Goal: Task Accomplishment & Management: Manage account settings

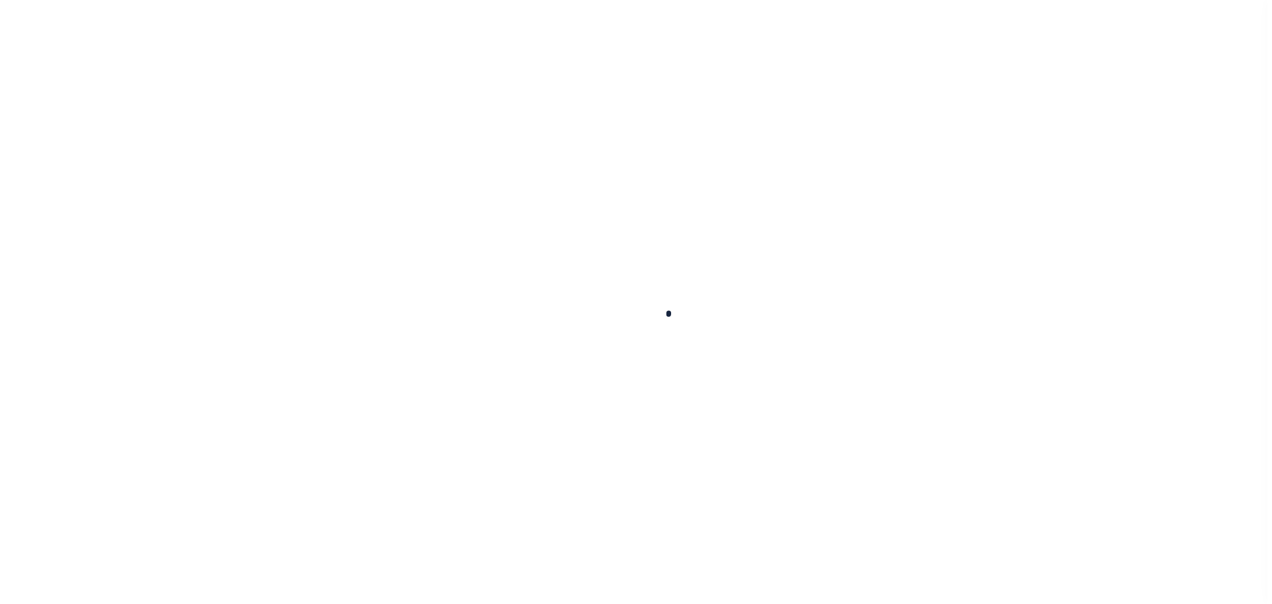
scroll to position [34, 0]
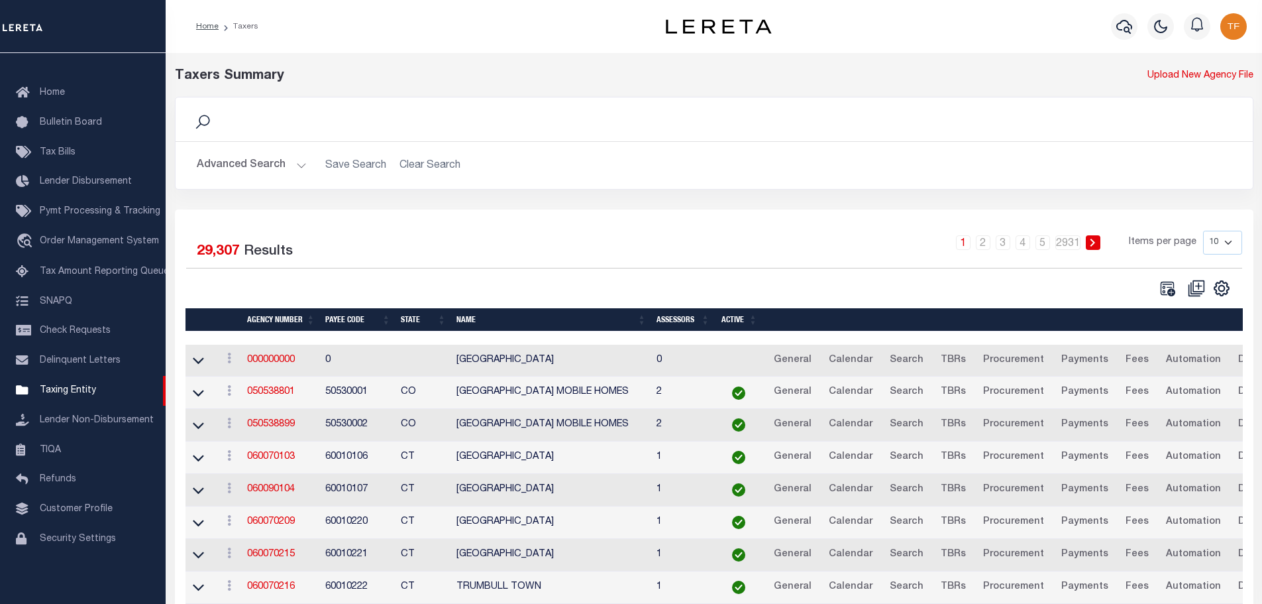
click at [298, 165] on button "Advanced Search" at bounding box center [252, 165] width 110 height 26
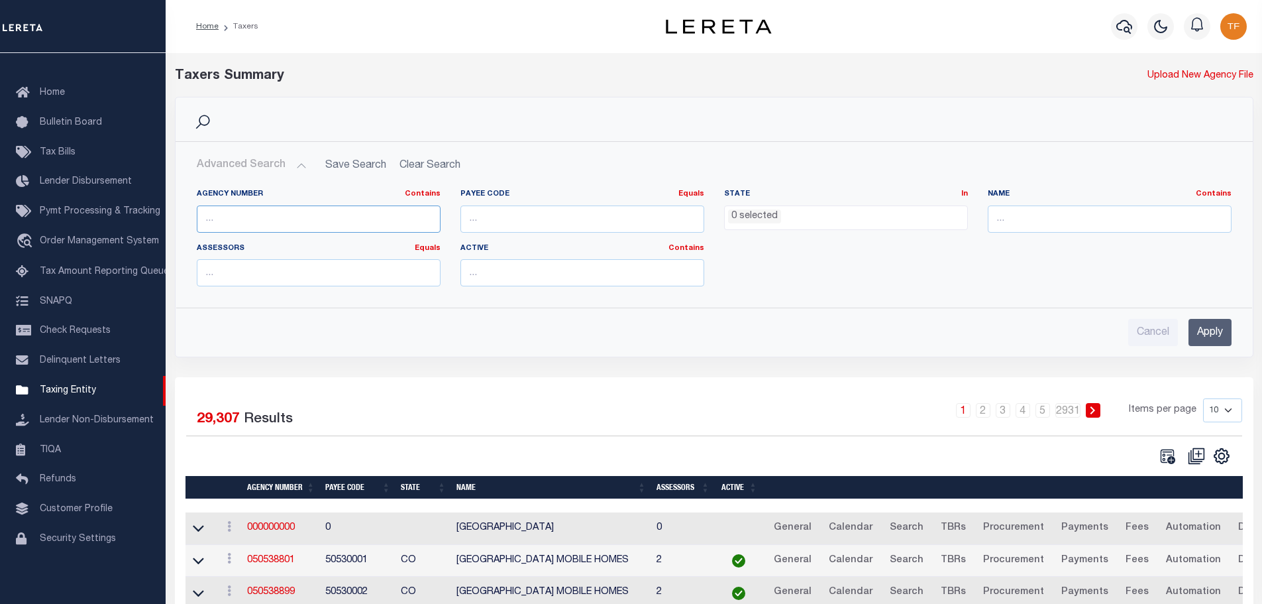
click at [274, 221] on input "text" at bounding box center [319, 218] width 244 height 27
type input "040438888"
click at [1207, 338] on input "Apply" at bounding box center [1210, 332] width 43 height 27
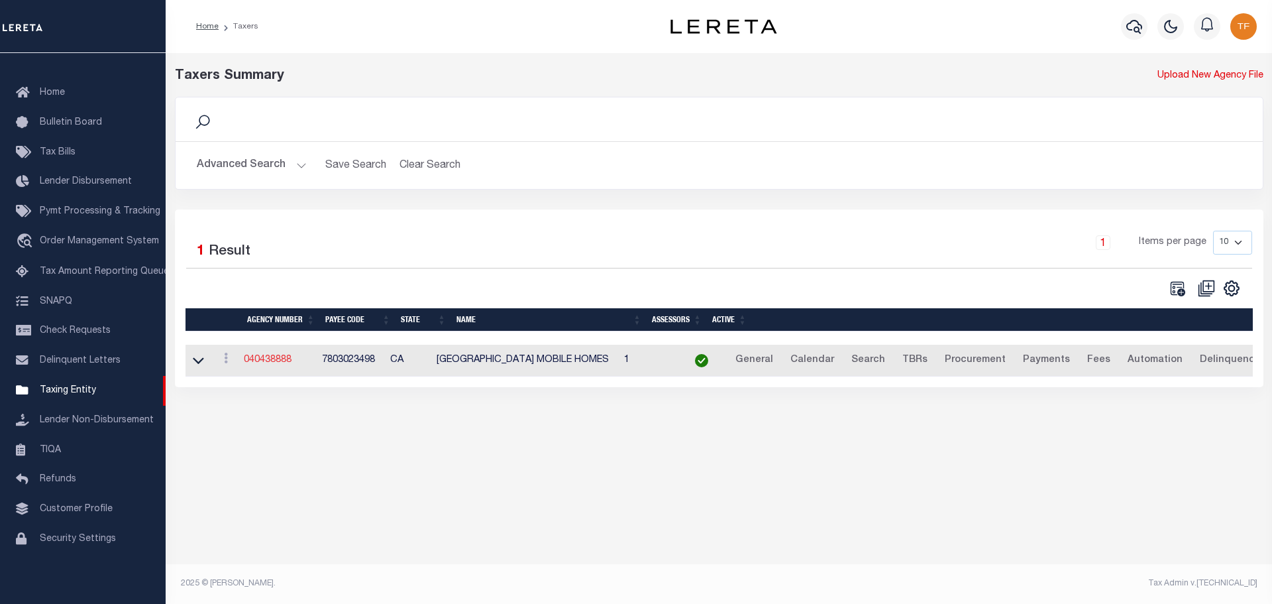
click at [263, 364] on link "040438888" at bounding box center [268, 359] width 48 height 9
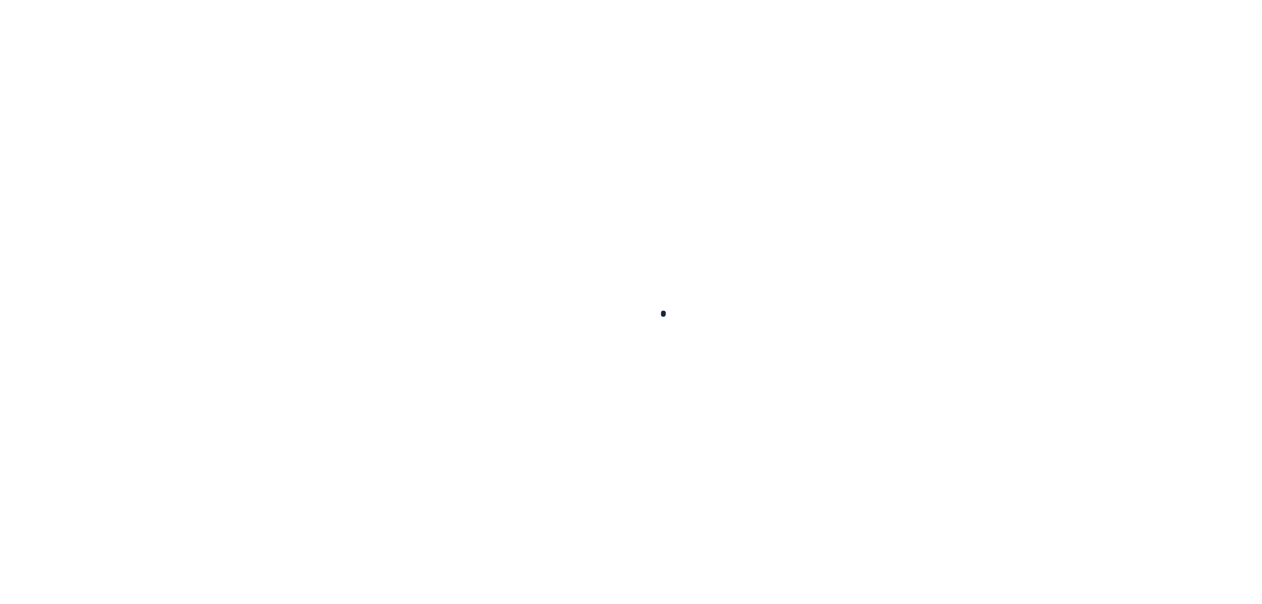
select select
checkbox input "false"
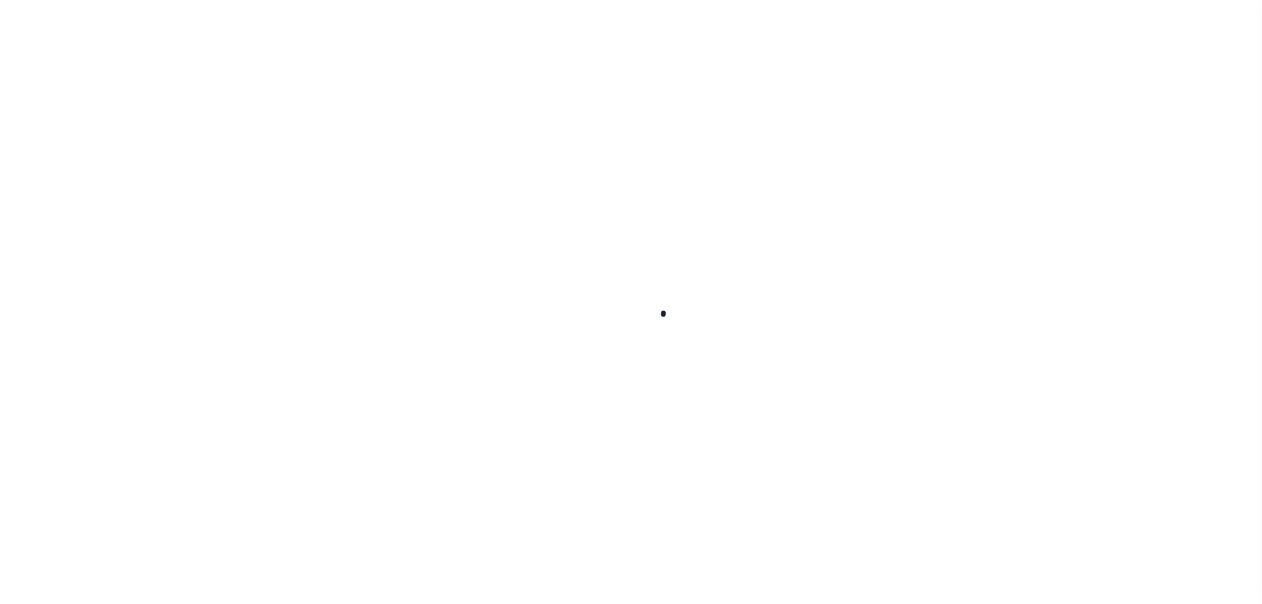
checkbox input "false"
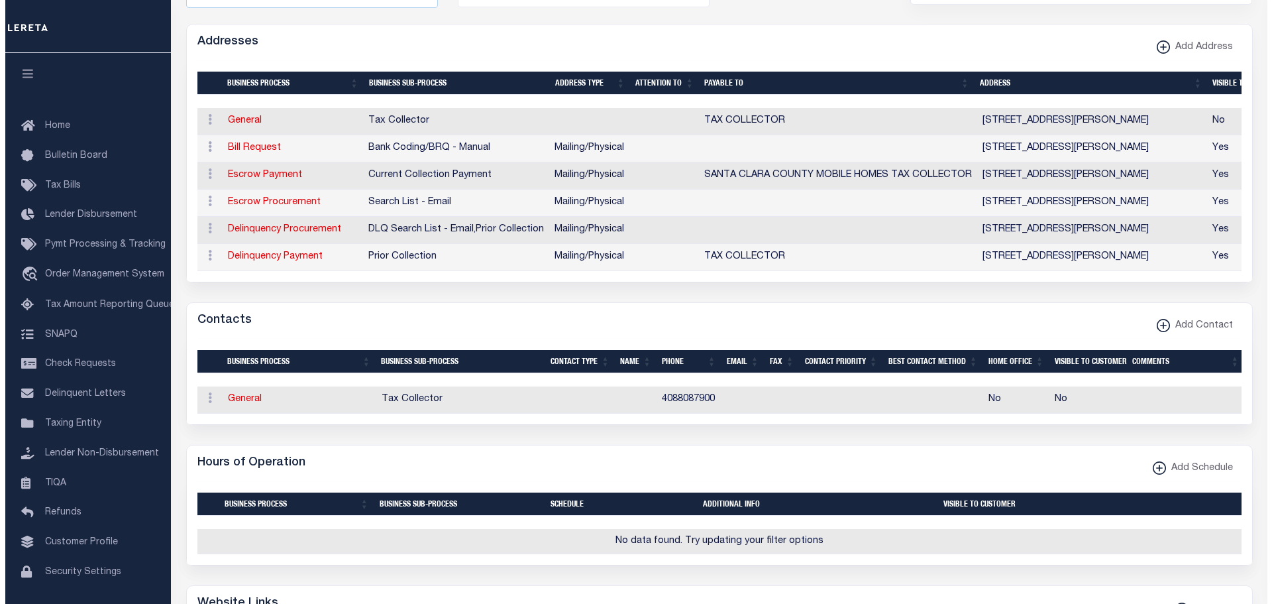
scroll to position [398, 0]
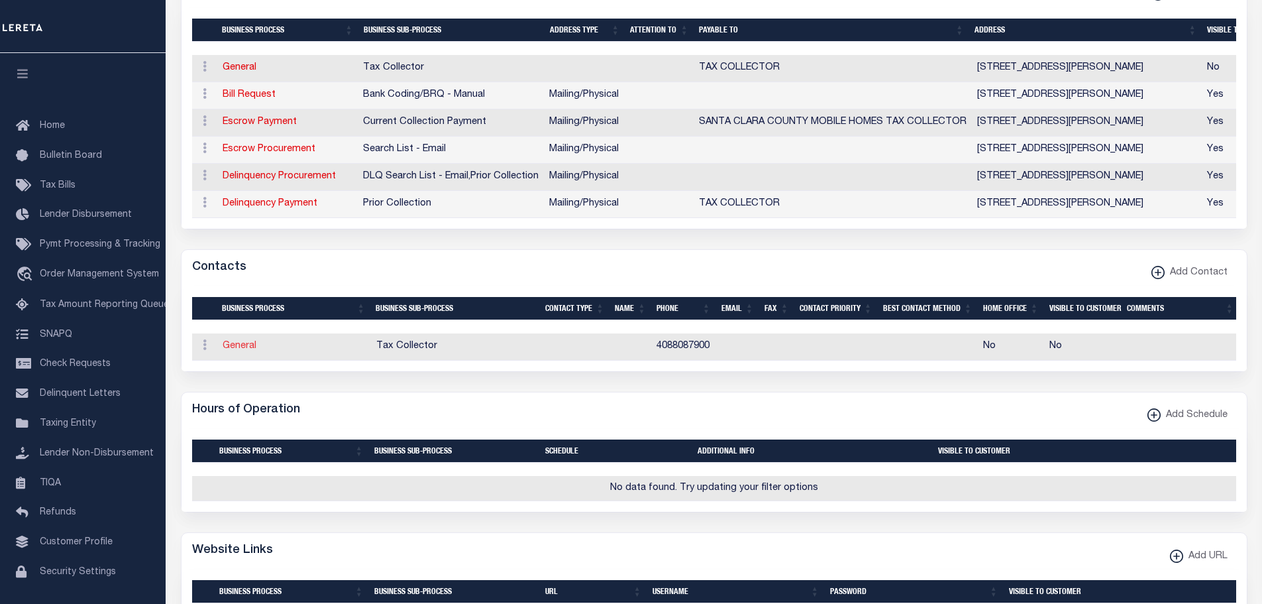
click at [233, 350] on link "General" at bounding box center [240, 345] width 34 height 9
checkbox input "false"
select select
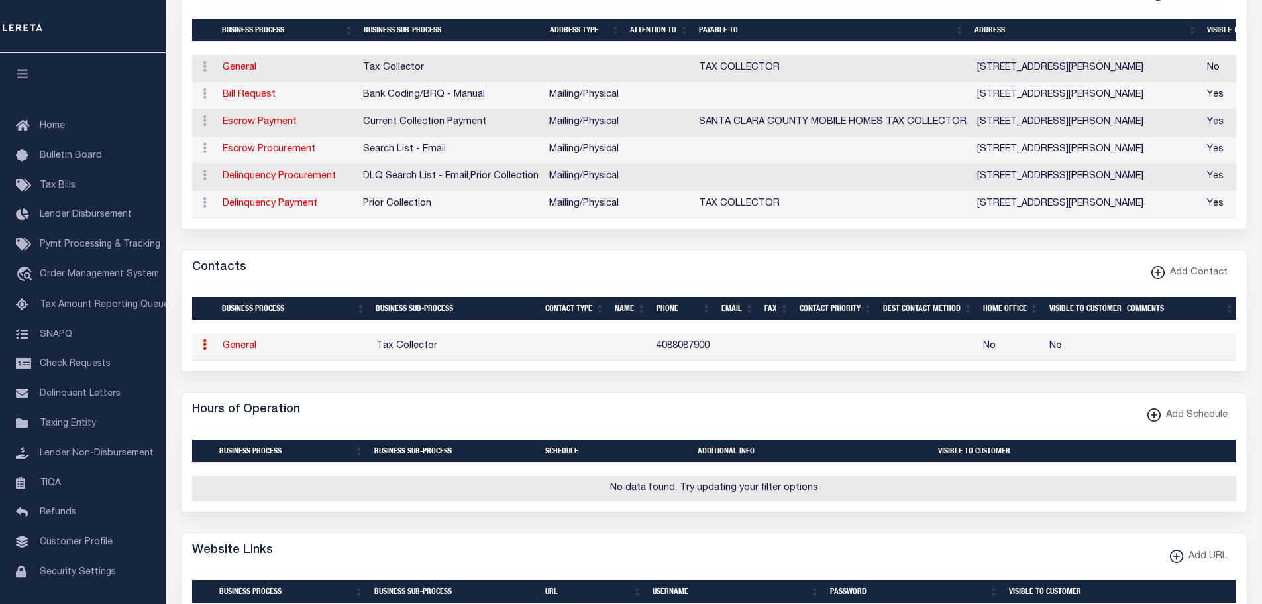
select select
type input "4088087900"
checkbox input "false"
select select "6"
select select "31"
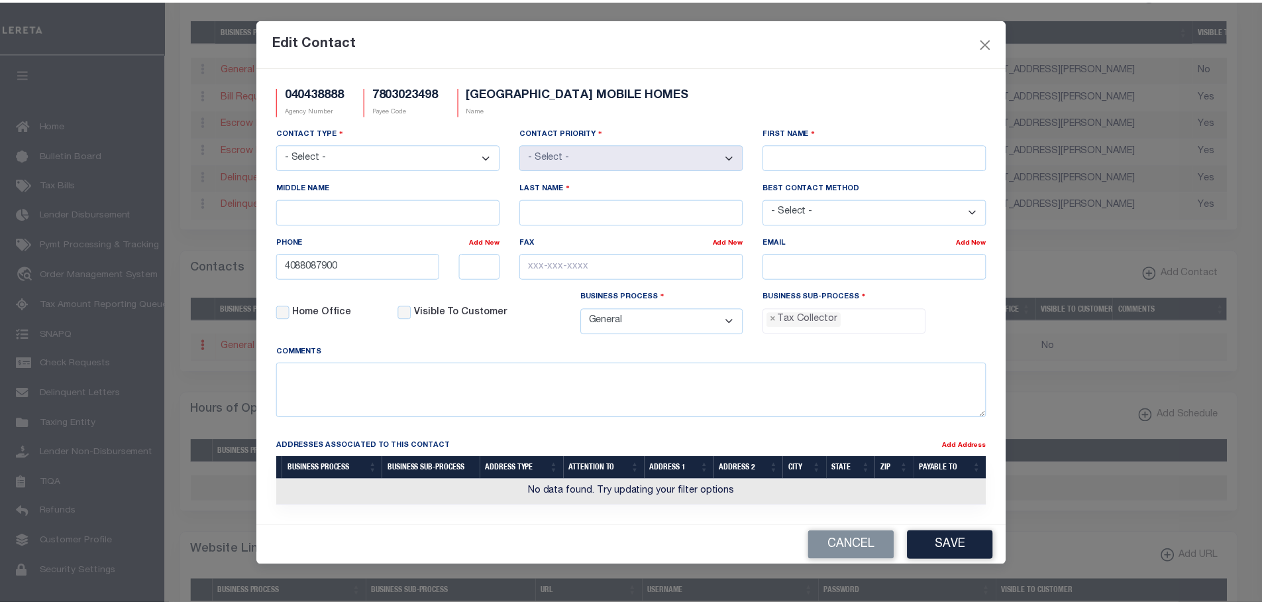
scroll to position [36, 0]
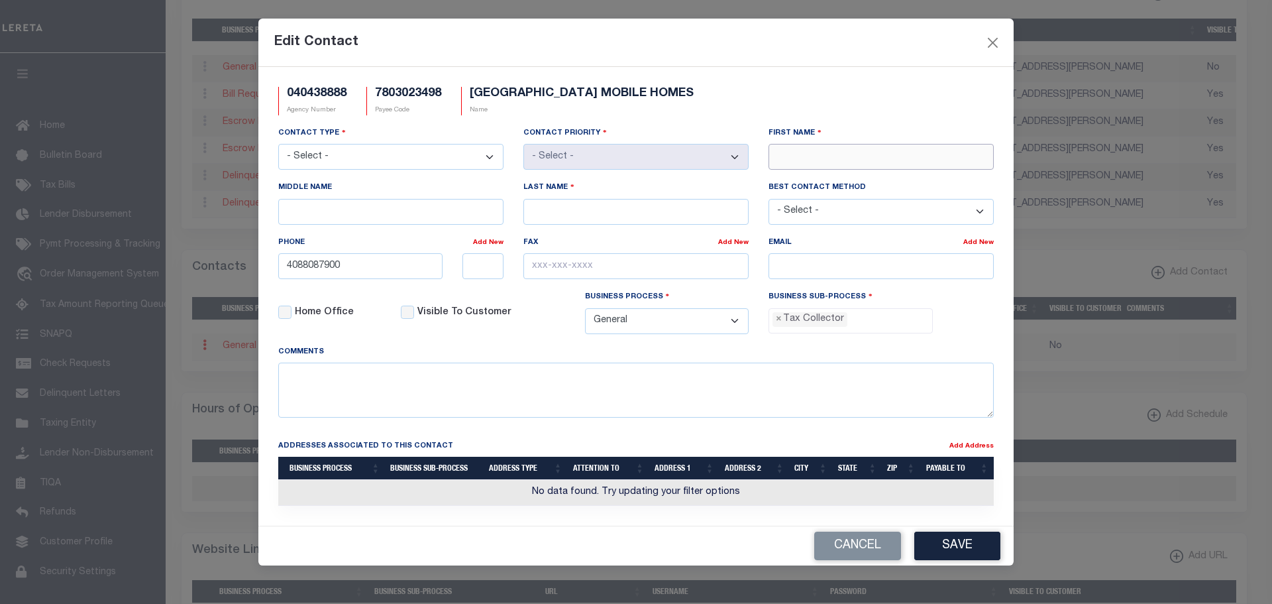
click at [806, 168] on input "First Name" at bounding box center [881, 157] width 225 height 26
type input "PABLO"
type input "GAUNA"
click at [485, 155] on select "- Select - Assessor Clerk Internal Contacts 1 Internal Contacts 2 Internal Cont…" at bounding box center [390, 157] width 225 height 26
select select "2"
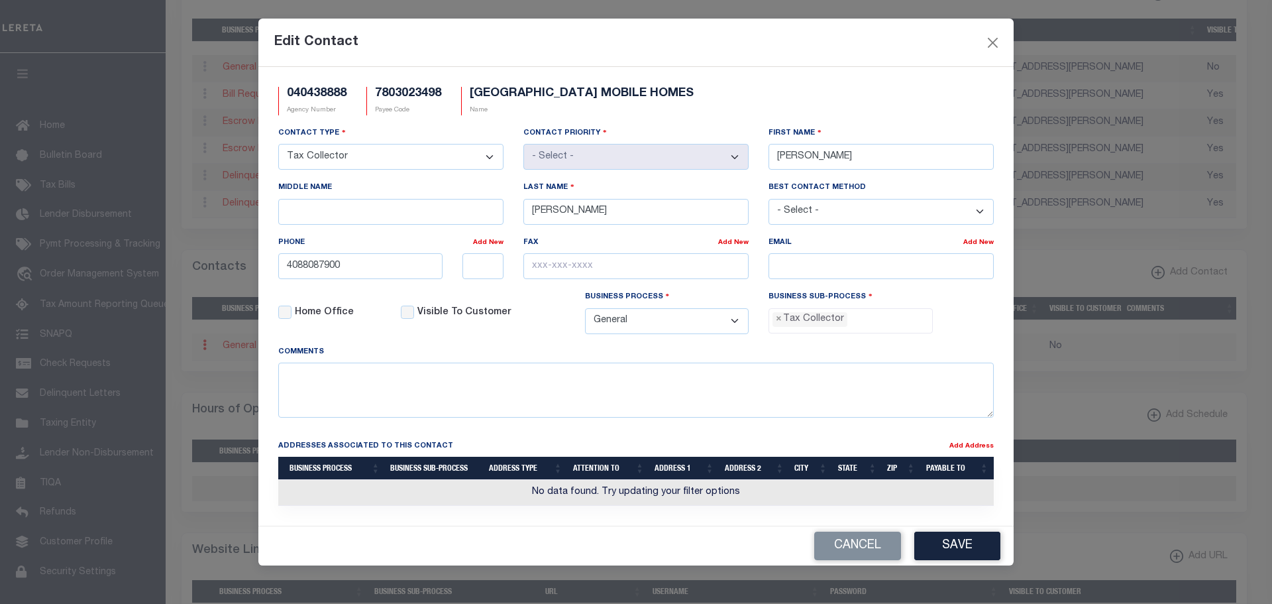
click at [278, 144] on select "- Select - Assessor Clerk Internal Contacts 1 Internal Contacts 2 Internal Cont…" at bounding box center [390, 157] width 225 height 26
select select "1"
click at [533, 274] on input "text" at bounding box center [635, 266] width 225 height 26
type input "408-299-0357"
click at [839, 263] on input "email" at bounding box center [881, 266] width 225 height 26
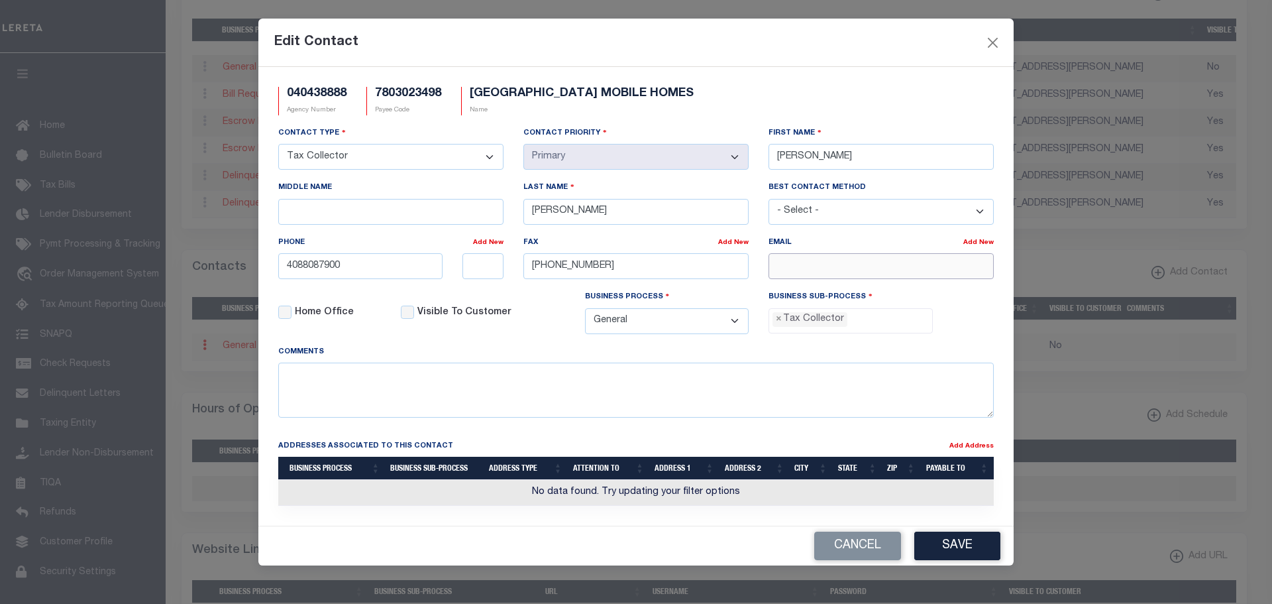
paste input "SCCTAX@FIN.SCCGOV.ORG"
type input "SCCTAX@FIN.SCCGOV.ORG"
click at [949, 542] on button "Save" at bounding box center [957, 545] width 86 height 28
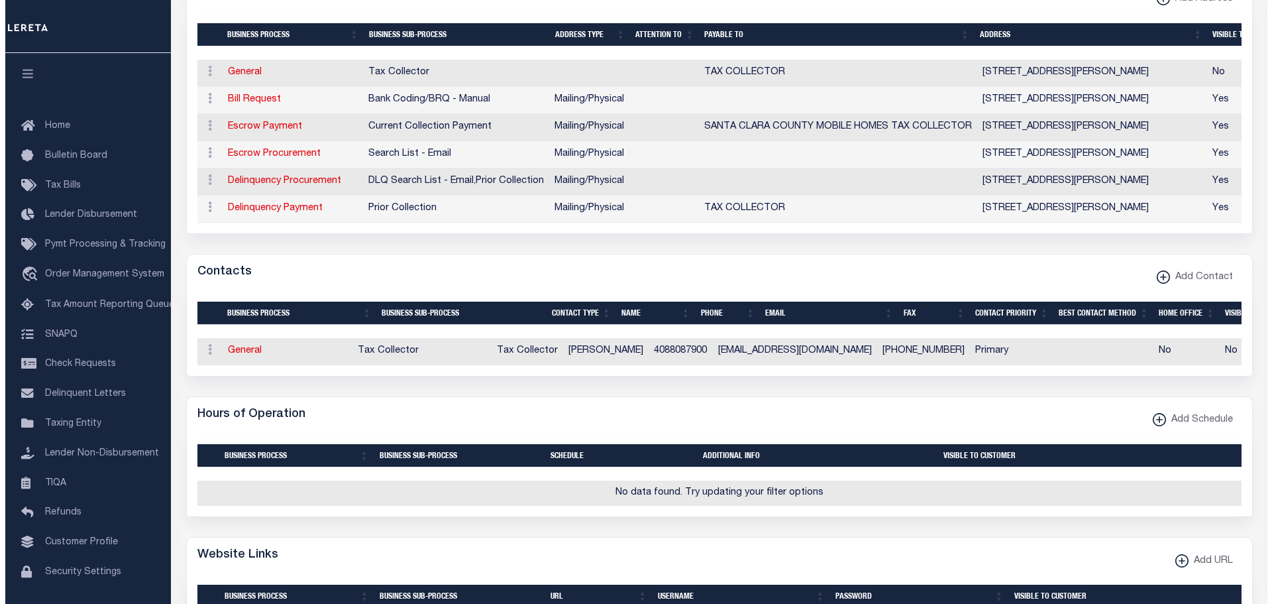
scroll to position [265, 0]
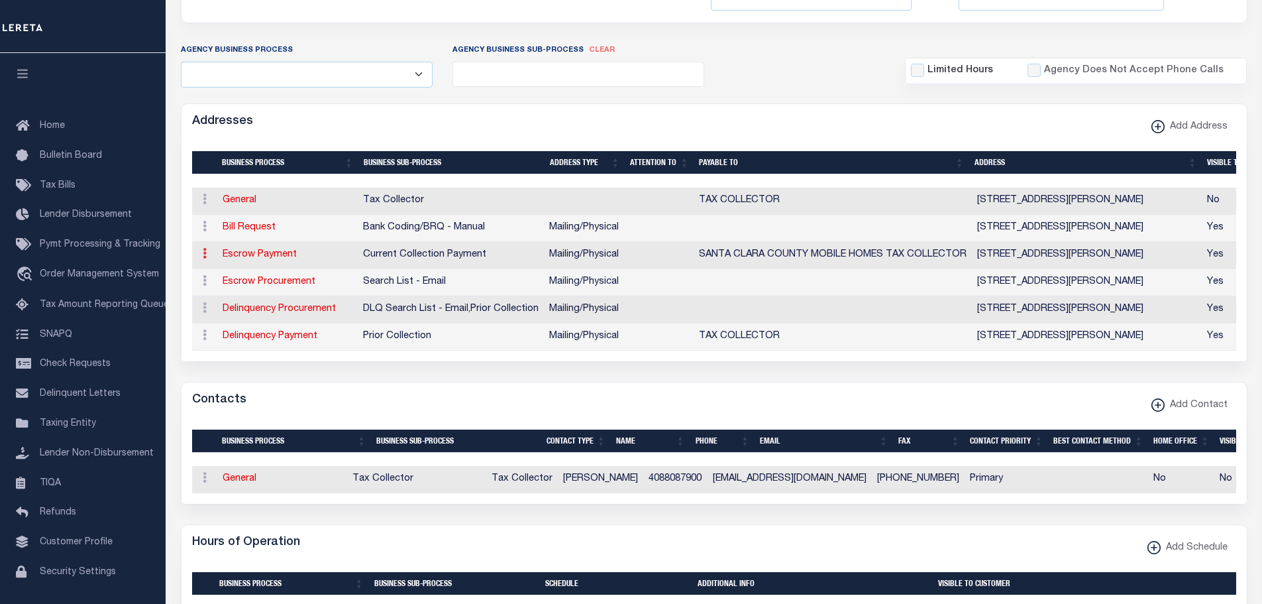
click at [206, 257] on icon at bounding box center [205, 253] width 4 height 11
drag, startPoint x: 221, startPoint y: 293, endPoint x: 312, endPoint y: 301, distance: 91.8
click at [221, 293] on link "Edit Address" at bounding box center [248, 296] width 100 height 22
select select "1"
checkbox input "false"
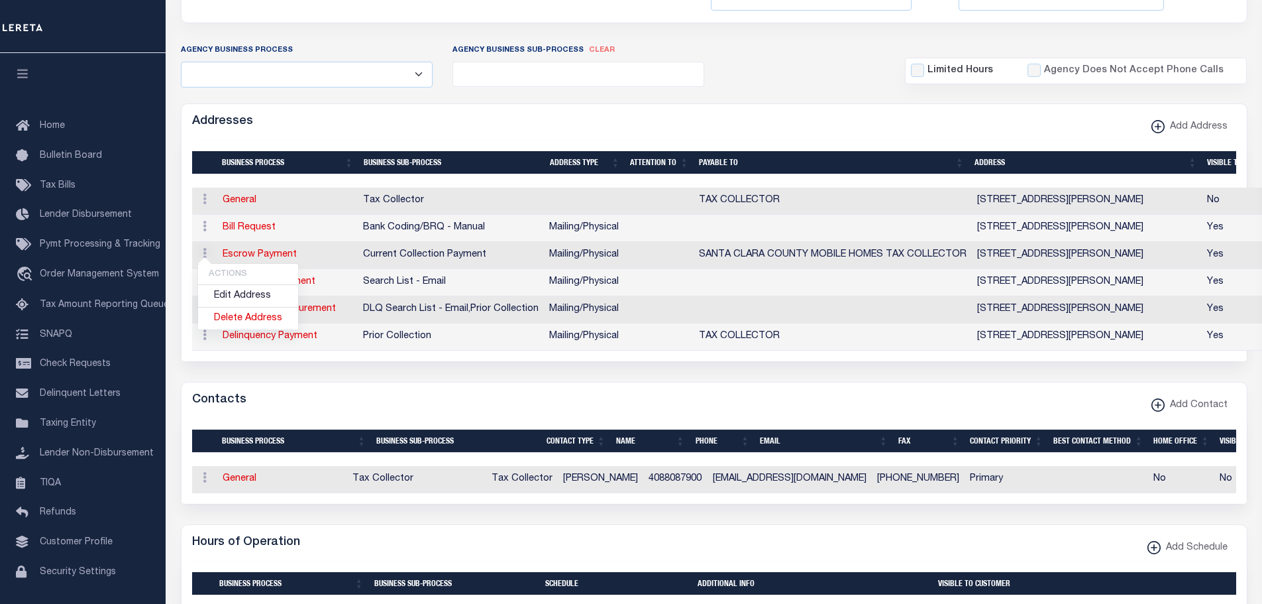
select select
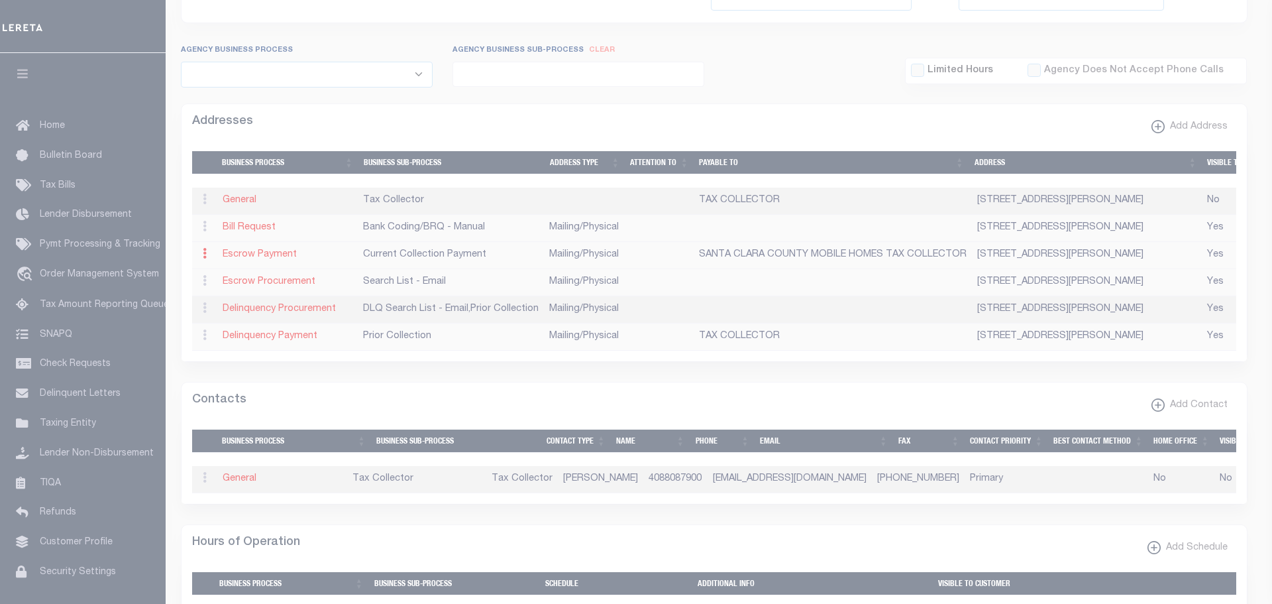
type input "110 W. TASMAN DRIVE"
type input "SAN JOSE"
select select "CA"
type input "95134"
select select "5"
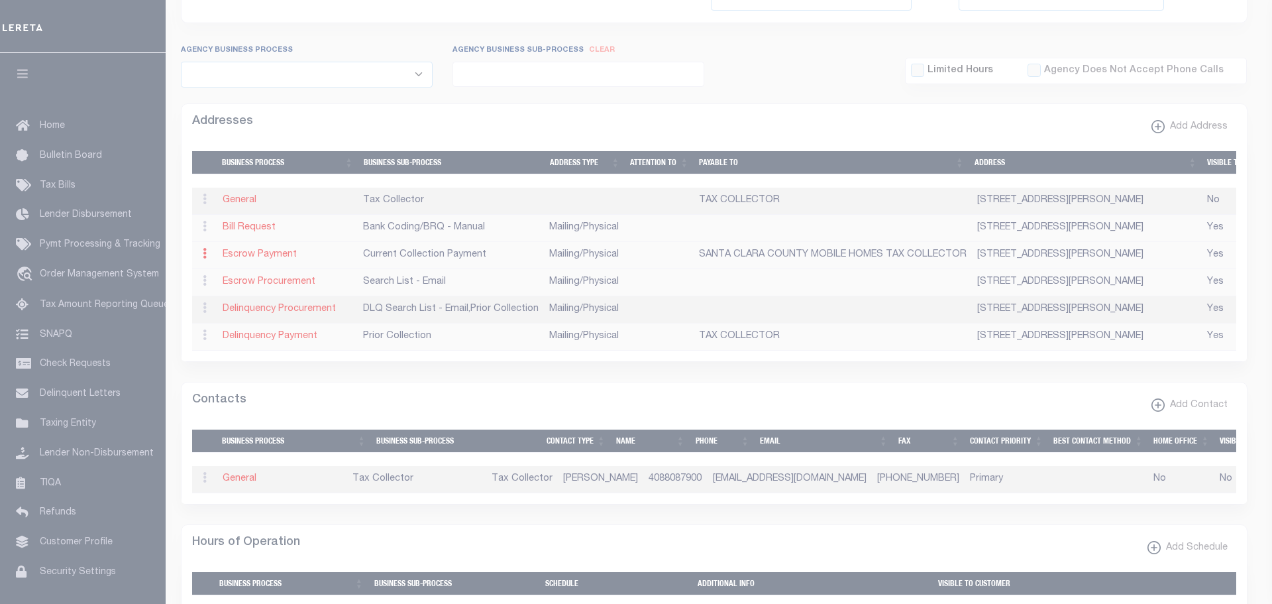
checkbox input "true"
type input "SANTA CLARA COUNTY MOBILE HOMES TAX COLLECTOR"
select select "3"
select select "11"
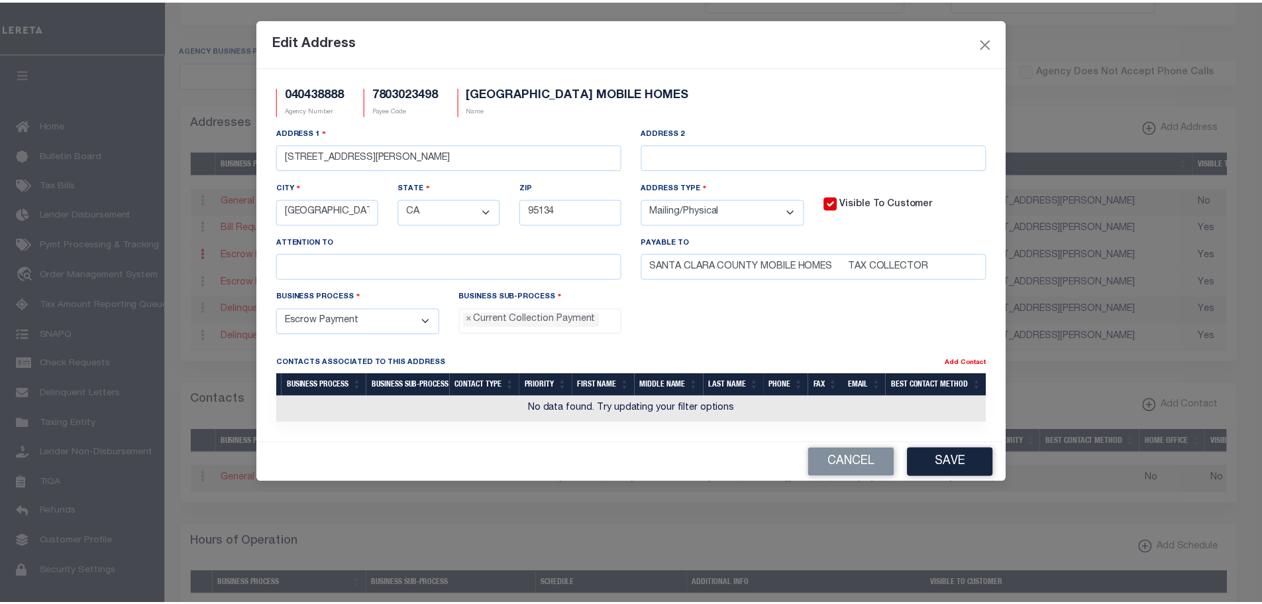
scroll to position [12, 0]
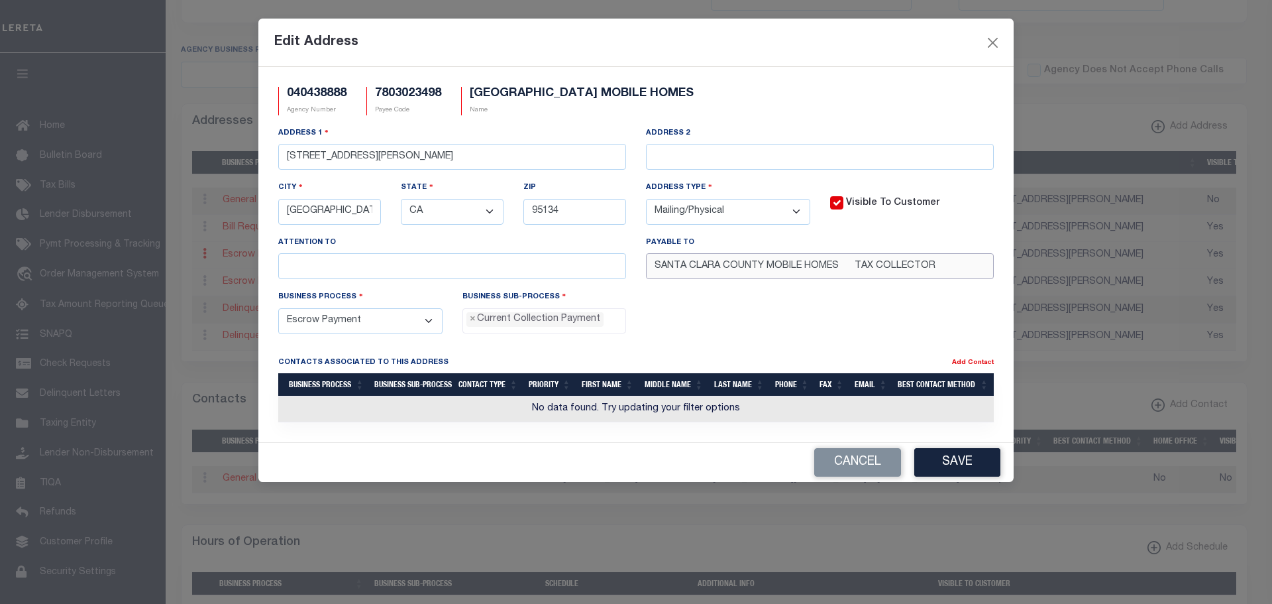
drag, startPoint x: 941, startPoint y: 268, endPoint x: 619, endPoint y: 285, distance: 321.8
click at [615, 276] on div "Address 1 110 W. TASMAN DRIVE Address 2 City SAN JOSE State - Select - AK AL AR…" at bounding box center [635, 208] width 735 height 164
paste input "CC"
type input "SCC DTAC"
click at [950, 461] on button "Save" at bounding box center [957, 462] width 86 height 28
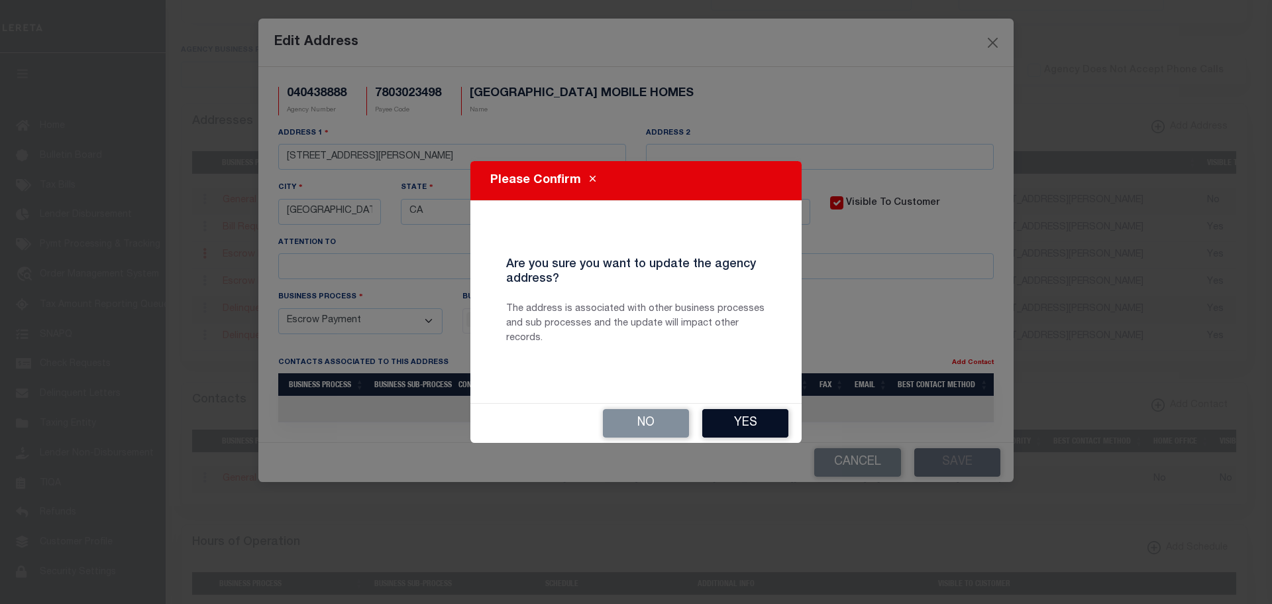
click at [755, 416] on button "Yes" at bounding box center [745, 423] width 86 height 28
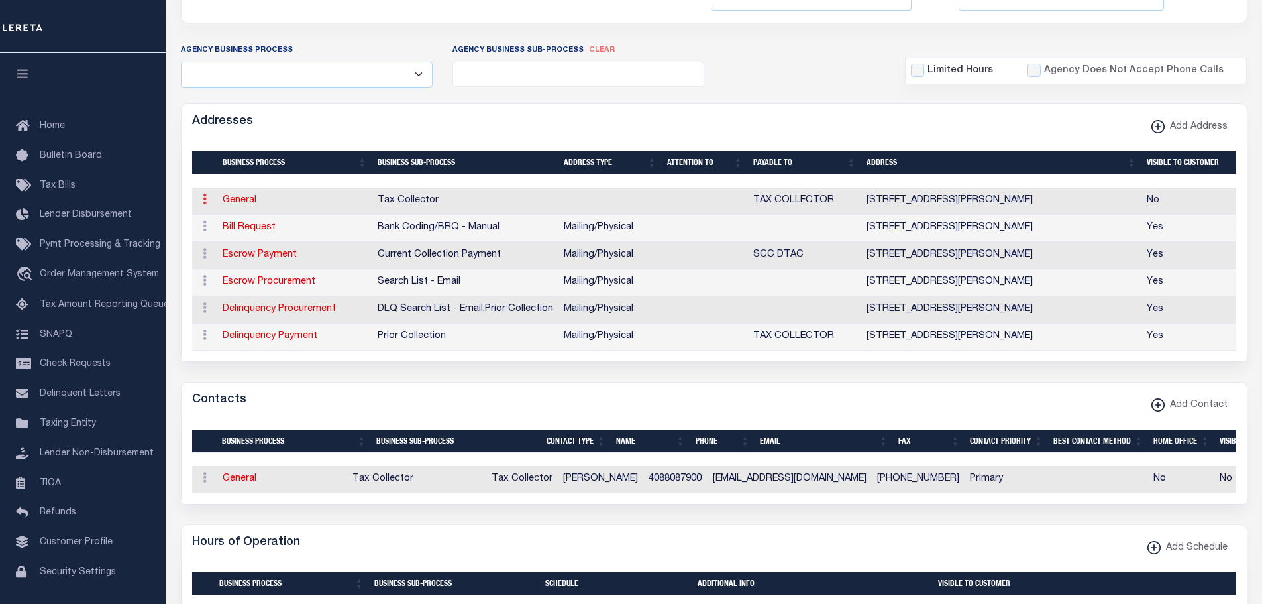
click at [204, 200] on icon at bounding box center [205, 198] width 4 height 11
click at [223, 263] on link "Delete Address" at bounding box center [248, 264] width 100 height 22
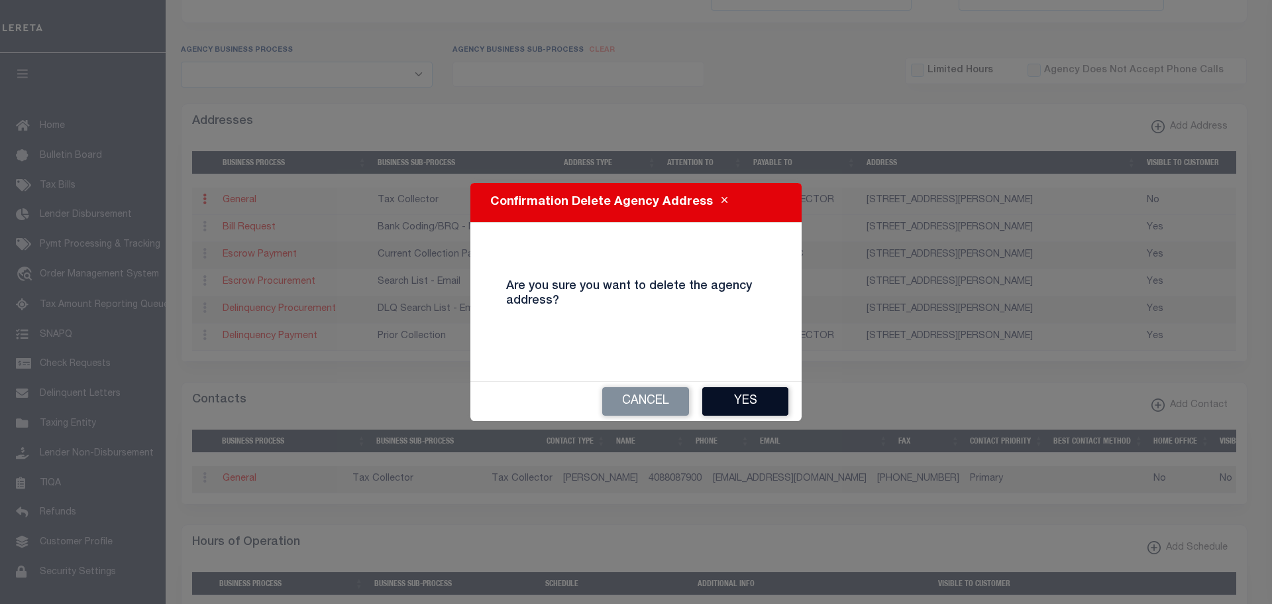
click at [748, 408] on button "Yes" at bounding box center [745, 401] width 86 height 28
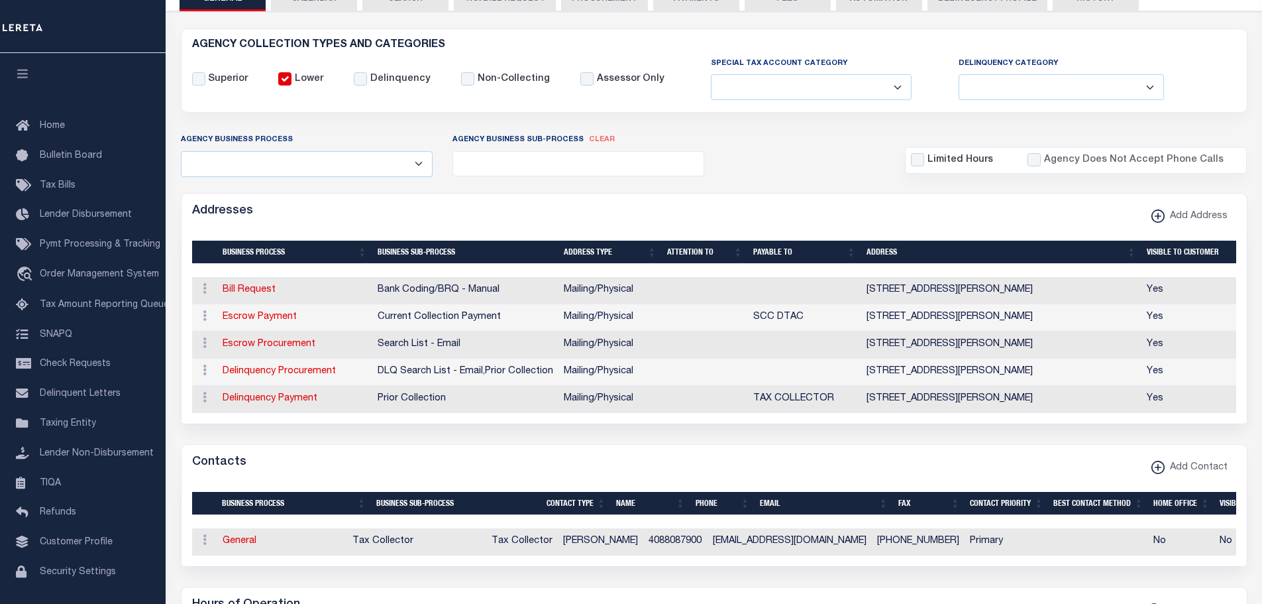
scroll to position [0, 0]
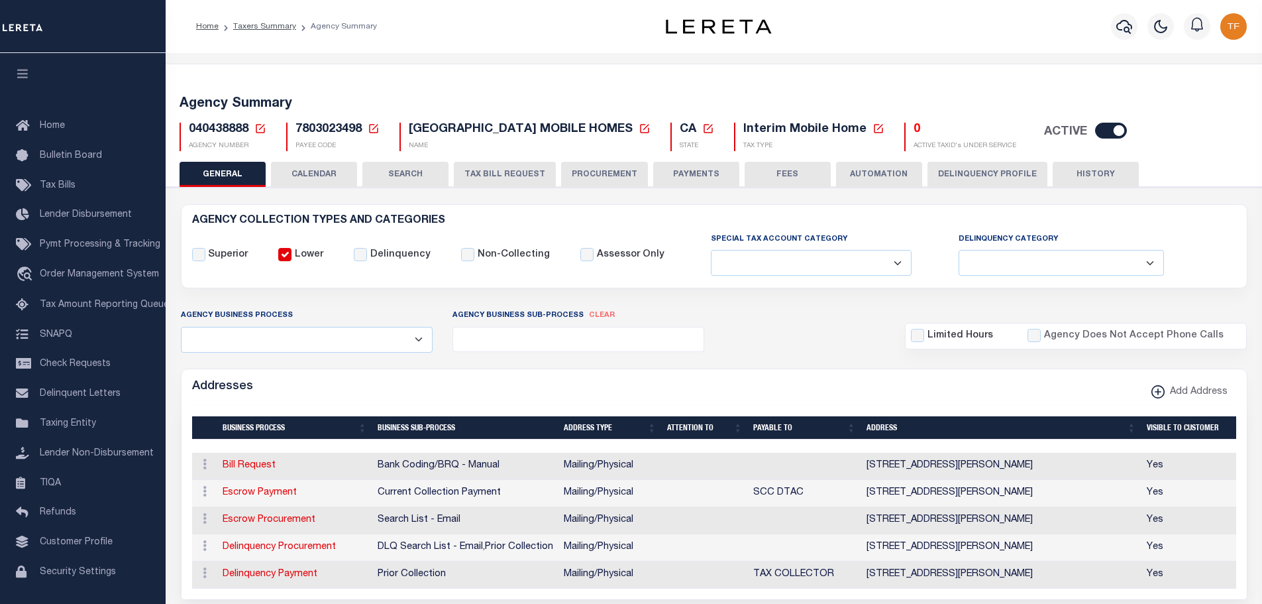
click at [679, 172] on button "PAYMENTS" at bounding box center [696, 174] width 86 height 25
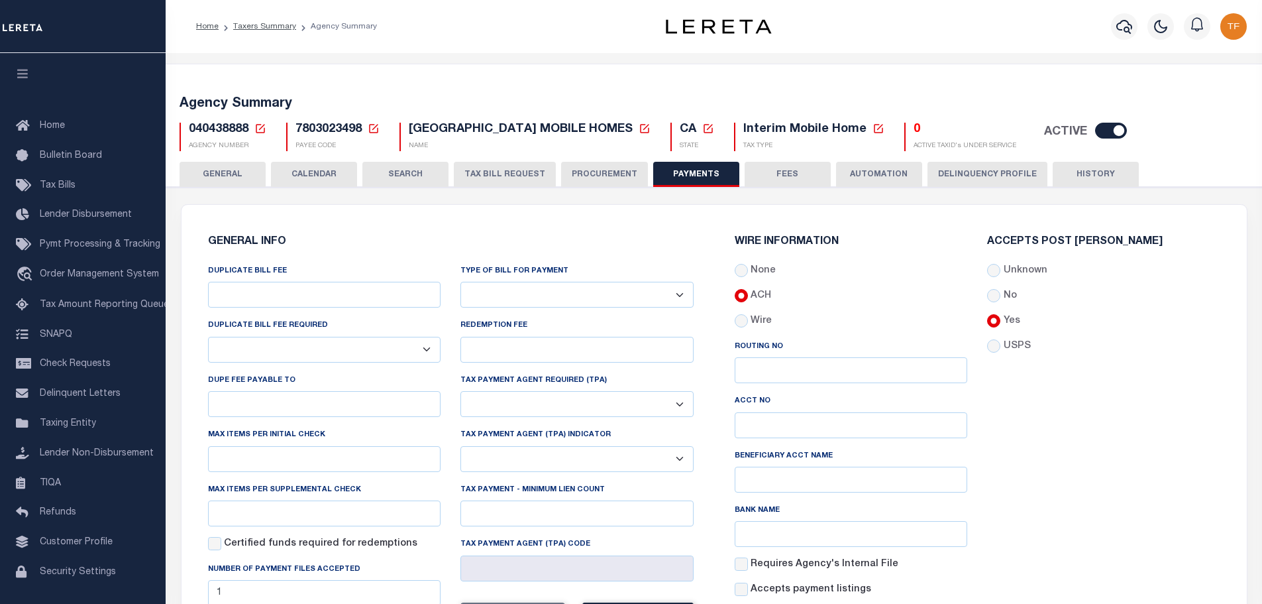
click at [260, 129] on icon at bounding box center [260, 128] width 9 height 9
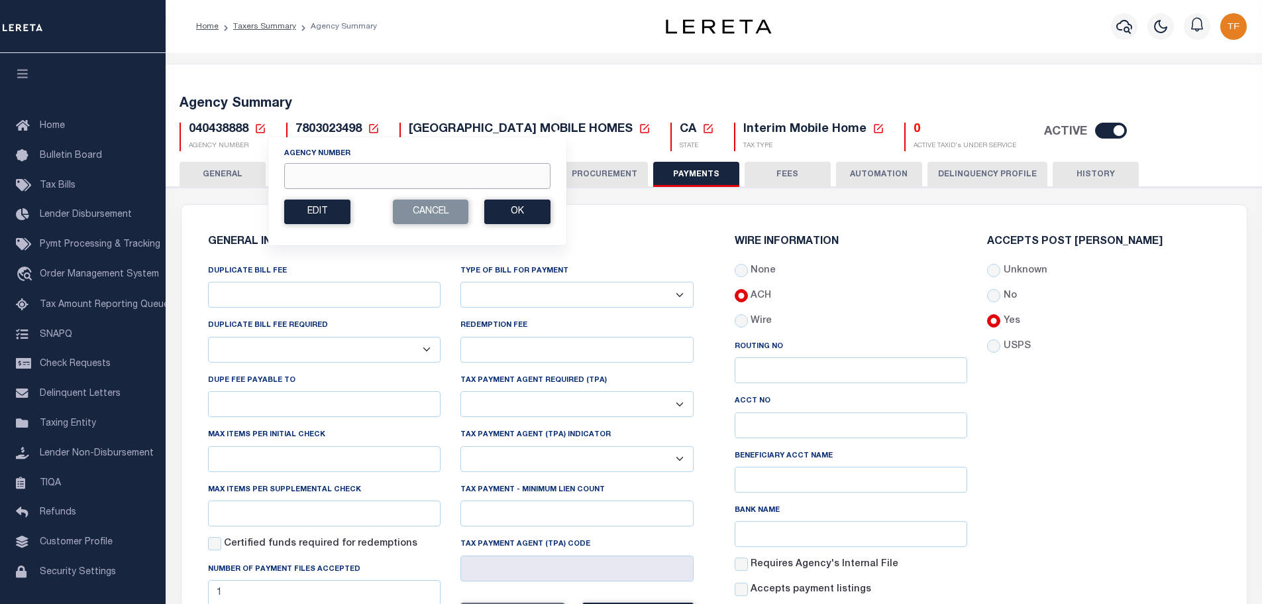
drag, startPoint x: 305, startPoint y: 166, endPoint x: 299, endPoint y: 160, distance: 8.0
click at [305, 166] on input "Agency Number" at bounding box center [417, 176] width 266 height 26
type input "060032201"
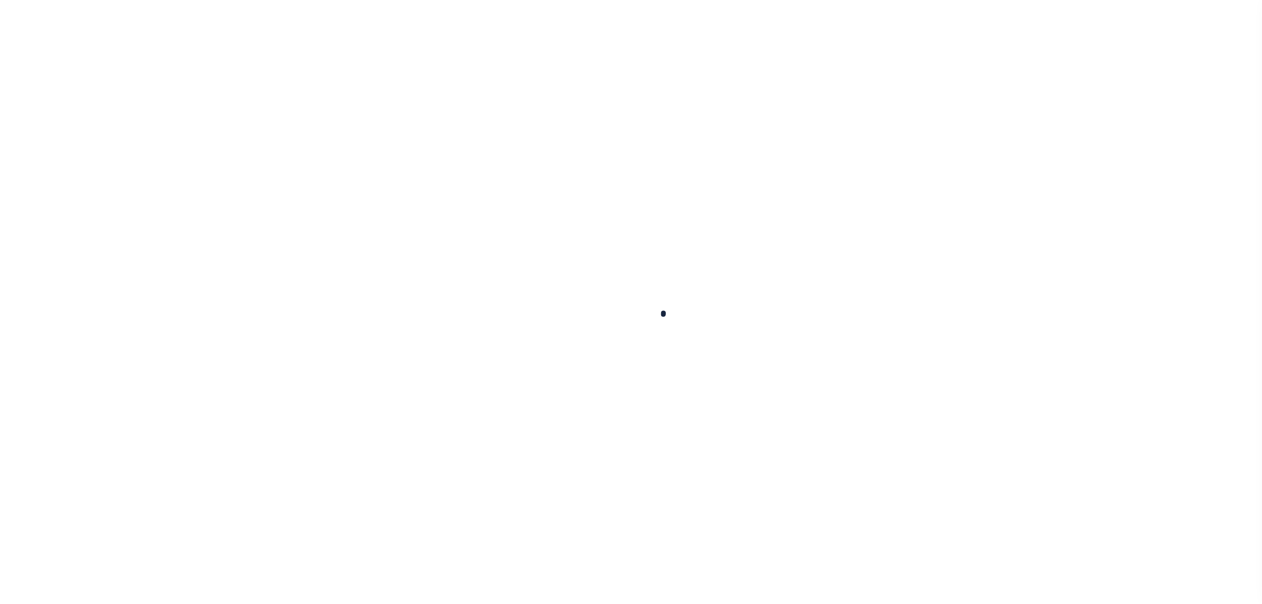
select select
checkbox input "false"
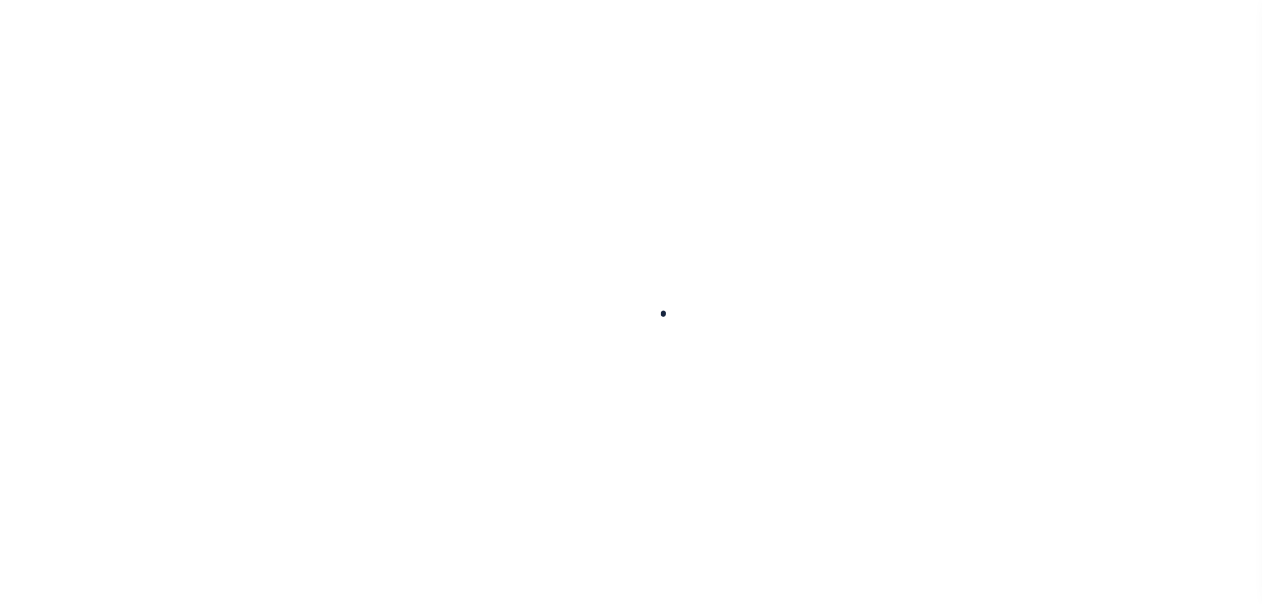
select select "1"
checkbox input "false"
type input "N"
type input "N - Escrow reporting should not include - “Delinquent Prior Year(s) Exist”, “De…"
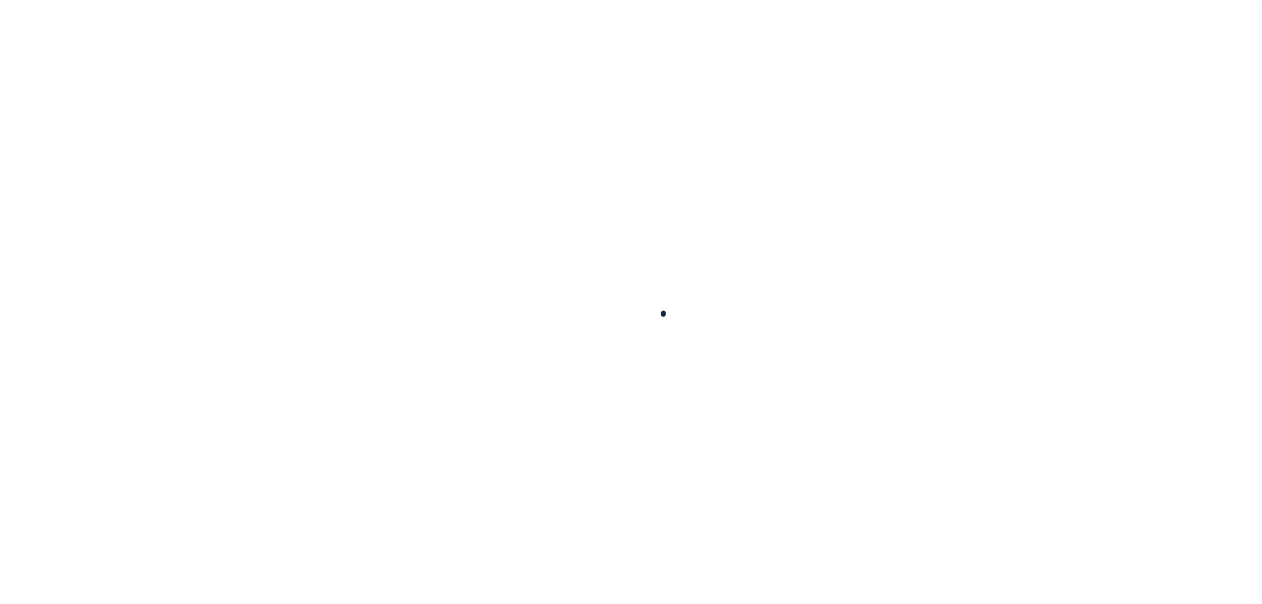
radio input "true"
checkbox input "false"
radio input "true"
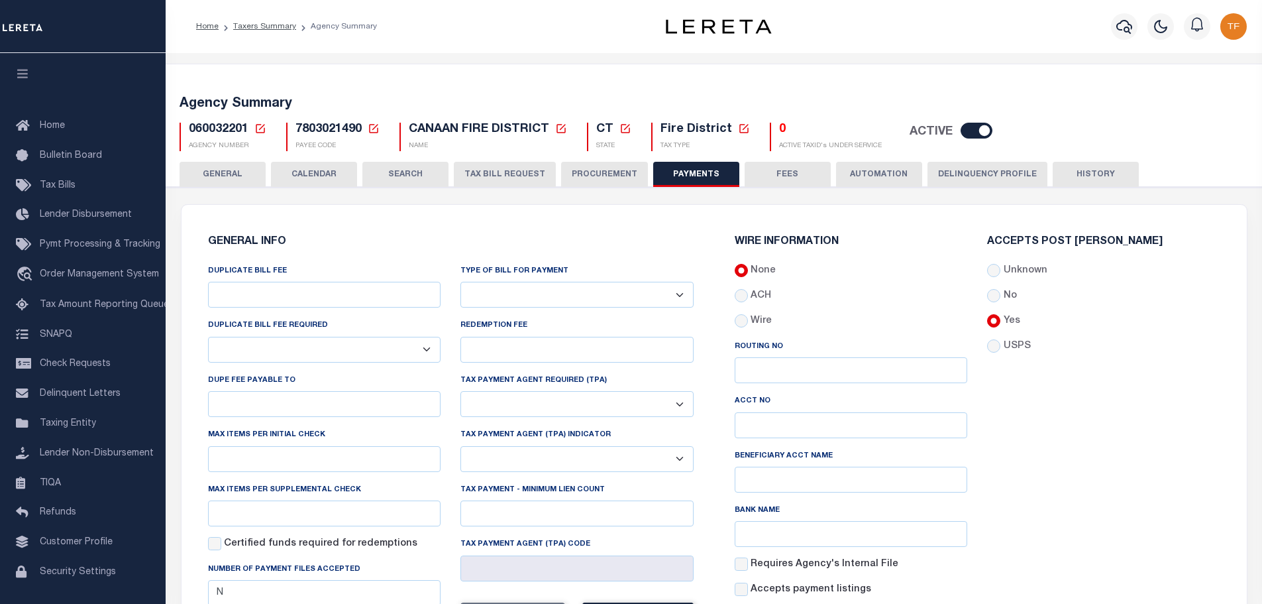
click at [225, 172] on button "GENERAL" at bounding box center [223, 174] width 86 height 25
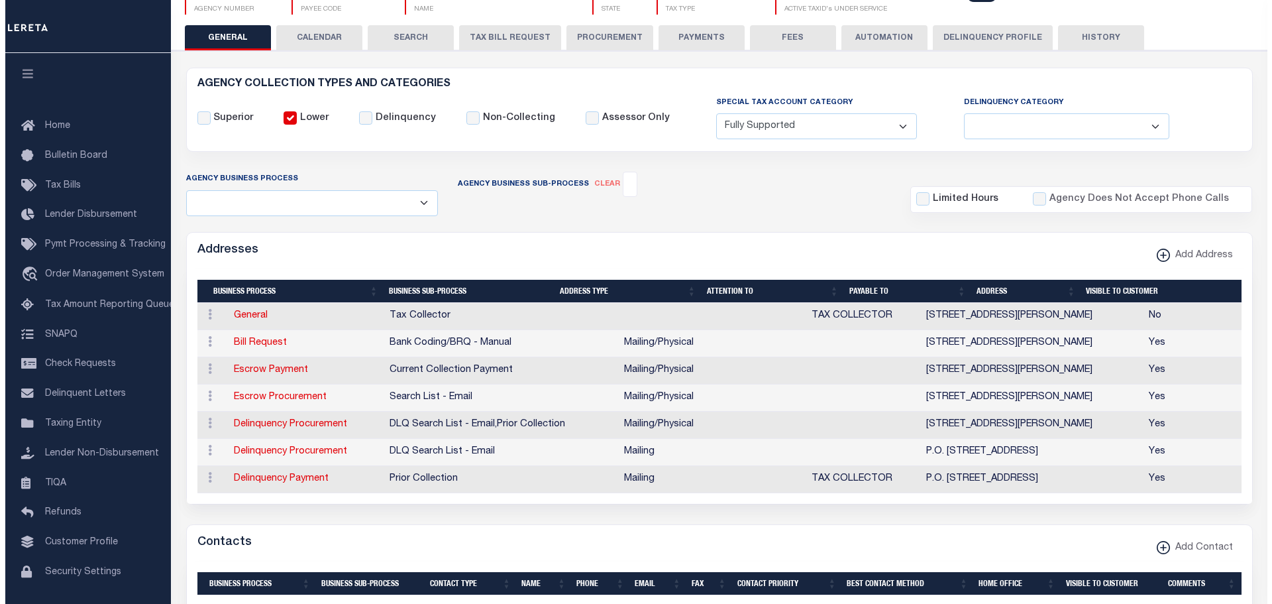
scroll to position [265, 0]
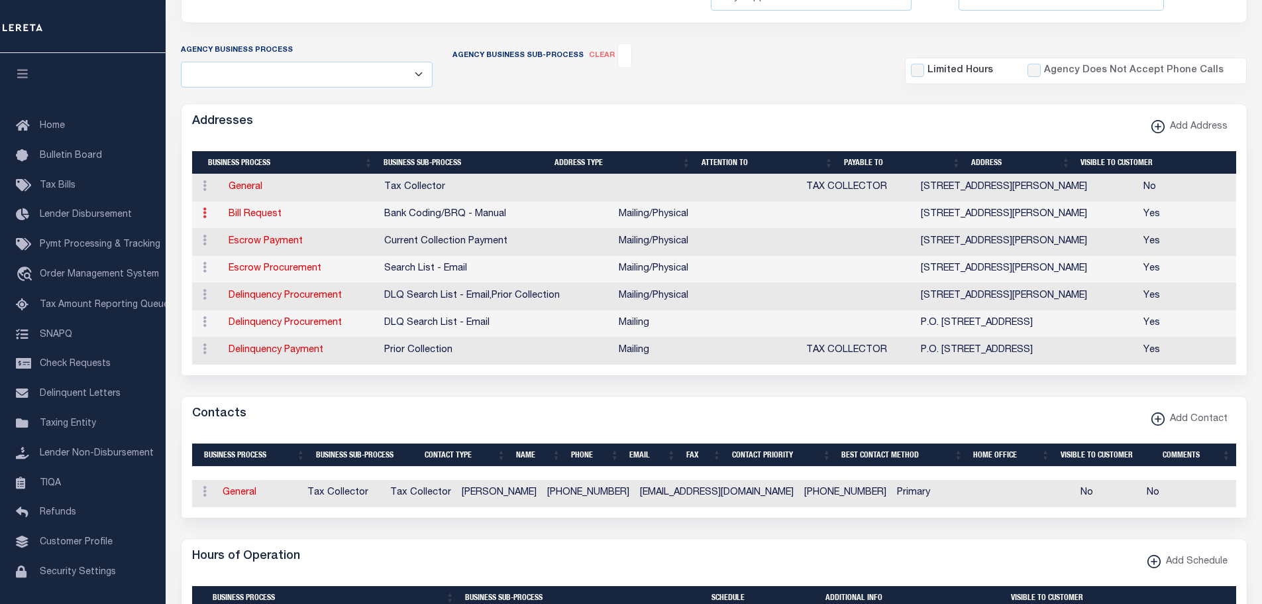
click at [205, 218] on icon at bounding box center [205, 212] width 4 height 11
click at [267, 257] on link "Edit Address" at bounding box center [248, 255] width 100 height 22
select select "1"
checkbox input "false"
select select
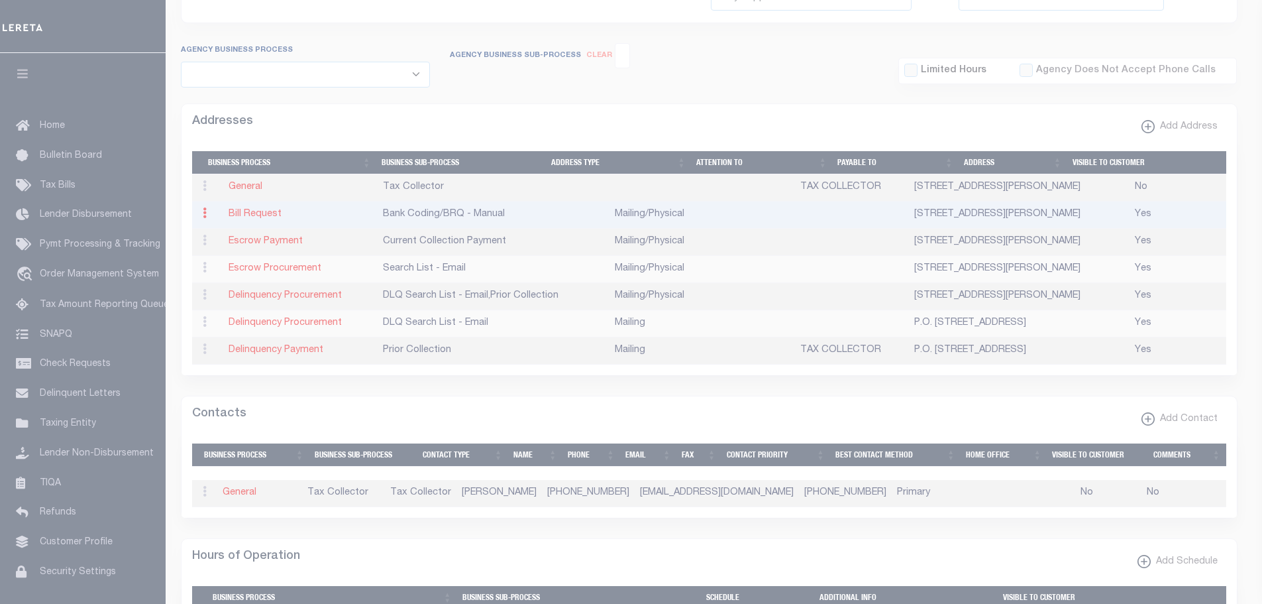
type input "100 PEASE ST_#5"
type input "CANAAN"
select select "CT"
type input "06018"
select select "5"
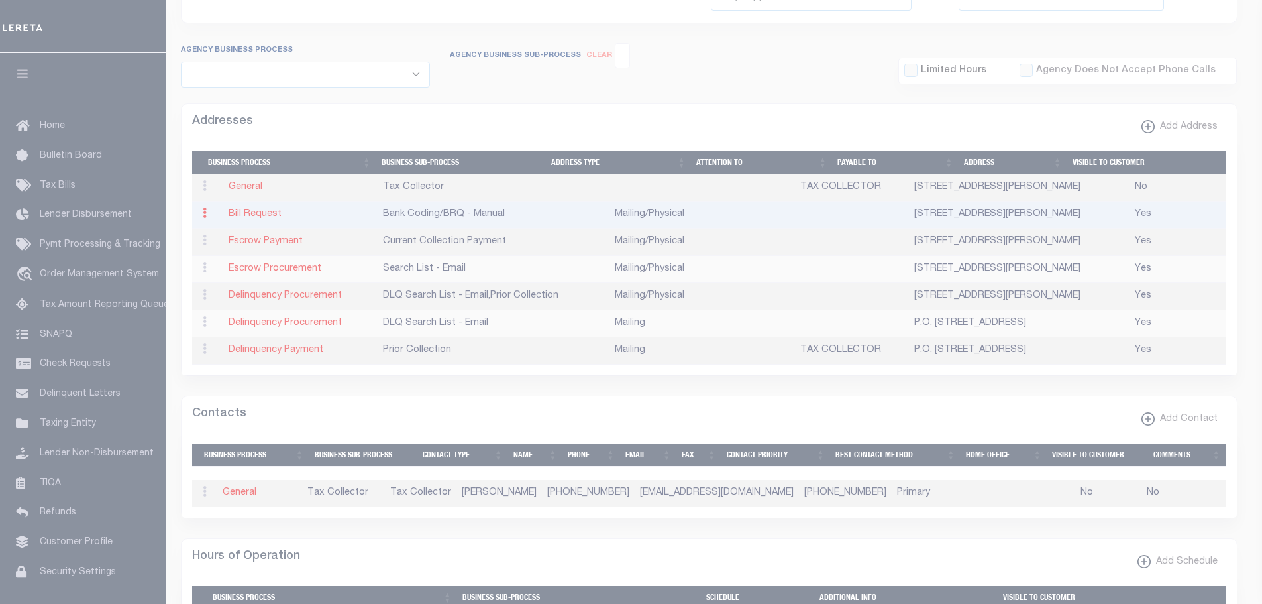
checkbox input "true"
select select "1"
select select "2"
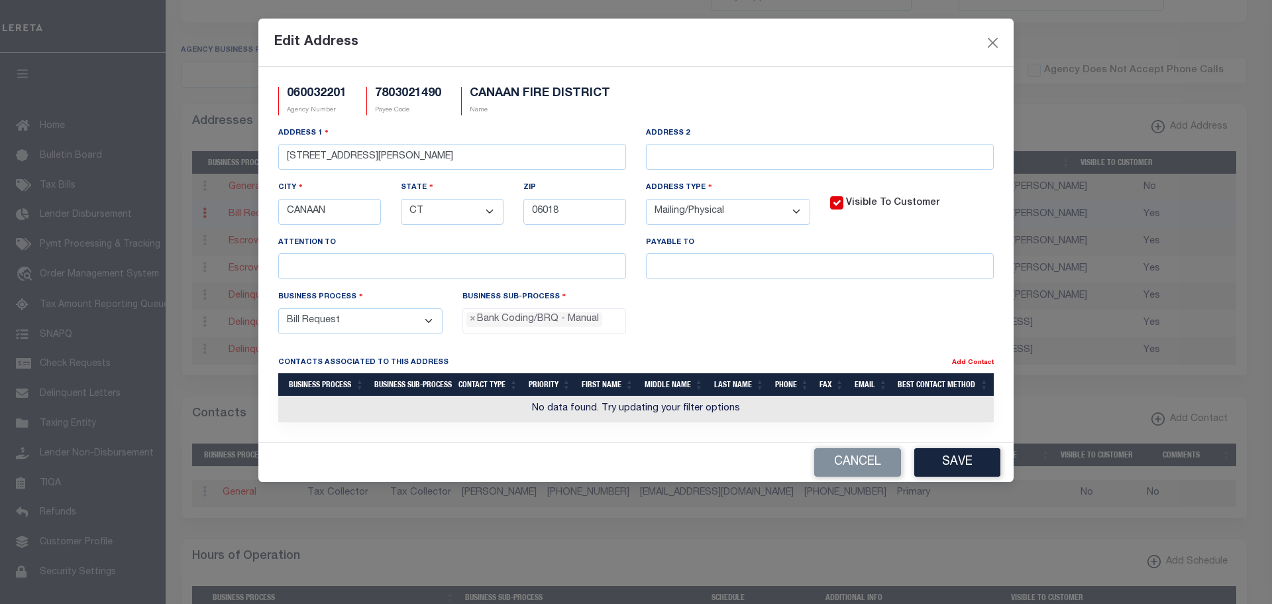
scroll to position [24, 0]
drag, startPoint x: 388, startPoint y: 159, endPoint x: 264, endPoint y: 163, distance: 124.0
click at [266, 164] on div "060032201 Agency Number 7803021490 Payee Code CANAAN FIRE DISTRICT Name Address…" at bounding box center [635, 254] width 755 height 375
paste input "PO BOX"
type input "PO BOX 1333"
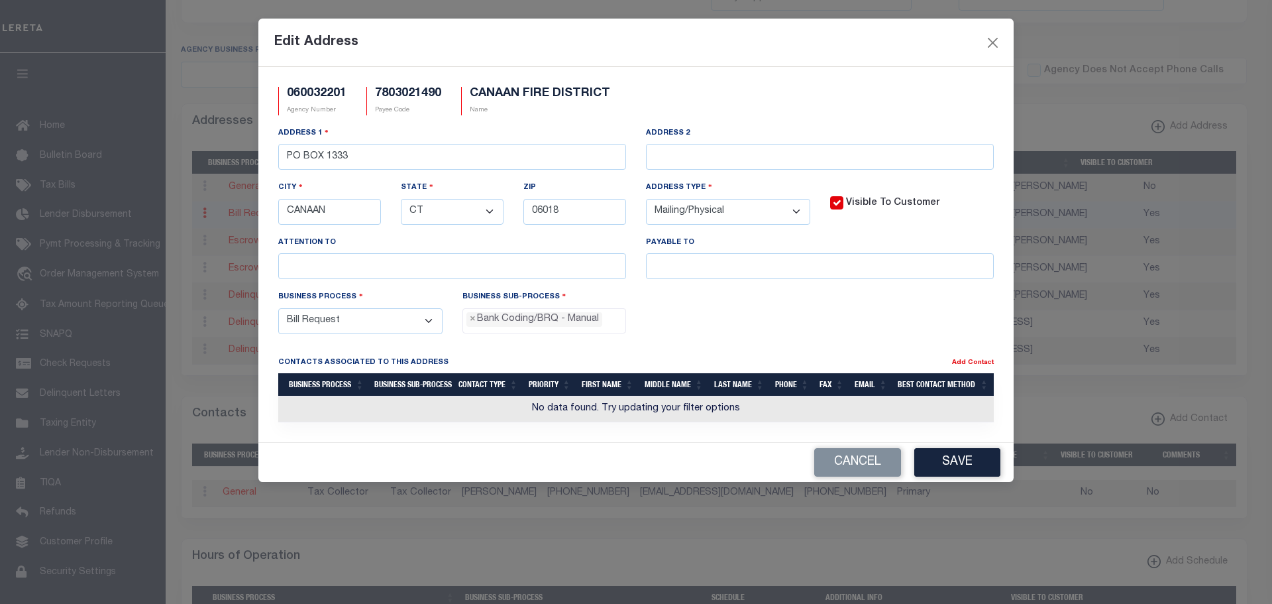
click at [796, 214] on select "- Select - FedEx/Overnight Lock Box Mailing Mailing/Physical Physical" at bounding box center [728, 212] width 164 height 26
click at [796, 213] on select "- Select - FedEx/Overnight Lock Box Mailing Mailing/Physical Physical" at bounding box center [728, 212] width 164 height 26
click at [795, 212] on select "- Select - FedEx/Overnight Lock Box Mailing Mailing/Physical Physical" at bounding box center [728, 212] width 164 height 26
select select "1"
click at [646, 199] on select "- Select - FedEx/Overnight Lock Box Mailing Mailing/Physical Physical" at bounding box center [728, 212] width 164 height 26
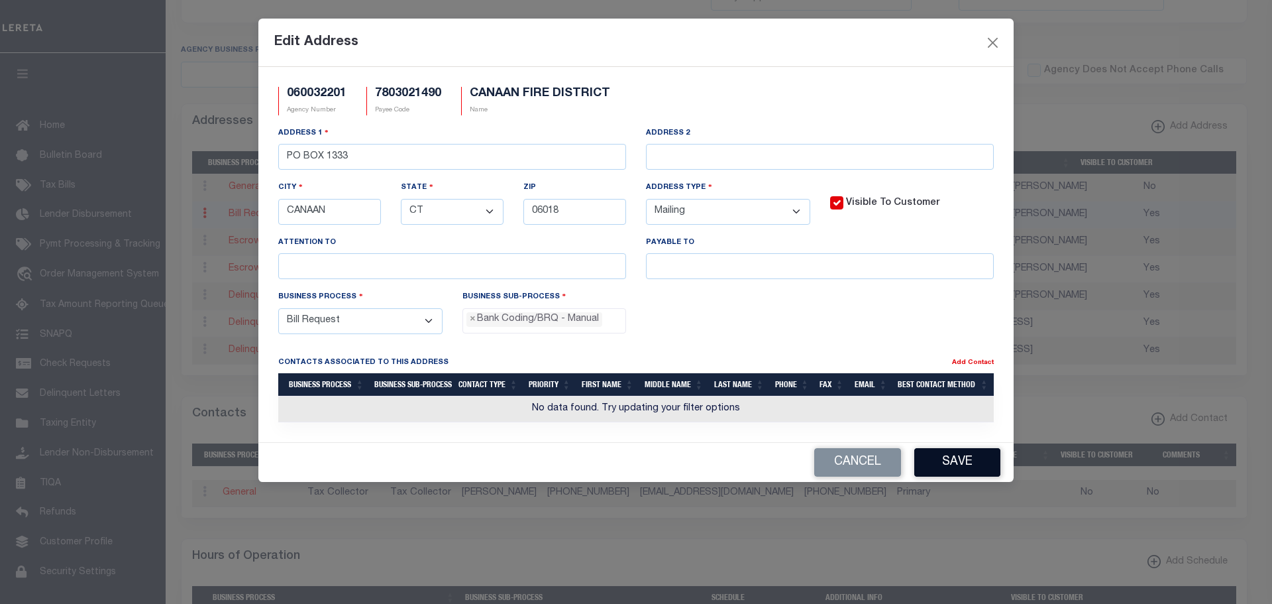
click at [961, 470] on button "Save" at bounding box center [957, 462] width 86 height 28
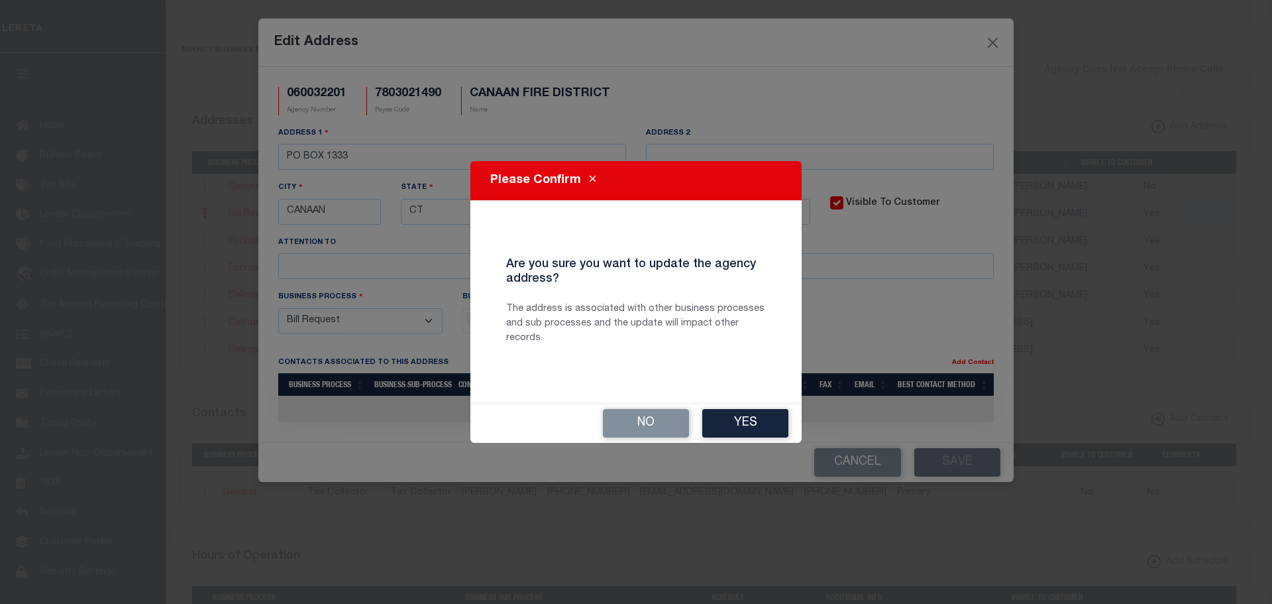
drag, startPoint x: 765, startPoint y: 427, endPoint x: 965, endPoint y: 479, distance: 206.8
click at [764, 427] on button "Yes" at bounding box center [745, 423] width 86 height 28
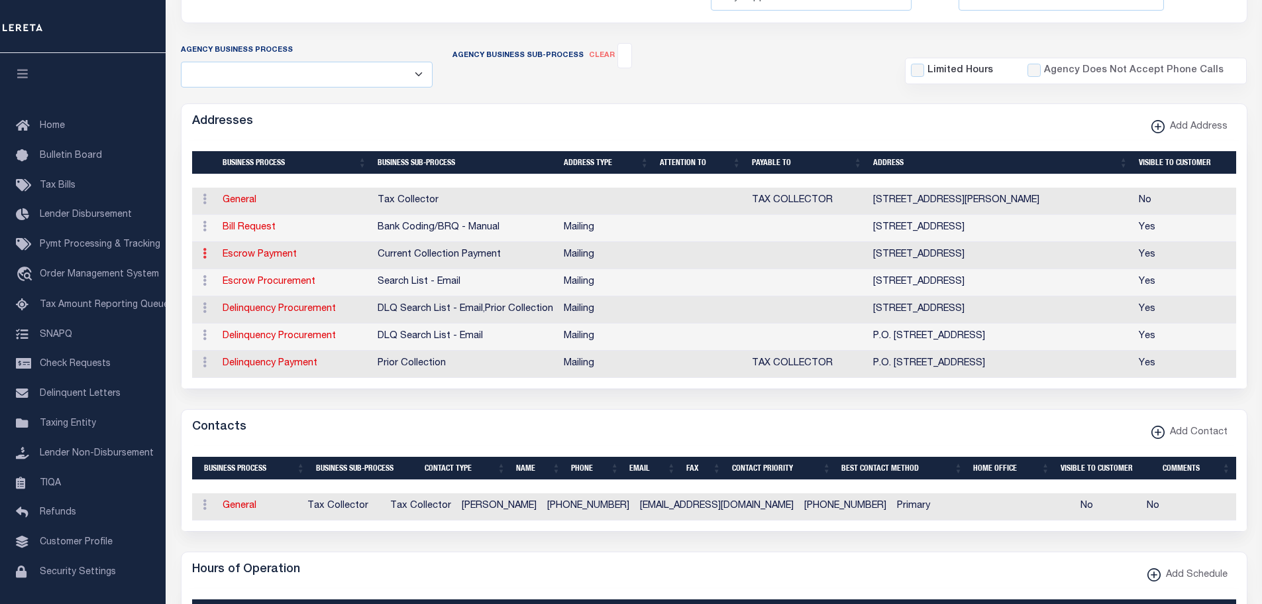
click at [203, 256] on icon at bounding box center [205, 253] width 4 height 11
click at [253, 257] on link "Escrow Payment" at bounding box center [260, 254] width 74 height 9
select select
select select "1"
checkbox input "false"
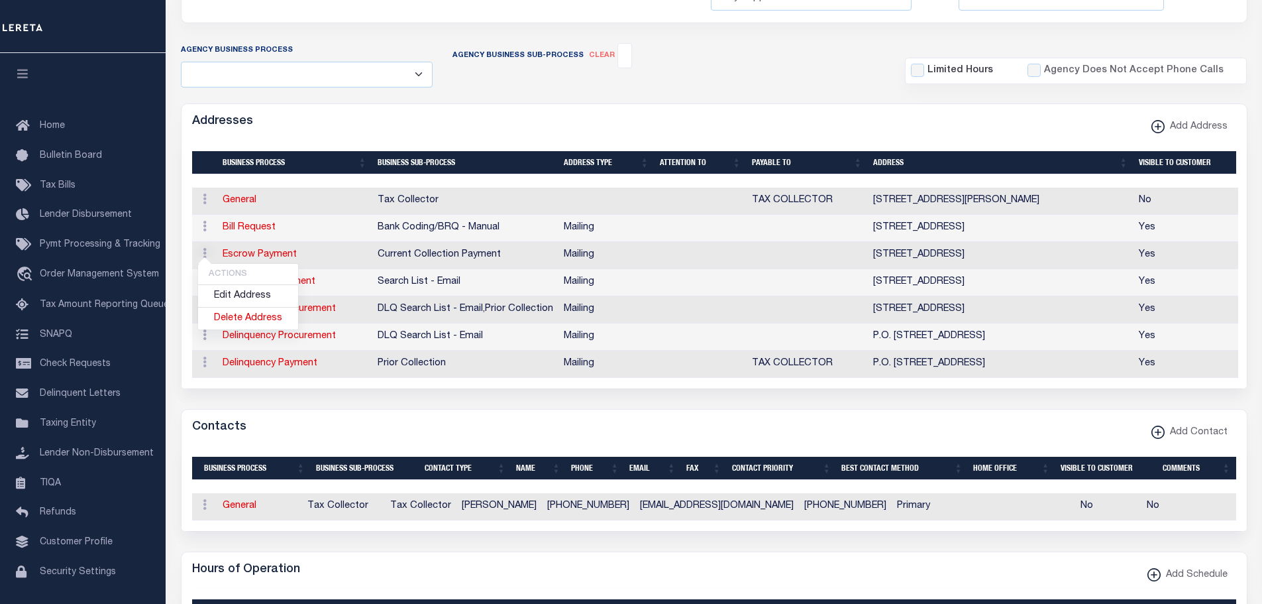
select select
type input "PO BOX 1333"
type input "CANAAN"
select select "CT"
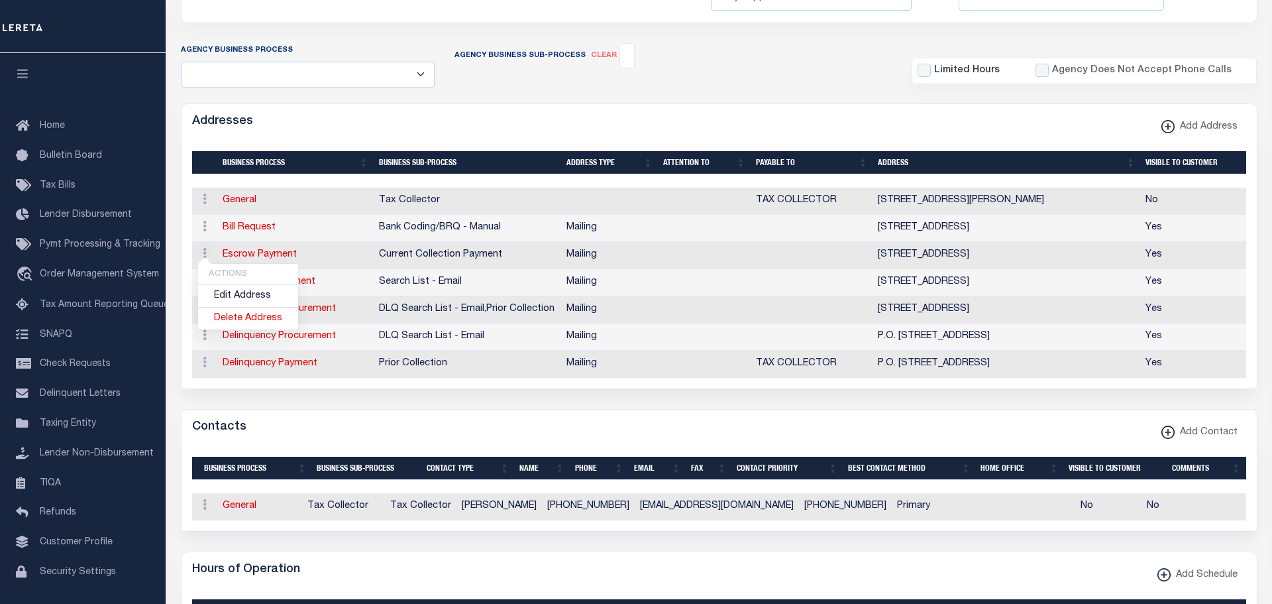
type input "06018"
checkbox input "true"
select select "3"
select select "11"
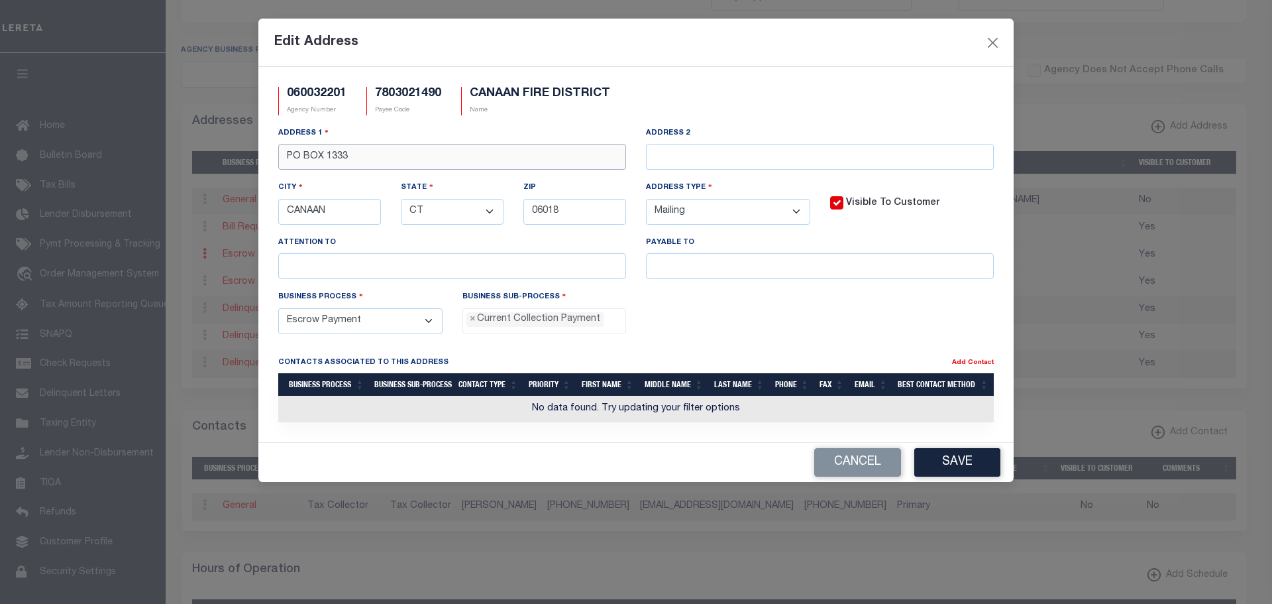
drag, startPoint x: 354, startPoint y: 159, endPoint x: 224, endPoint y: 151, distance: 130.1
click at [233, 154] on div "Edit Address 060032201 Agency Number 7803021490 Payee Code CANAAN FIRE DISTRICT…" at bounding box center [636, 302] width 1272 height 604
paste input "100 PEASE"
type input "100 PEASE DT #4"
click at [798, 207] on select "- Select - FedEx/Overnight Lock Box Mailing Mailing/Physical Physical" at bounding box center [728, 212] width 164 height 26
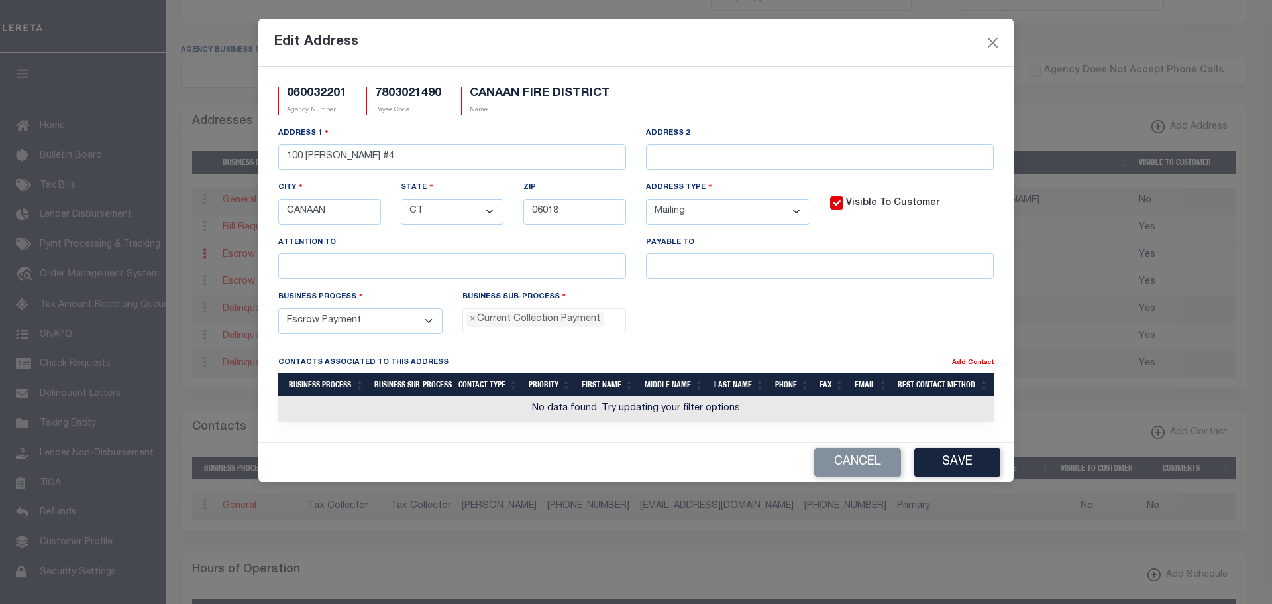
select select "4"
click at [646, 199] on select "- Select - FedEx/Overnight Lock Box Mailing Mailing/Physical Physical" at bounding box center [728, 212] width 164 height 26
click at [955, 461] on button "Save" at bounding box center [957, 462] width 86 height 28
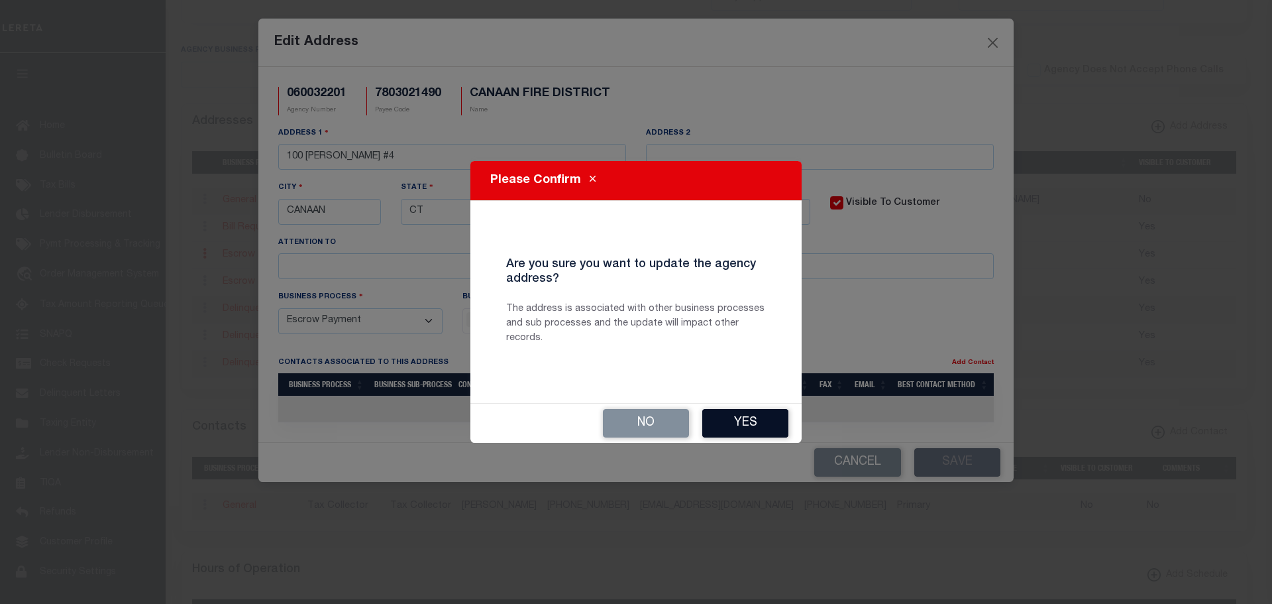
click at [759, 423] on button "Yes" at bounding box center [745, 423] width 86 height 28
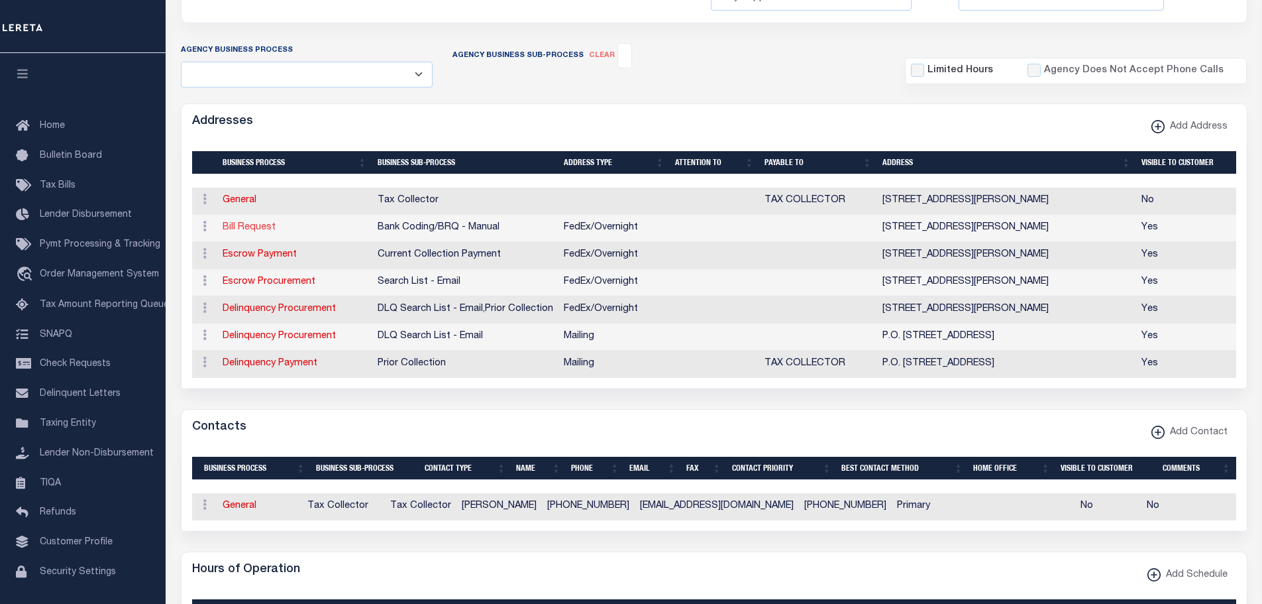
click at [249, 231] on link "Bill Request" at bounding box center [249, 227] width 53 height 9
select select
select select "1"
checkbox input "false"
select select
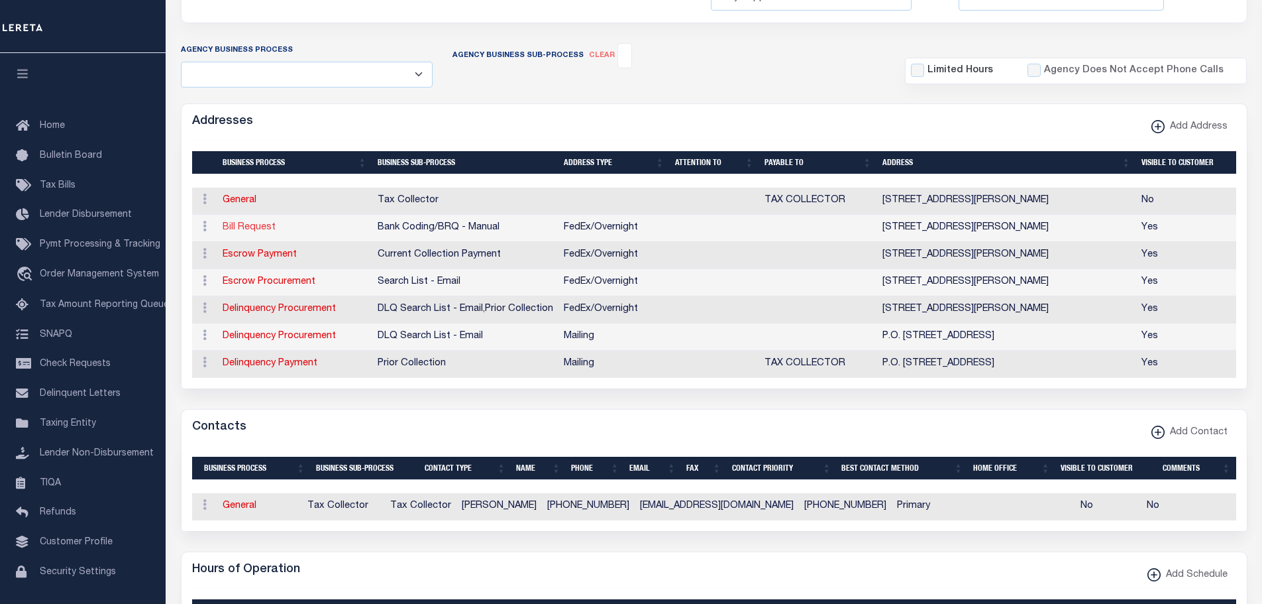
select select
type input "100 PEASE DT #4"
type input "CANAAN"
select select "CT"
type input "06018"
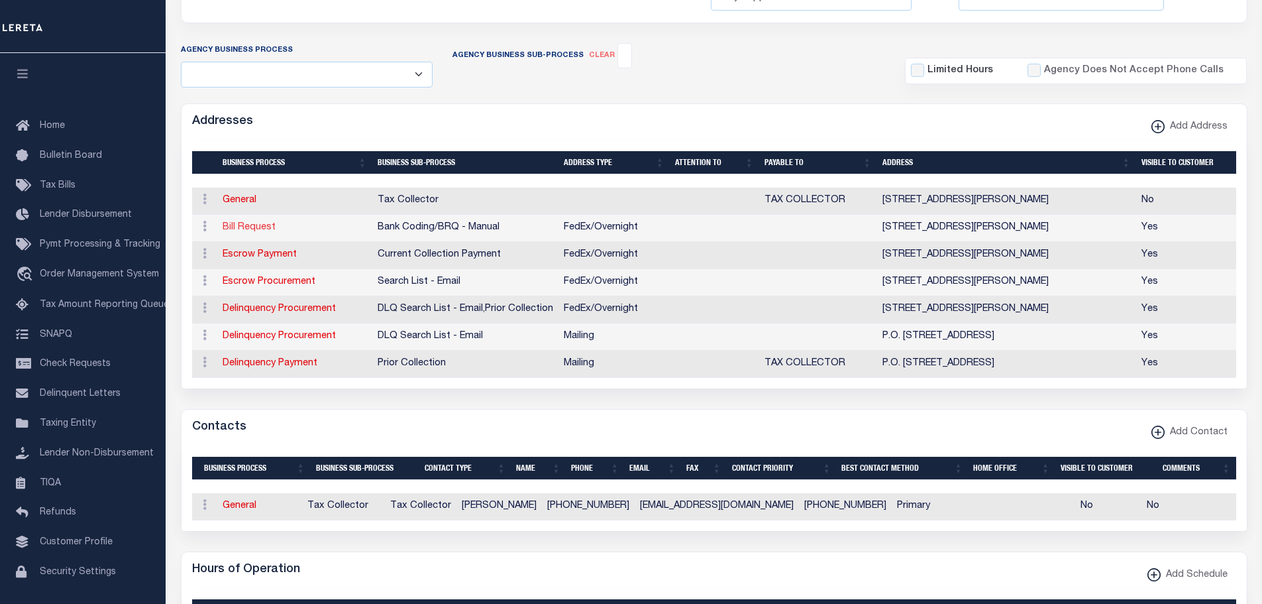
select select "4"
checkbox input "true"
select select "1"
select select "2"
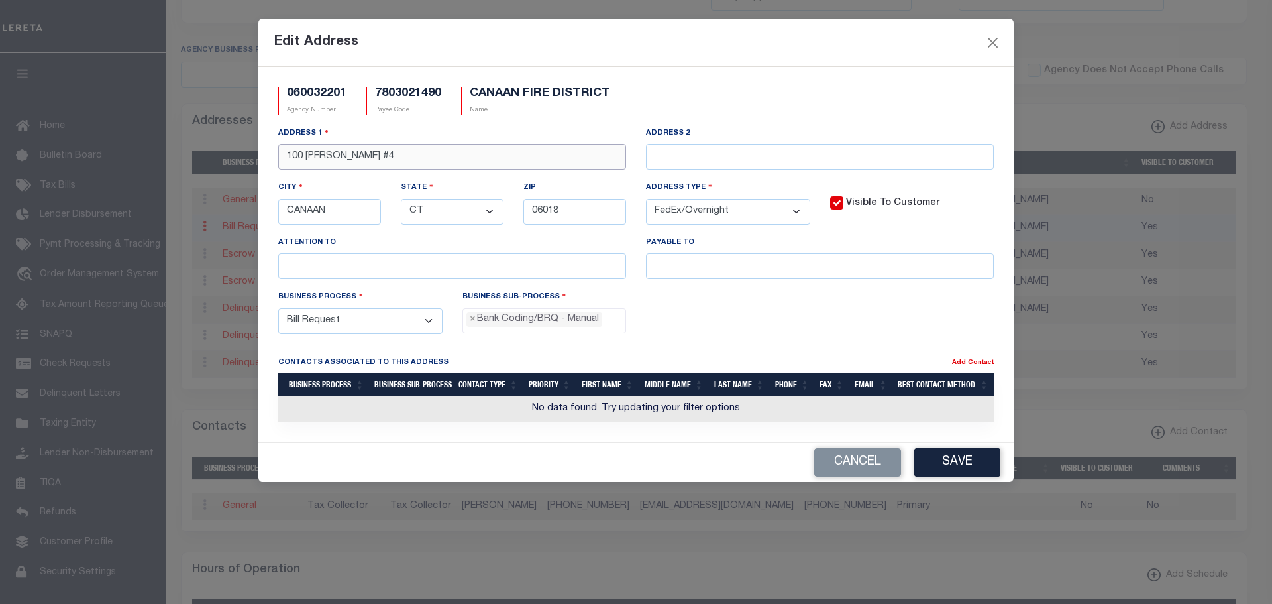
drag, startPoint x: 392, startPoint y: 158, endPoint x: 224, endPoint y: 156, distance: 167.6
click at [235, 160] on div "Edit Address 060032201 Agency Number 7803021490 Payee Code CANAAN FIRE DISTRICT…" at bounding box center [636, 302] width 1272 height 604
paste input "PO BOX 1333"
type input "PO BOX 1333"
click at [936, 463] on button "Save" at bounding box center [957, 462] width 86 height 28
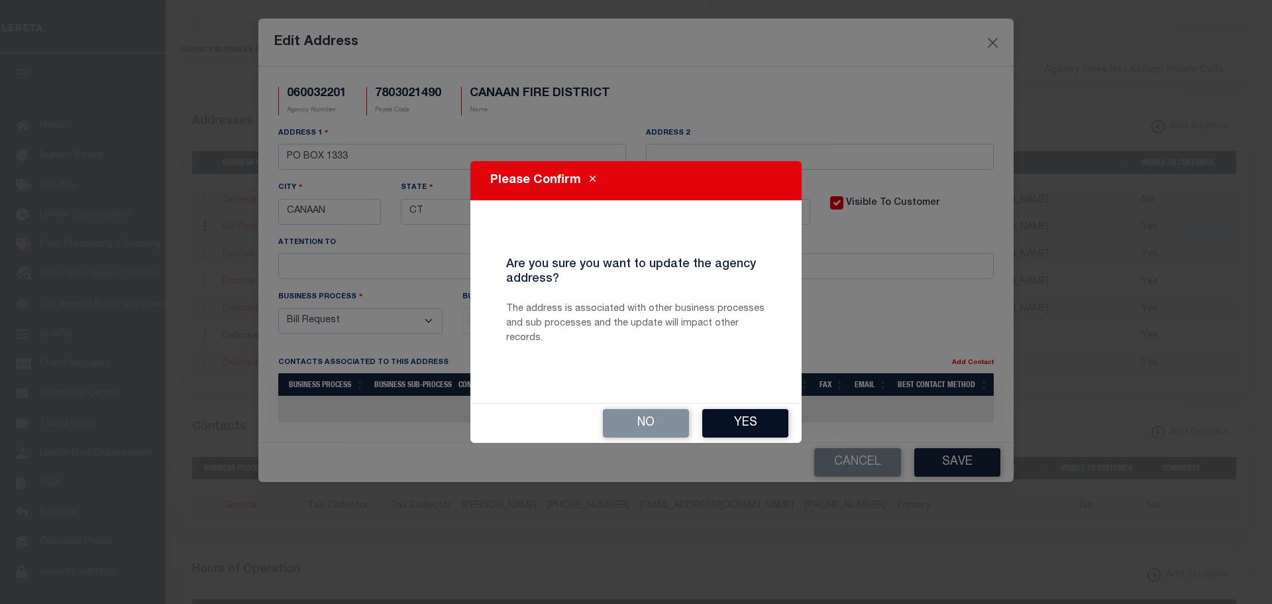
click at [757, 430] on button "Yes" at bounding box center [745, 423] width 86 height 28
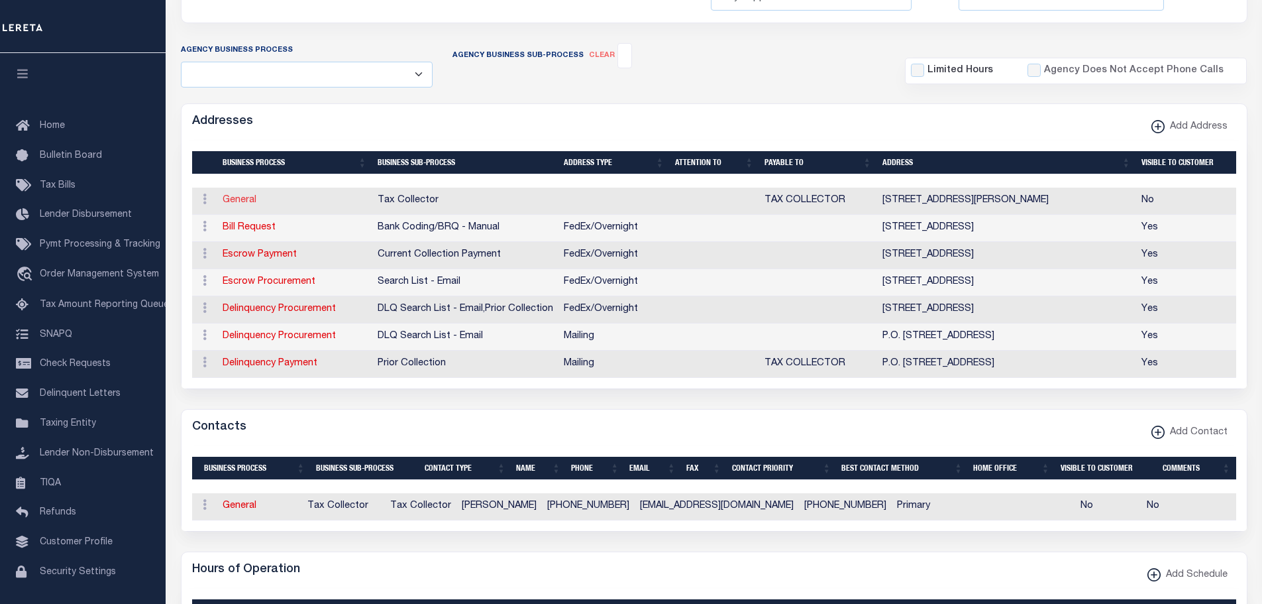
click at [242, 200] on link "General" at bounding box center [240, 199] width 34 height 9
select select
select select "1"
checkbox input "false"
select select
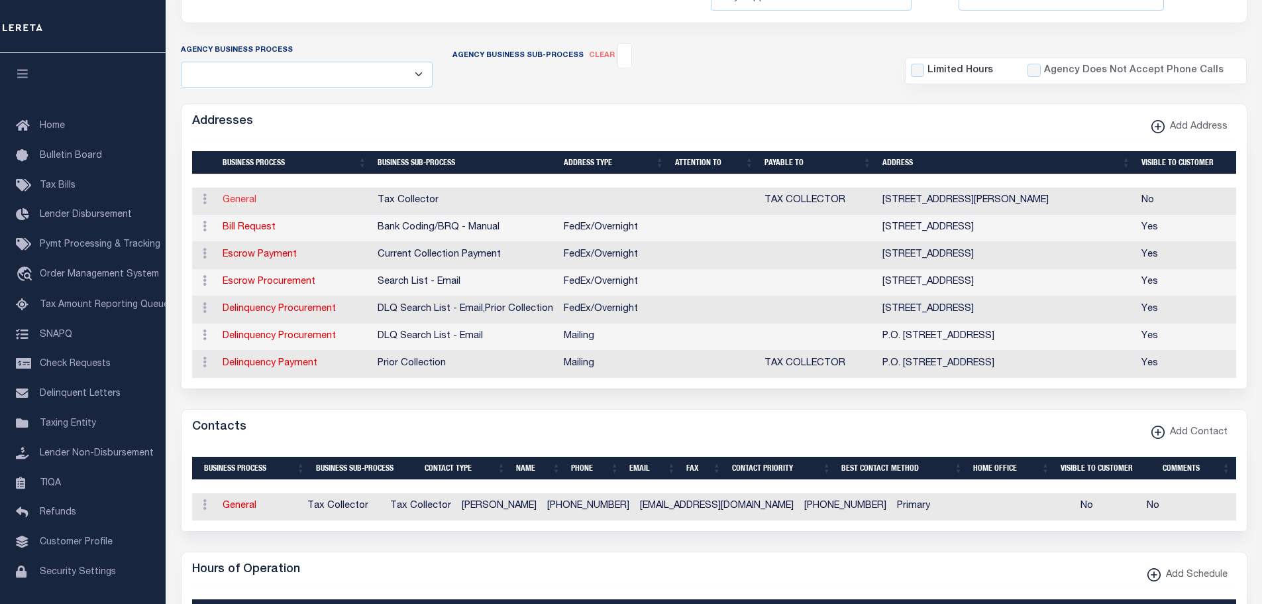
select select
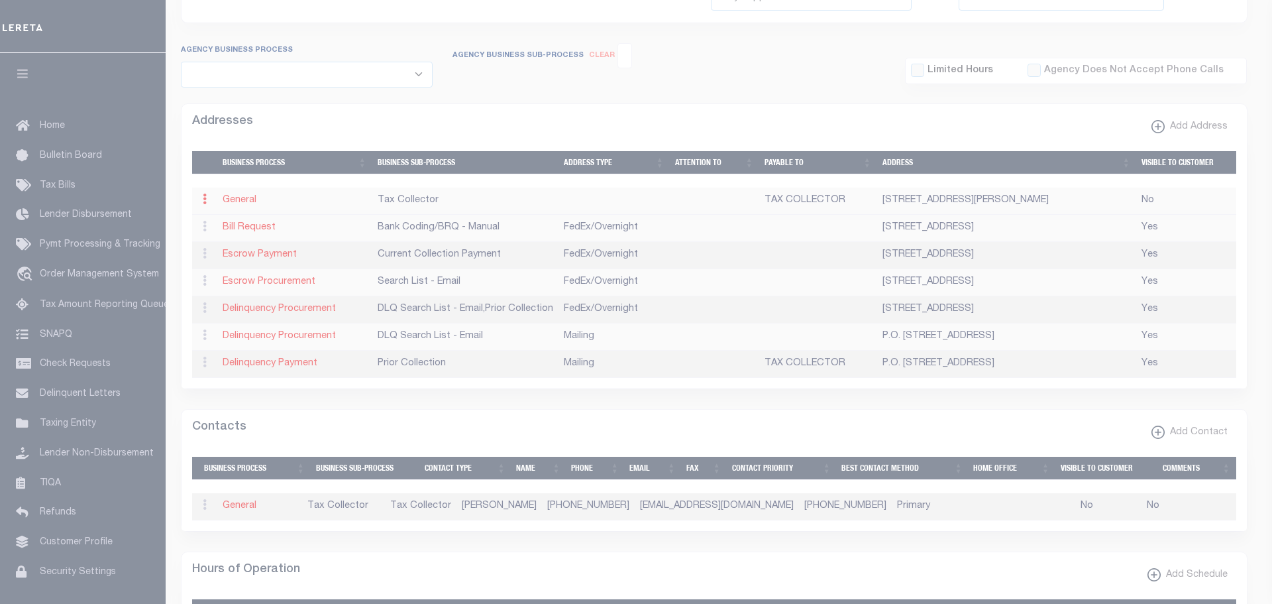
type input "100 PEASE ST_#5"
type input "CANAAN"
select select "CT"
type input "06018"
select select
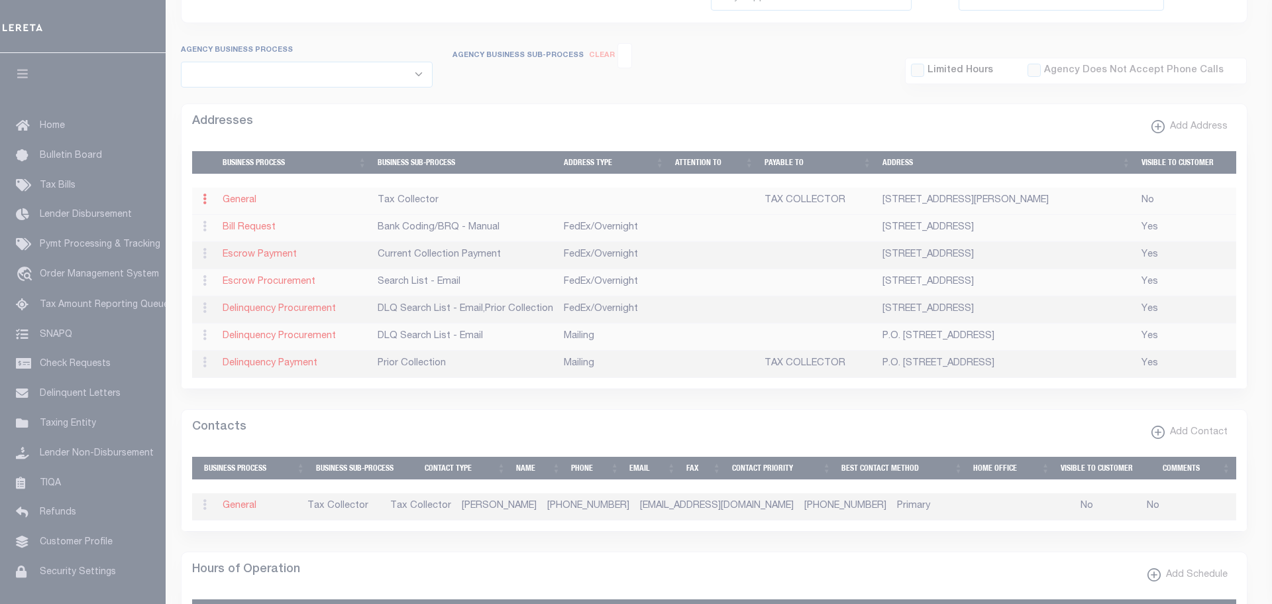
checkbox input "false"
type input "TAX COLLECTOR"
select select "6"
select select "31"
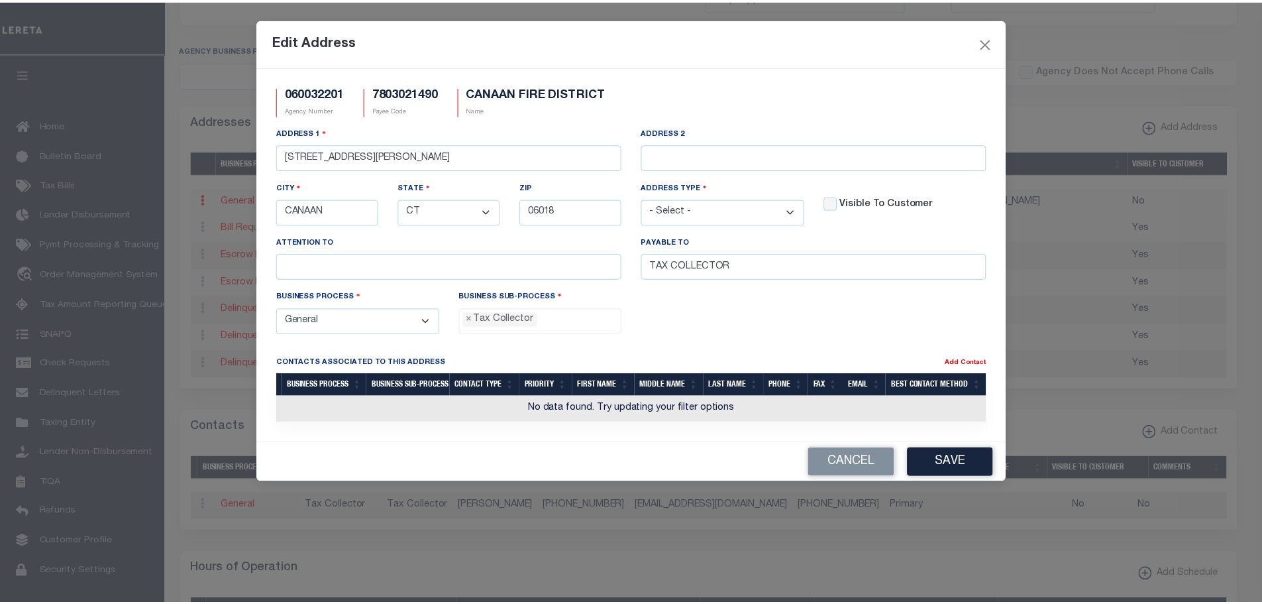
scroll to position [36, 0]
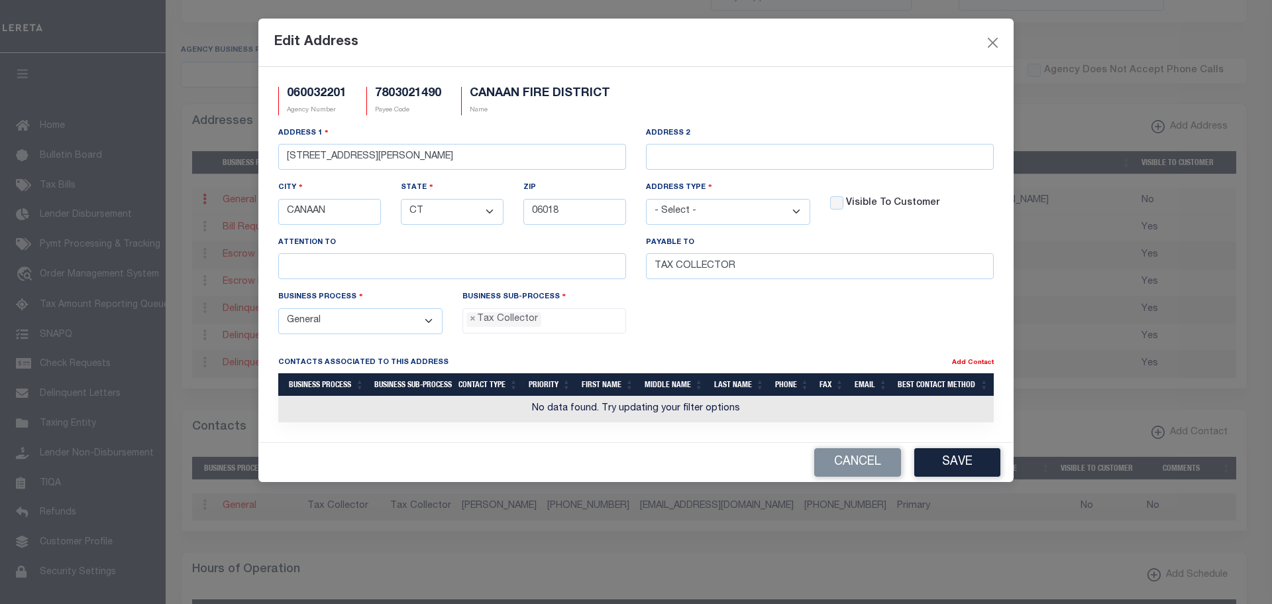
click at [432, 319] on select "- Select - All Automation Bill Request Delinquency Payment Delinquency Procurem…" at bounding box center [360, 321] width 164 height 26
click at [859, 462] on button "Cancel" at bounding box center [857, 462] width 87 height 28
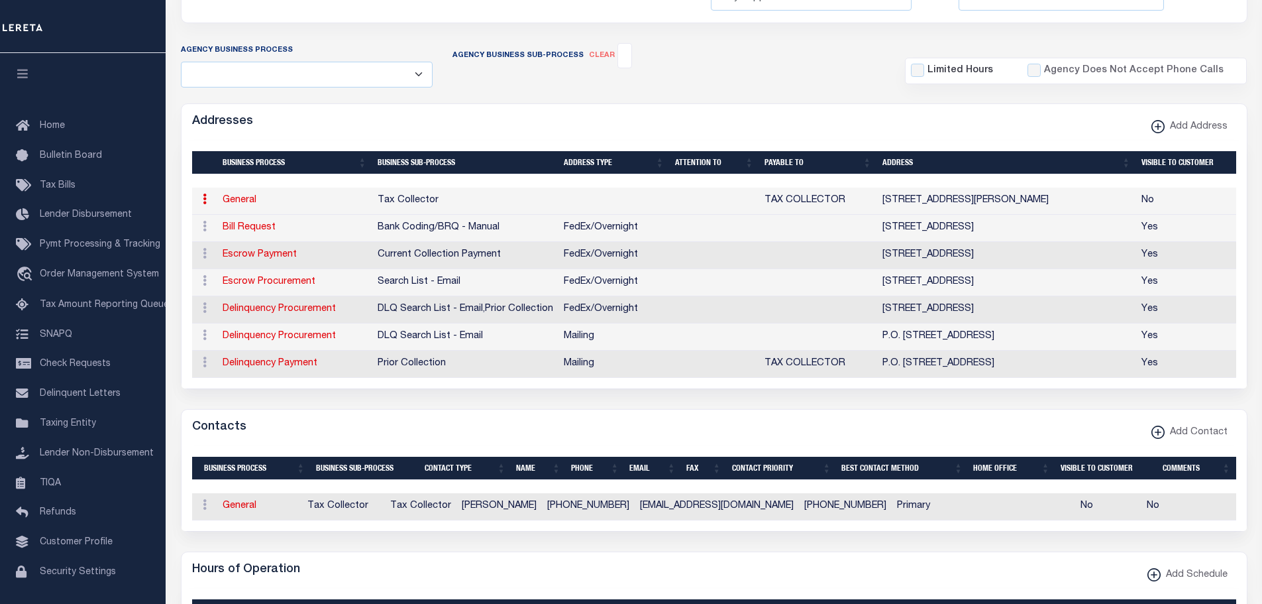
scroll to position [0, 0]
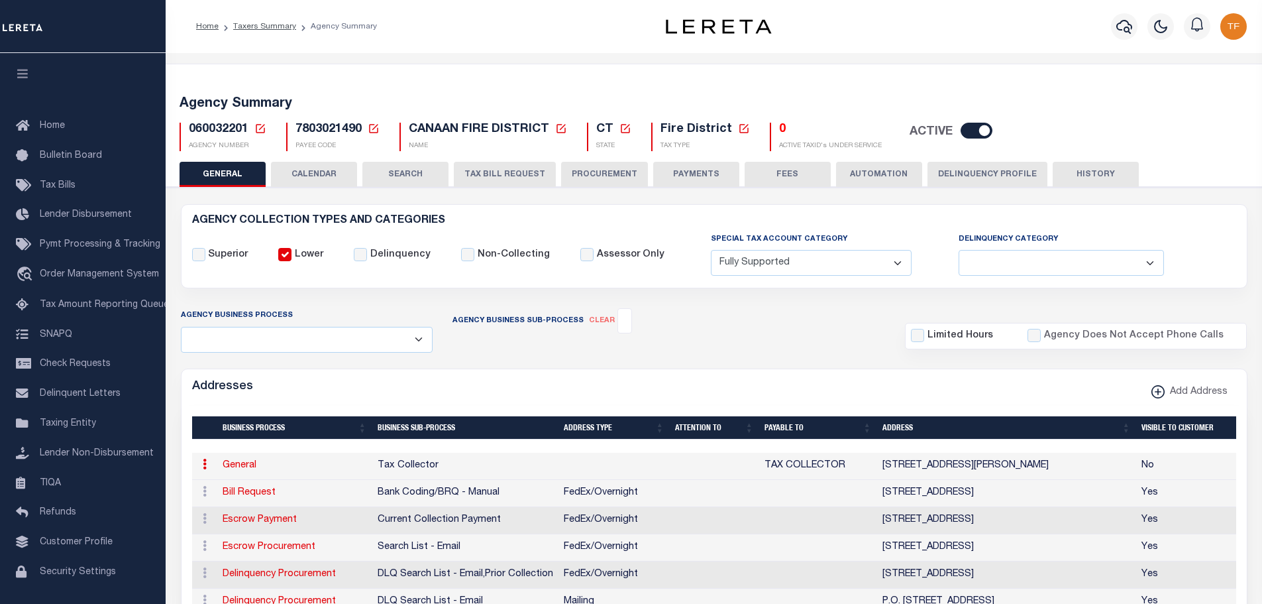
click at [769, 174] on button "FEES" at bounding box center [788, 174] width 86 height 25
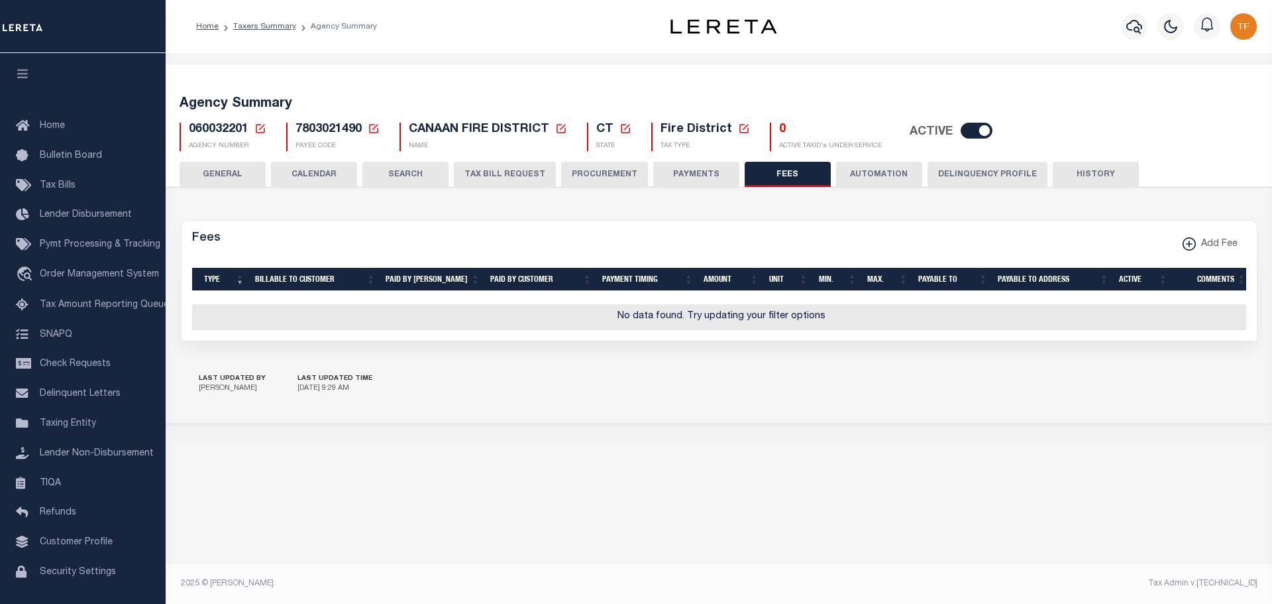
click at [691, 174] on button "PAYMENTS" at bounding box center [696, 174] width 86 height 25
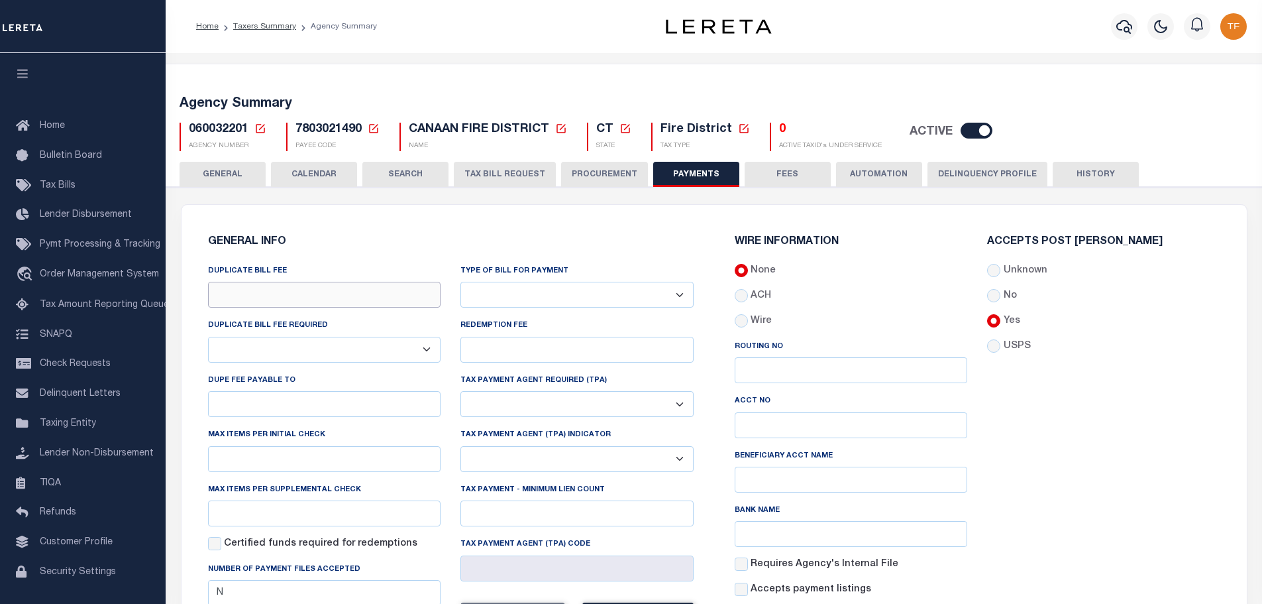
click at [324, 297] on input "DUPLICATE BILL FEE" at bounding box center [324, 295] width 233 height 26
type input "$1.00"
click at [306, 335] on div "DUPLICATE BILL FEE REQUIRED Yes No" at bounding box center [324, 340] width 233 height 44
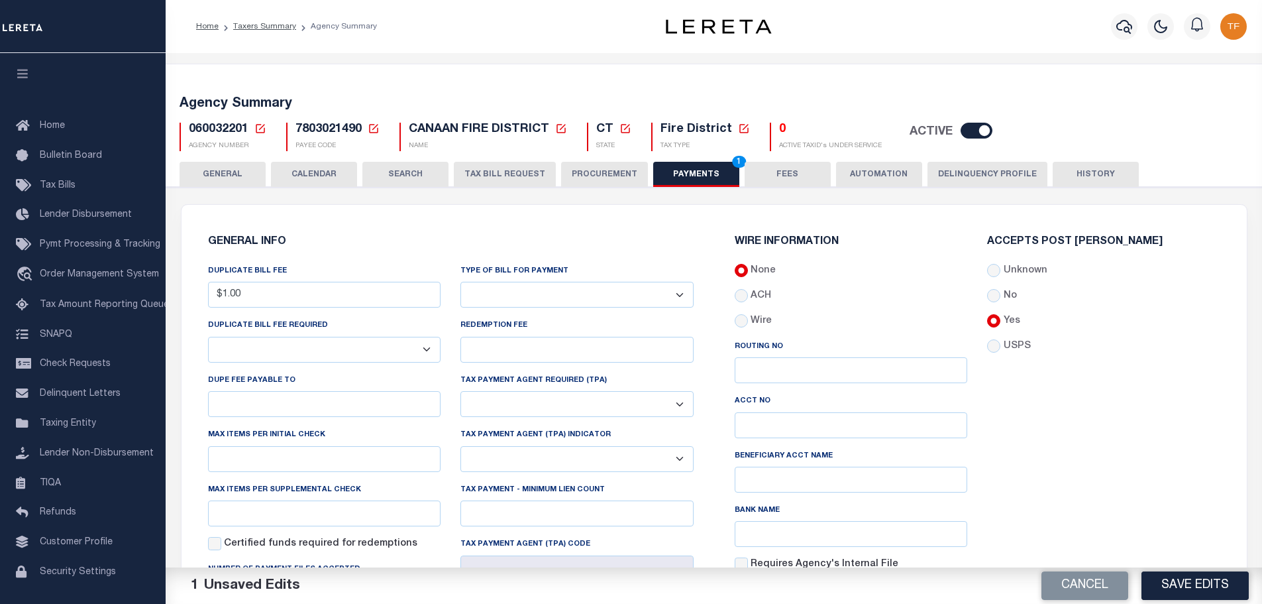
click at [303, 352] on select "Yes No" at bounding box center [324, 350] width 233 height 26
select select "true"
click at [208, 337] on select "Yes No" at bounding box center [324, 350] width 233 height 26
click at [219, 401] on input "DUPE FEE PAYABLE TO" at bounding box center [324, 404] width 233 height 26
paste input "CANAAN FIRE DIS"
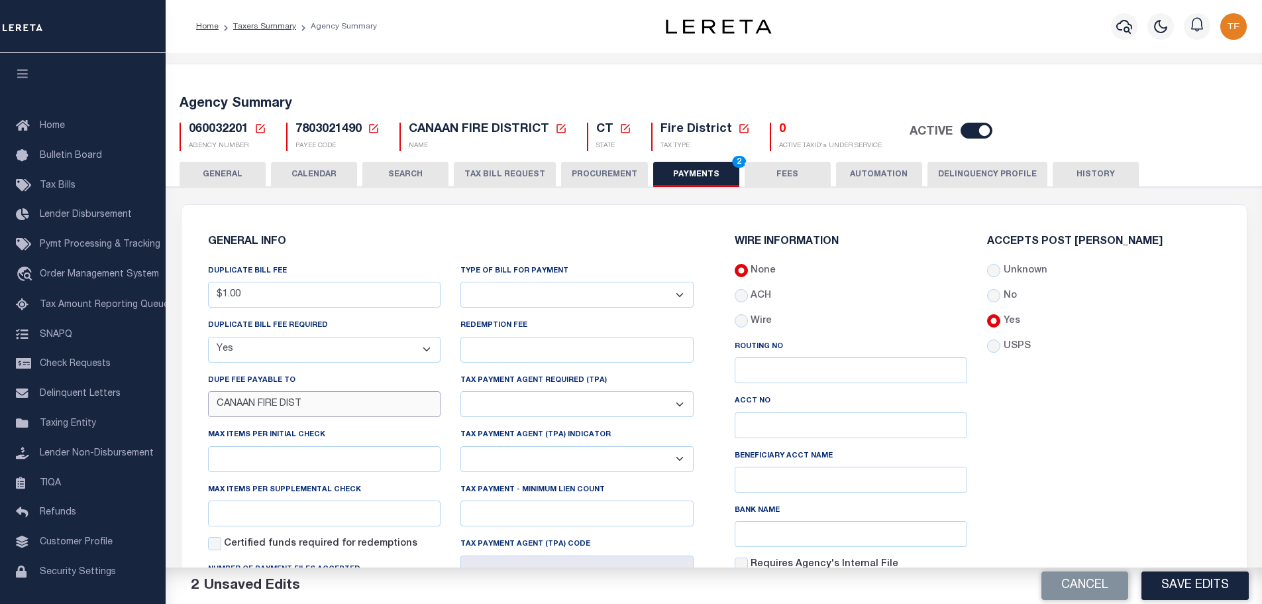
type input "CANAAN FIRE DIST"
click at [677, 295] on select "Bar-Coded Tax Statement Print Tax Bills from Web. No DBF Required. Memo Bill Or…" at bounding box center [576, 295] width 233 height 26
select select "35"
click at [460, 282] on select "Bar-Coded Tax Statement Print Tax Bills from Web. No DBF Required. Memo Bill Or…" at bounding box center [576, 295] width 233 height 26
click at [1151, 590] on button "Save Edits" at bounding box center [1195, 585] width 107 height 28
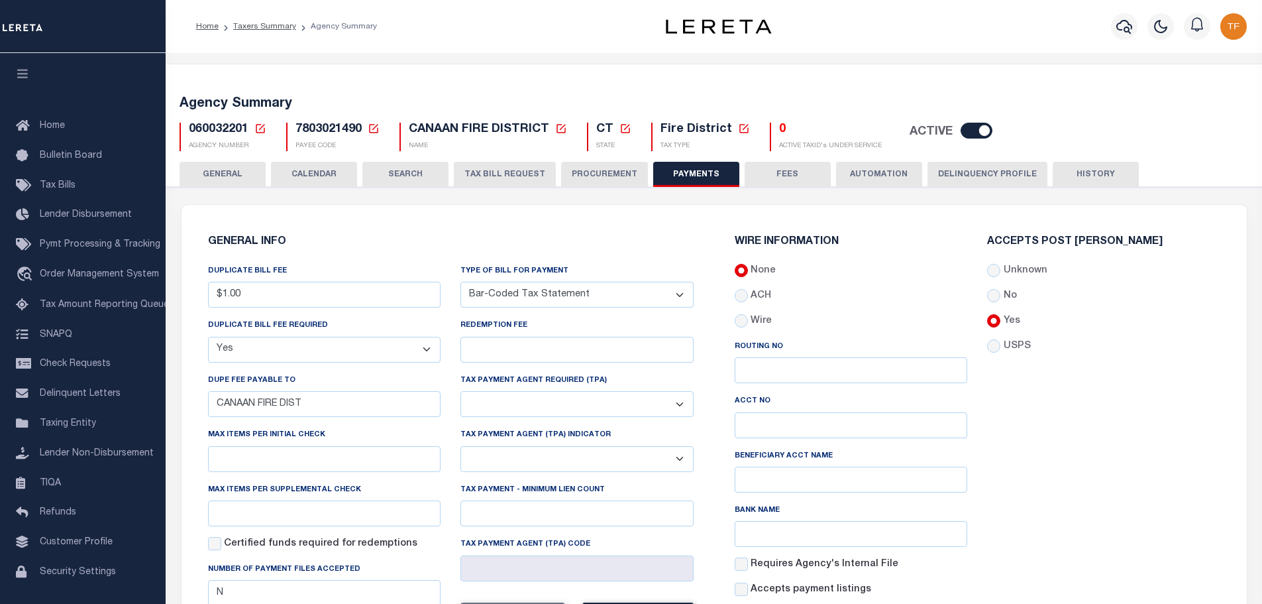
click at [221, 165] on button "GENERAL" at bounding box center [223, 174] width 86 height 25
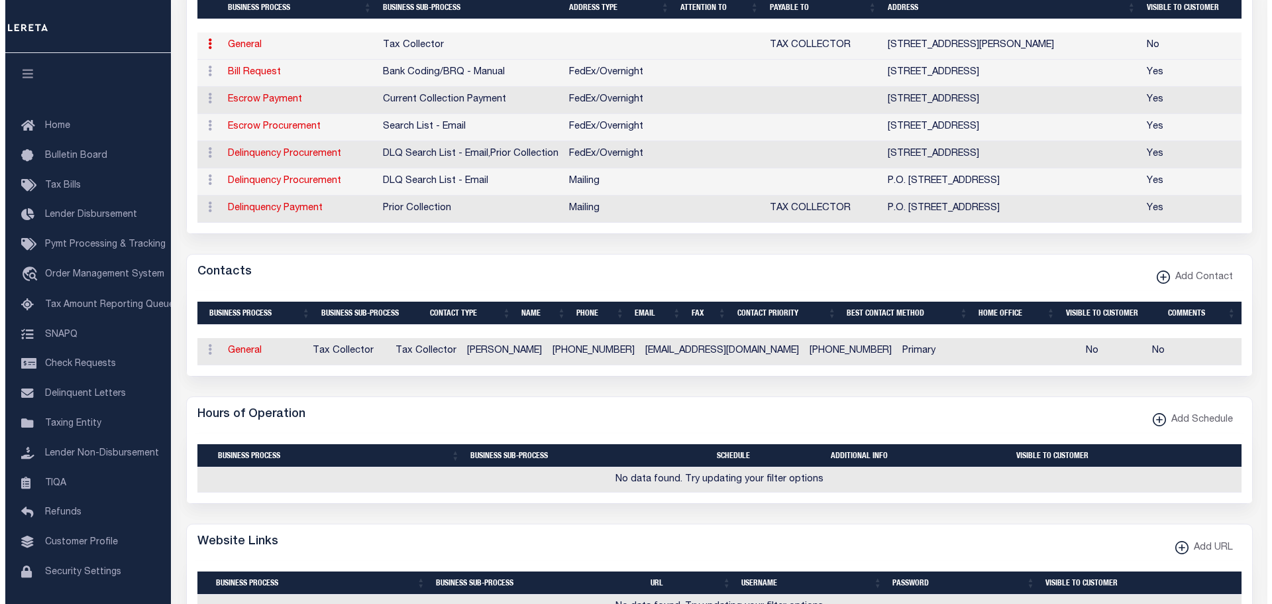
scroll to position [596, 0]
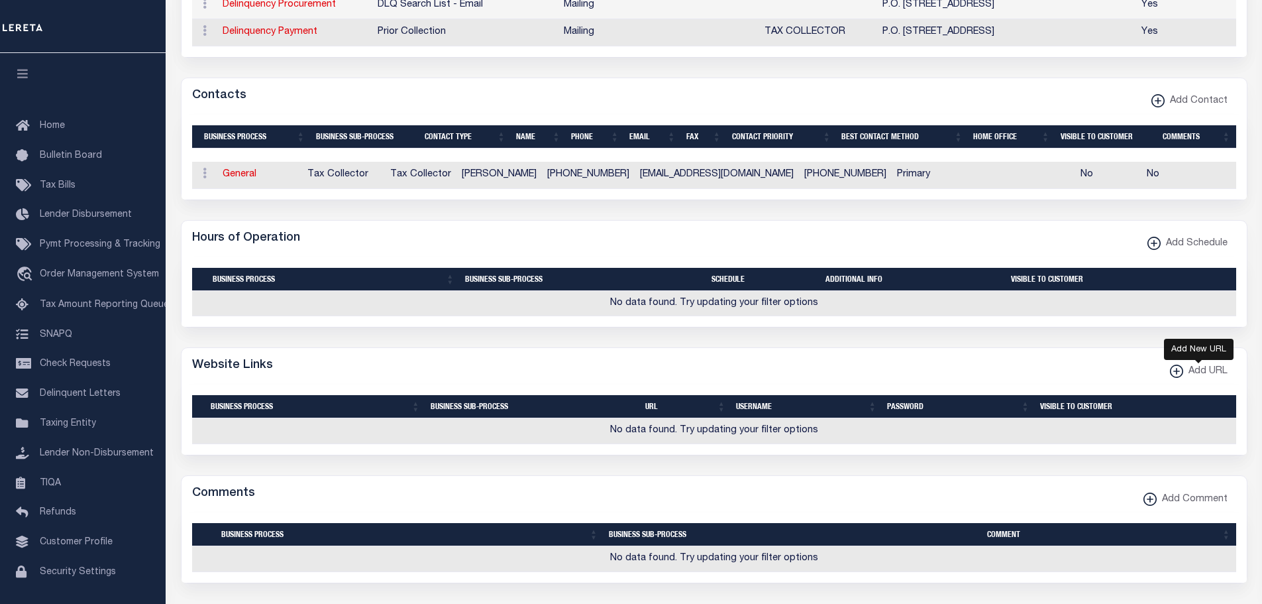
click at [1175, 378] on xmlns\ "button" at bounding box center [1176, 370] width 13 height 13
select select
checkbox input "true"
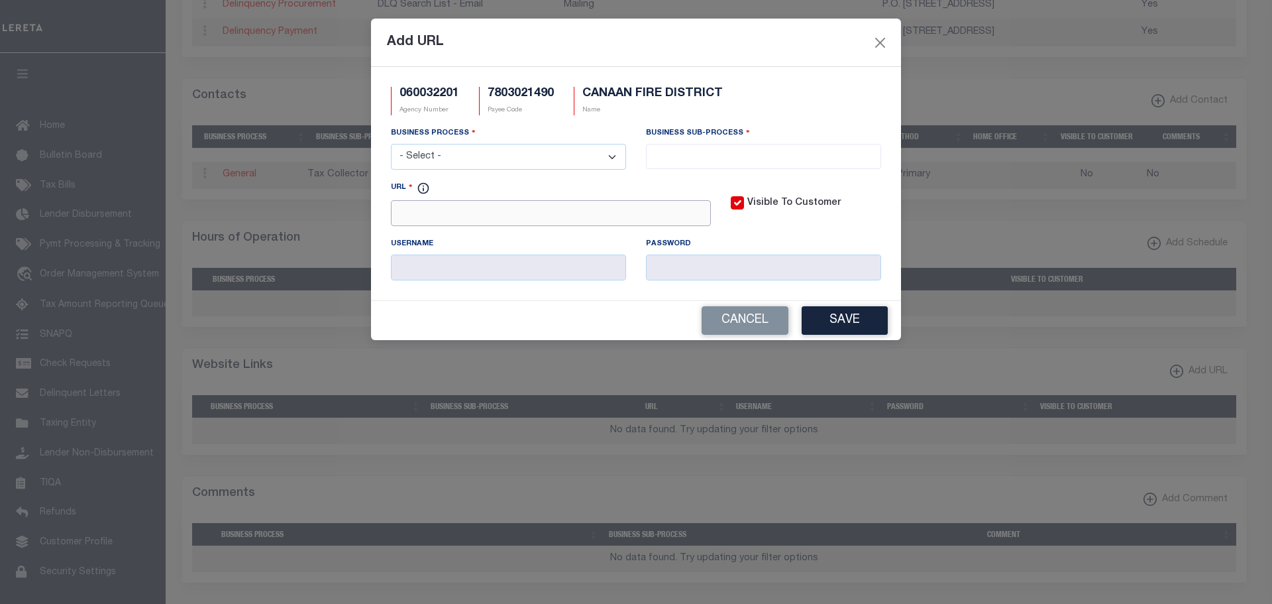
click at [441, 218] on input "URL" at bounding box center [551, 213] width 320 height 26
paste input "https://www.mytaxbill.org/inet/bill/home.do?town=canaanfiredistric"
type input "https://www.mytaxbill.org/inet/bill/home.do?town=canaanfiredistrict"
click at [442, 154] on select "- Select - All Automation Bill Request Delinquency Payment Delinquency Procurem…" at bounding box center [508, 157] width 235 height 26
select select "3"
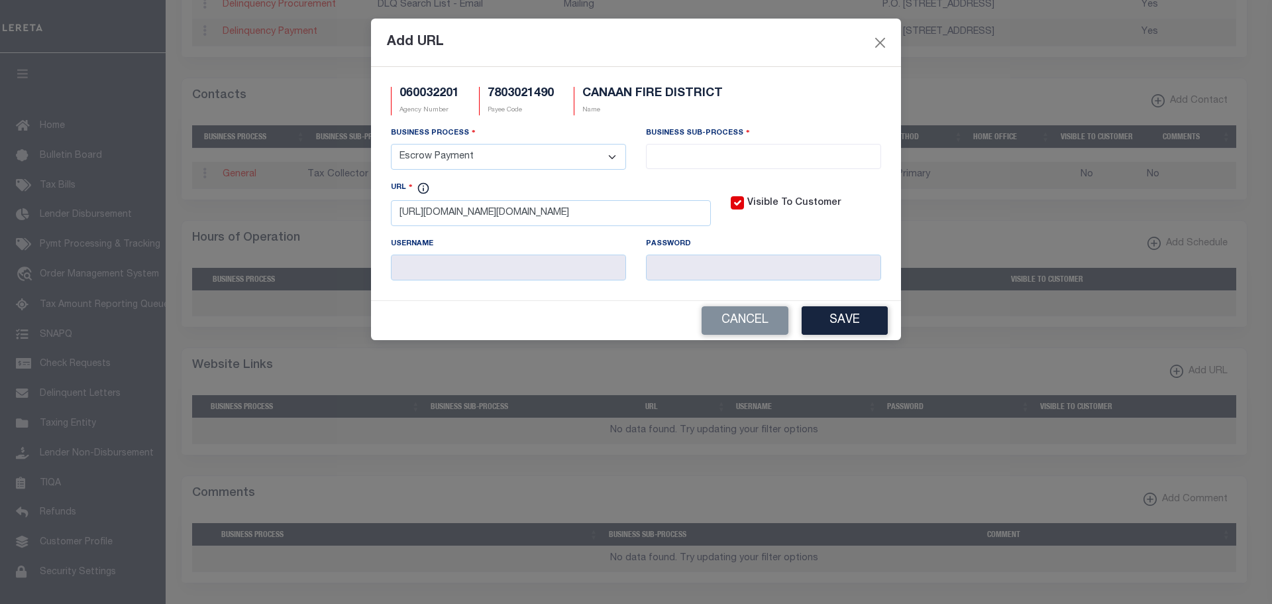
click at [391, 144] on select "- Select - All Automation Bill Request Delinquency Payment Delinquency Procurem…" at bounding box center [508, 157] width 235 height 26
click at [747, 148] on li at bounding box center [763, 153] width 227 height 18
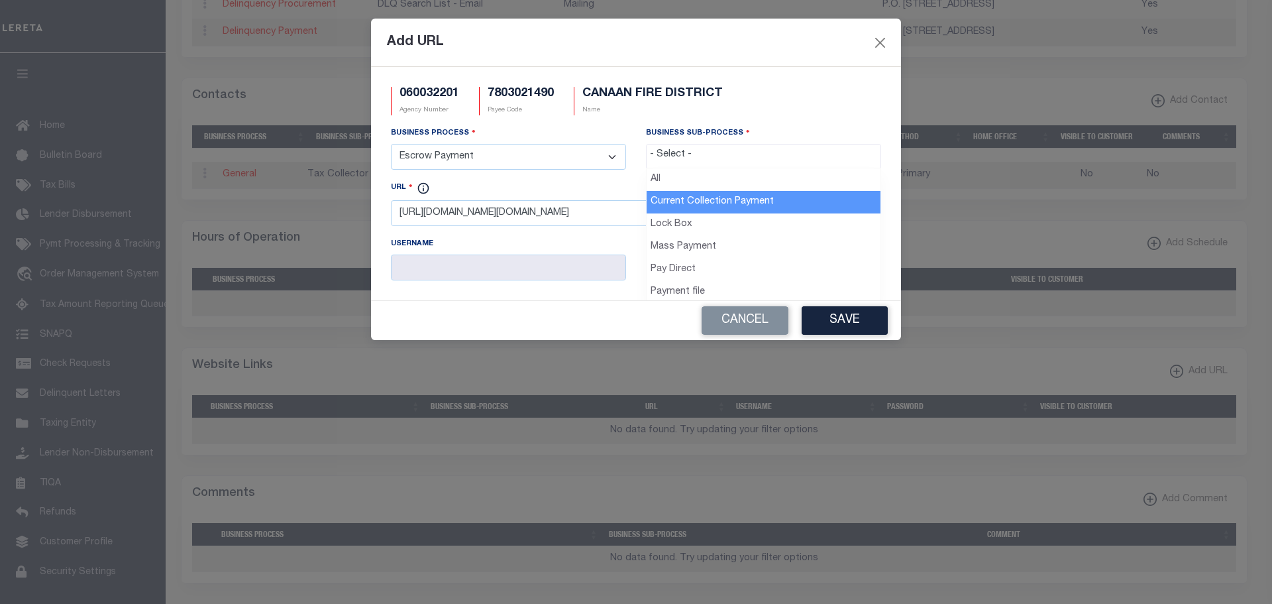
select select "11"
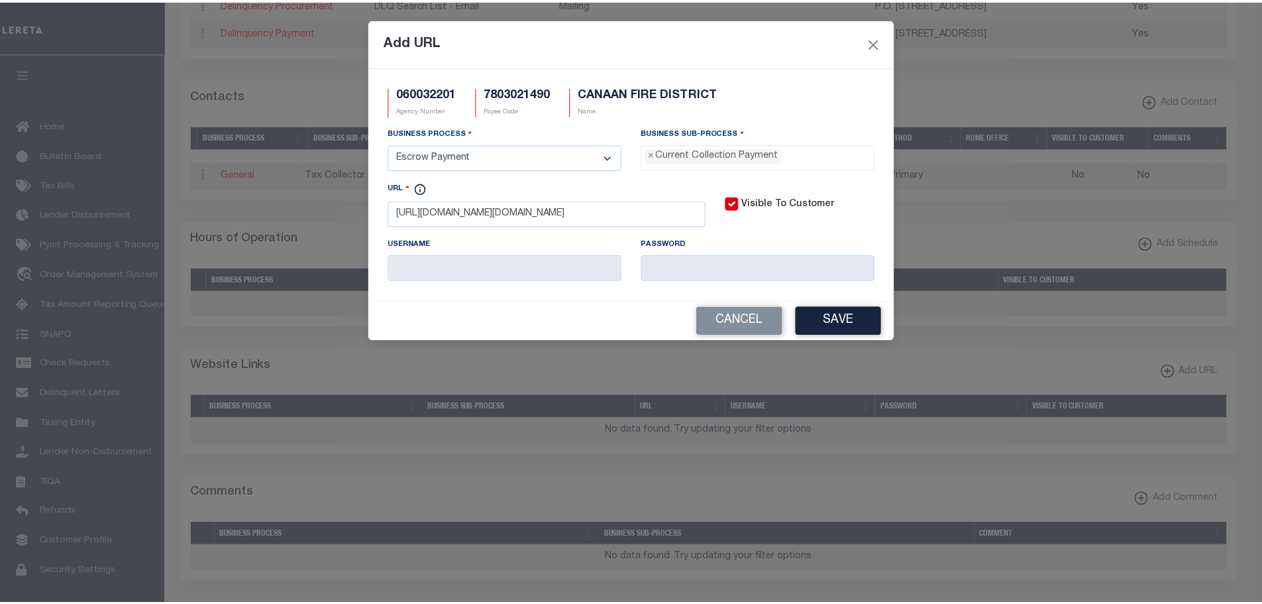
scroll to position [12, 0]
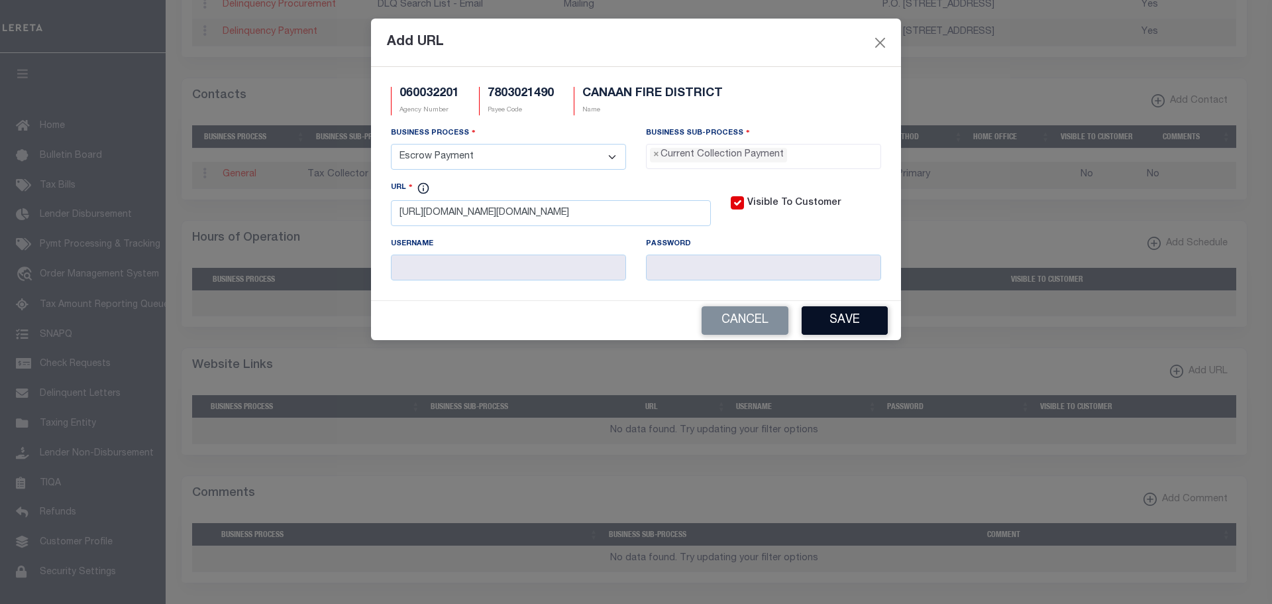
drag, startPoint x: 832, startPoint y: 321, endPoint x: 845, endPoint y: 343, distance: 24.7
click at [832, 322] on button "Save" at bounding box center [845, 320] width 86 height 28
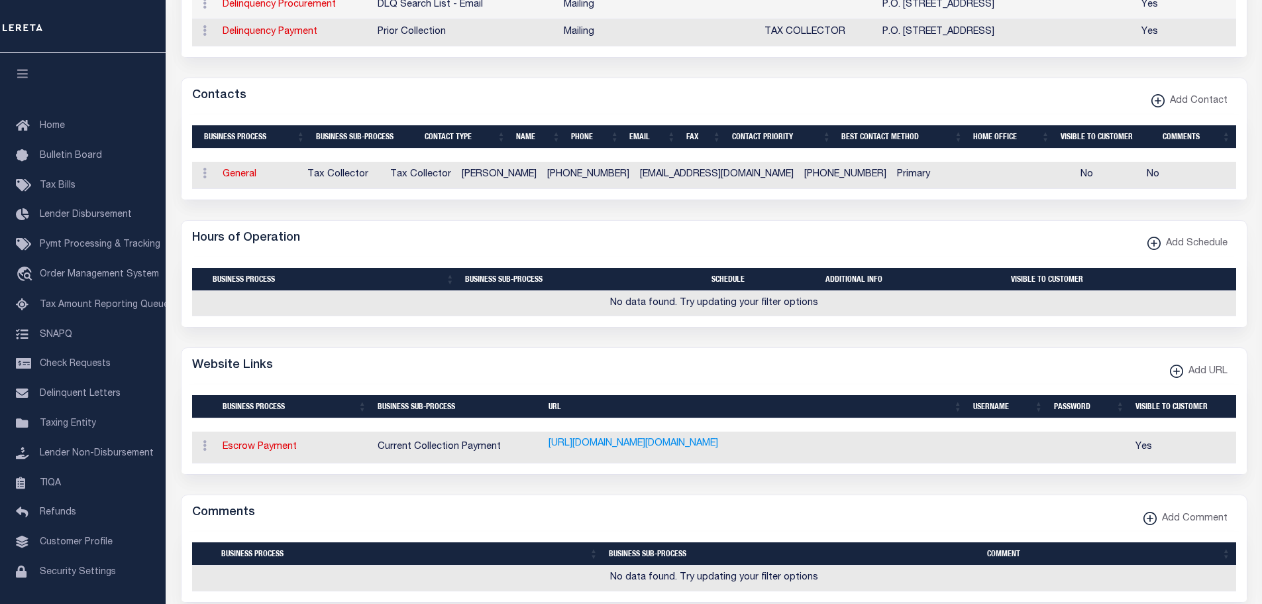
scroll to position [398, 0]
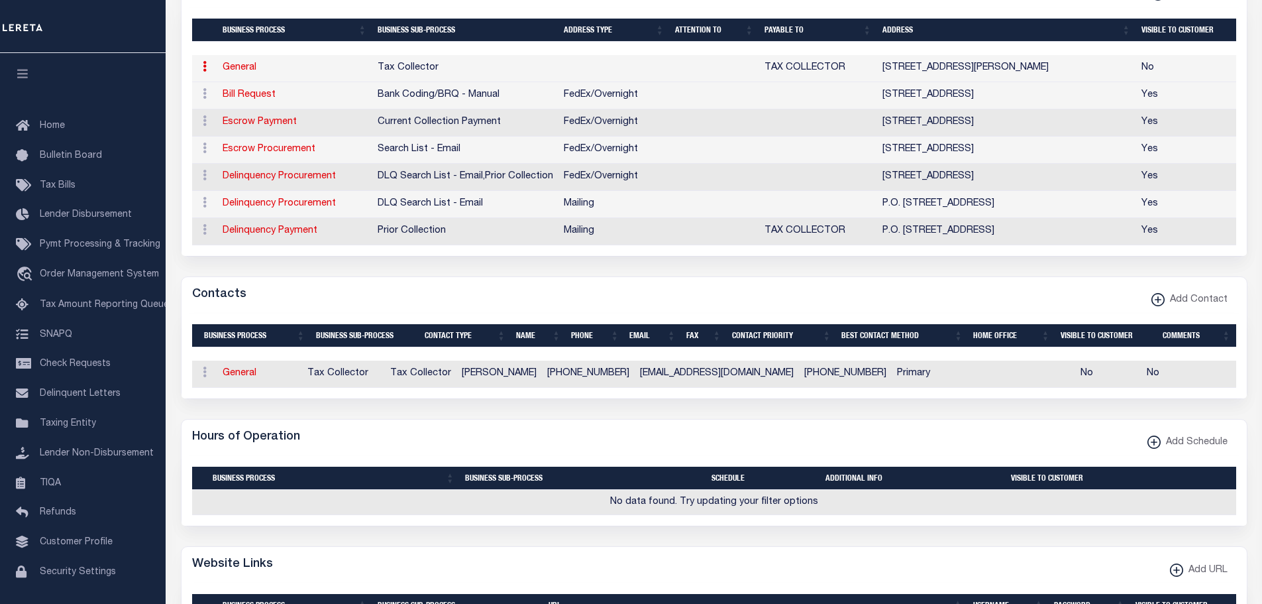
click at [239, 69] on link "General" at bounding box center [240, 67] width 34 height 9
select select
select select "1"
checkbox input "false"
select select
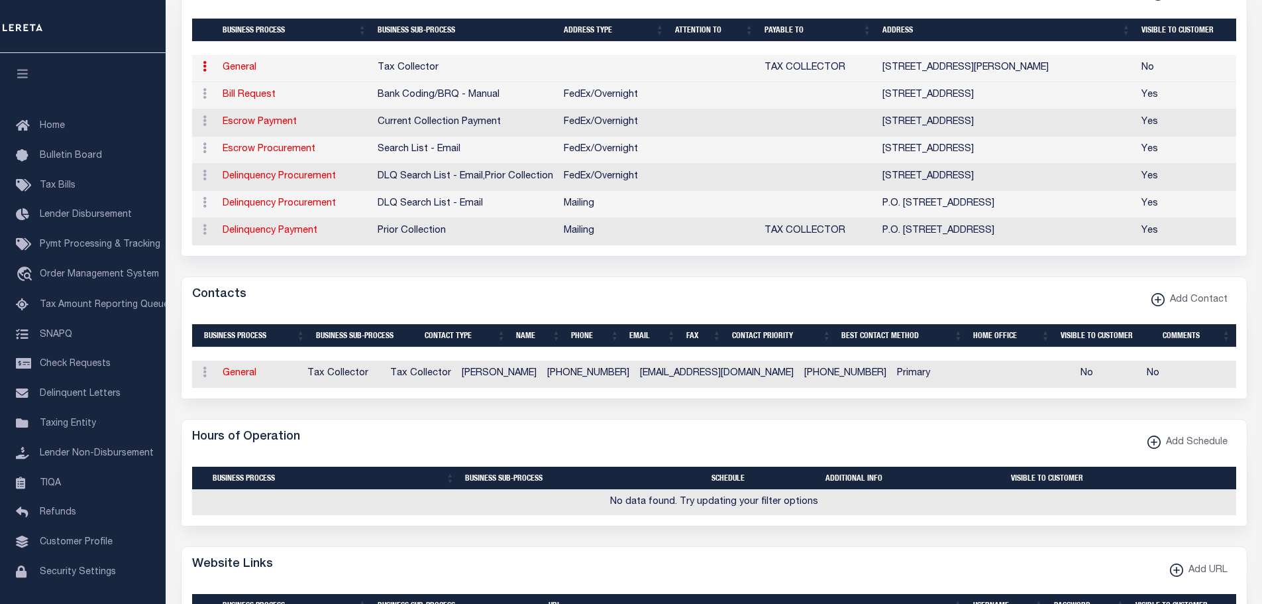
select select
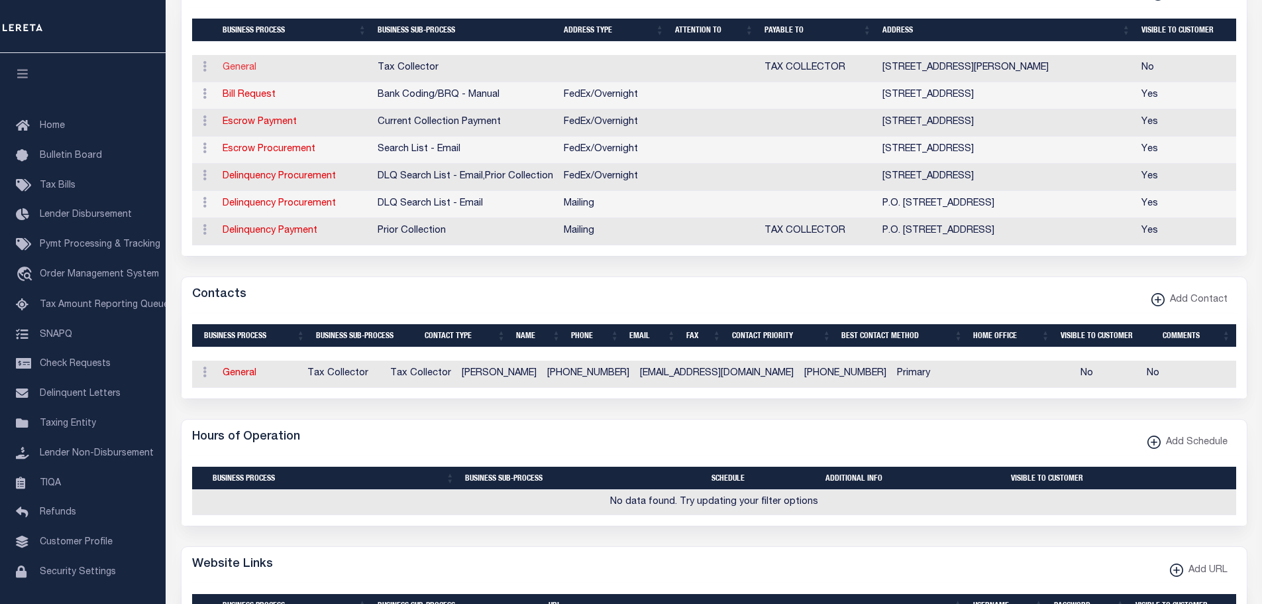
type input "100 PEASE ST_#5"
type input "CANAAN"
select select "CT"
type input "06018"
select select
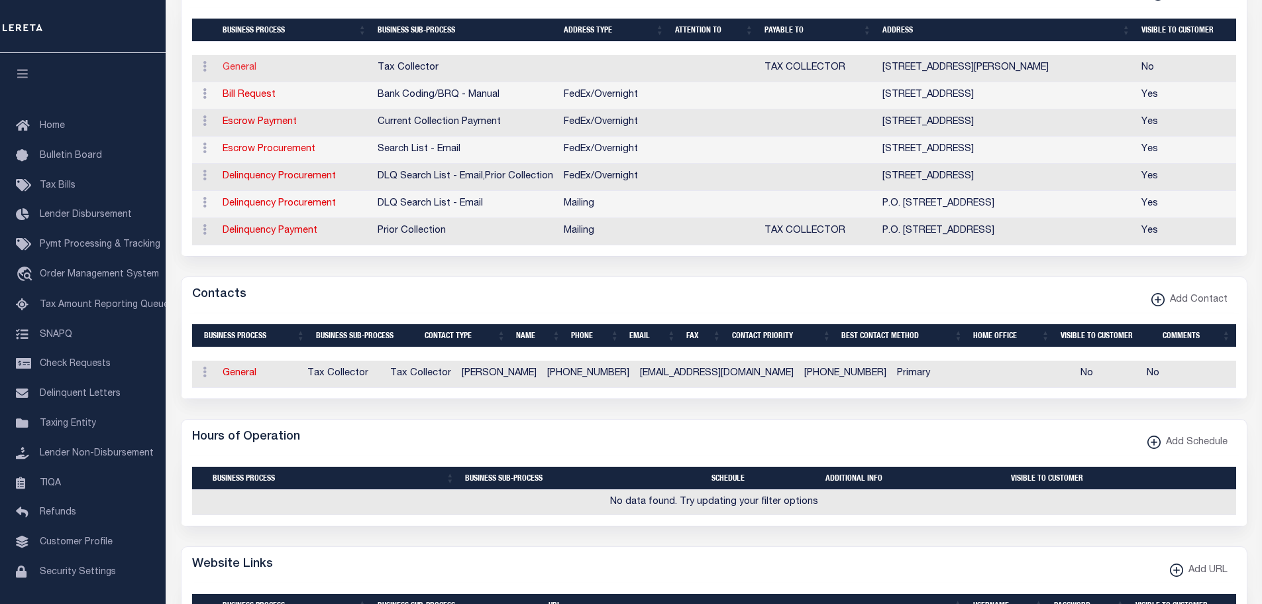
checkbox input "false"
type input "TAX COLLECTOR"
select select "6"
select select "31"
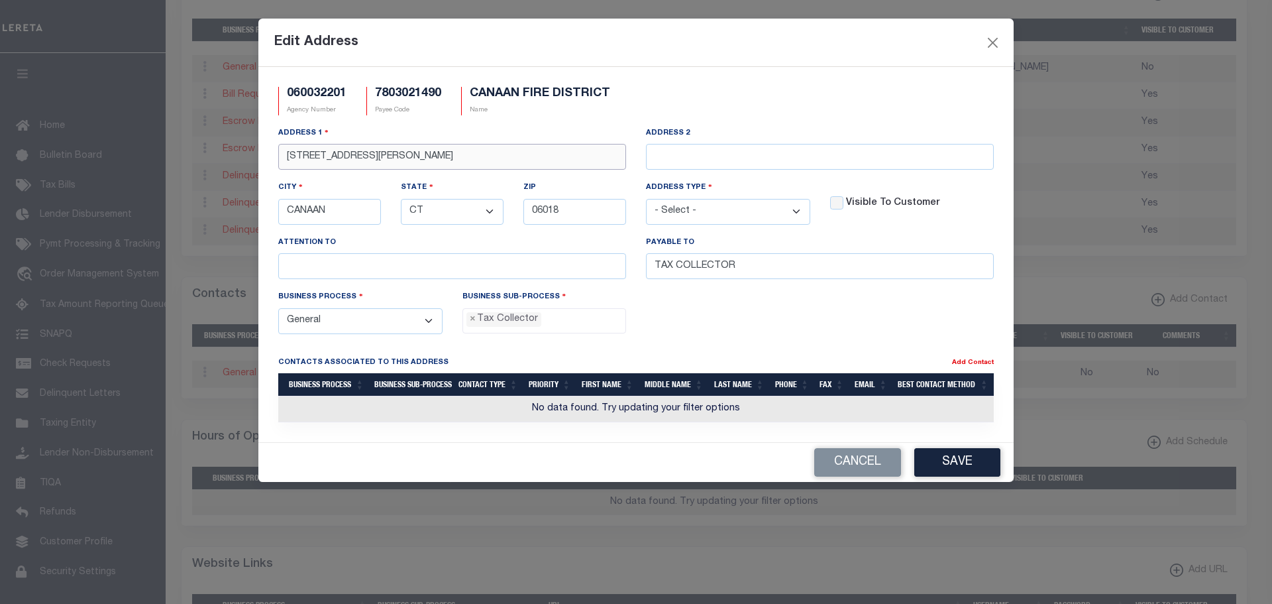
drag, startPoint x: 362, startPoint y: 158, endPoint x: 372, endPoint y: 163, distance: 11.3
click at [372, 163] on input "100 PEASE ST_#5" at bounding box center [452, 157] width 348 height 26
click at [355, 164] on input "100 PEASE ST_#4" at bounding box center [452, 157] width 348 height 26
type input "100 PEASE ST #4"
click at [976, 462] on button "Save" at bounding box center [957, 462] width 86 height 28
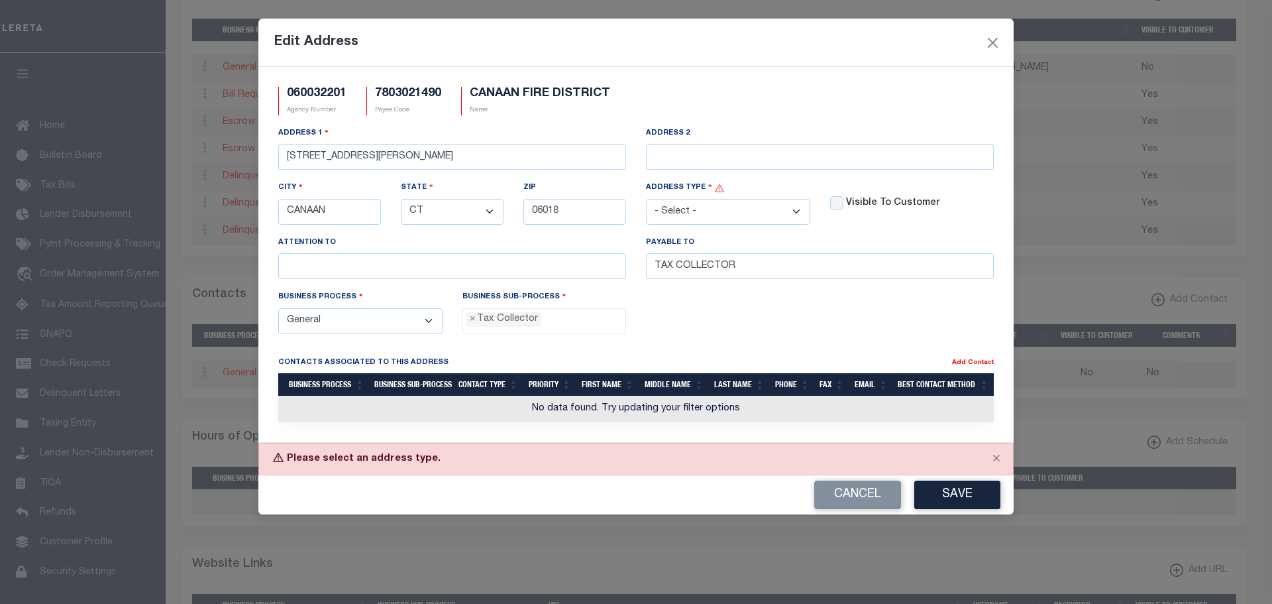
click at [794, 215] on select "- Select - FedEx/Overnight Lock Box Mailing Mailing/Physical Physical" at bounding box center [728, 212] width 164 height 26
select select "5"
click at [646, 199] on select "- Select - FedEx/Overnight Lock Box Mailing Mailing/Physical Physical" at bounding box center [728, 212] width 164 height 26
click at [949, 502] on button "Save" at bounding box center [957, 494] width 86 height 28
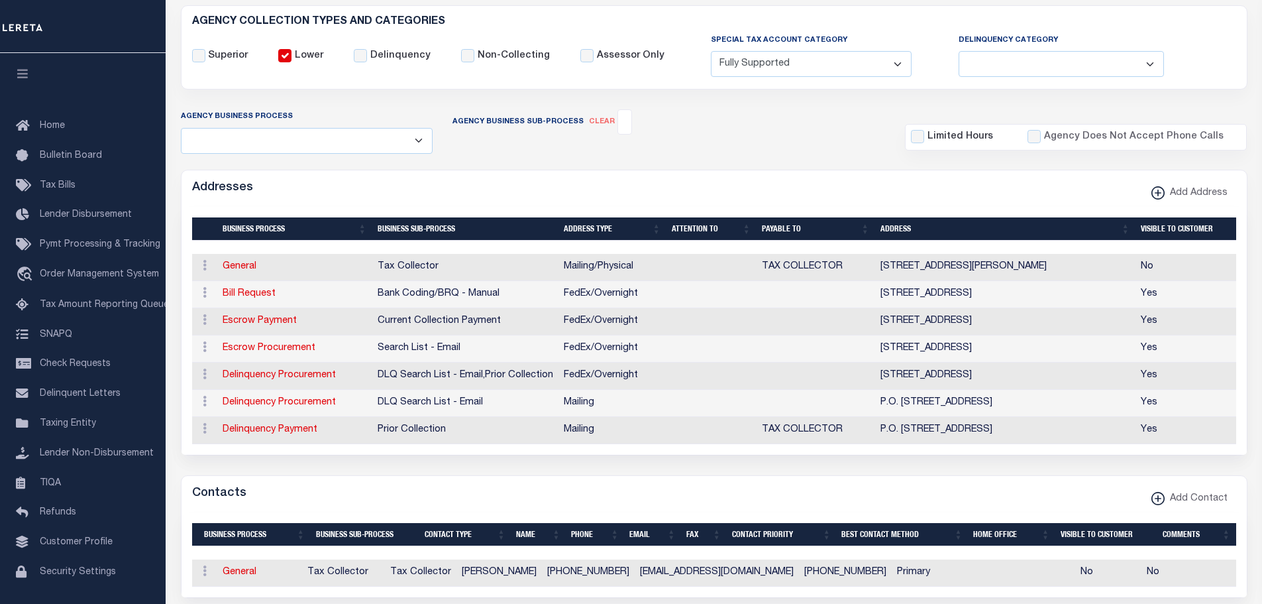
scroll to position [0, 0]
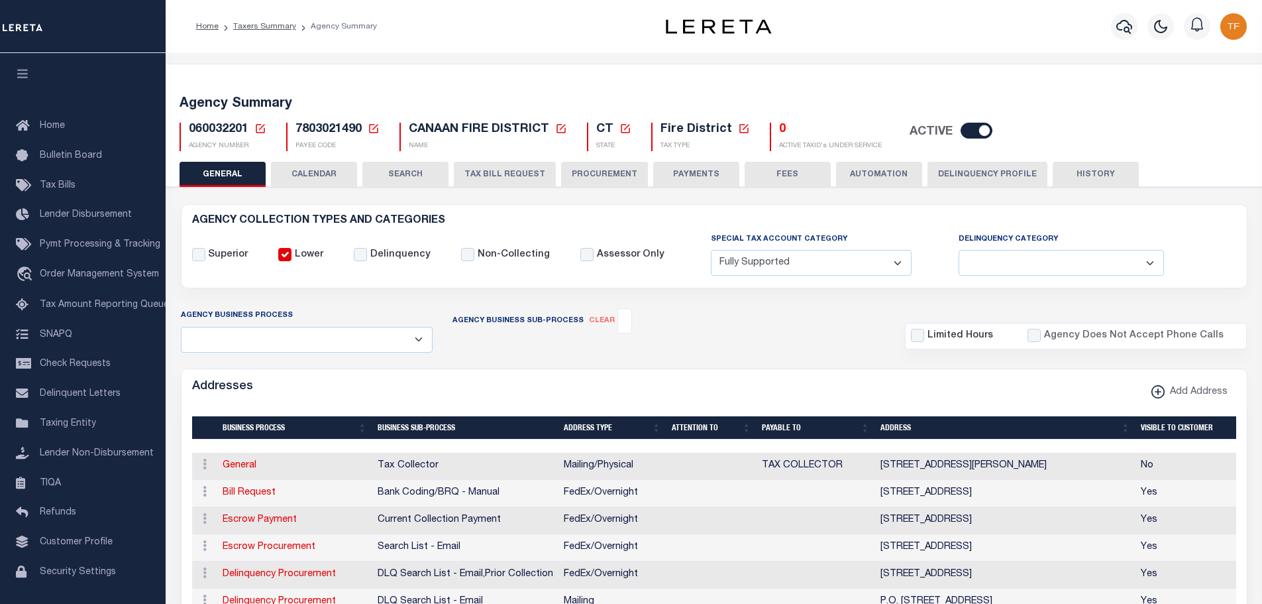
drag, startPoint x: 772, startPoint y: 173, endPoint x: 898, endPoint y: 409, distance: 268.2
click at [772, 173] on button "FEES" at bounding box center [788, 174] width 86 height 25
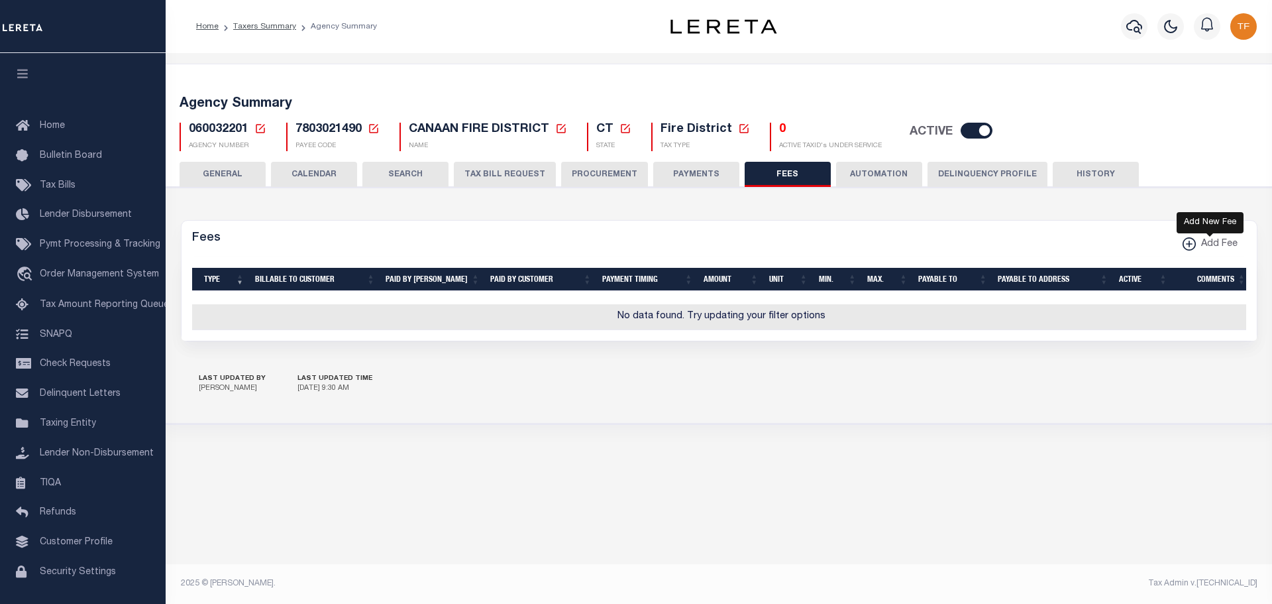
click at [1187, 242] on xmlns\ "button" at bounding box center [1189, 243] width 13 height 13
select select
checkbox input "false"
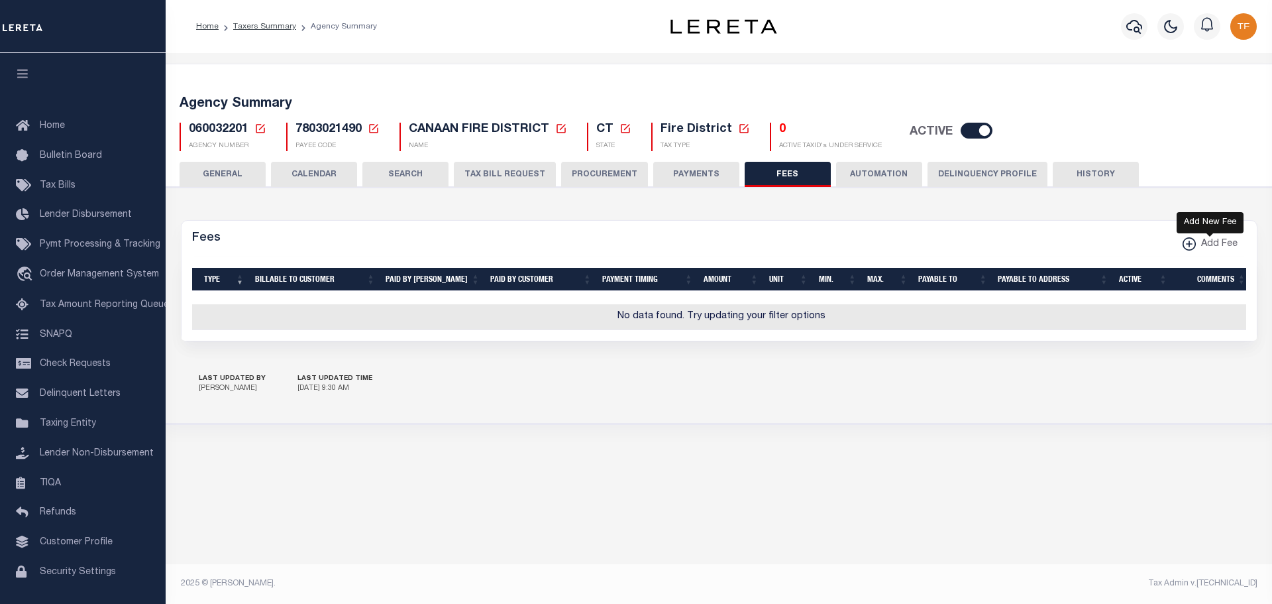
checkbox input "false"
checkbox input "true"
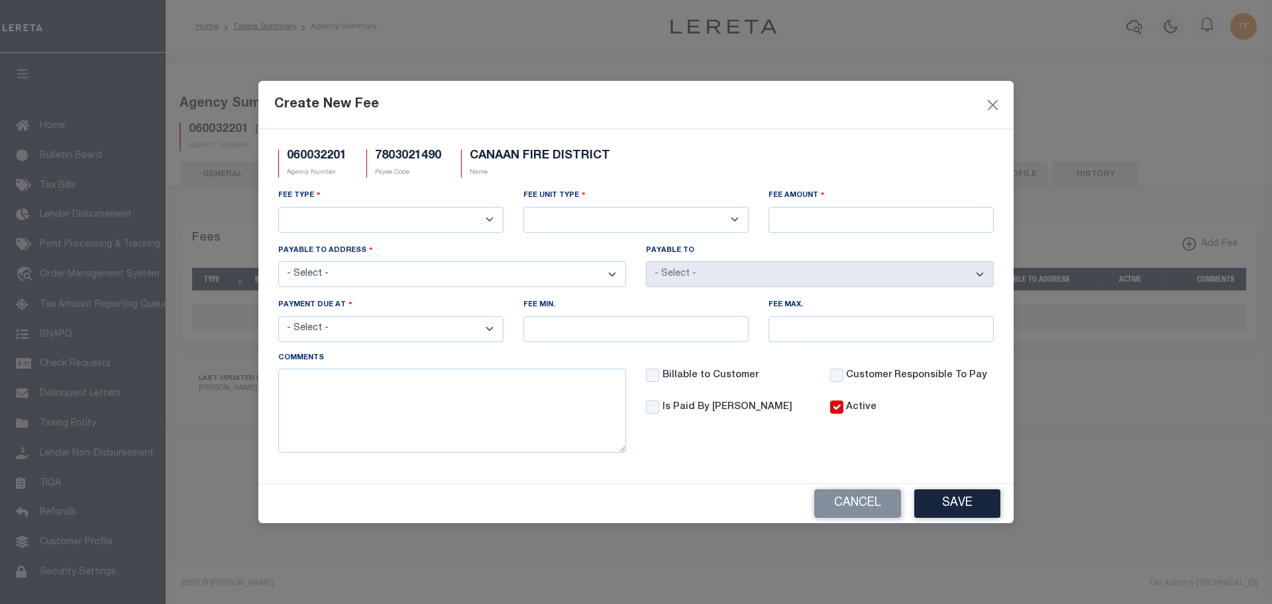
click at [488, 217] on select "3rd Party Web Extract Fee Current 3rd Party Web Extract Fee Prior Automation Fe…" at bounding box center [390, 220] width 225 height 26
select select "1"
click at [278, 207] on select "3rd Party Web Extract Fee Current 3rd Party Web Extract Fee Prior Automation Fe…" at bounding box center [390, 220] width 225 height 26
click at [605, 222] on select "Per Agency Per Agency Parcel Per B Service Parcel Per C Service Parcel Per File…" at bounding box center [635, 220] width 225 height 26
select select "10"
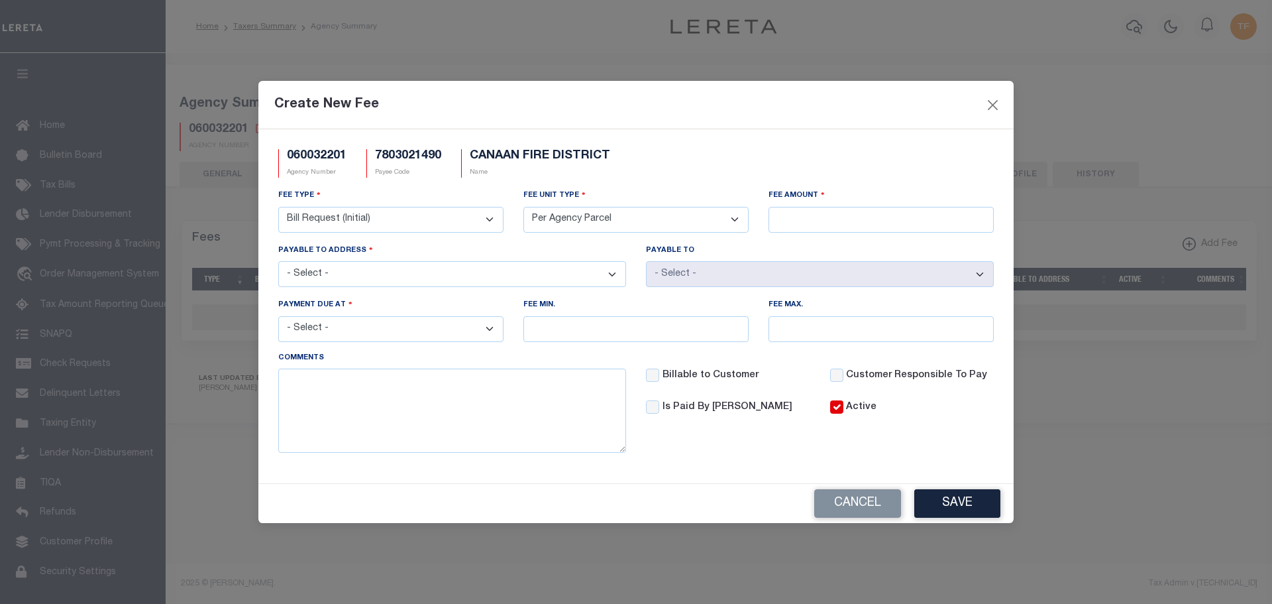
click at [523, 207] on select "Per Agency Per Agency Parcel Per B Service Parcel Per C Service Parcel Per File…" at bounding box center [635, 220] width 225 height 26
click at [828, 216] on input "Fee Amount" at bounding box center [881, 220] width 225 height 26
type input "$1.00"
click at [403, 283] on select "- Select - 100 PEASE ST #4, CANAAN, CT, 06018 P.O. BOX 6, NORTH CANAAN, CT, 060…" at bounding box center [452, 274] width 348 height 26
select select "14613"
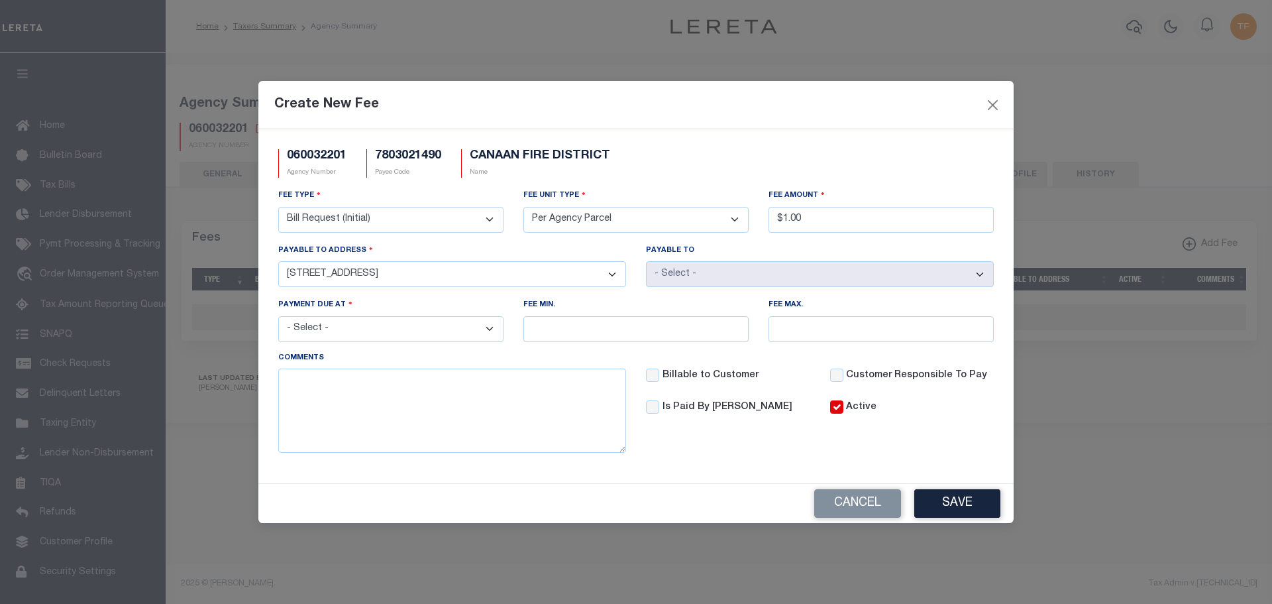
click at [278, 261] on select "- Select - 100 PEASE ST #4, CANAAN, CT, 06018 P.O. BOX 6, NORTH CANAAN, CT, 060…" at bounding box center [452, 274] width 348 height 26
click at [492, 325] on select "- Select - File download Invoice (Prepay) Invoice (Trailing) Time of payment Ti…" at bounding box center [390, 329] width 225 height 26
select select "6"
click at [278, 317] on select "- Select - File download Invoice (Prepay) Invoice (Trailing) Time of payment Ti…" at bounding box center [390, 329] width 225 height 26
click at [421, 375] on textarea at bounding box center [452, 409] width 348 height 83
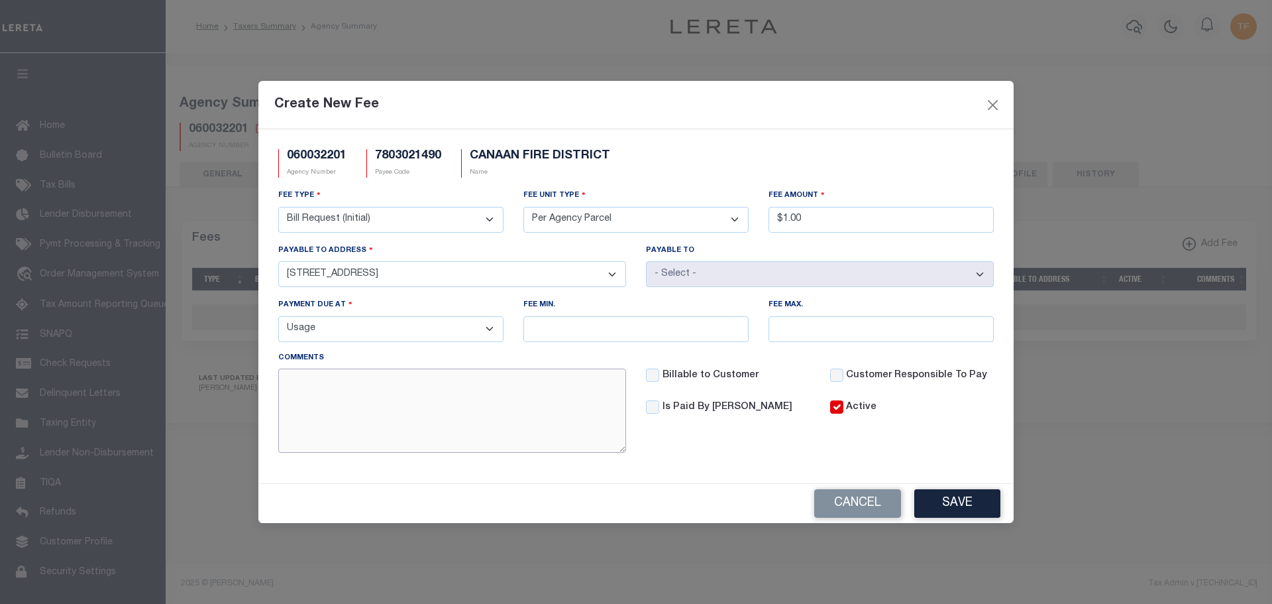
paste textarea "DBF REQUIRED FOR MANUAL P"
type textarea "DBF REQUIRED FOR MANUAL PAYMENTS"
click at [973, 505] on button "Save" at bounding box center [957, 503] width 86 height 28
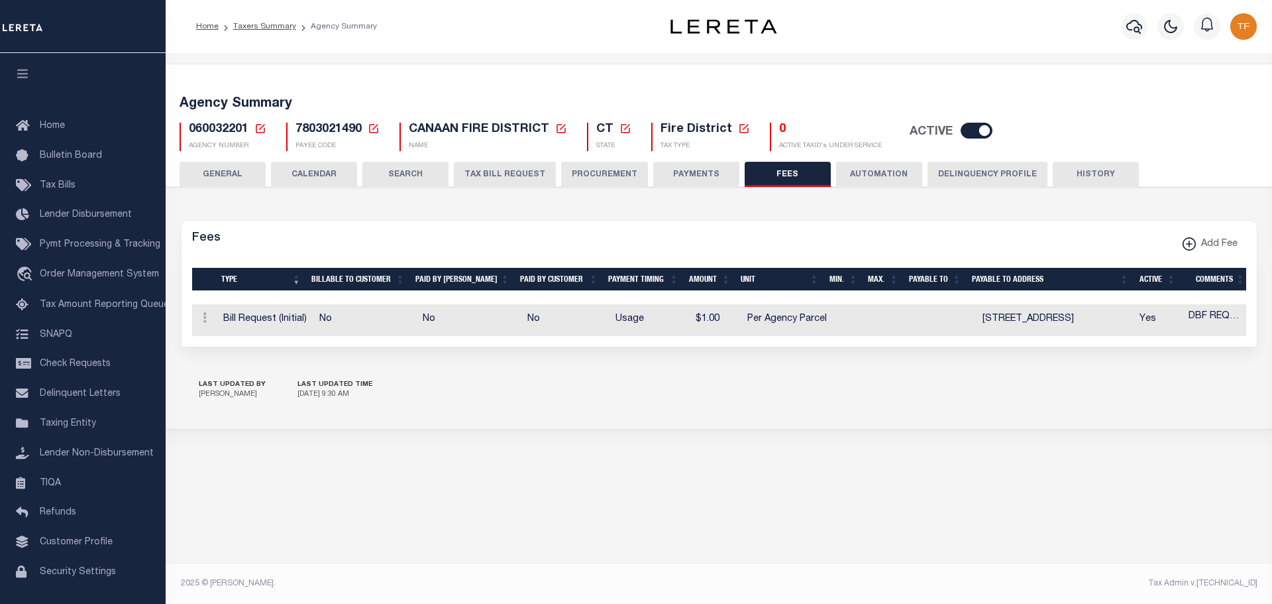
drag, startPoint x: 234, startPoint y: 168, endPoint x: 279, endPoint y: 129, distance: 59.2
click at [234, 168] on button "GENERAL" at bounding box center [223, 174] width 86 height 25
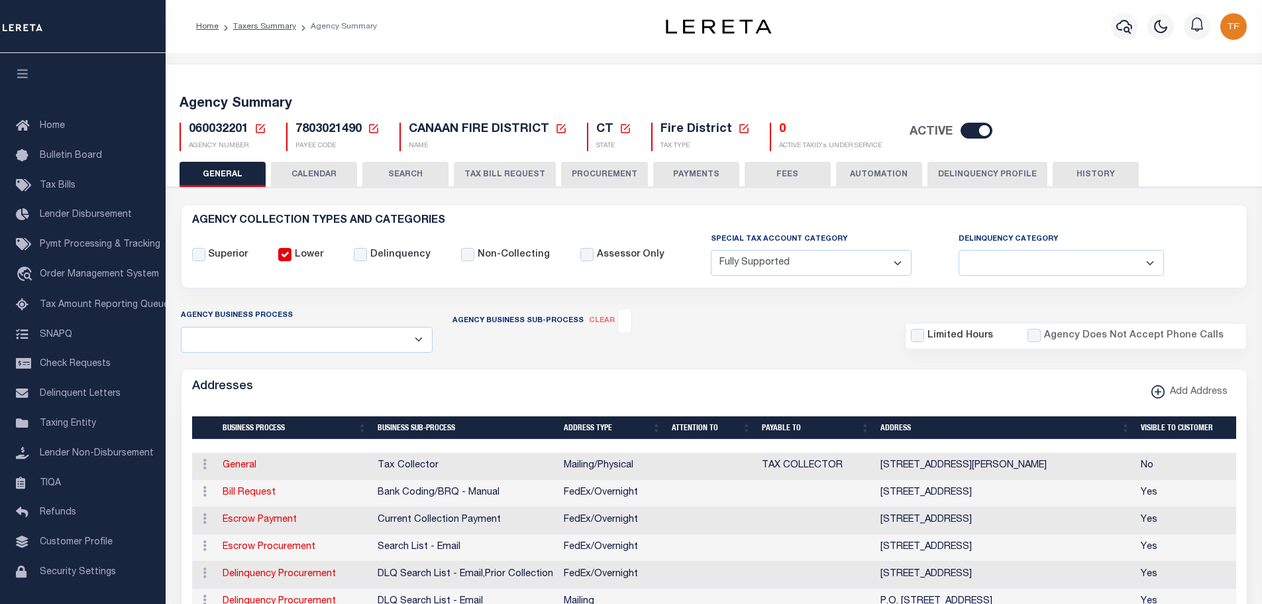
click at [259, 129] on icon at bounding box center [260, 128] width 9 height 9
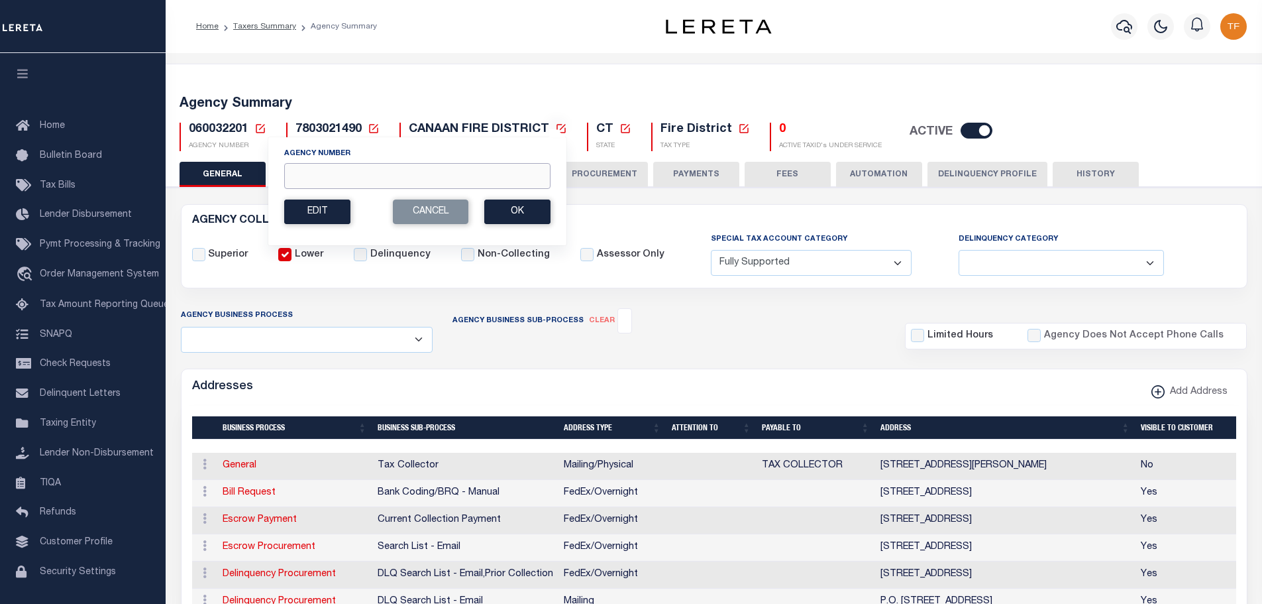
click at [298, 174] on input "Agency Number" at bounding box center [417, 176] width 266 height 26
type input "310280605"
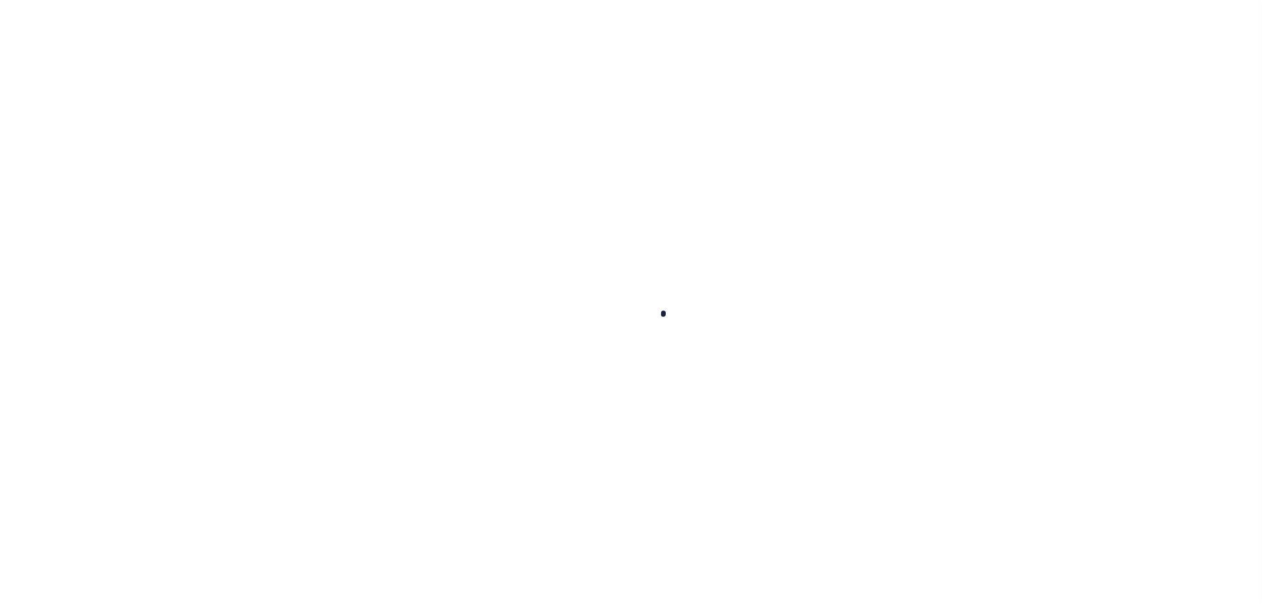
select select
checkbox input "false"
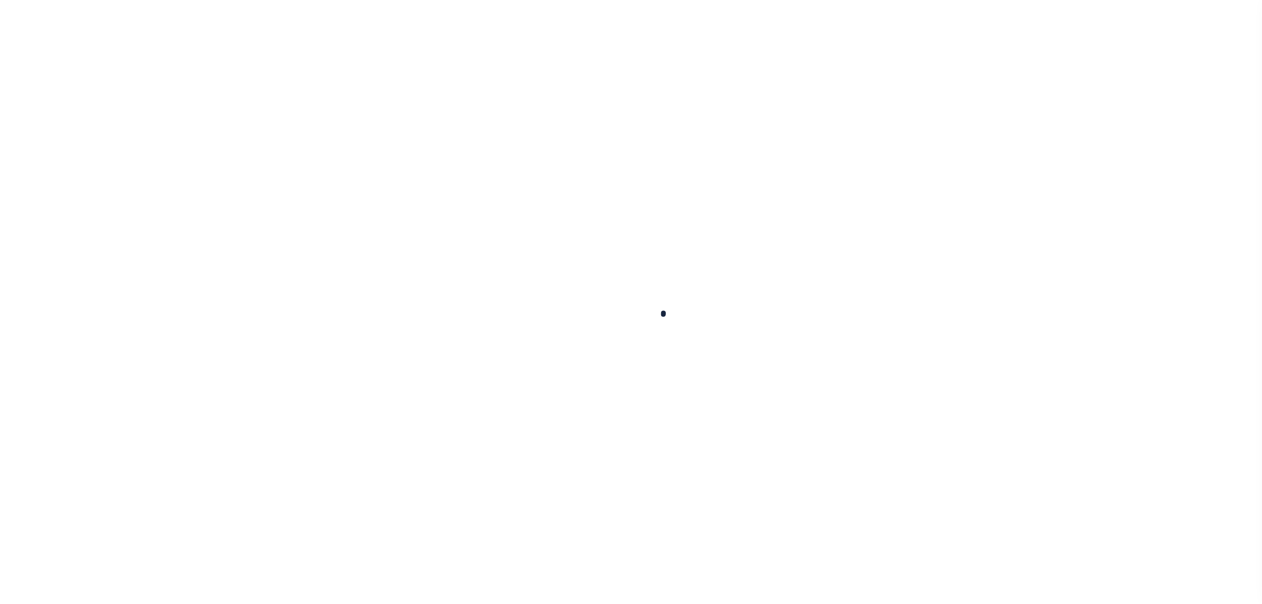
checkbox input "false"
type input "3605516008"
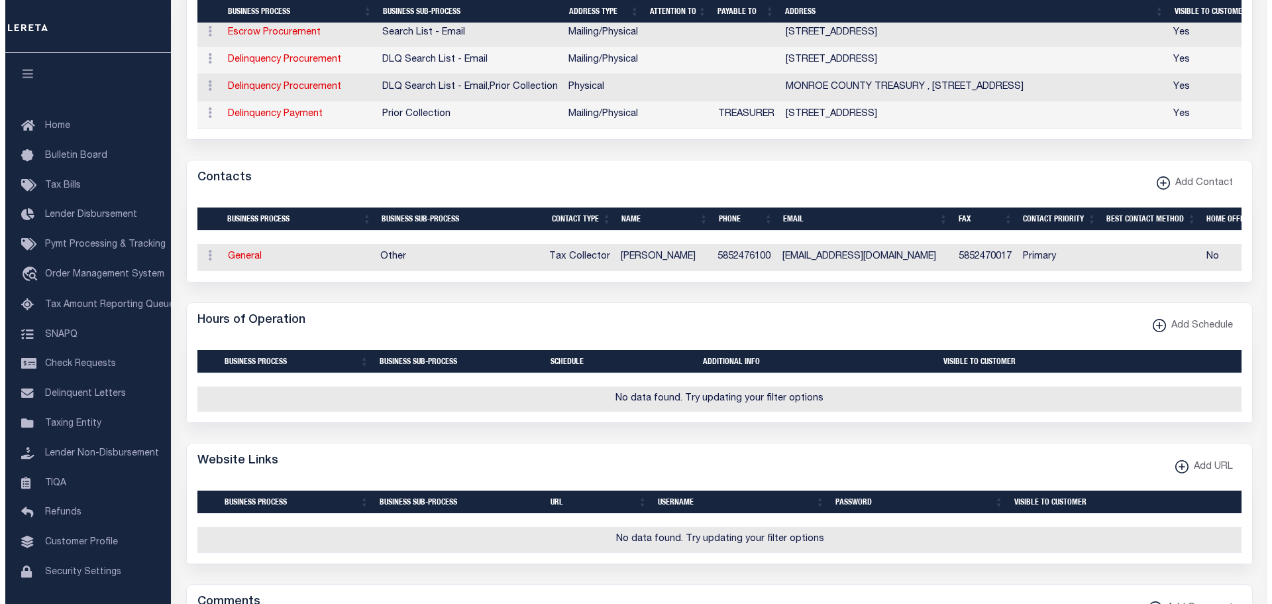
scroll to position [464, 0]
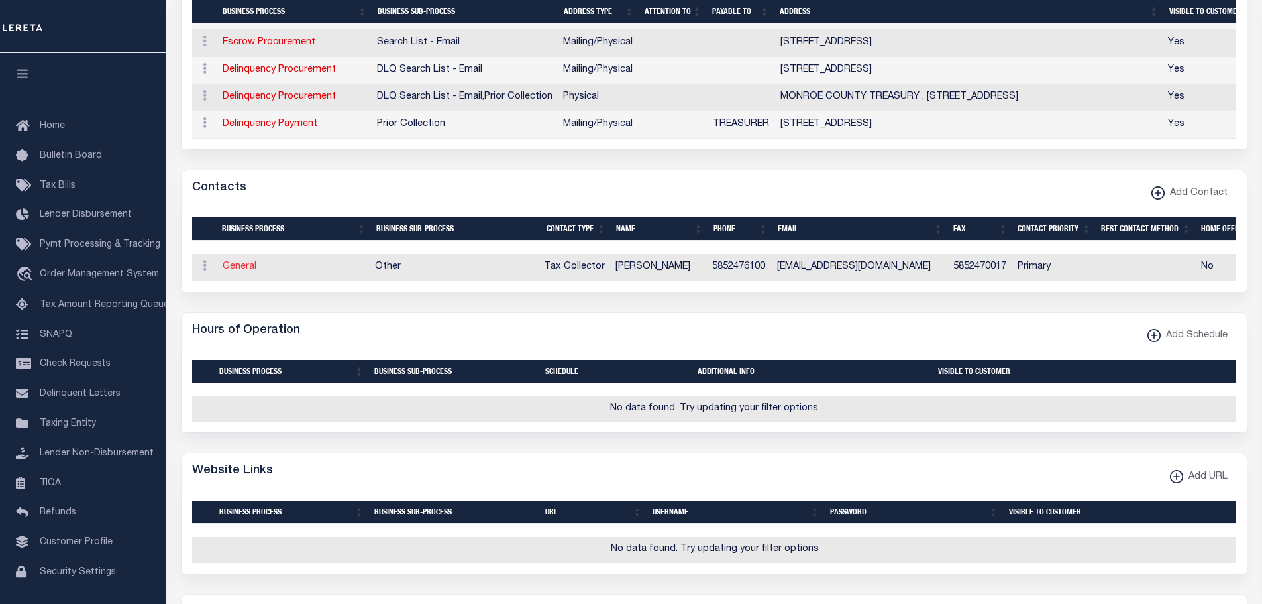
click at [243, 271] on link "General" at bounding box center [240, 266] width 34 height 9
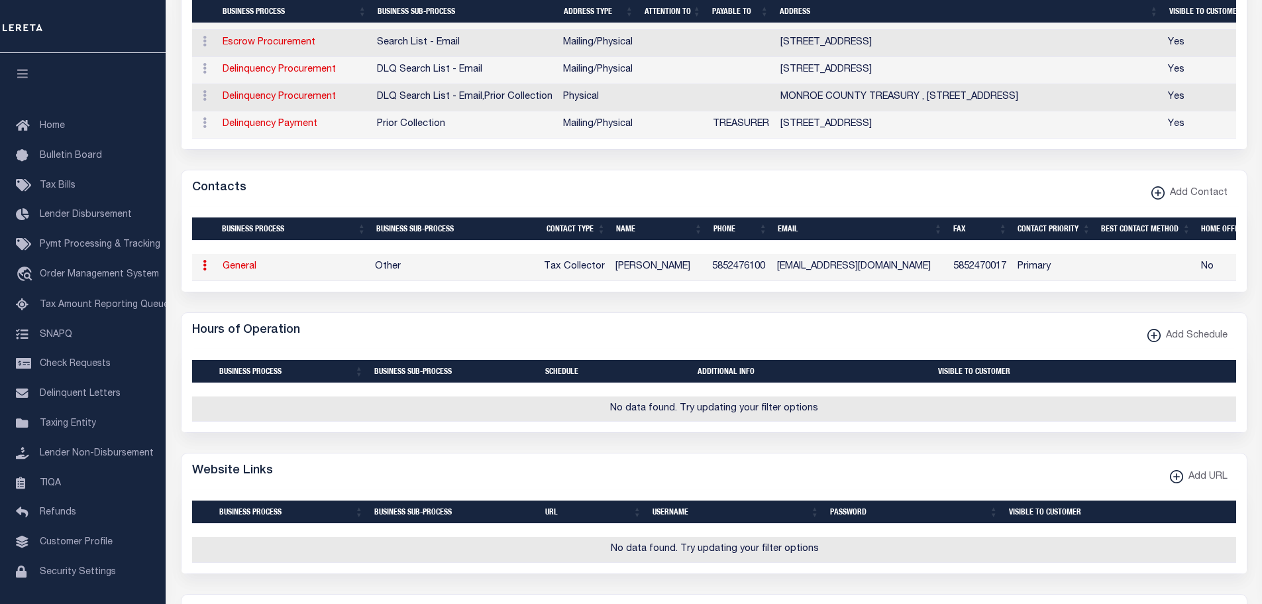
select select
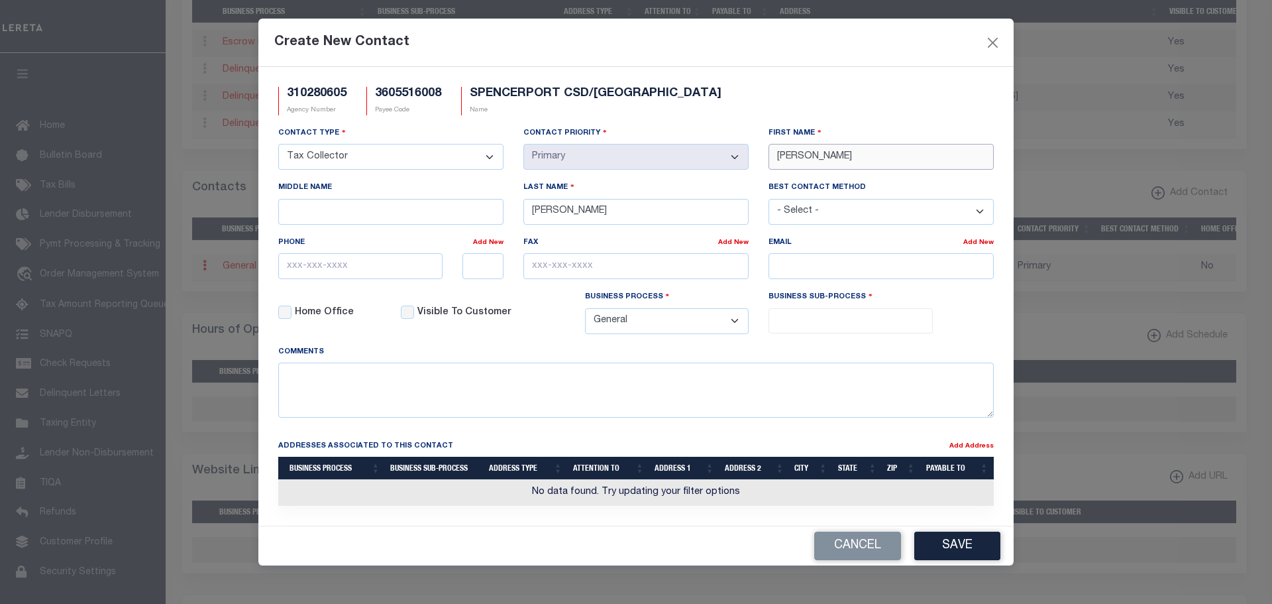
drag, startPoint x: 835, startPoint y: 158, endPoint x: 744, endPoint y: 151, distance: 91.7
click at [755, 150] on div "Contact Type - Select - Assessor Clerk Internal Contacts 1 Internal Contacts 2 …" at bounding box center [635, 235] width 735 height 219
type input "SATAH"
type input "LOBENE"
click at [302, 266] on input "text" at bounding box center [360, 266] width 164 height 26
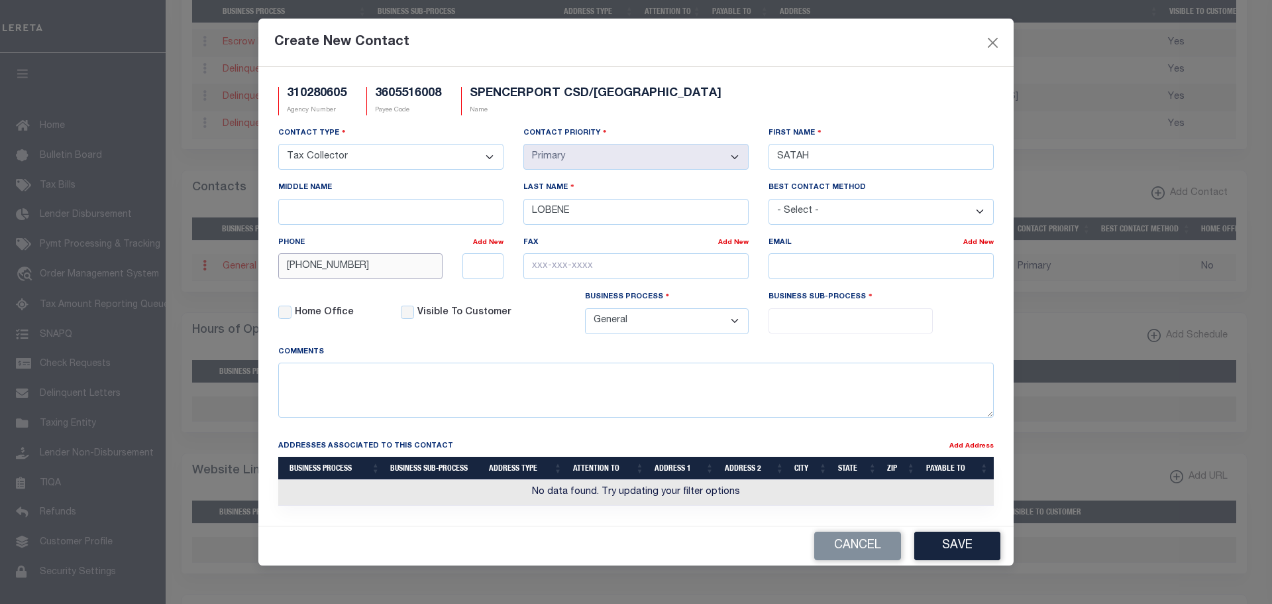
type input "585-247-6100"
click at [538, 271] on input "text" at bounding box center [635, 266] width 225 height 26
type input "585-247-0017"
click at [782, 262] on input "email" at bounding box center [881, 266] width 225 height 26
paste input "[EMAIL_ADDRESS][DOMAIN_NAME]"
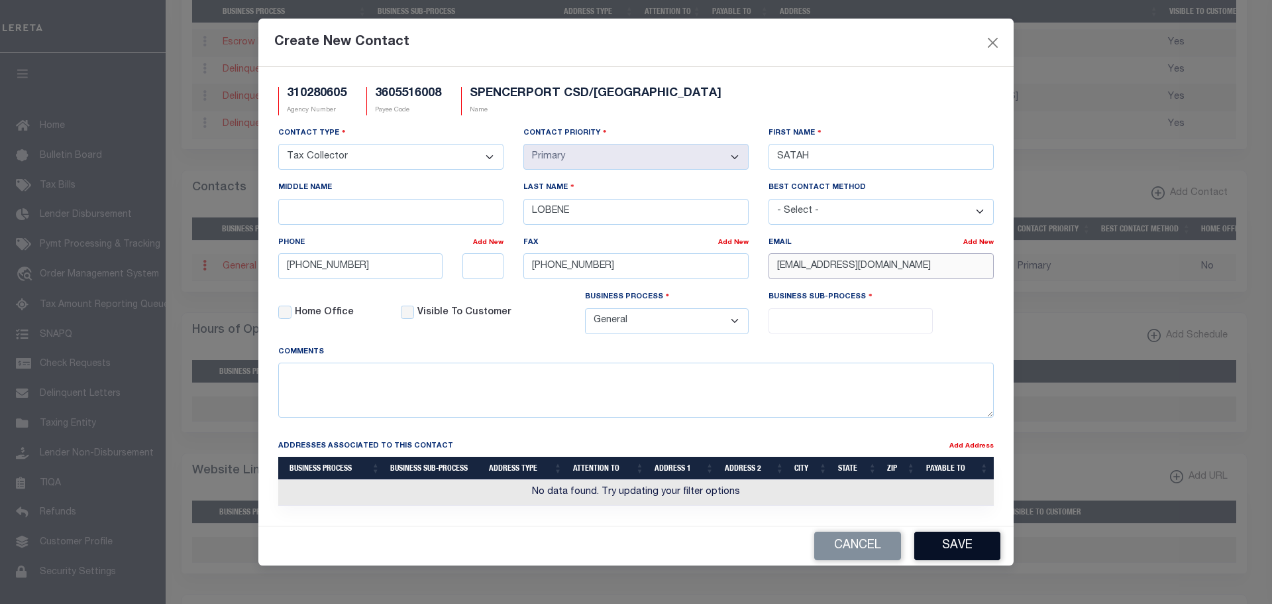
type input "[EMAIL_ADDRESS][DOMAIN_NAME]"
click at [948, 552] on button "Save" at bounding box center [957, 545] width 86 height 28
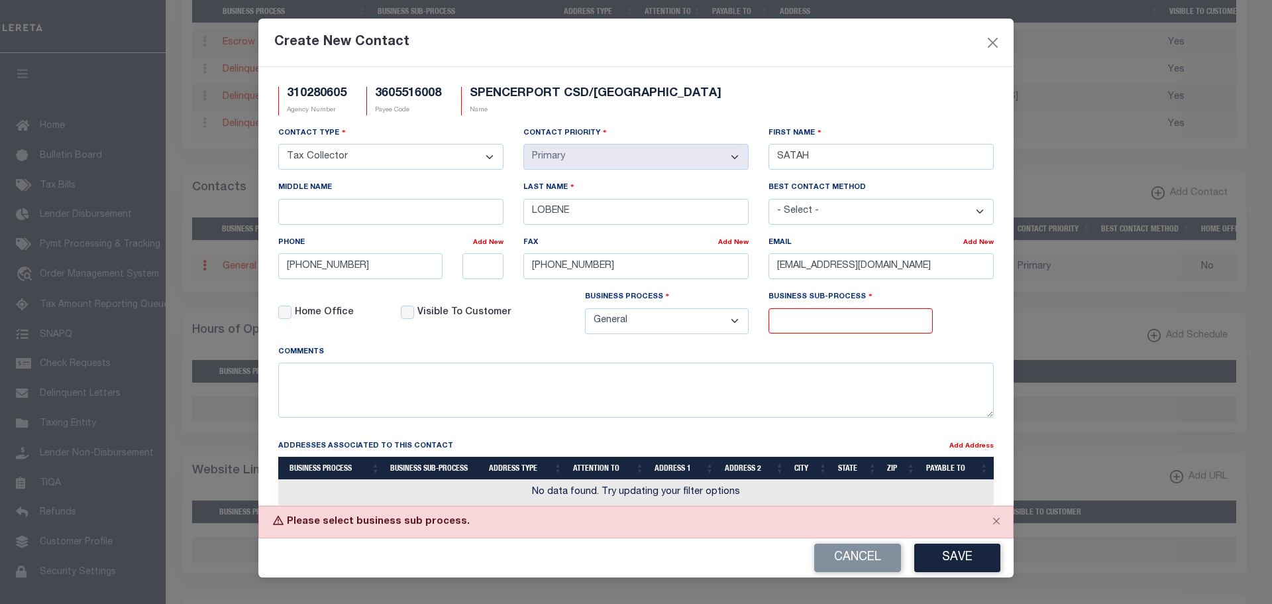
click at [800, 319] on ul at bounding box center [850, 318] width 163 height 18
drag, startPoint x: 790, startPoint y: 408, endPoint x: 814, endPoint y: 431, distance: 33.7
select select "31"
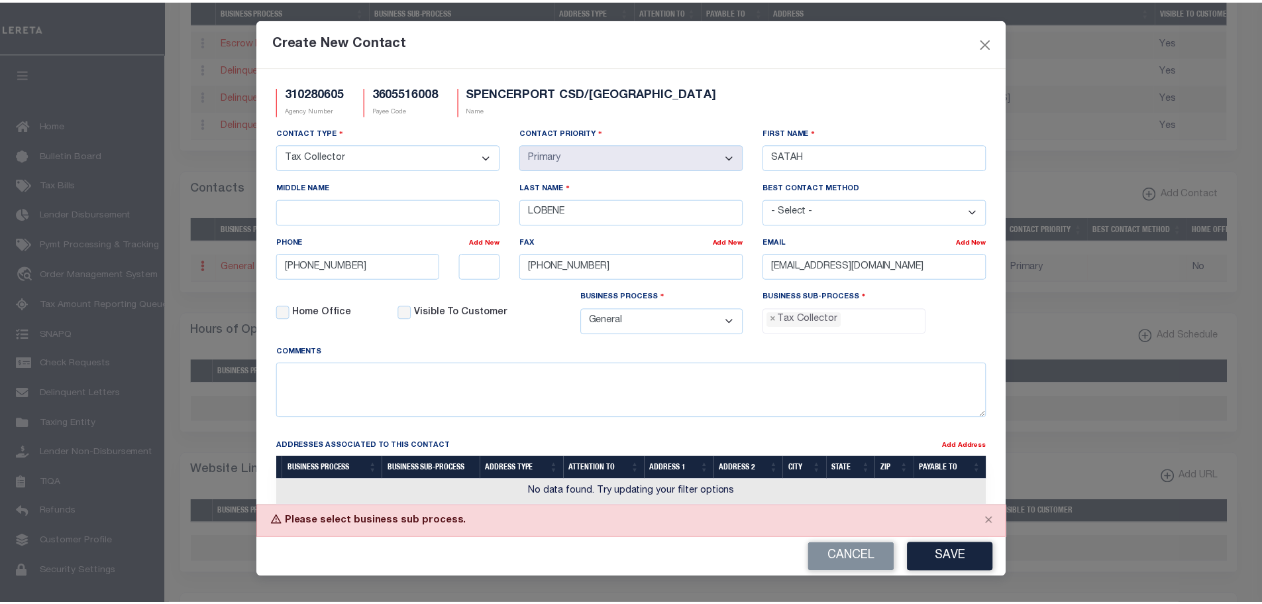
scroll to position [36, 0]
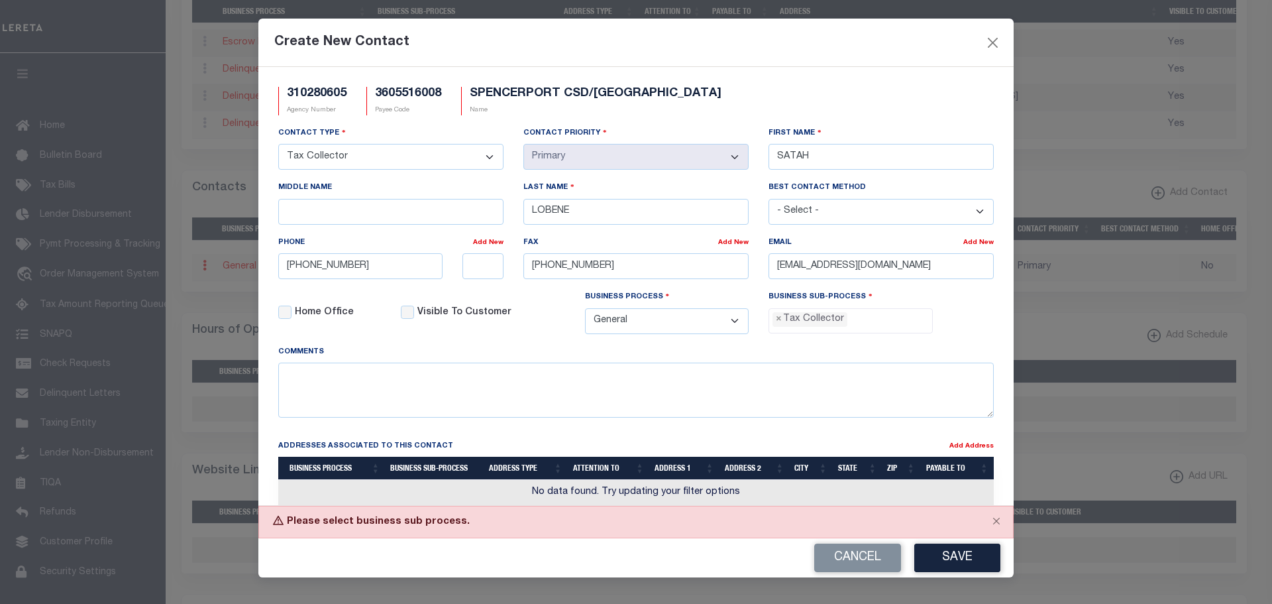
click at [975, 558] on button "Save" at bounding box center [957, 557] width 86 height 28
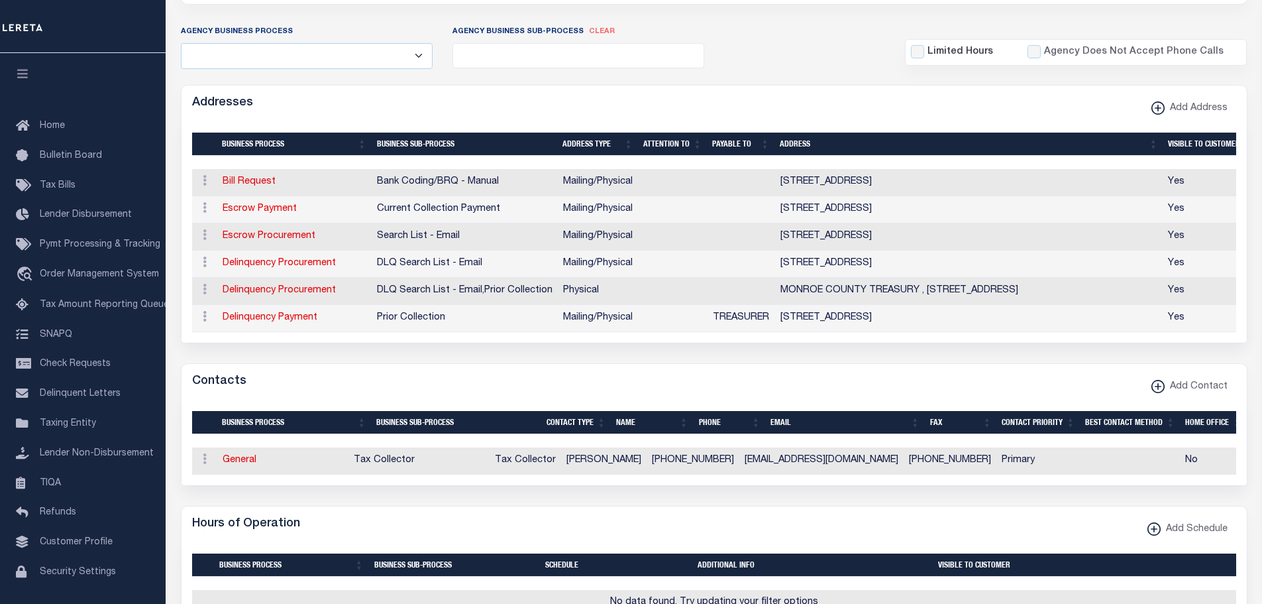
scroll to position [66, 0]
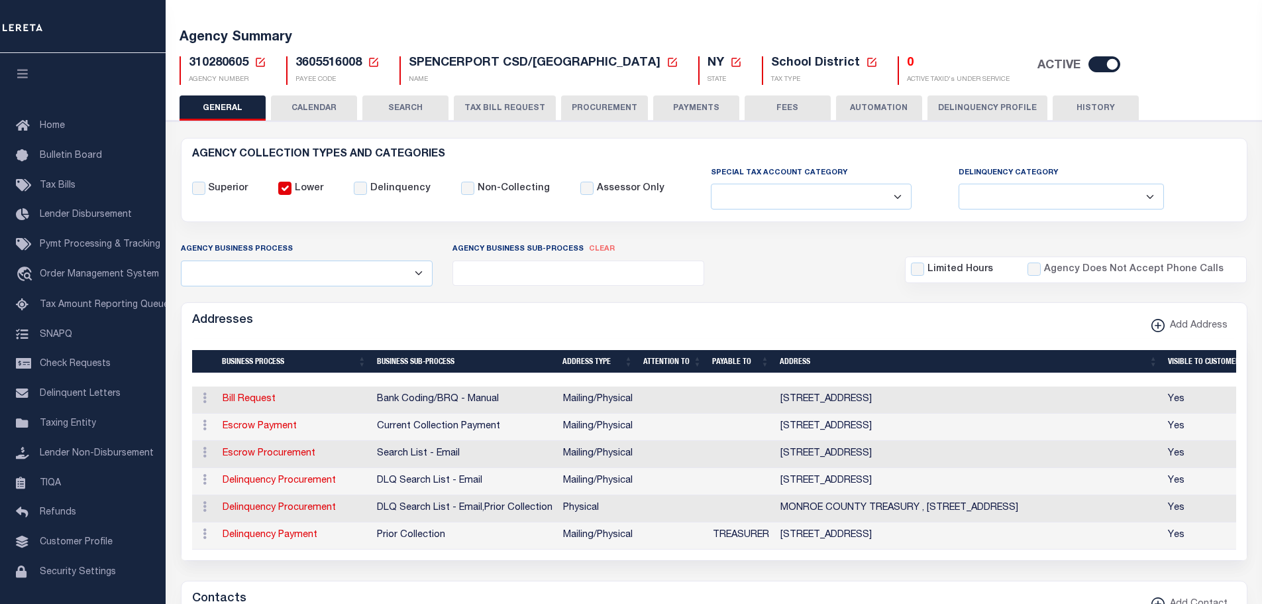
click at [498, 105] on button "TAX BILL REQUEST" at bounding box center [505, 107] width 102 height 25
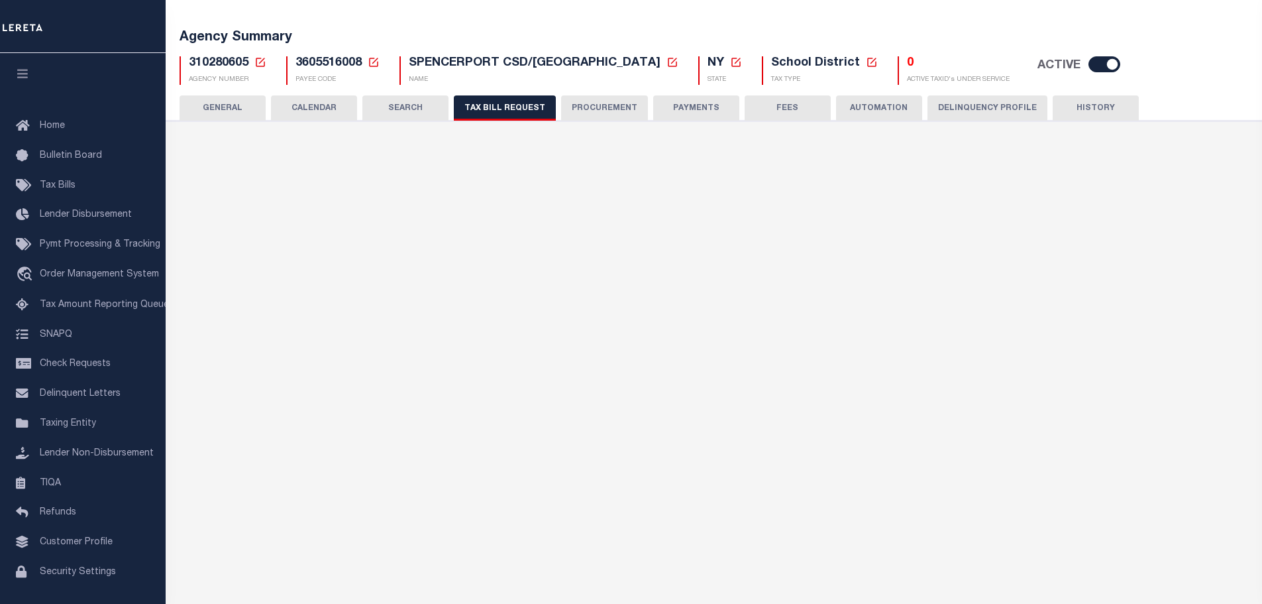
select select "27"
checkbox input "false"
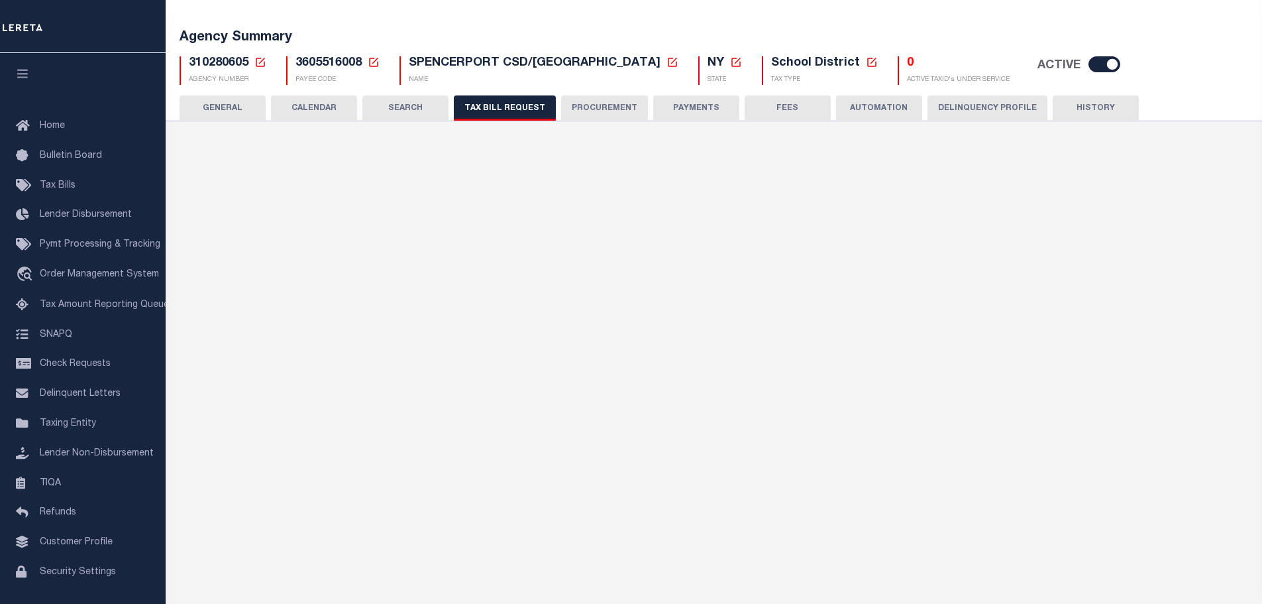
select select "20"
select select "false"
select select "15"
select select
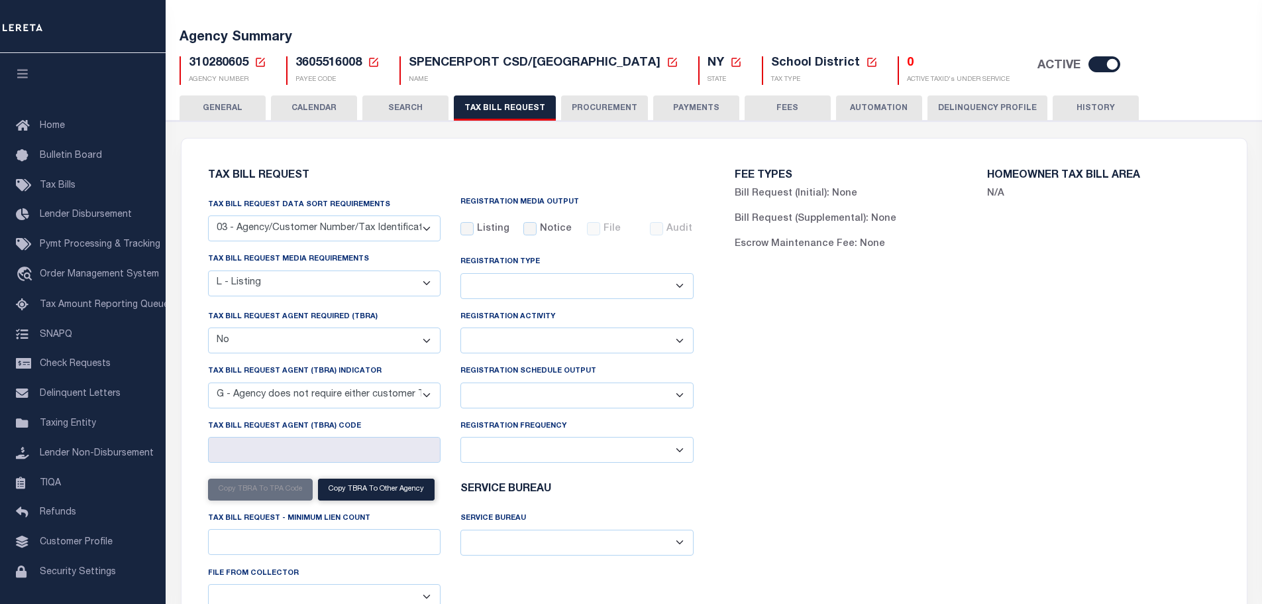
click at [687, 103] on button "PAYMENTS" at bounding box center [696, 107] width 86 height 25
drag, startPoint x: 687, startPoint y: 104, endPoint x: 688, endPoint y: 202, distance: 98.1
click at [687, 104] on button "PAYMENTS" at bounding box center [696, 107] width 86 height 25
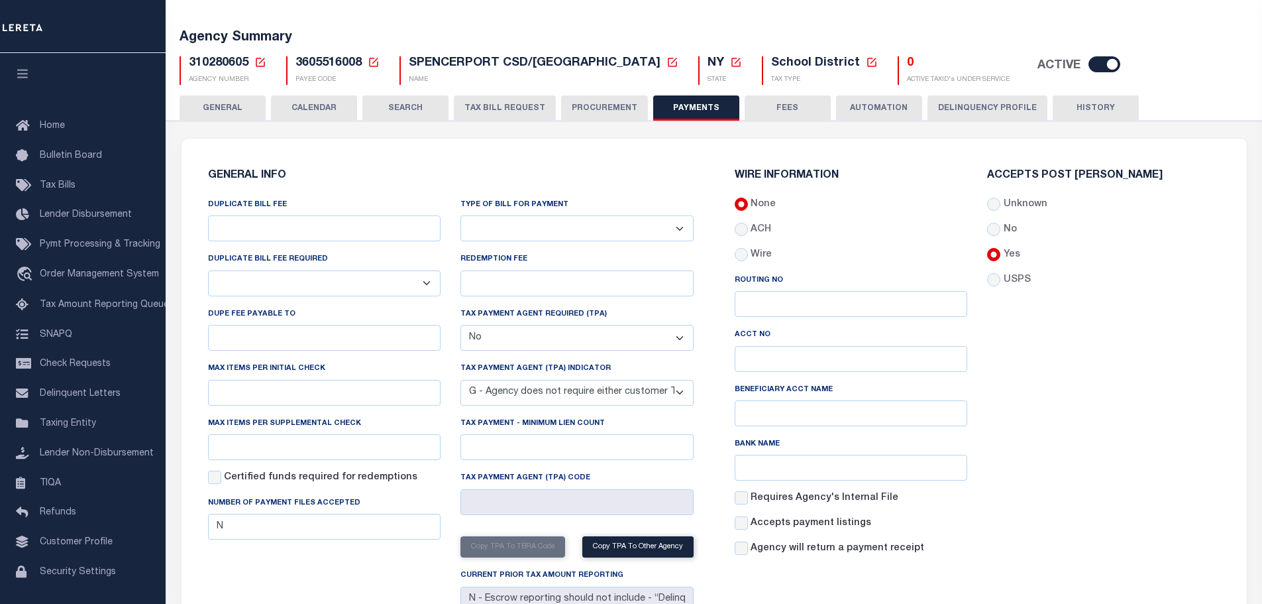
click at [678, 228] on select "Bar-Coded Tax Statement Print Tax Bills from Web. No DBF Required. Memo Bill Or…" at bounding box center [576, 228] width 233 height 26
select select "35"
click at [460, 216] on select "Bar-Coded Tax Statement Print Tax Bills from Web. No DBF Required. Memo Bill Or…" at bounding box center [576, 228] width 233 height 26
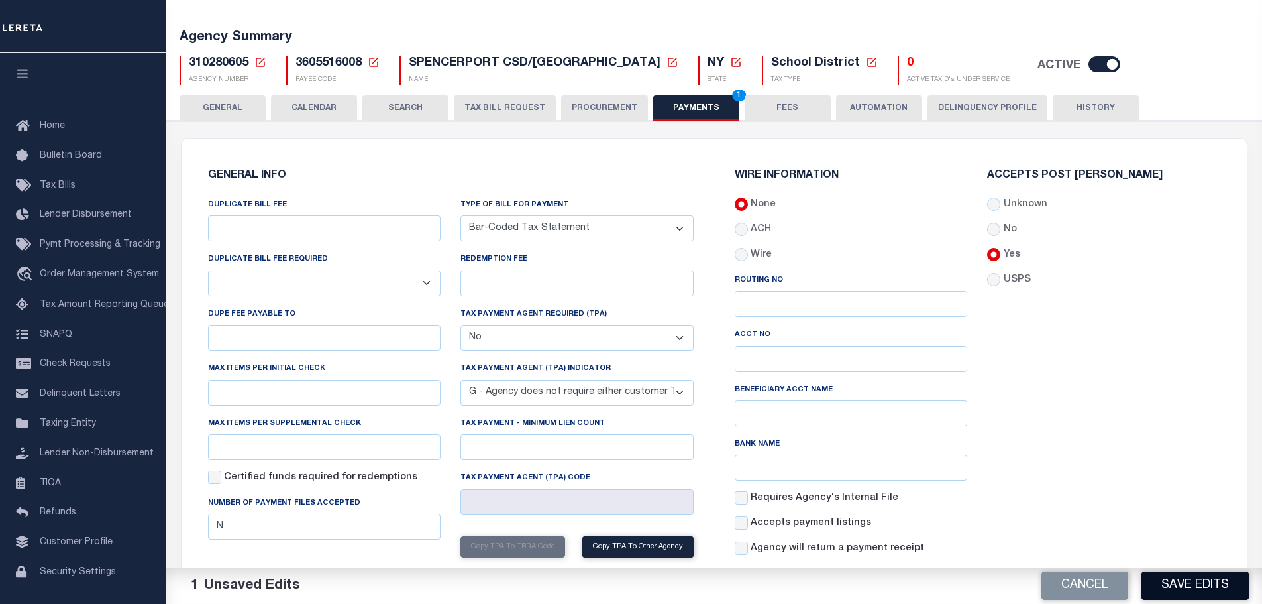
click at [1161, 580] on button "Save Edits" at bounding box center [1195, 585] width 107 height 28
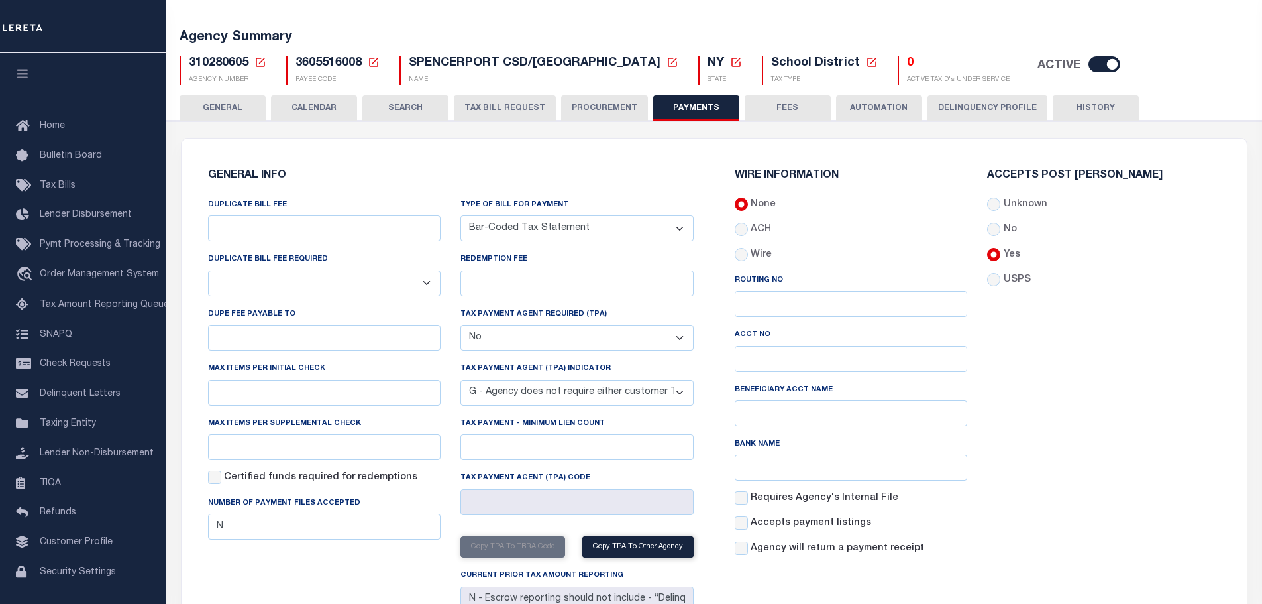
click at [209, 99] on button "GENERAL" at bounding box center [223, 107] width 86 height 25
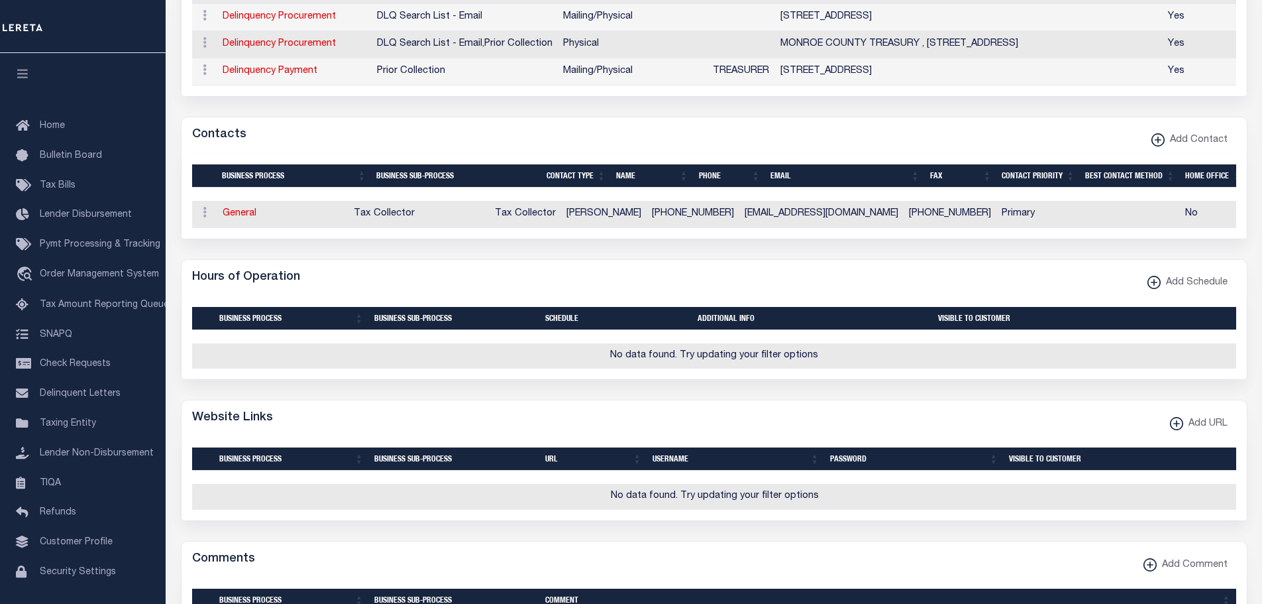
scroll to position [663, 0]
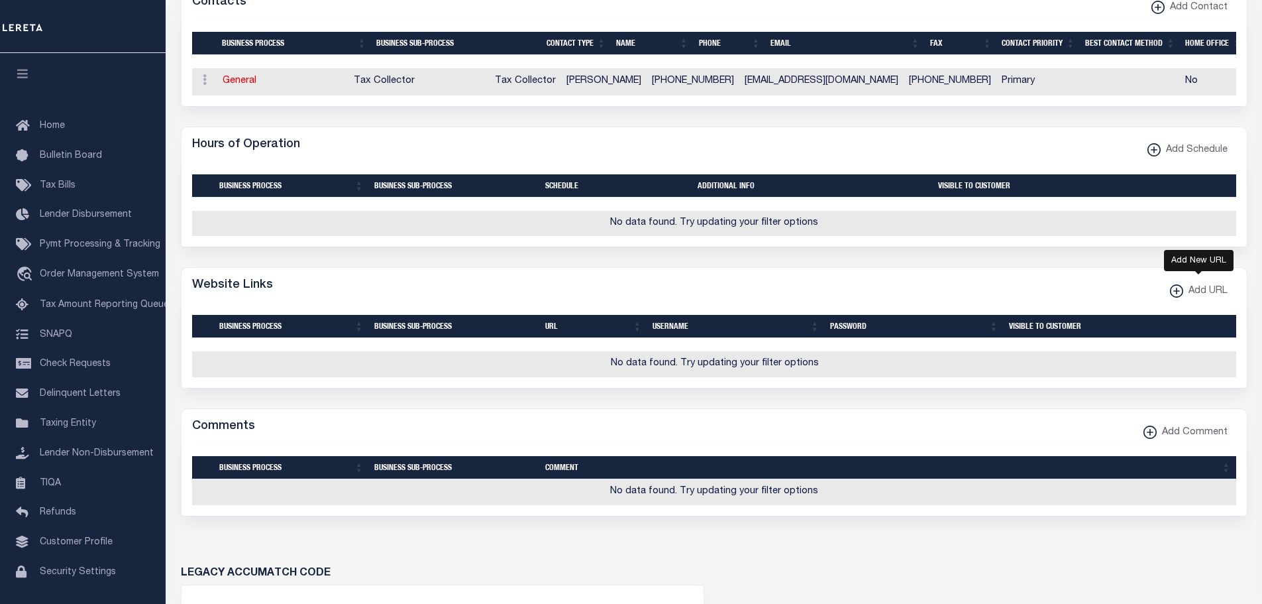
click at [1177, 297] on xmlns\ "button" at bounding box center [1176, 290] width 13 height 13
select select
checkbox input "true"
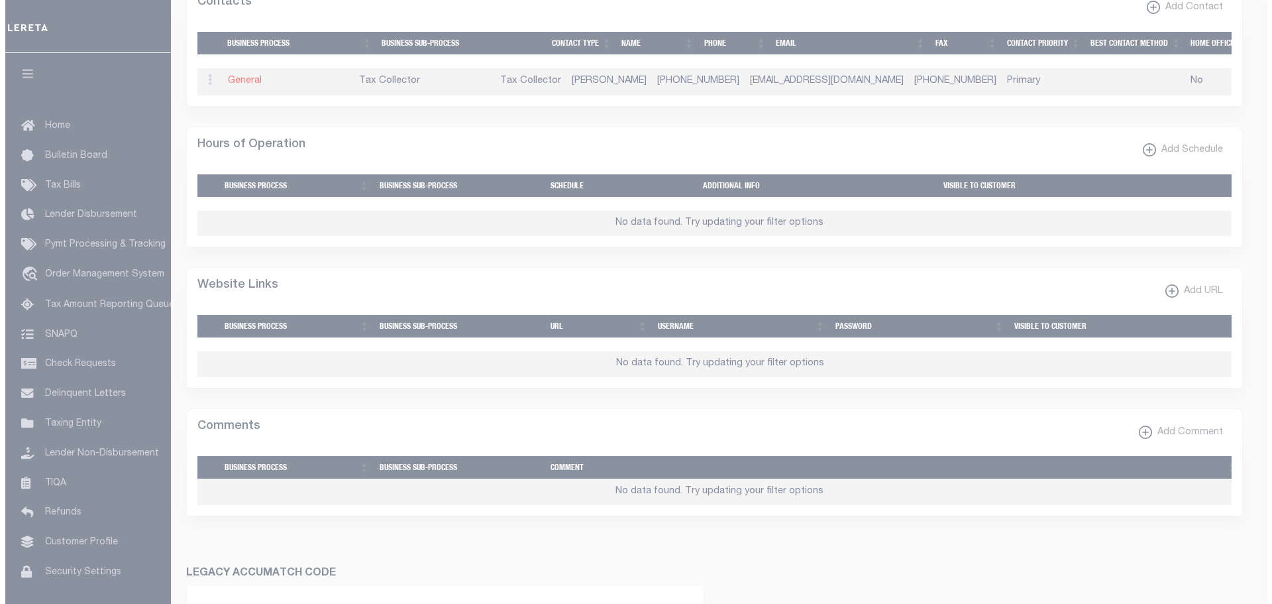
scroll to position [654, 0]
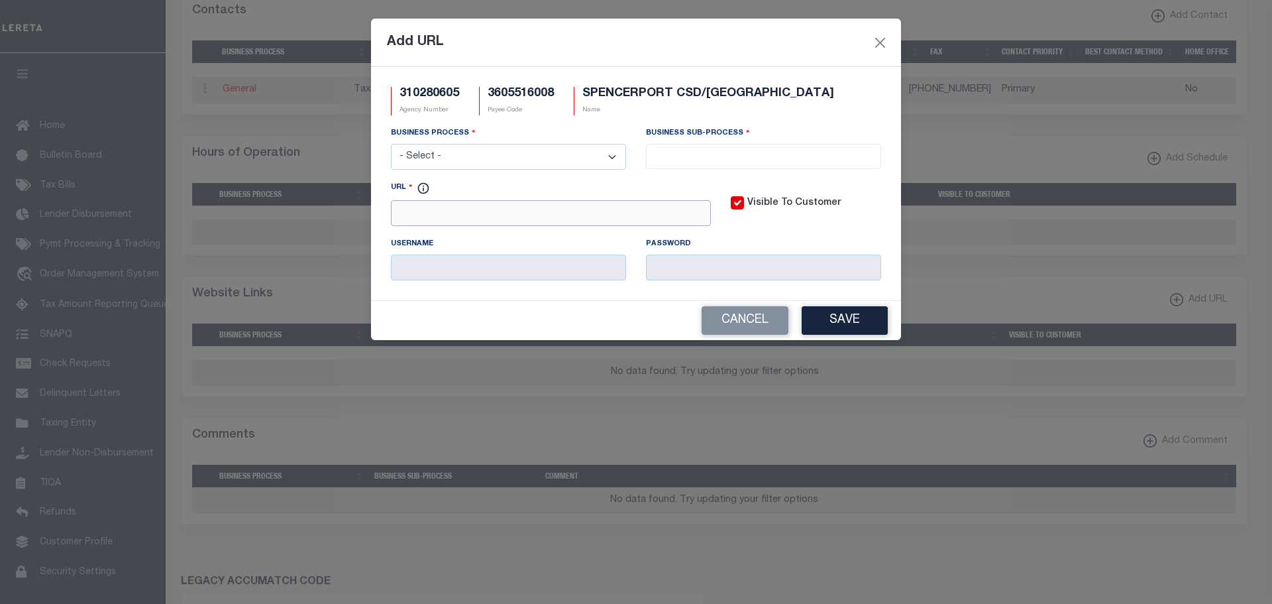
click at [515, 216] on input "URL" at bounding box center [551, 213] width 320 height 26
paste input "MONROECOUNTY"
type input "HTTP://MONROECOUNTY"
click at [513, 160] on select "- Select - All Automation Bill Request Delinquency Payment Delinquency Procurem…" at bounding box center [508, 157] width 235 height 26
select select "3"
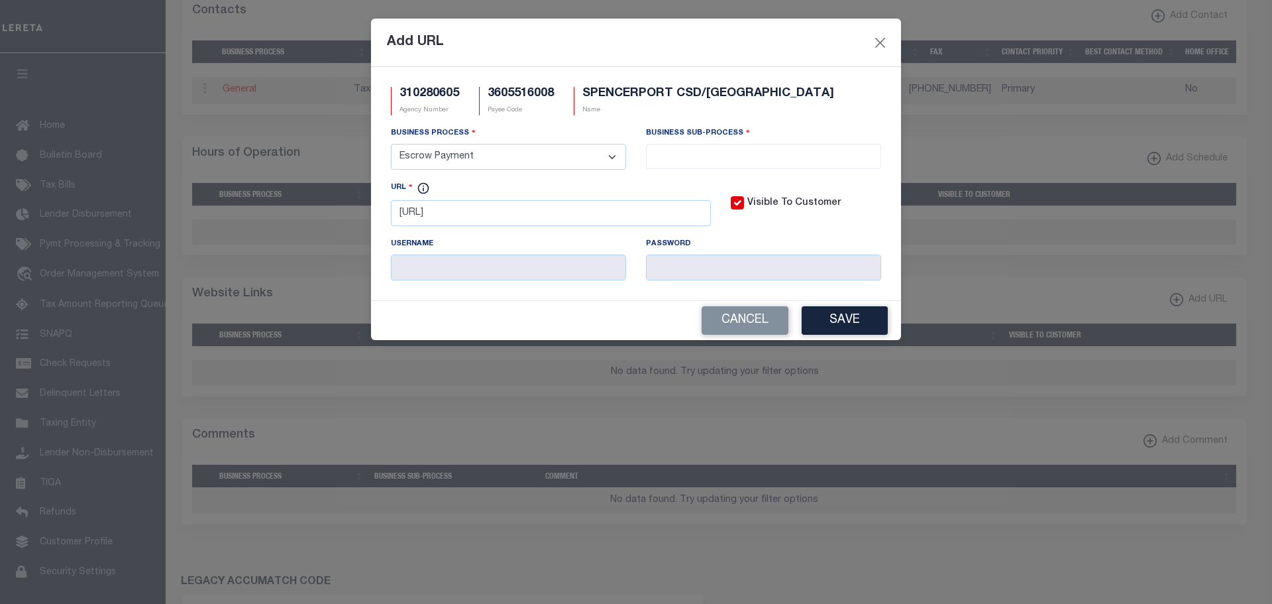
click at [391, 144] on select "- Select - All Automation Bill Request Delinquency Payment Delinquency Procurem…" at bounding box center [508, 157] width 235 height 26
click at [720, 158] on input "search" at bounding box center [763, 155] width 227 height 15
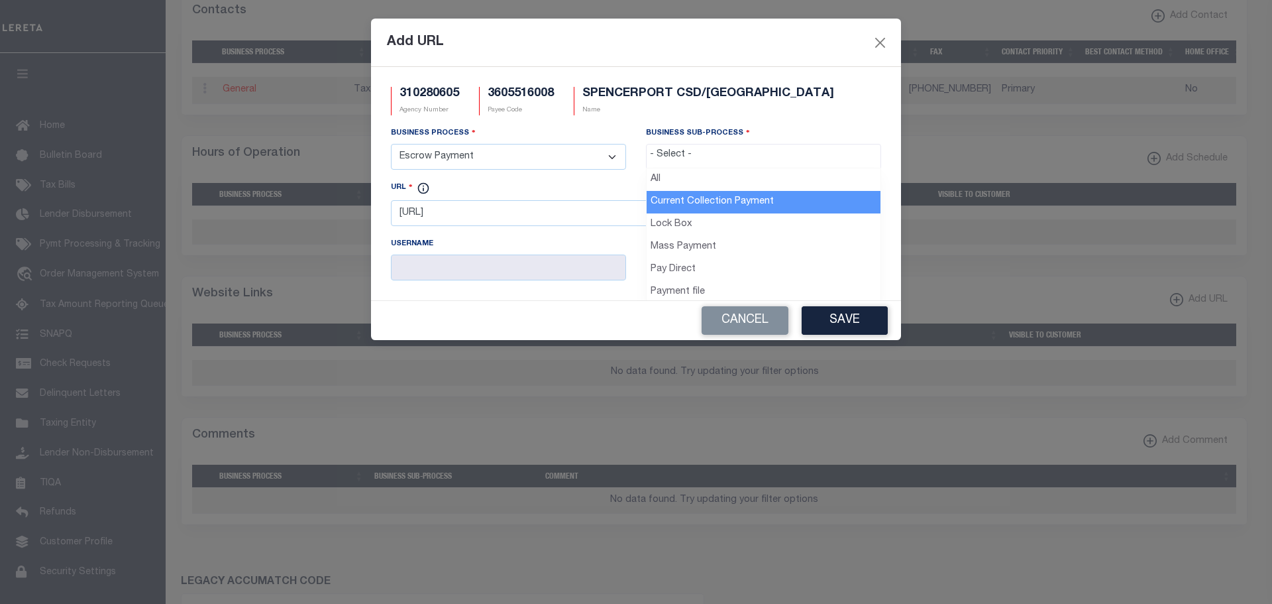
drag, startPoint x: 737, startPoint y: 197, endPoint x: 741, endPoint y: 204, distance: 8.3
select select "11"
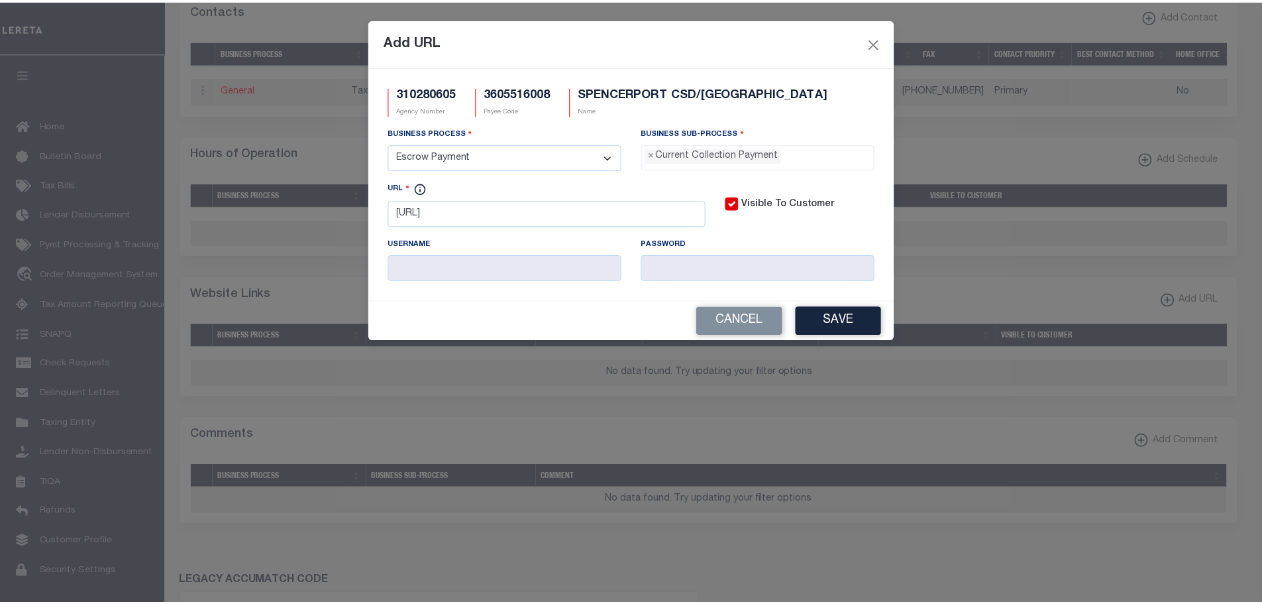
scroll to position [12, 0]
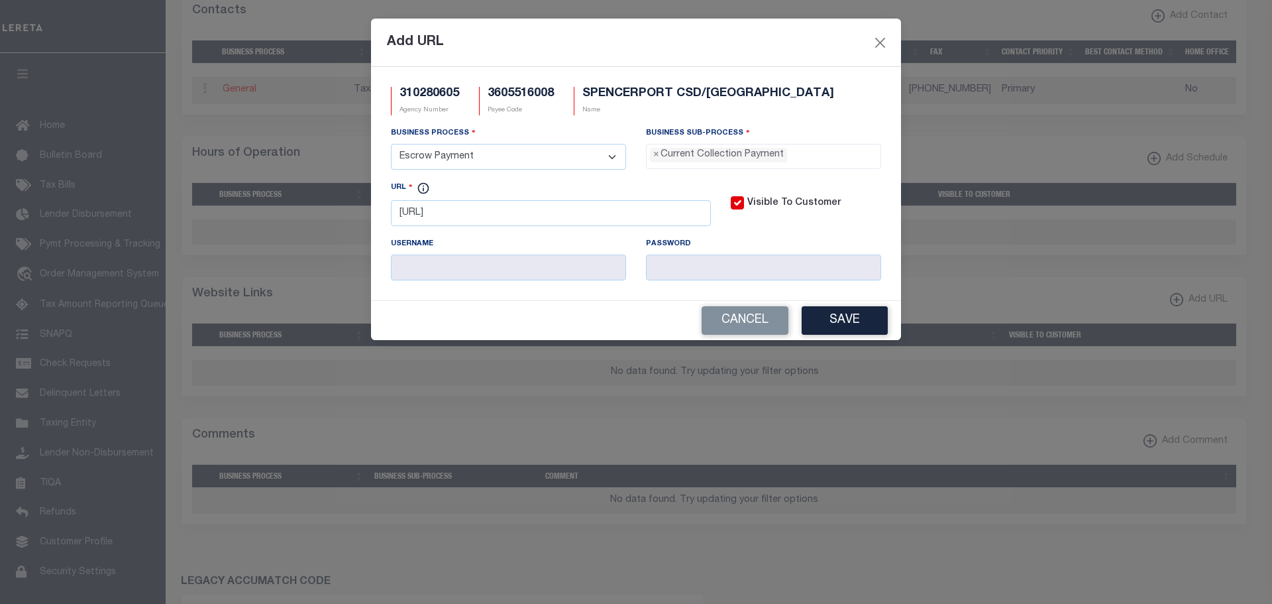
click at [867, 345] on div "Add URL 310280605 Agency Number 3605516008 Payee Code SPENCERPORT CSD/GATES TOW…" at bounding box center [636, 302] width 1272 height 604
click at [853, 325] on button "Save" at bounding box center [845, 320] width 86 height 28
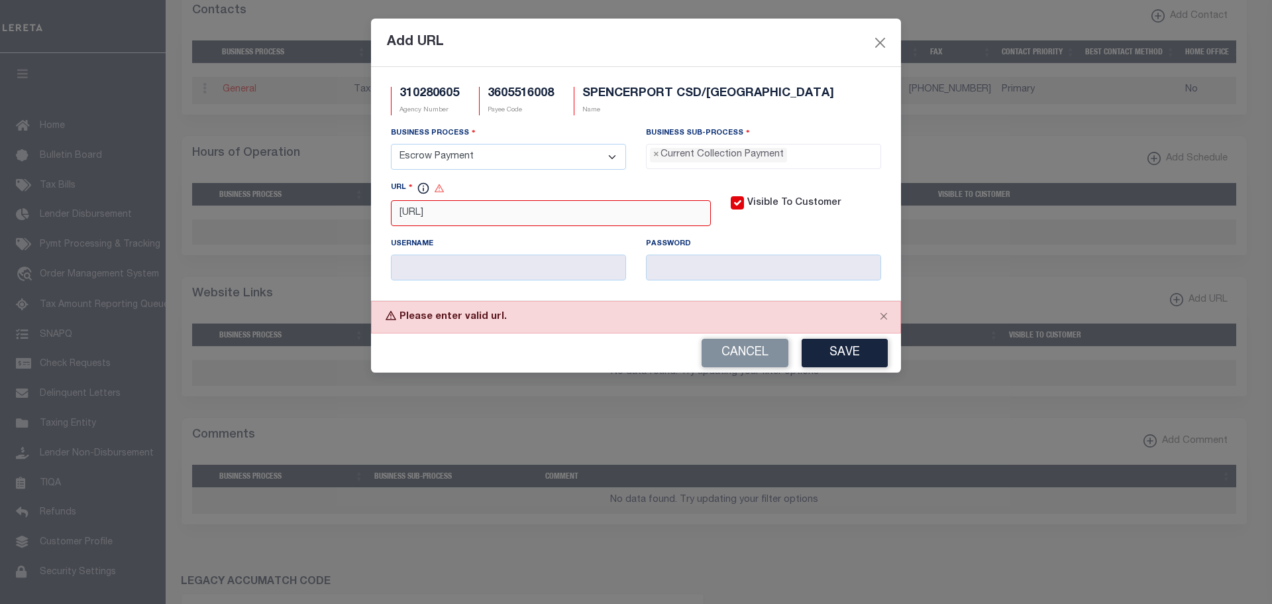
click at [549, 209] on input "HTTP://MONROECOUNTY" at bounding box center [551, 213] width 320 height 26
type input "[URL][DOMAIN_NAME]"
click at [849, 352] on button "Save" at bounding box center [845, 353] width 86 height 28
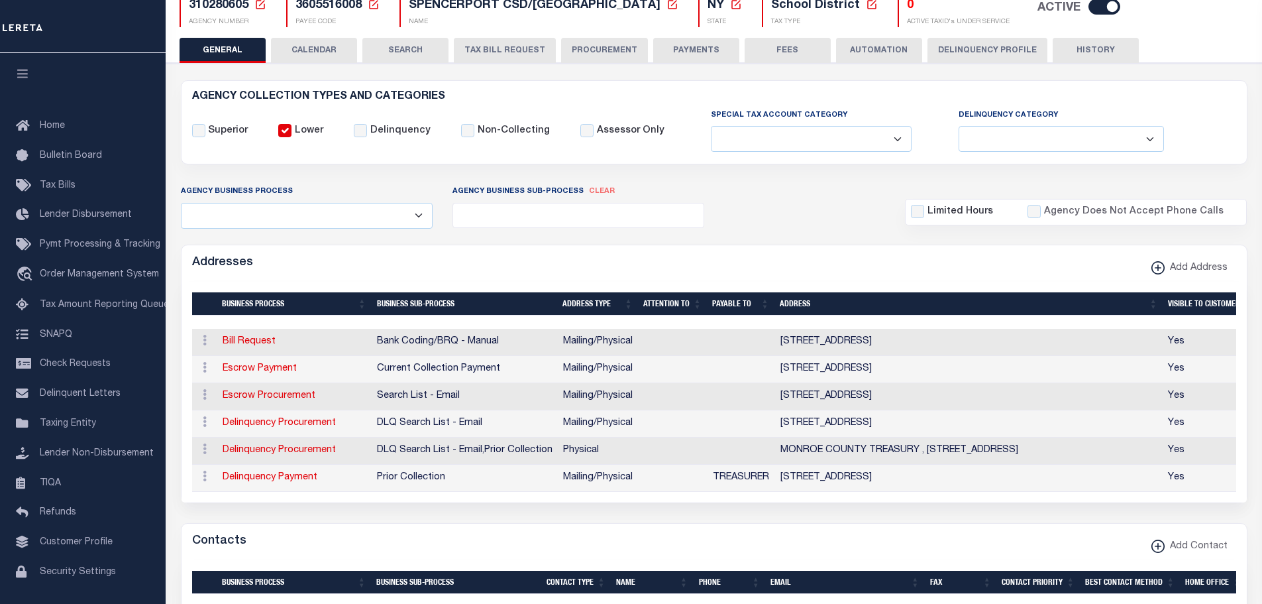
scroll to position [0, 0]
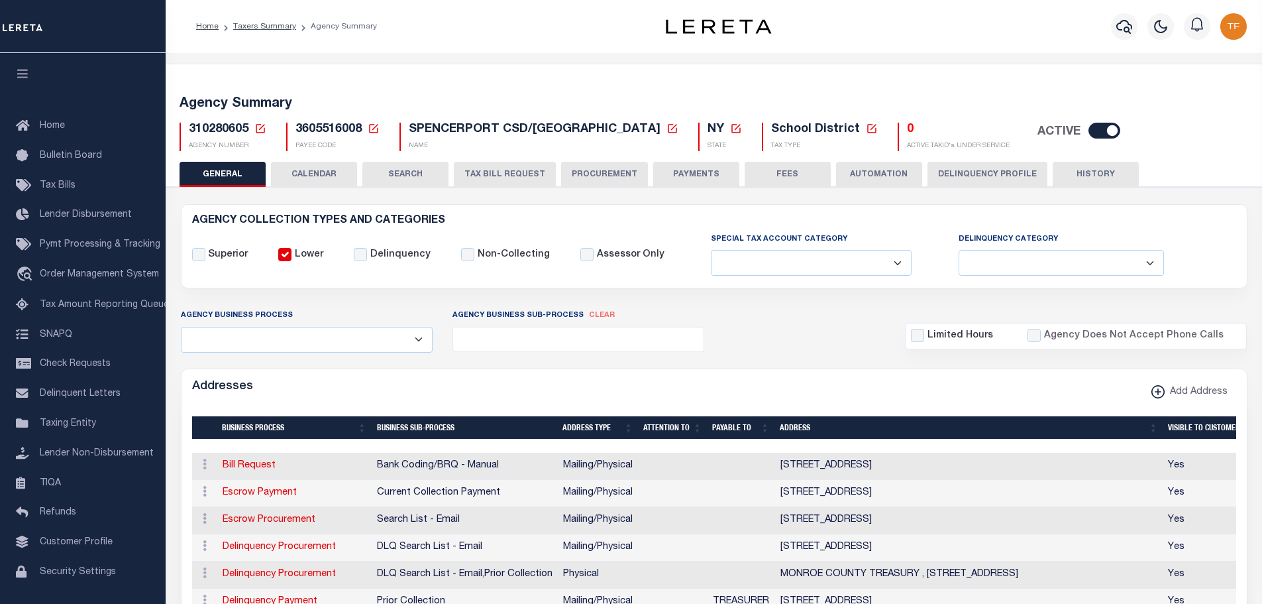
click at [258, 129] on icon at bounding box center [260, 129] width 12 height 12
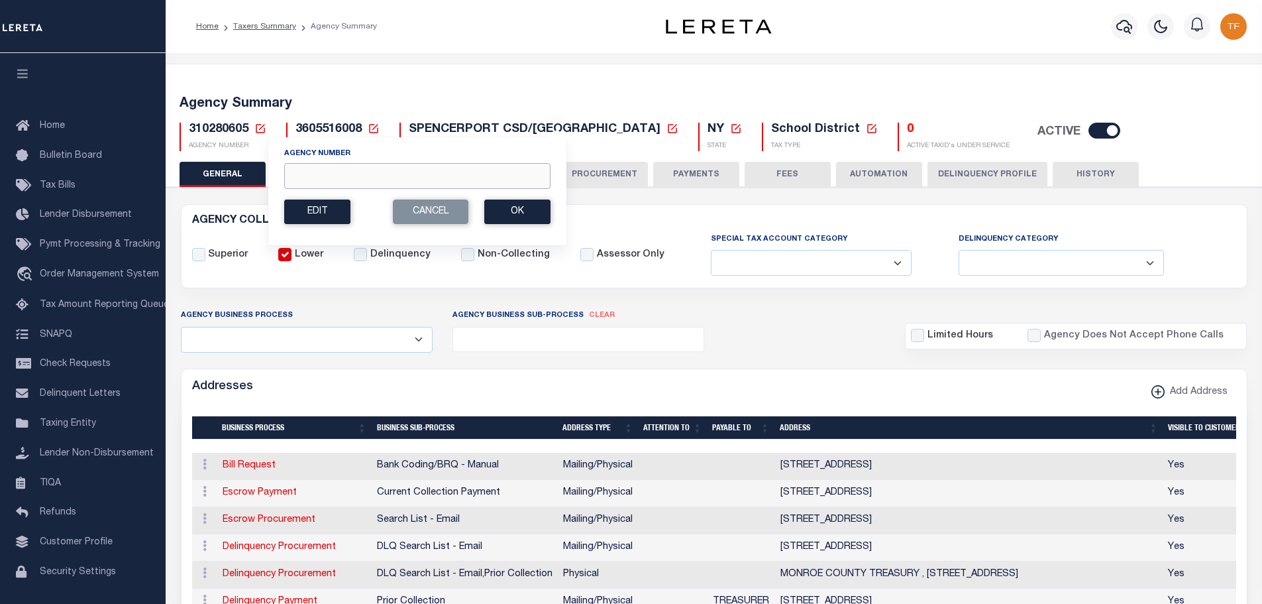
click at [309, 181] on input "Agency Number" at bounding box center [417, 176] width 266 height 26
type input "310280614"
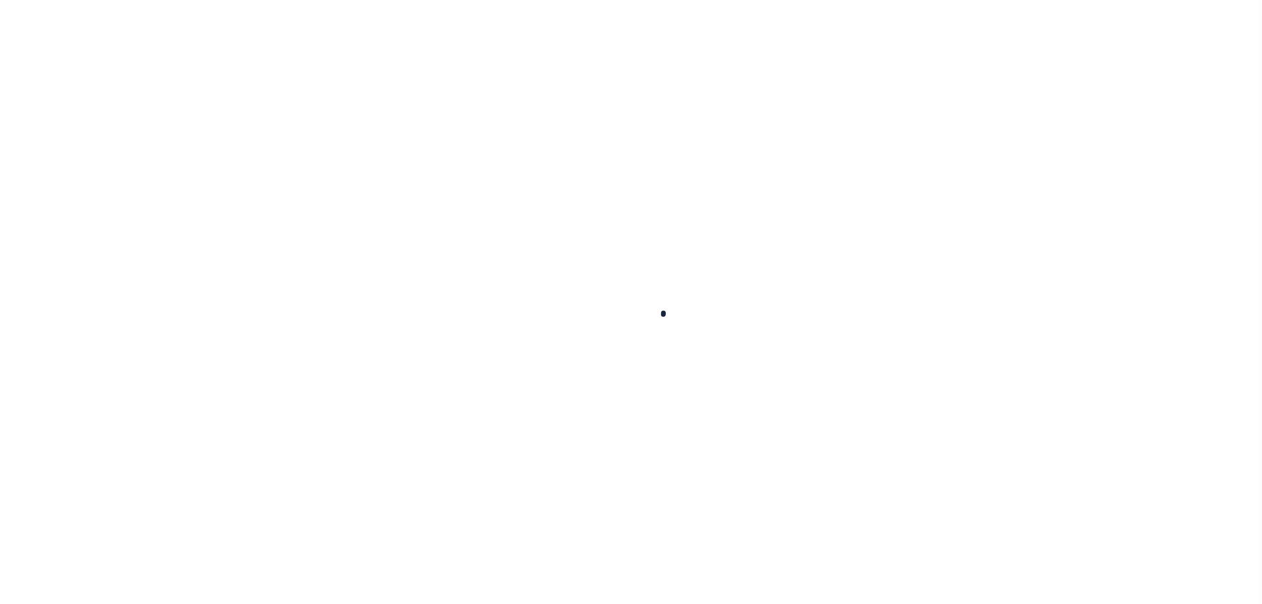
select select
checkbox input "false"
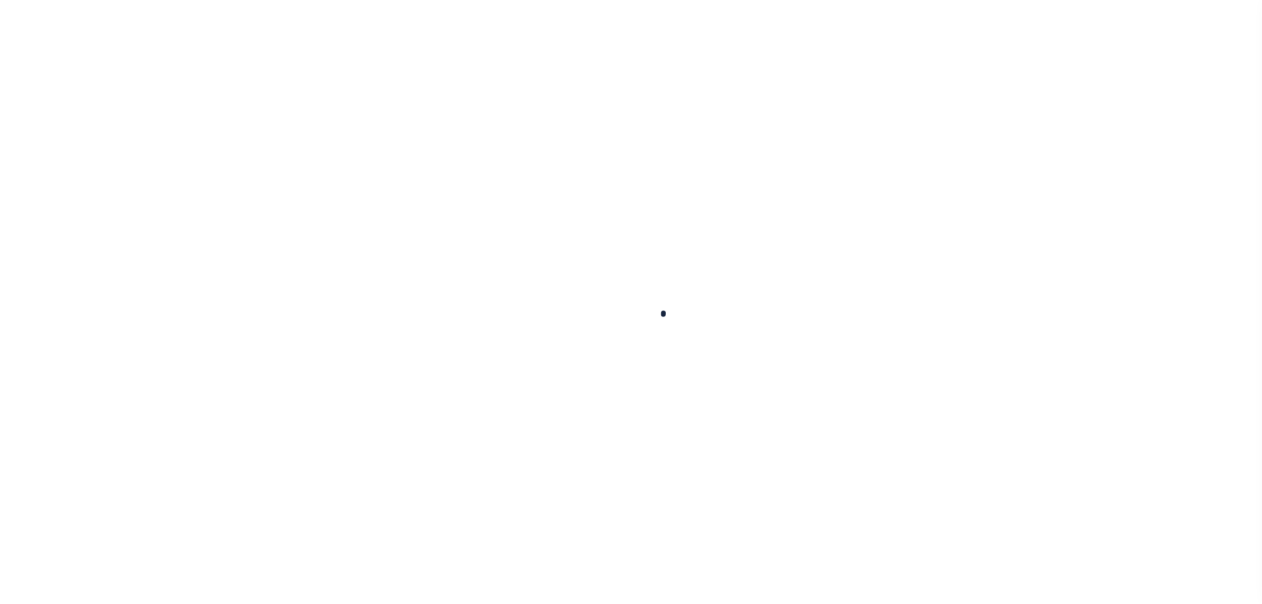
checkbox input "false"
type input "3605516005"
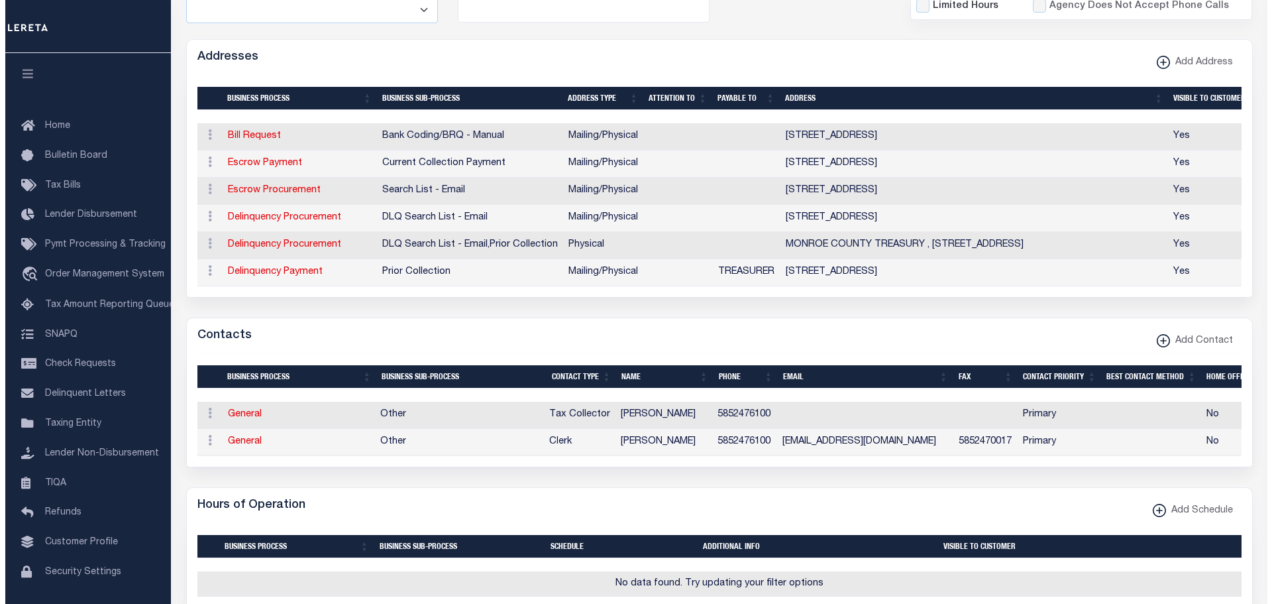
scroll to position [331, 0]
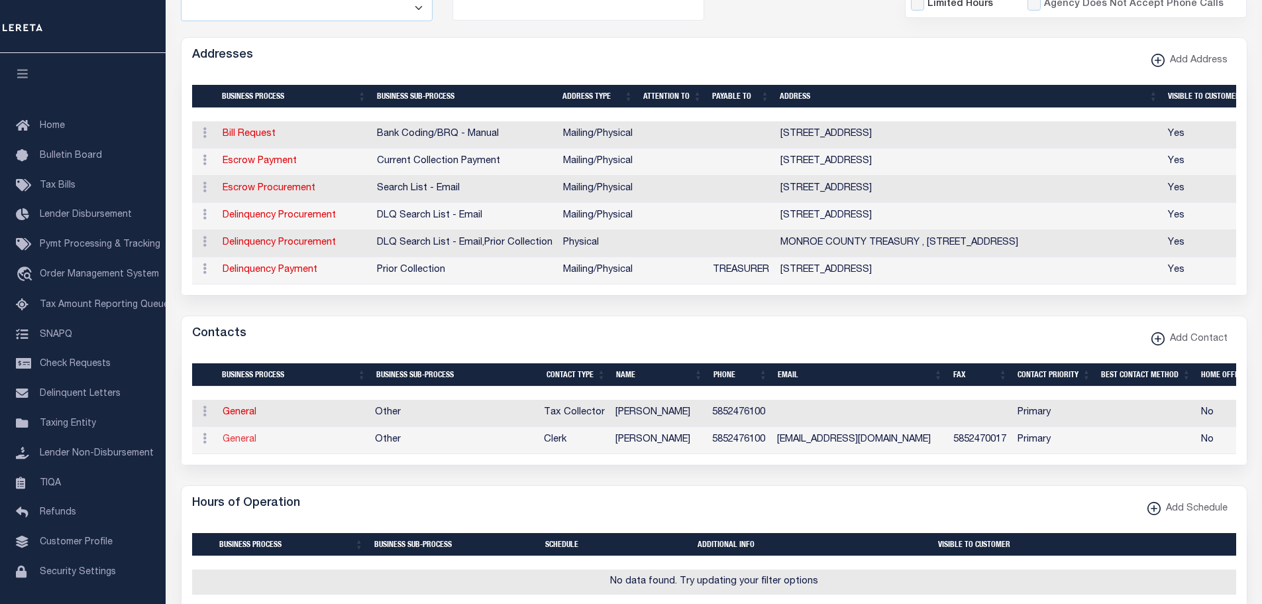
click at [239, 444] on link "General" at bounding box center [240, 439] width 34 height 9
checkbox input "false"
select select
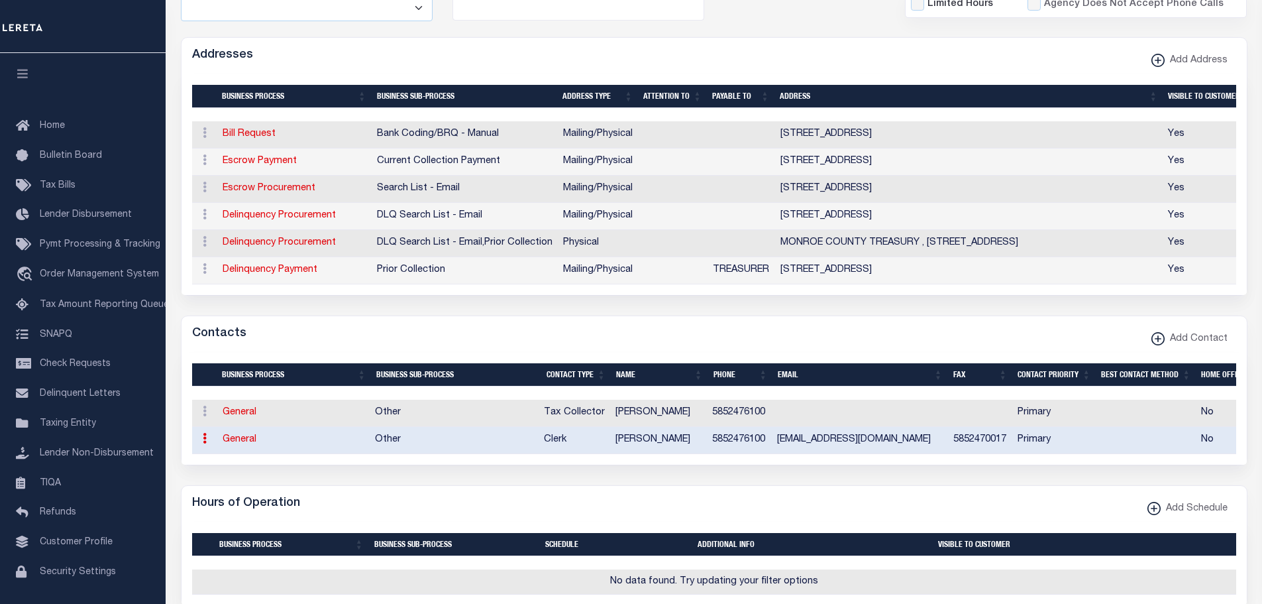
select select "4"
select select "1"
type input "[PERSON_NAME]"
type input "5852476100"
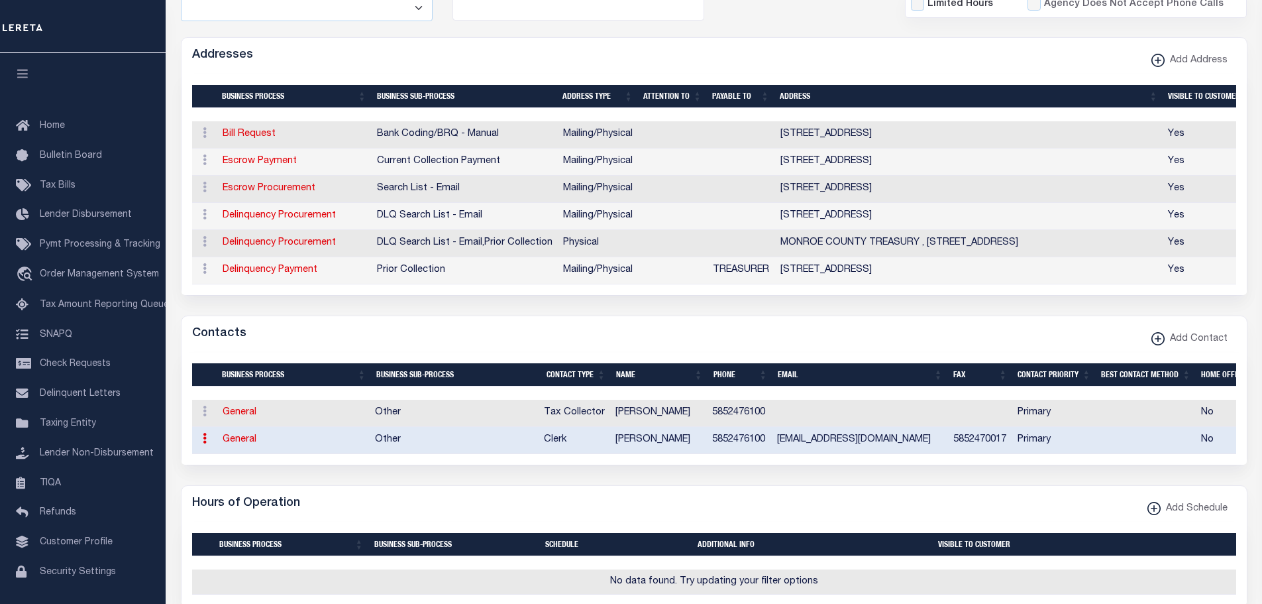
type input "5852470017"
type input "[EMAIL_ADDRESS][DOMAIN_NAME]"
select select "6"
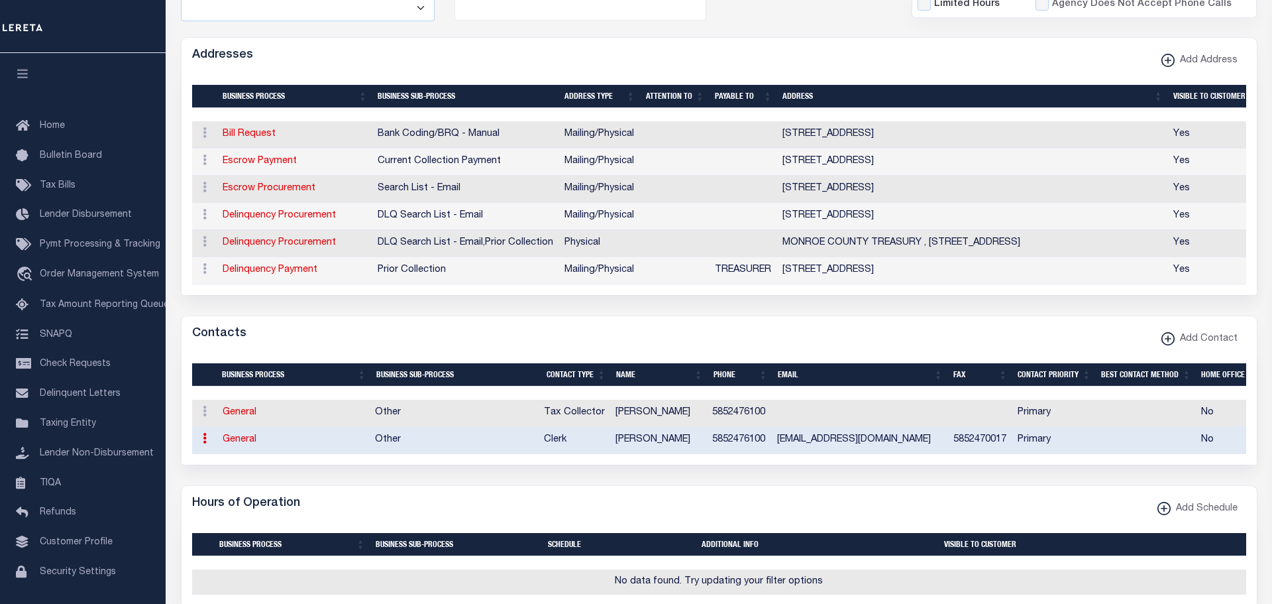
select select "39"
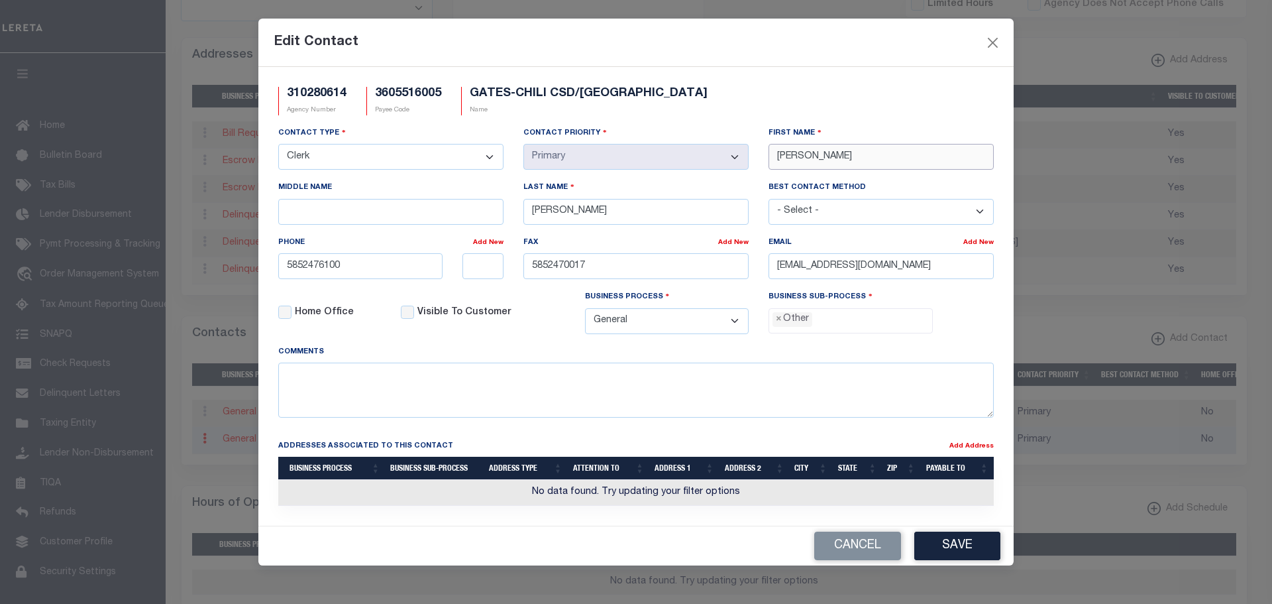
drag, startPoint x: 828, startPoint y: 158, endPoint x: 737, endPoint y: 144, distance: 91.8
click at [750, 142] on div "Contact Type - Select - Assessor Clerk Internal Contacts 1 Internal Contacts 2 …" at bounding box center [635, 235] width 735 height 219
type input "[PERSON_NAME]"
drag, startPoint x: 566, startPoint y: 215, endPoint x: 472, endPoint y: 209, distance: 94.2
click at [484, 209] on div "Contact Type - Select - Assessor Clerk Internal Contacts 1 Internal Contacts 2 …" at bounding box center [635, 235] width 735 height 219
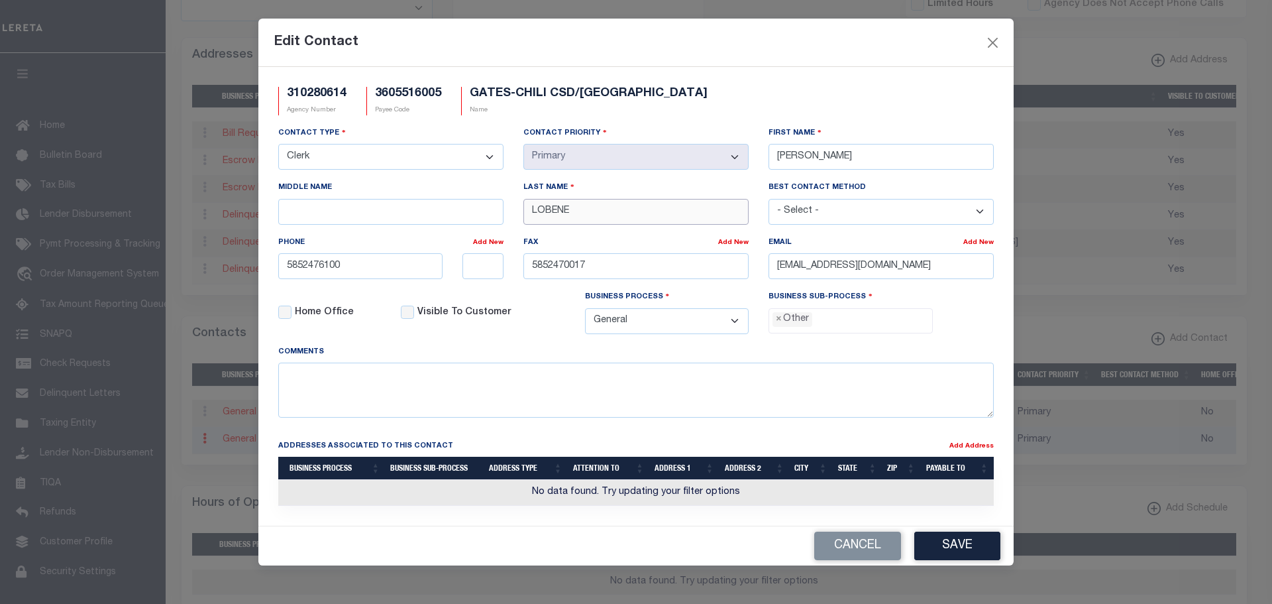
type input "LOBENE"
drag, startPoint x: 943, startPoint y: 271, endPoint x: 735, endPoint y: 280, distance: 208.2
click at [738, 278] on div "Contact Type - Select - Assessor Clerk Internal Contacts 1 Internal Contacts 2 …" at bounding box center [635, 235] width 735 height 219
paste input "SLOBENE"
type input "[EMAIL_ADDRESS][DOMAIN_NAME]"
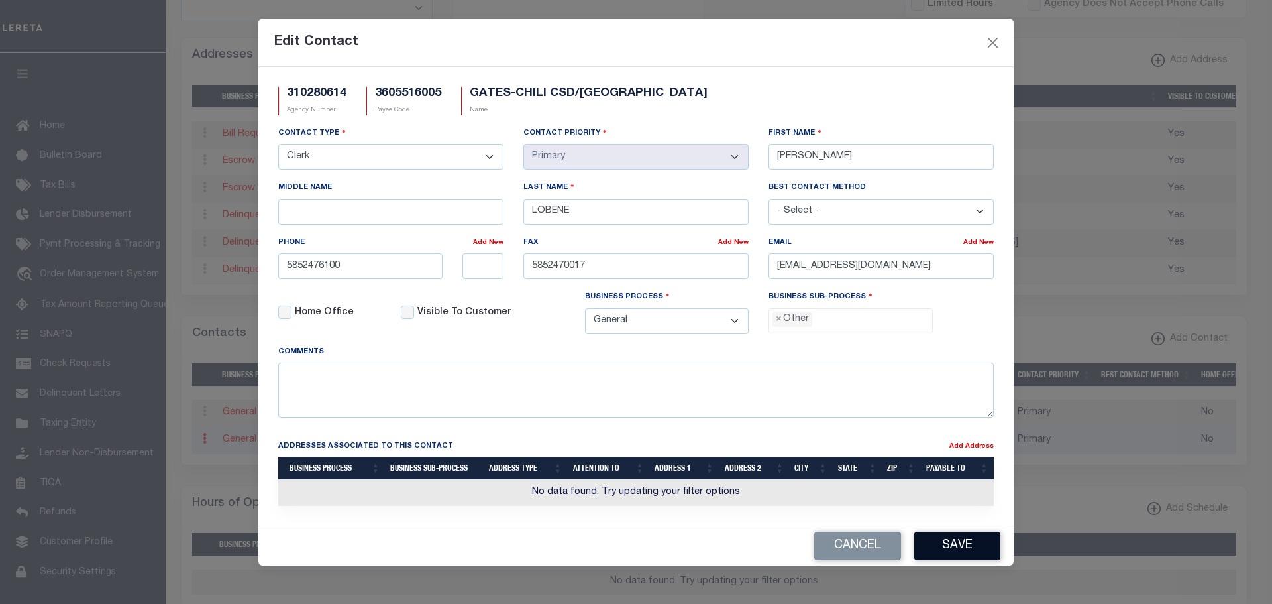
click at [955, 551] on button "Save" at bounding box center [957, 545] width 86 height 28
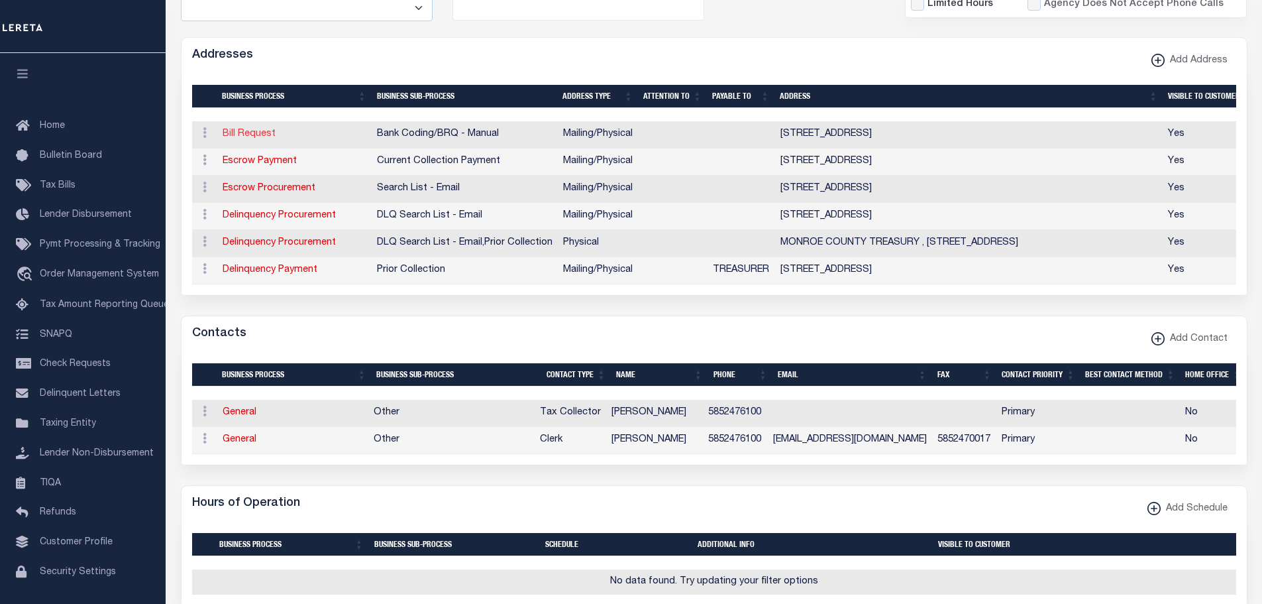
click at [239, 132] on link "Bill Request" at bounding box center [249, 133] width 53 height 9
select select "1"
checkbox input "false"
select select
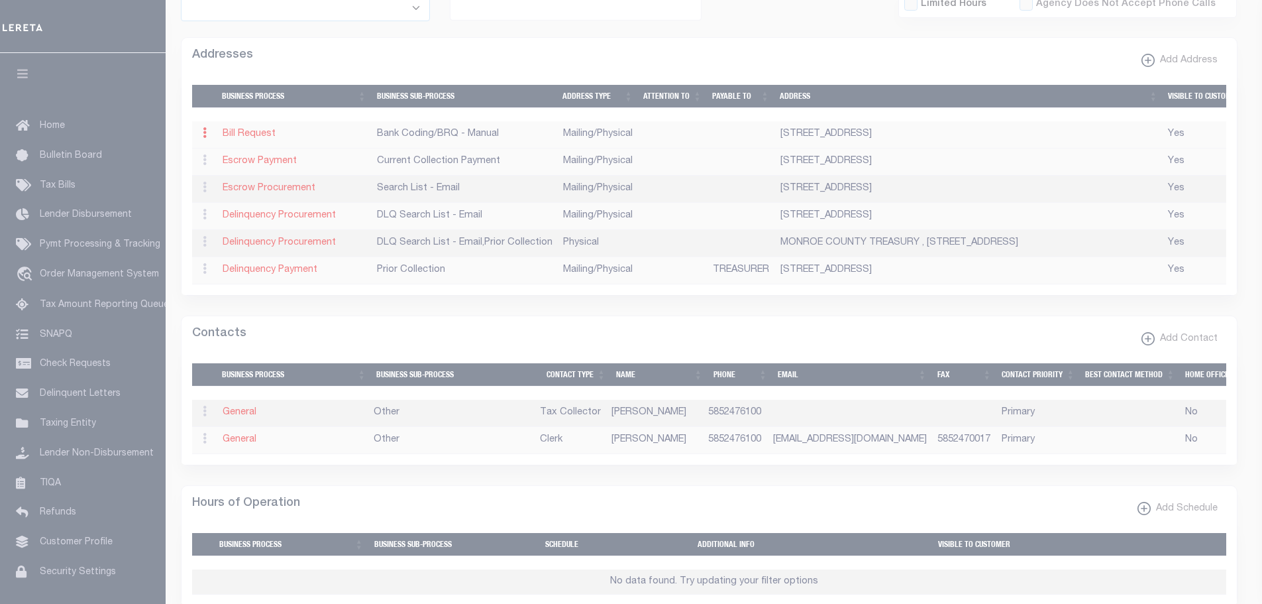
type input "[GEOGRAPHIC_DATA]"
select select "NY"
type input "14624"
select select "5"
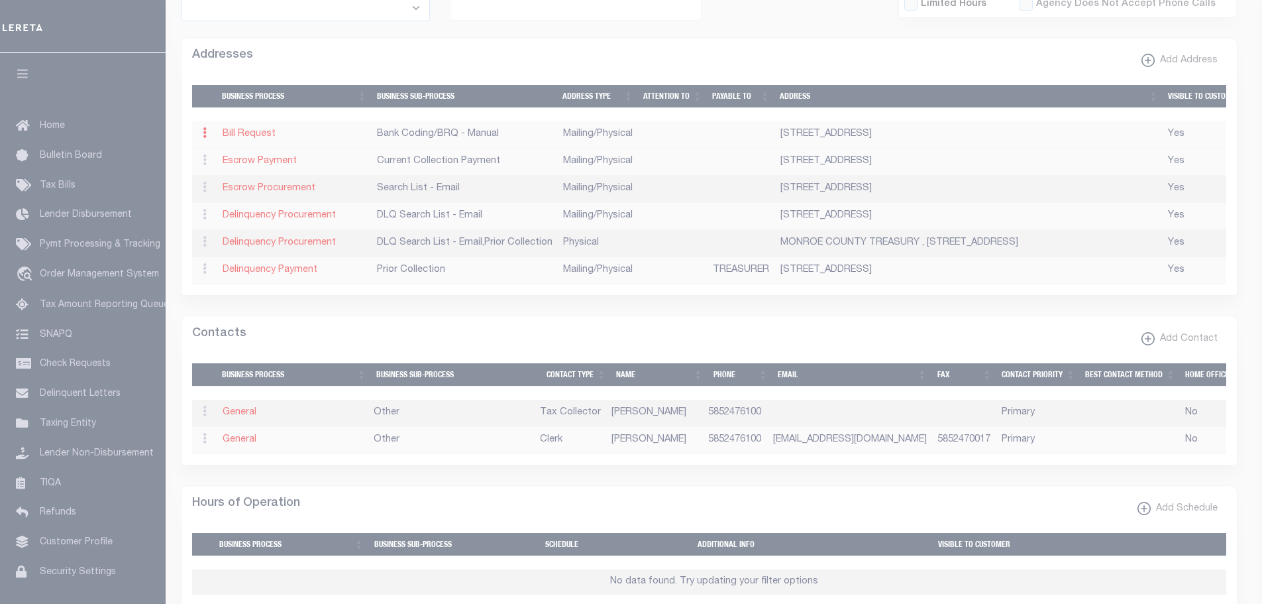
checkbox input "true"
select select "1"
select select "2"
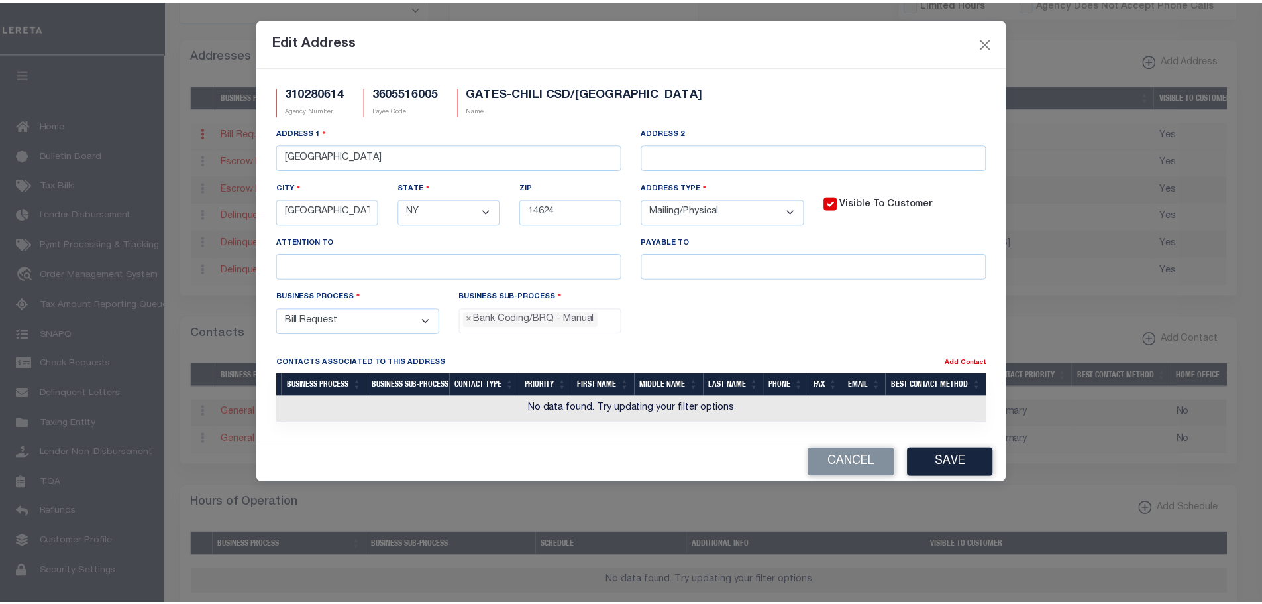
scroll to position [24, 0]
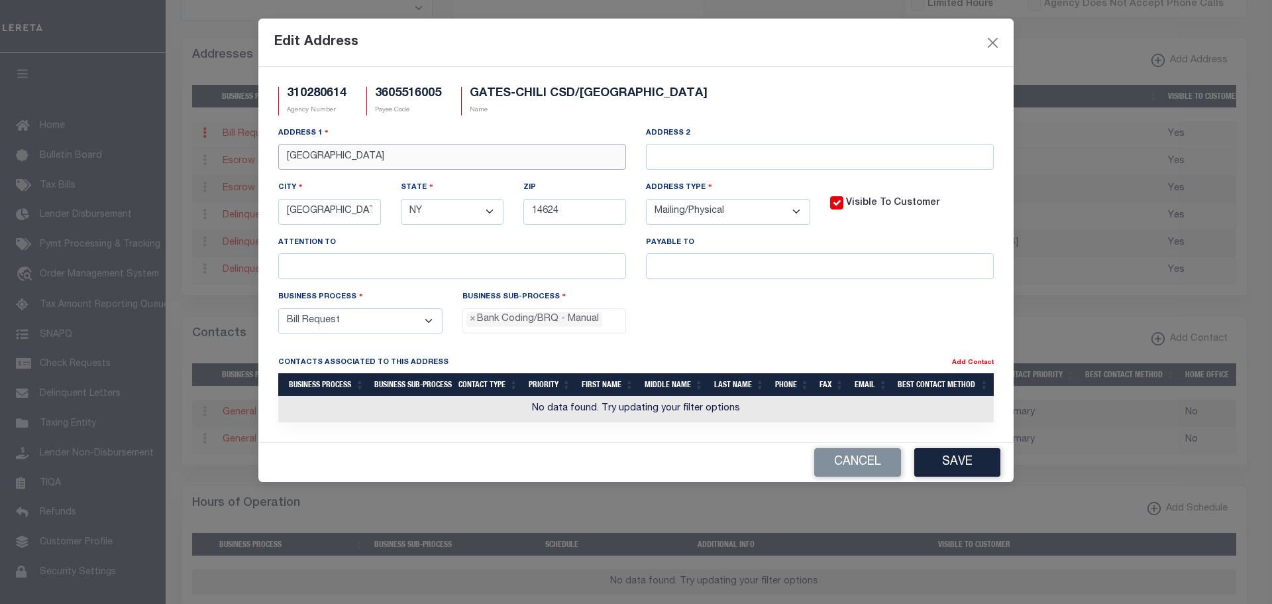
drag, startPoint x: 391, startPoint y: 165, endPoint x: 242, endPoint y: 148, distance: 149.4
click at [251, 146] on div "Edit Address 310280614 Agency Number 3605516005 Payee Code GATES-[GEOGRAPHIC_DA…" at bounding box center [636, 302] width 1272 height 604
paste input "626 COMMERCE D"
type input "[STREET_ADDRESS]/O M&T BANK"
click at [933, 468] on button "Save" at bounding box center [957, 462] width 86 height 28
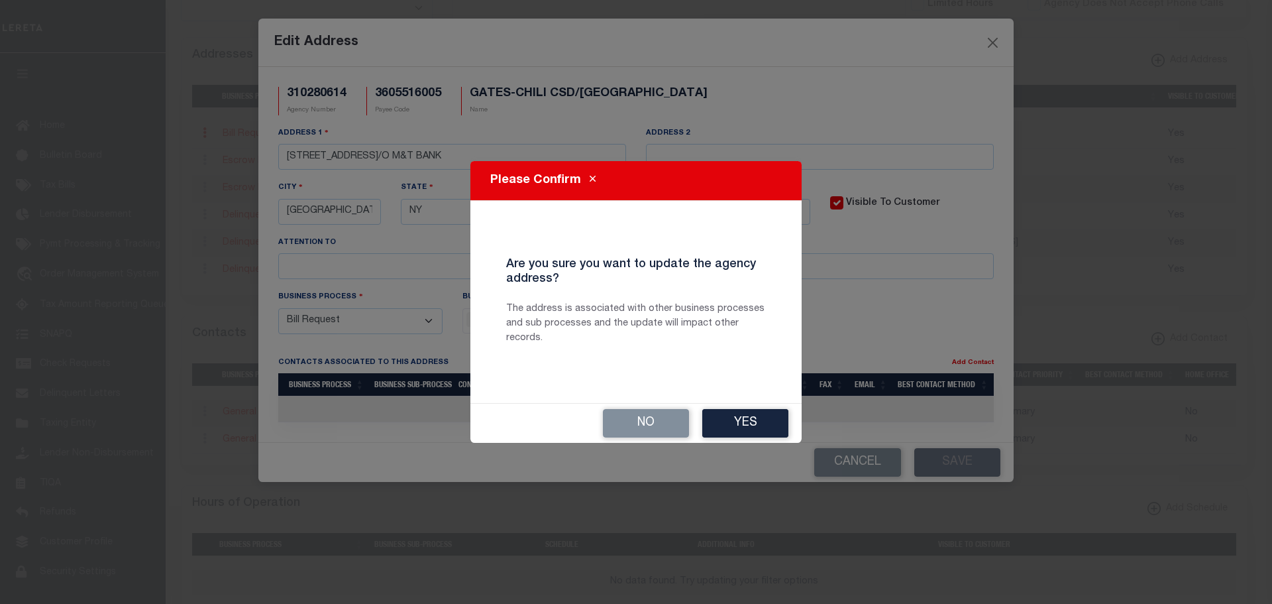
drag, startPoint x: 771, startPoint y: 419, endPoint x: 849, endPoint y: 438, distance: 80.4
click at [771, 419] on button "Yes" at bounding box center [745, 423] width 86 height 28
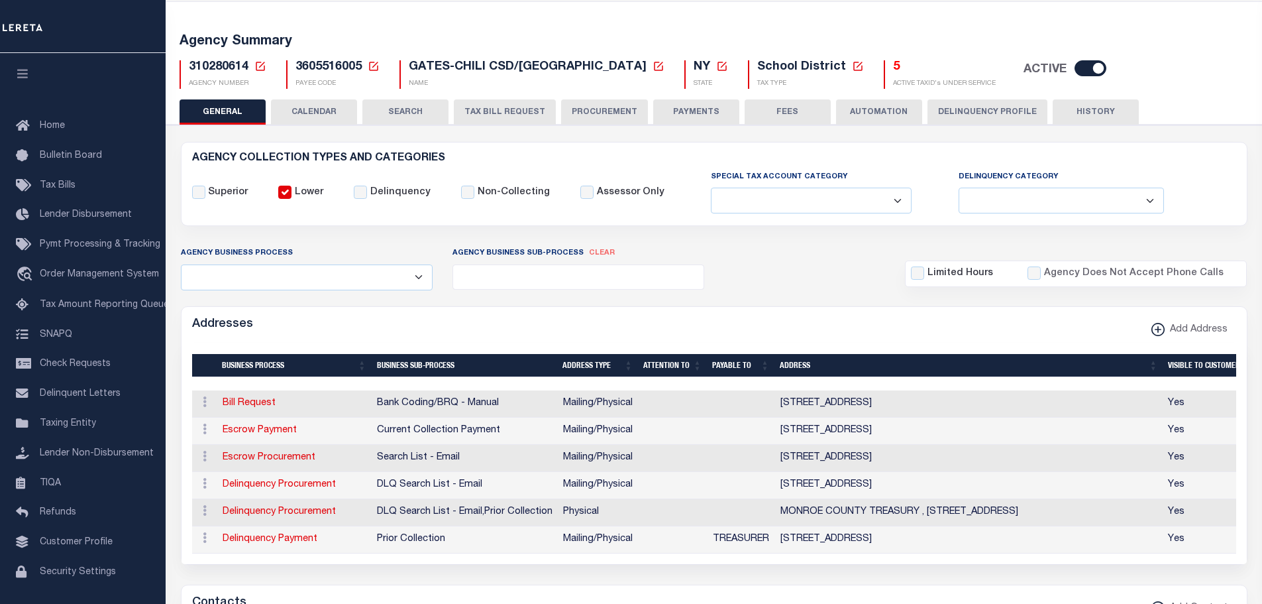
scroll to position [0, 0]
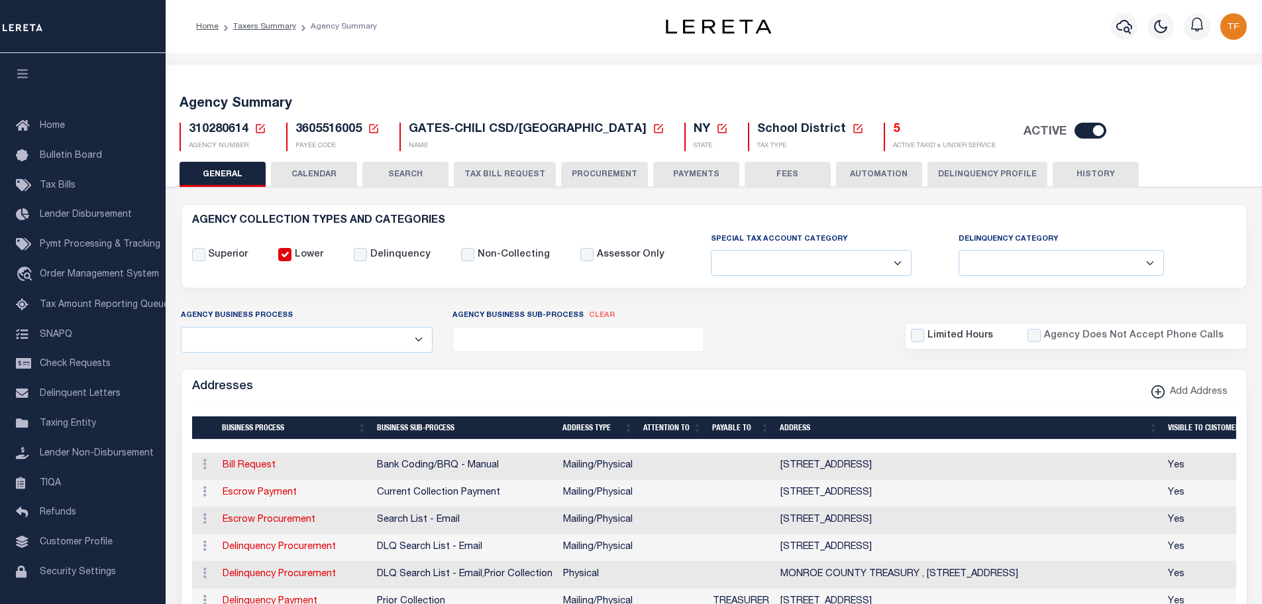
drag, startPoint x: 702, startPoint y: 171, endPoint x: 677, endPoint y: 350, distance: 180.6
click at [702, 171] on button "PAYMENTS" at bounding box center [696, 174] width 86 height 25
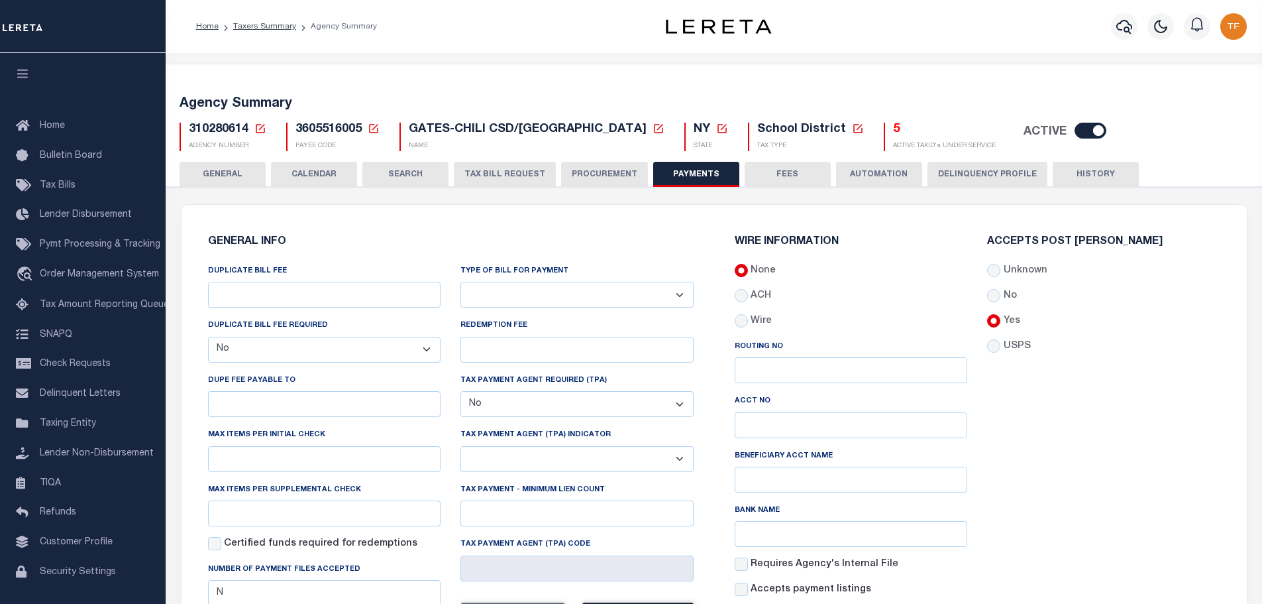
click at [681, 290] on select "Bar-Coded Tax Statement Print Tax Bills from Web. No DBF Required. Memo Bill Or…" at bounding box center [576, 295] width 233 height 26
select select "35"
click at [460, 282] on select "Bar-Coded Tax Statement Print Tax Bills from Web. No DBF Required. Memo Bill Or…" at bounding box center [576, 295] width 233 height 26
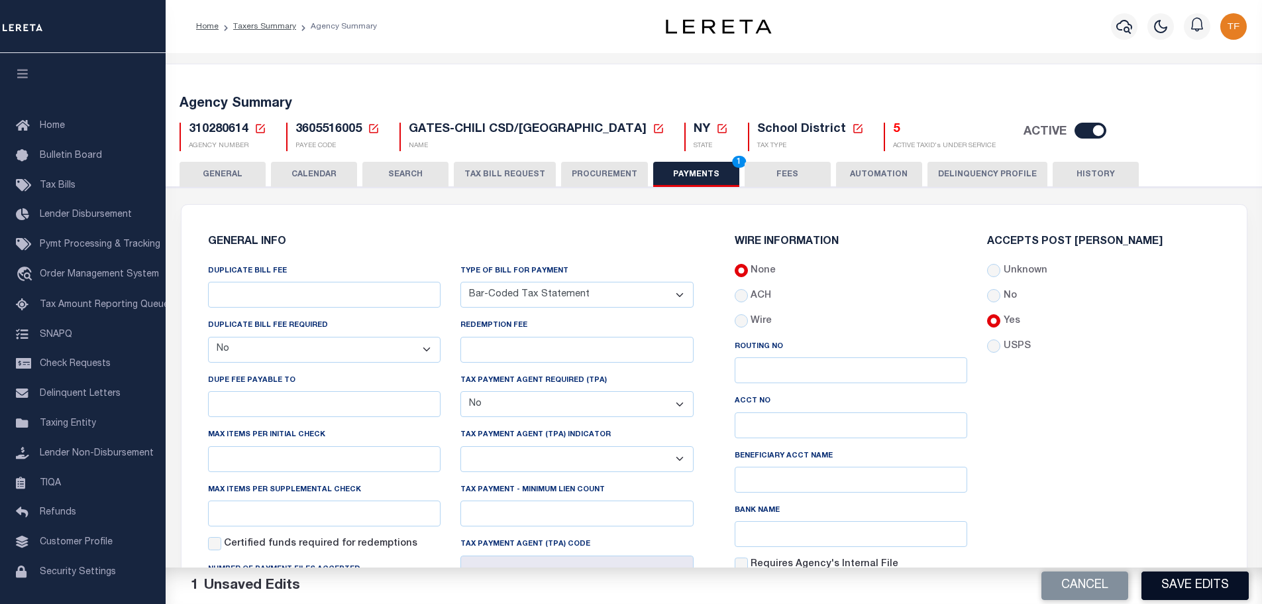
click at [1151, 593] on button "Save Edits" at bounding box center [1195, 585] width 107 height 28
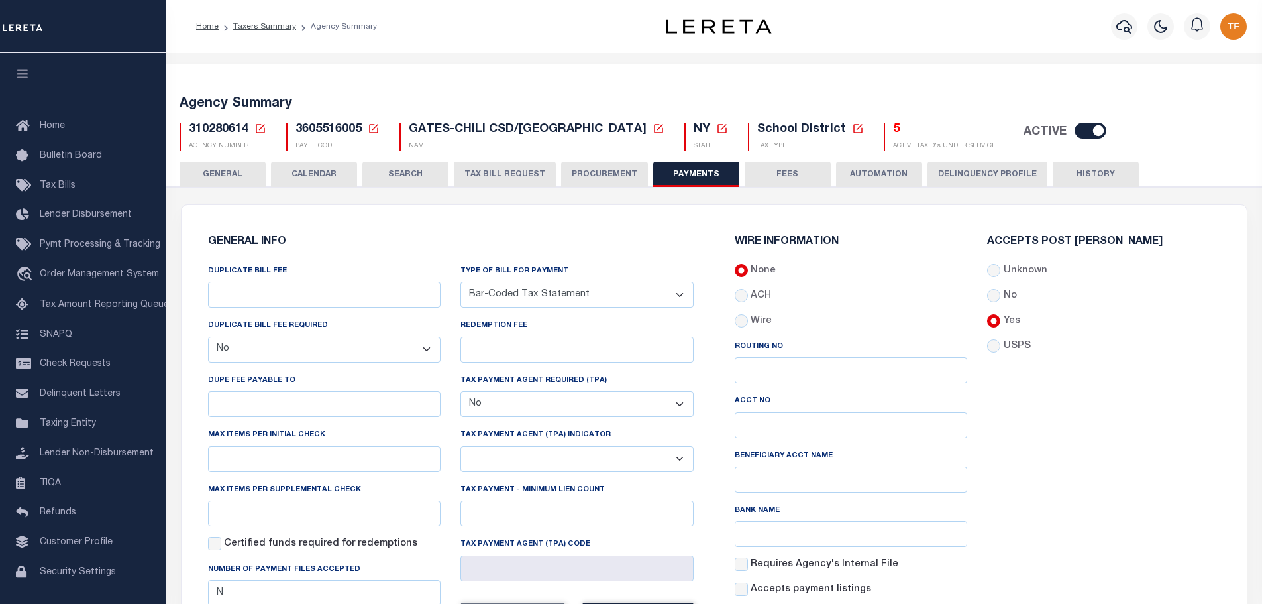
drag, startPoint x: 207, startPoint y: 175, endPoint x: 242, endPoint y: 210, distance: 49.2
click at [207, 175] on button "GENERAL" at bounding box center [223, 174] width 86 height 25
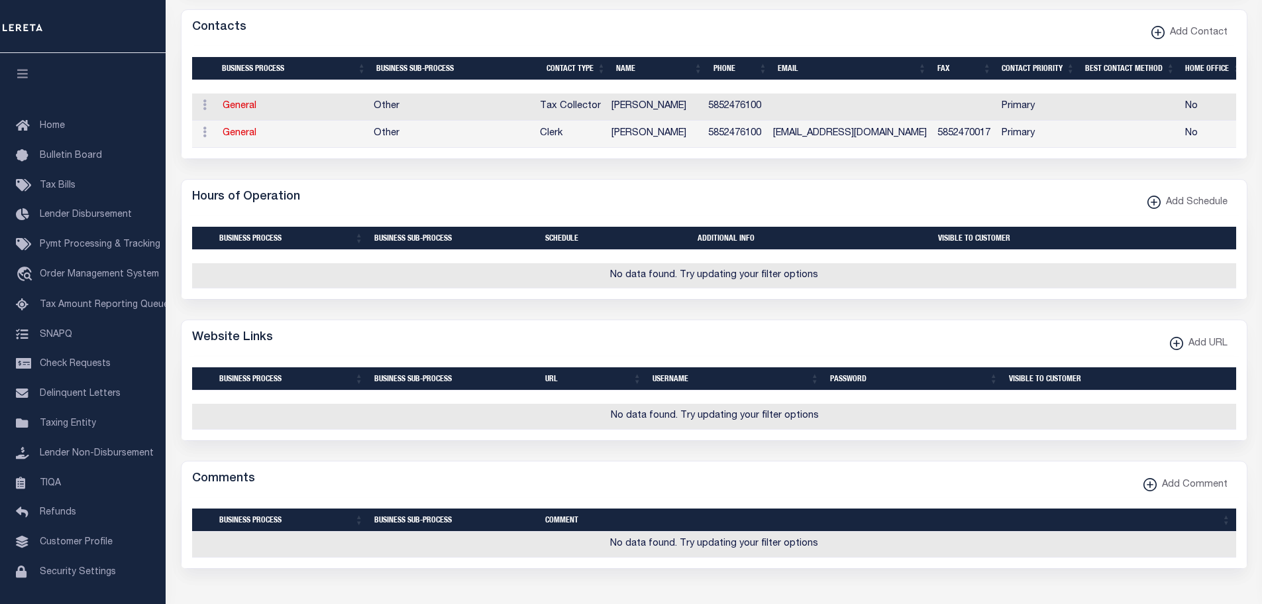
scroll to position [861, 0]
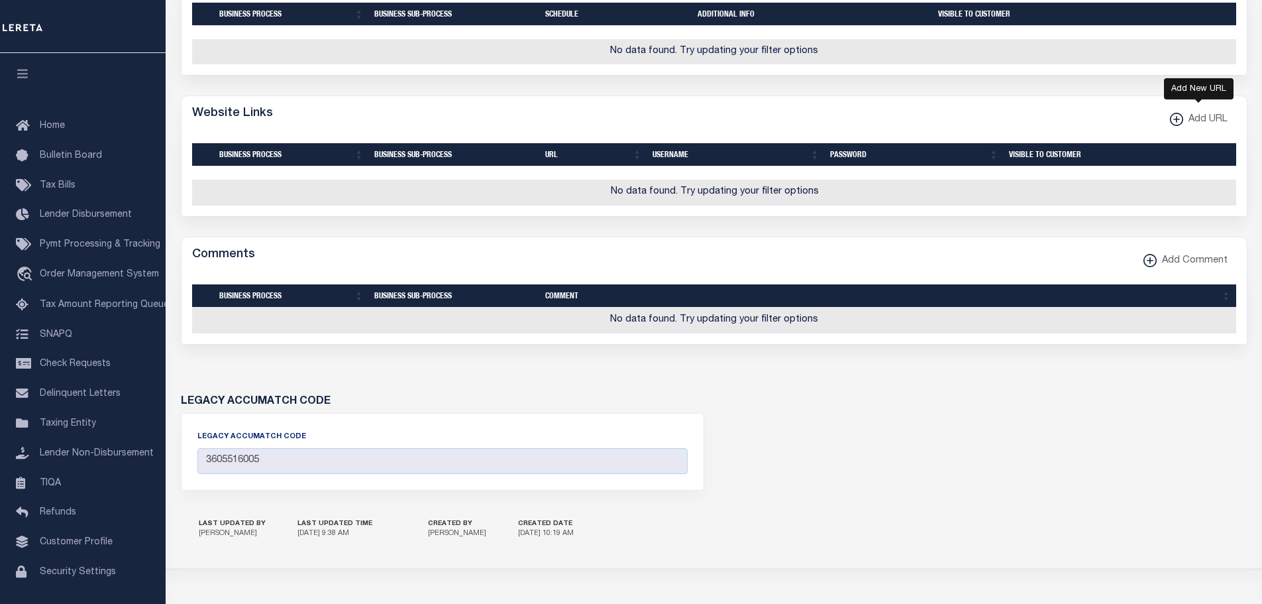
click at [1174, 126] on xmlns\ "button" at bounding box center [1176, 119] width 13 height 13
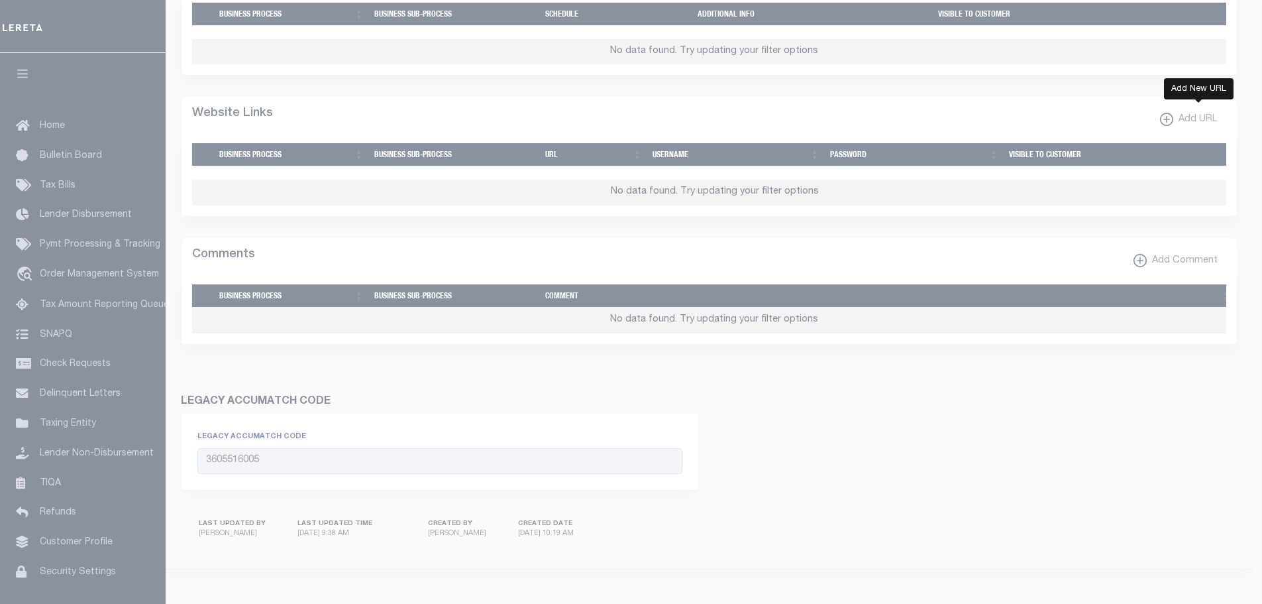
select select
checkbox input "true"
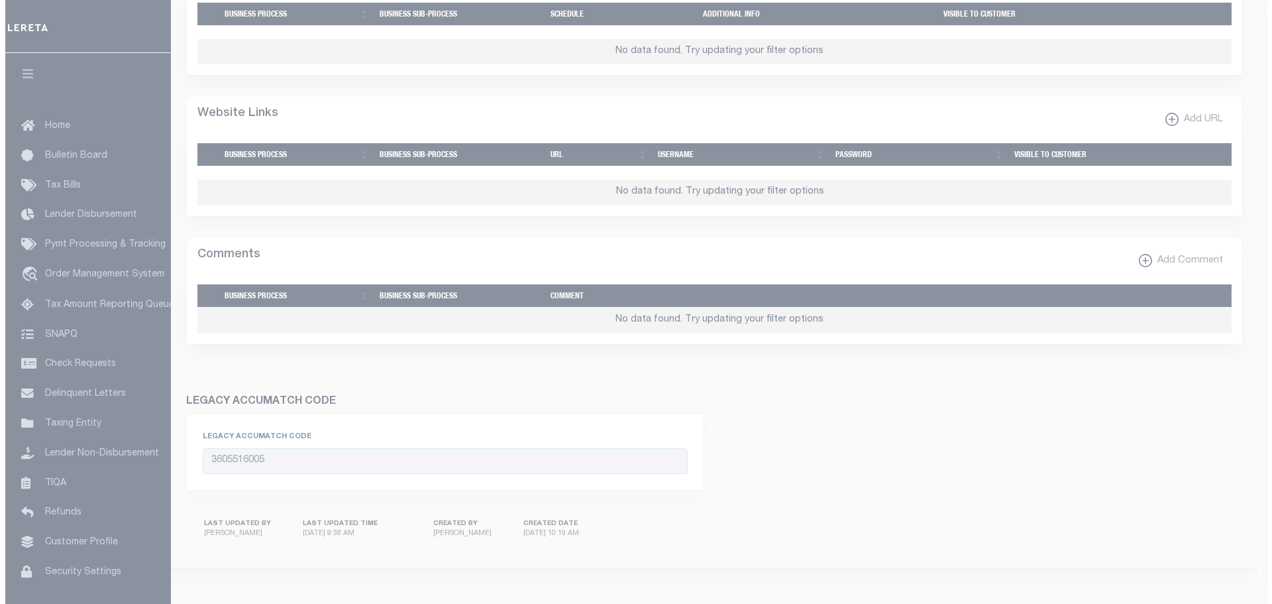
scroll to position [853, 0]
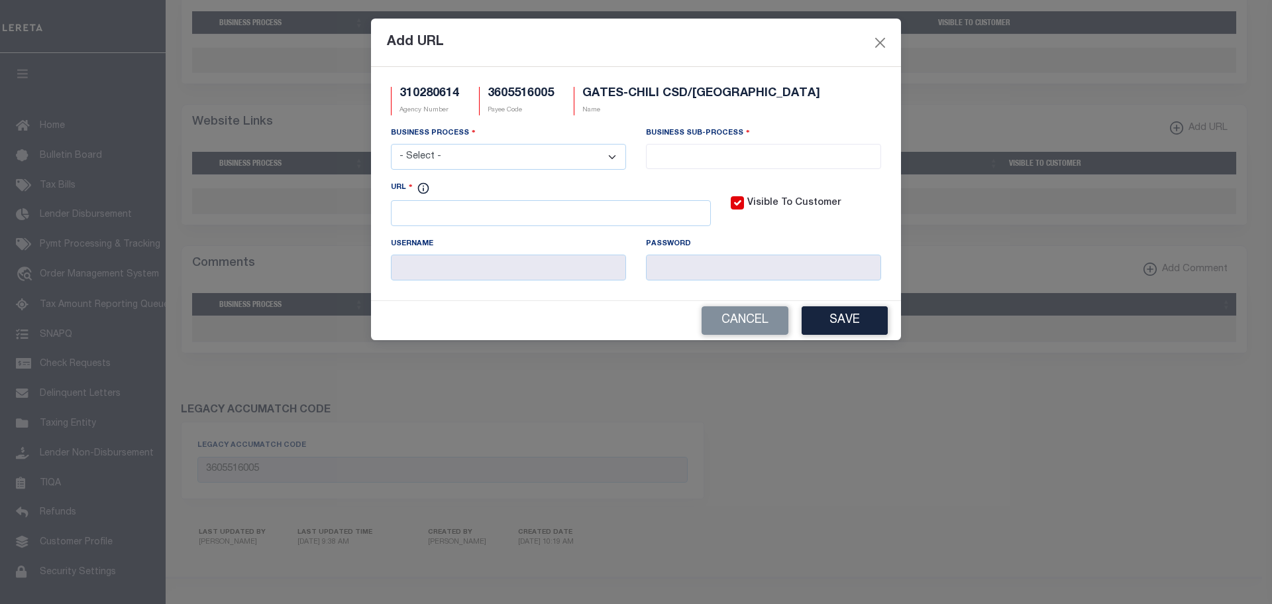
click at [602, 151] on select "- Select - All Automation Bill Request Delinquency Payment Delinquency Procurem…" at bounding box center [508, 157] width 235 height 26
select select "3"
click at [391, 144] on select "- Select - All Automation Bill Request Delinquency Payment Delinquency Procurem…" at bounding box center [508, 157] width 235 height 26
click at [708, 156] on input "search" at bounding box center [763, 155] width 227 height 15
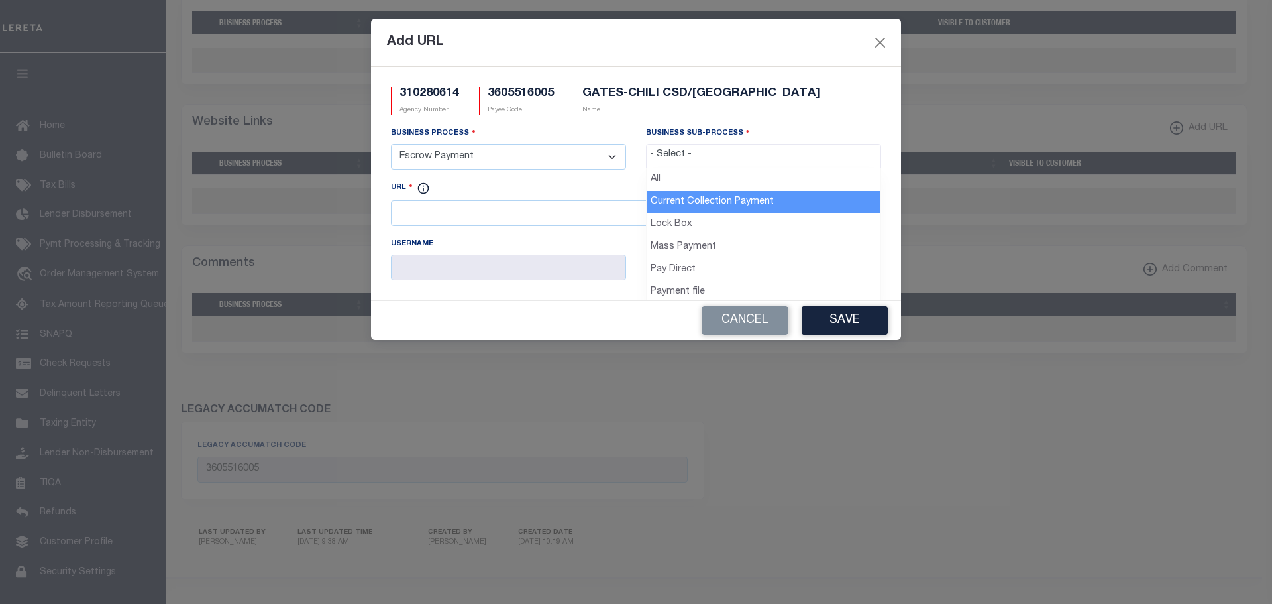
drag, startPoint x: 712, startPoint y: 201, endPoint x: 721, endPoint y: 204, distance: 9.2
select select "11"
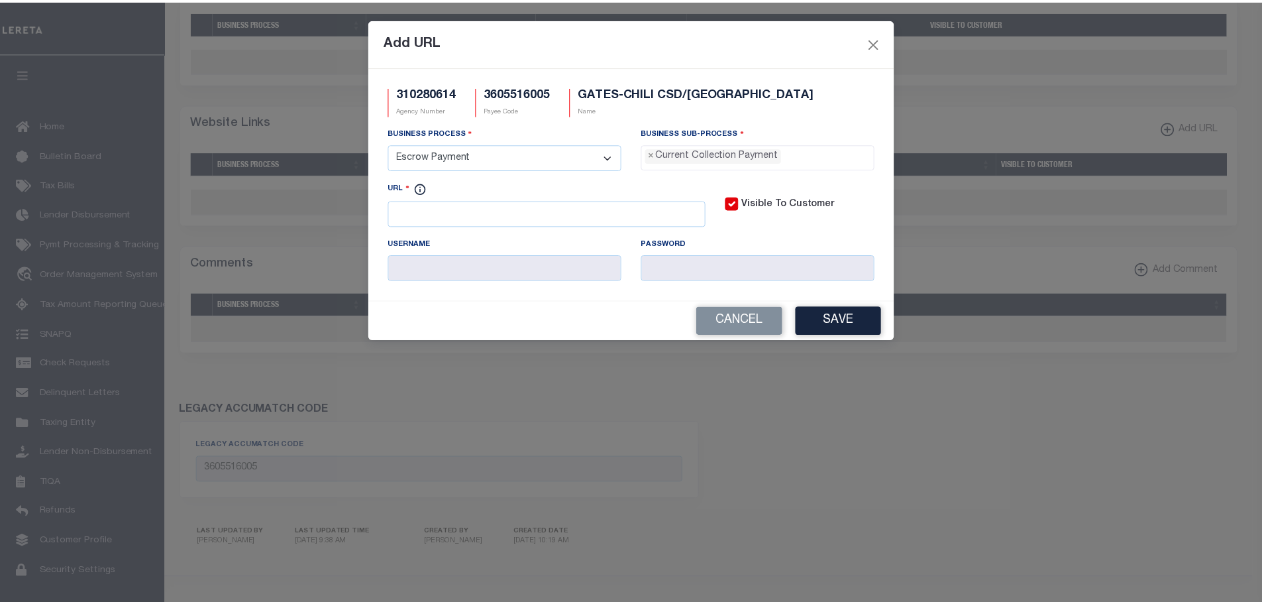
scroll to position [12, 0]
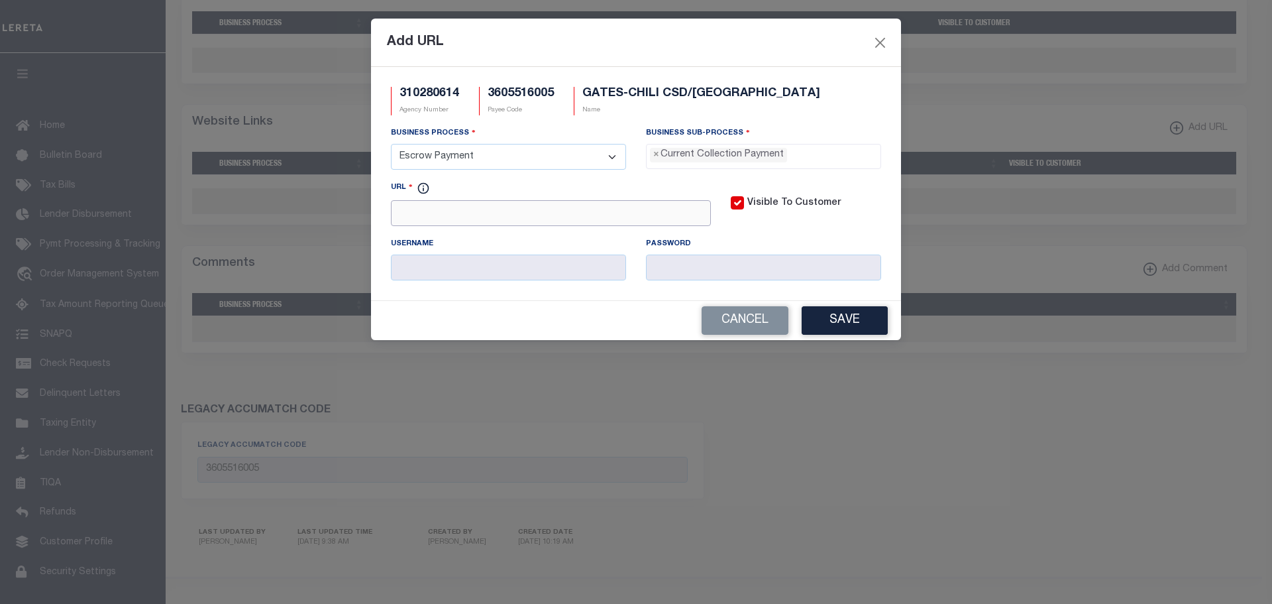
click at [407, 224] on input "URL" at bounding box center [551, 213] width 320 height 26
paste input "MONROECOUNTY.GOV"
type input "HTTP://MONROECOUNTY.GOV"
click at [863, 327] on button "Save" at bounding box center [845, 320] width 86 height 28
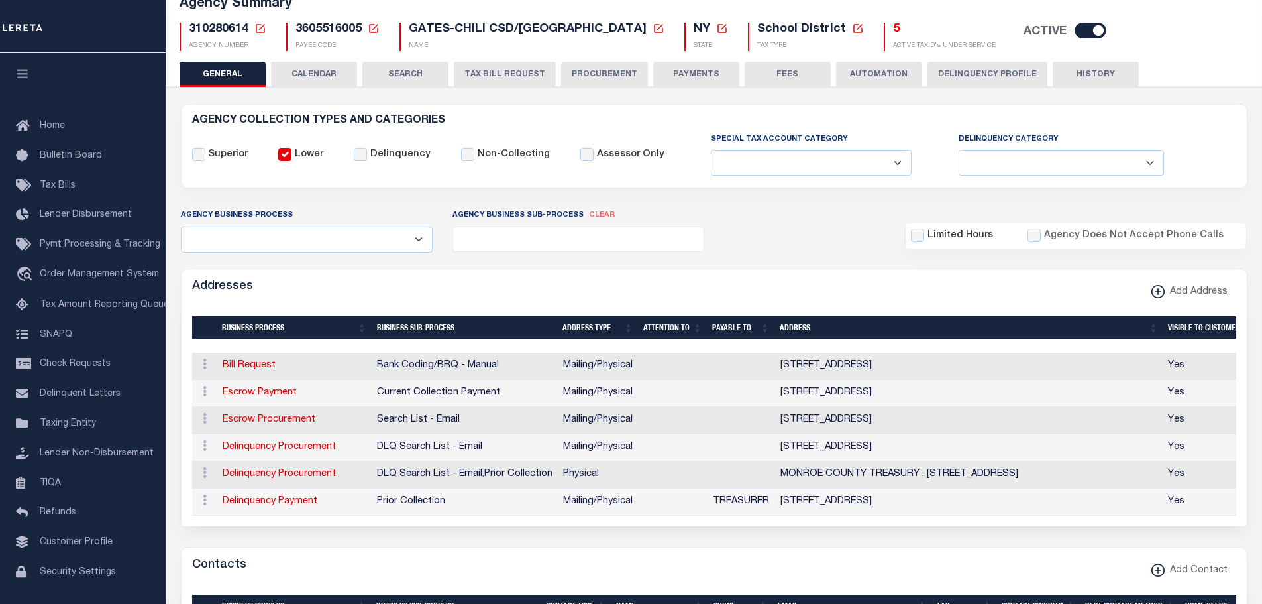
scroll to position [58, 0]
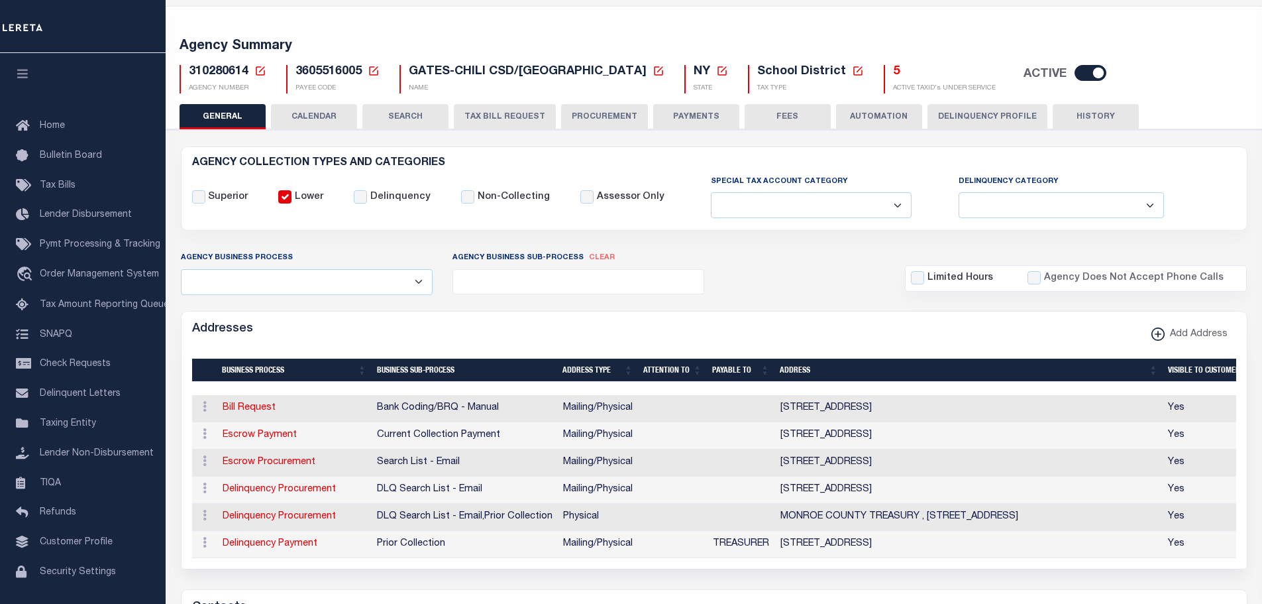
click at [262, 66] on icon at bounding box center [260, 71] width 12 height 12
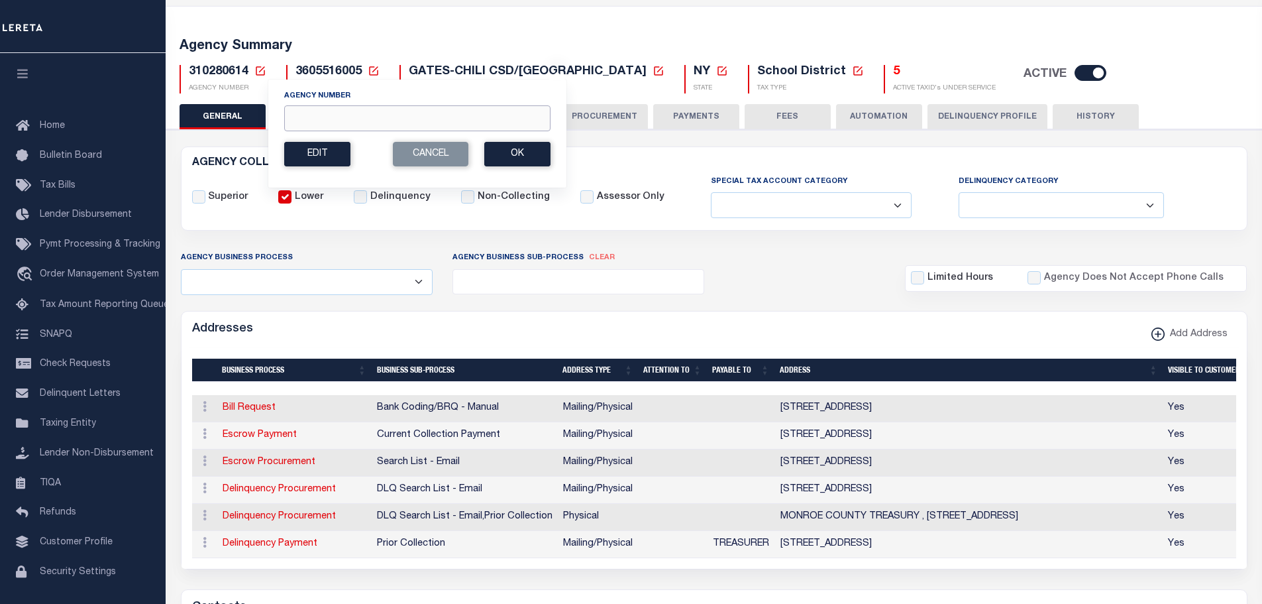
click at [327, 121] on input "Agency Number" at bounding box center [417, 118] width 266 height 26
type input "310281024"
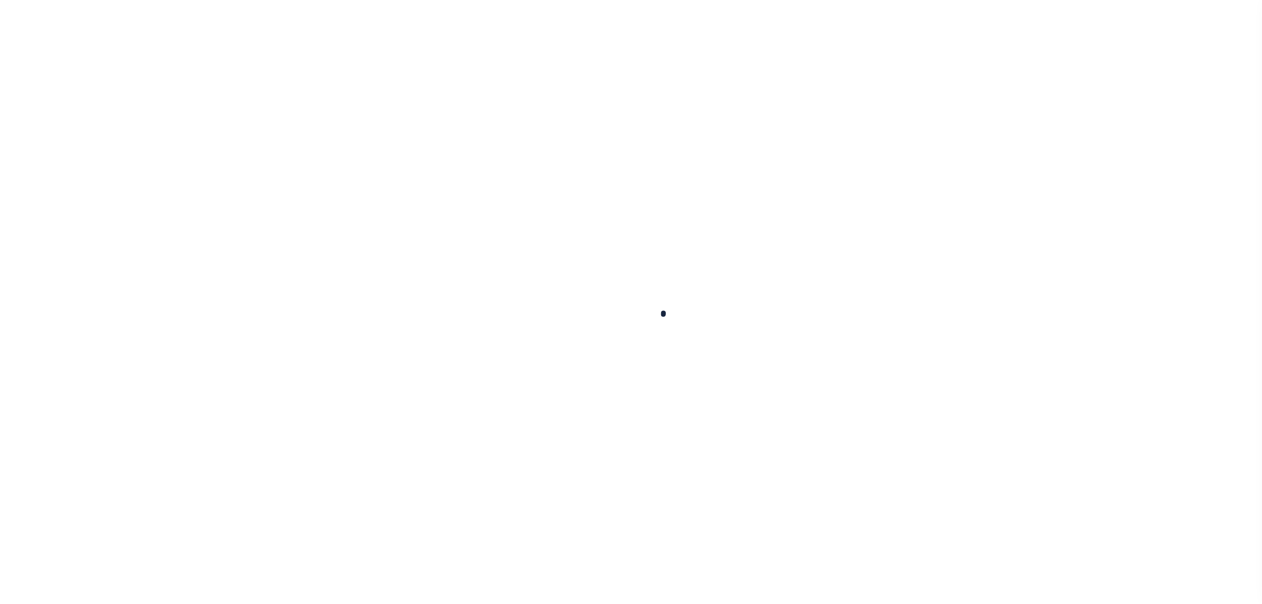
select select
checkbox input "false"
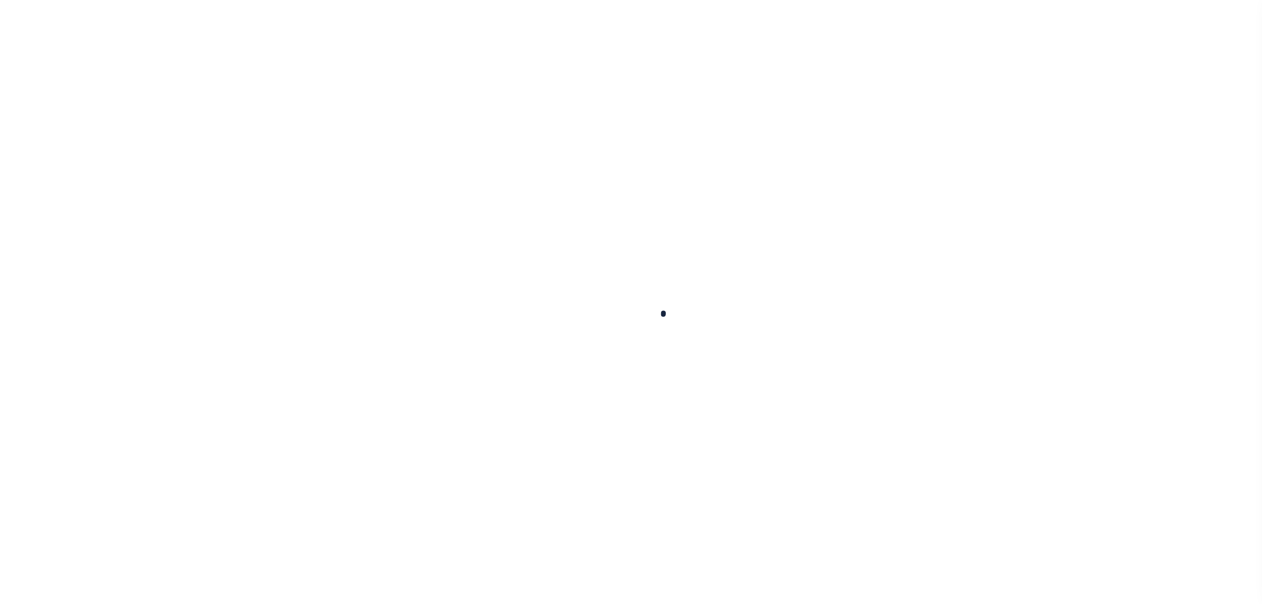
select select "1"
checkbox input "false"
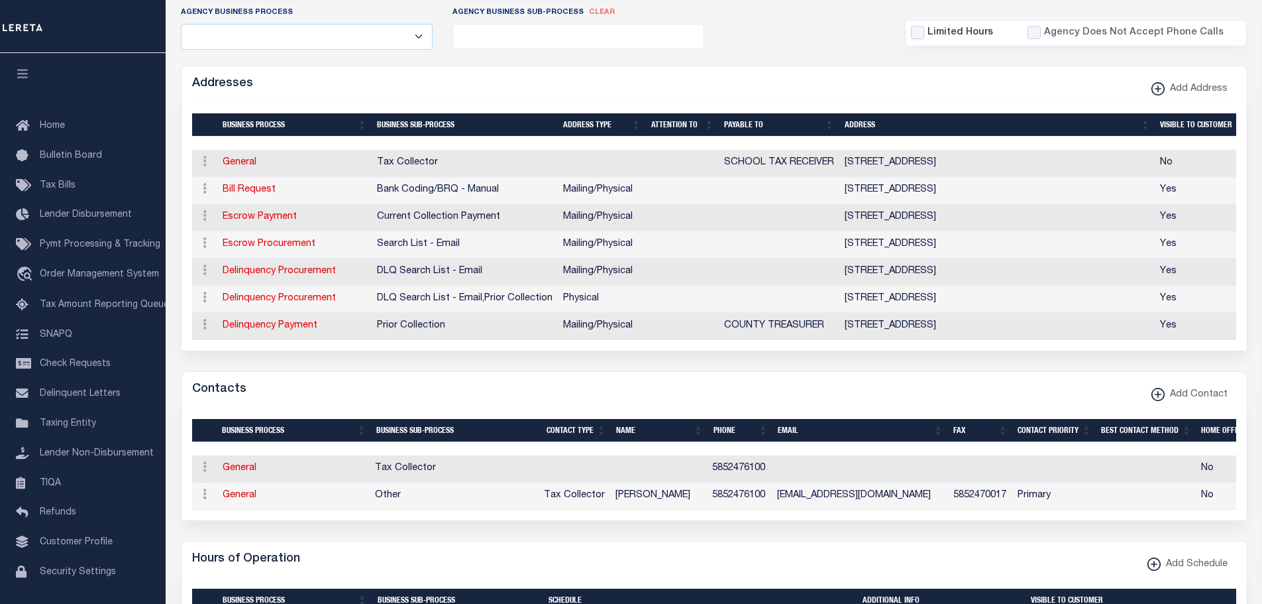
scroll to position [331, 0]
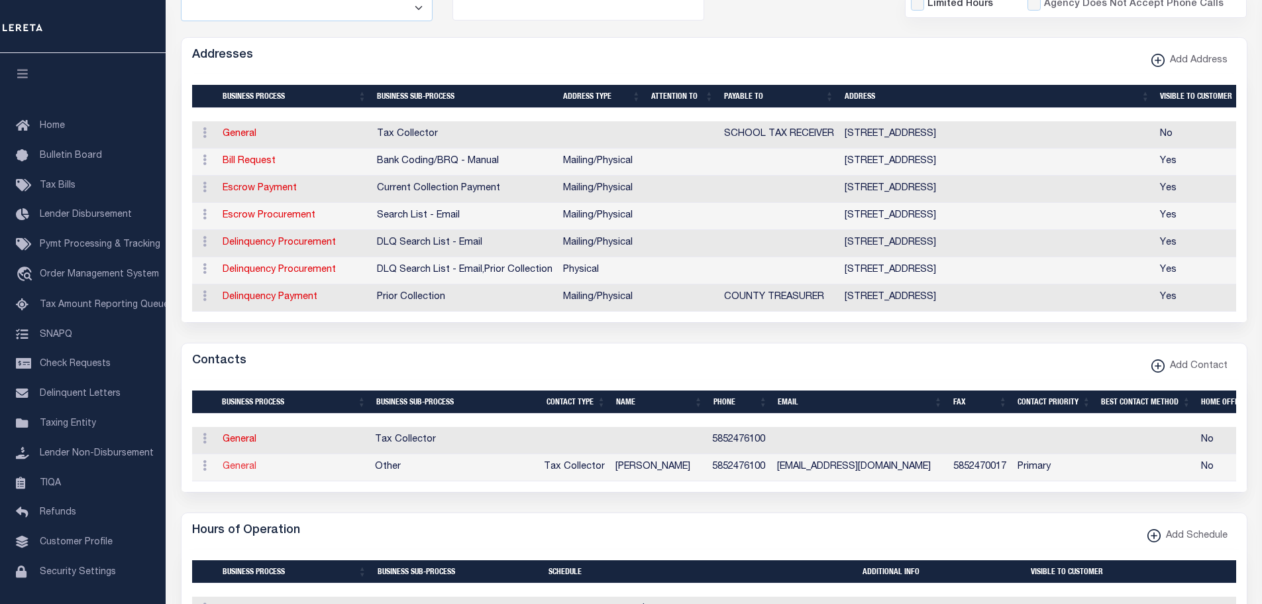
click at [251, 471] on link "General" at bounding box center [240, 466] width 34 height 9
checkbox input "false"
select select
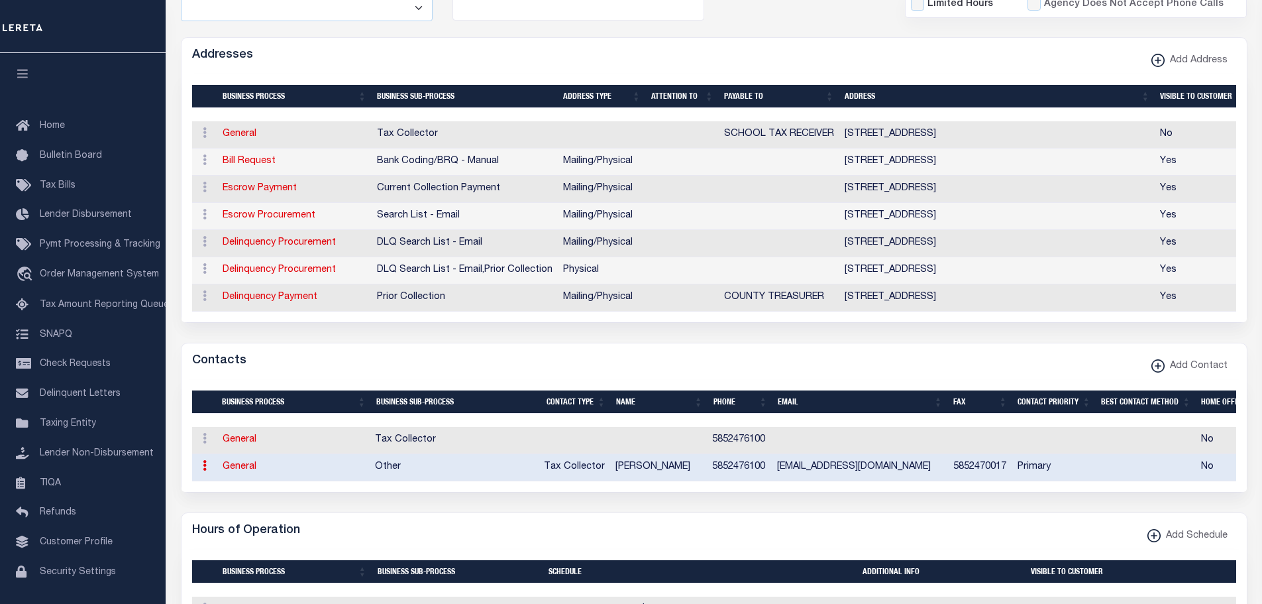
select select "2"
select select "1"
type input "[PERSON_NAME]"
type input "5852476100"
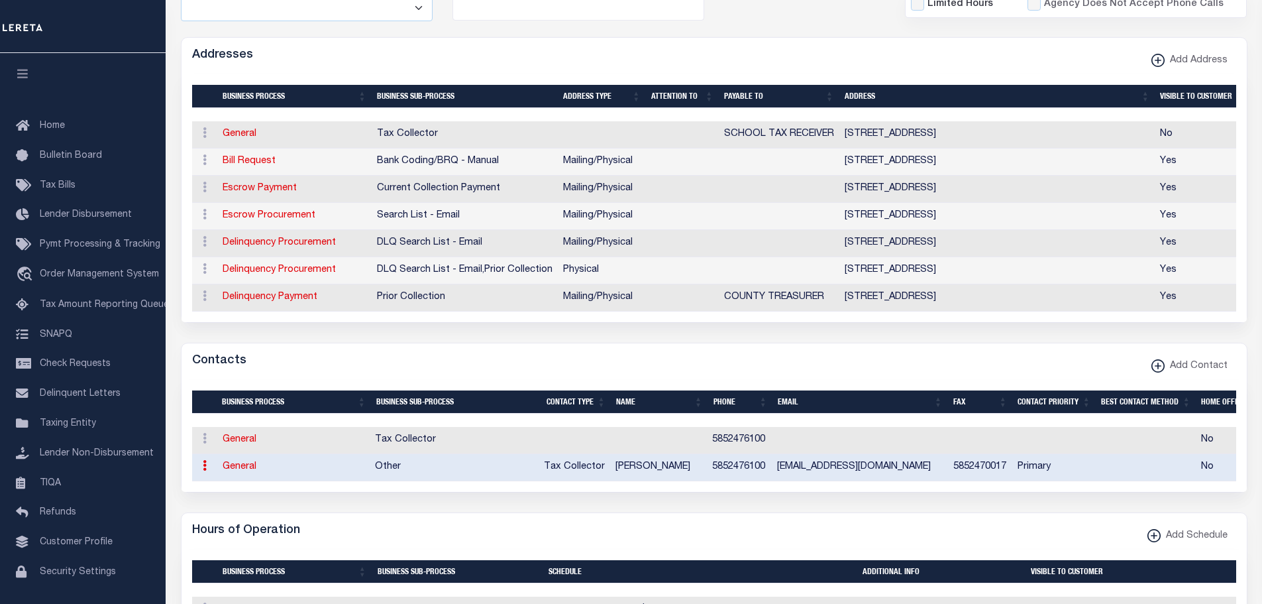
type input "5852470017"
type input "[EMAIL_ADDRESS][DOMAIN_NAME]"
select select "6"
select select "39"
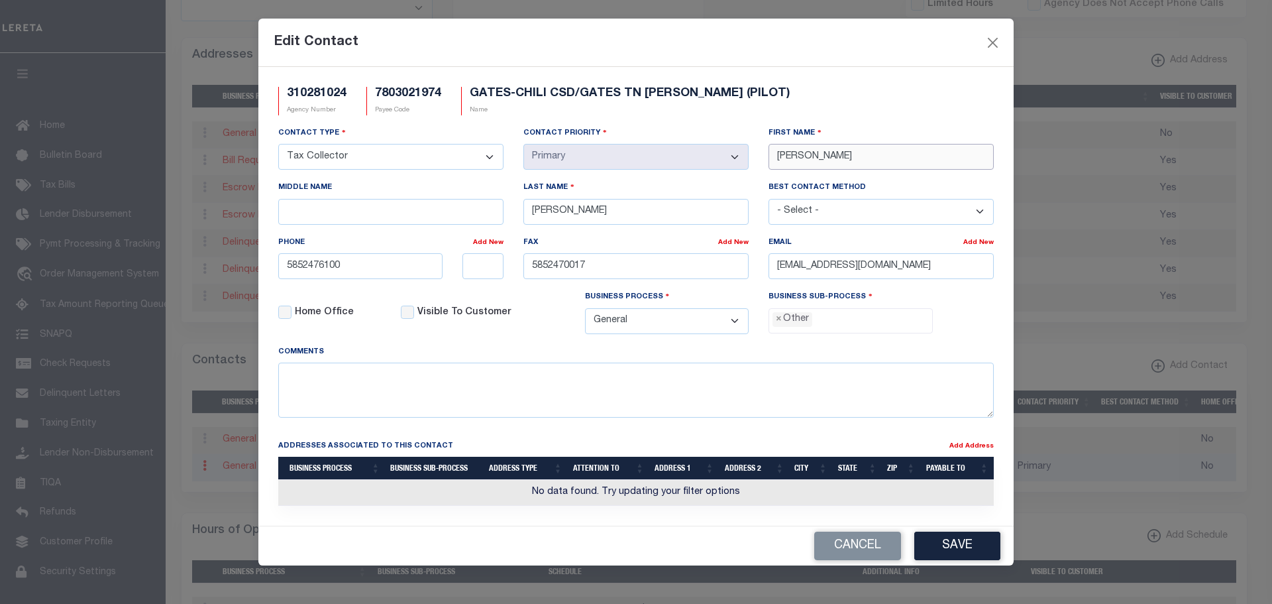
click at [745, 146] on div "Contact Type - Select - Assessor Clerk Internal Contacts 1 Internal Contacts 2 …" at bounding box center [635, 235] width 735 height 219
type input "[PERSON_NAME]"
type input "LOBENE"
drag, startPoint x: 959, startPoint y: 268, endPoint x: 695, endPoint y: 266, distance: 263.7
click at [696, 266] on div "Contact Type - Select - Assessor Clerk Internal Contacts 1 Internal Contacts 2 …" at bounding box center [635, 235] width 735 height 219
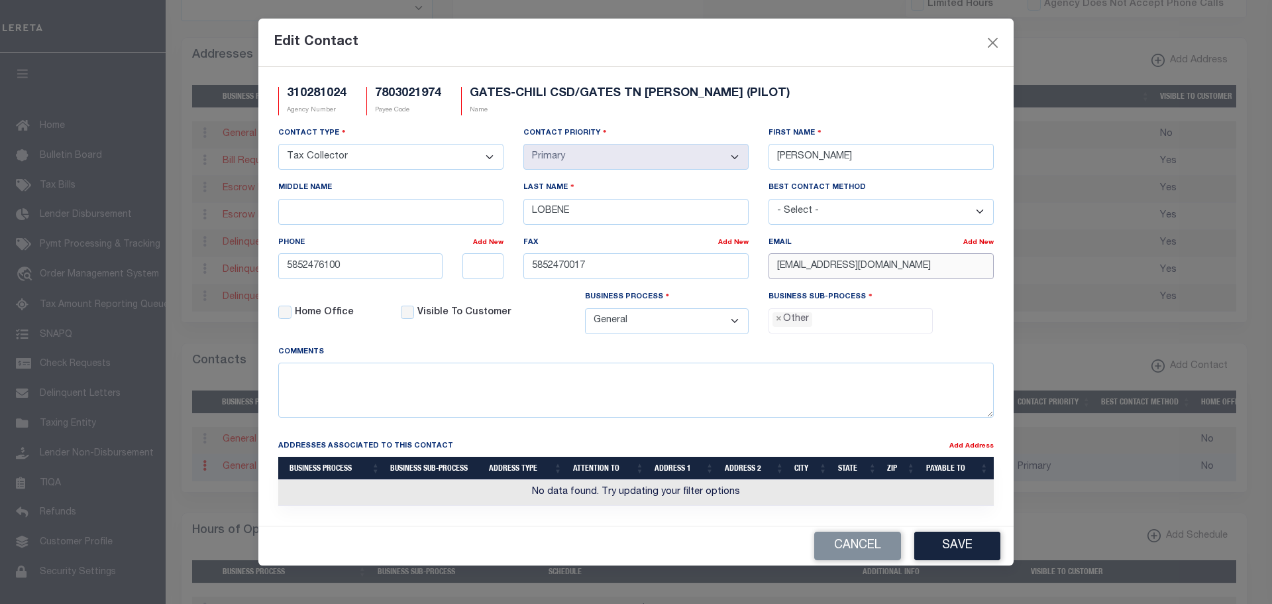
paste input "SLOBENE"
type input "[EMAIL_ADDRESS][DOMAIN_NAME]"
click at [953, 549] on button "Save" at bounding box center [957, 545] width 86 height 28
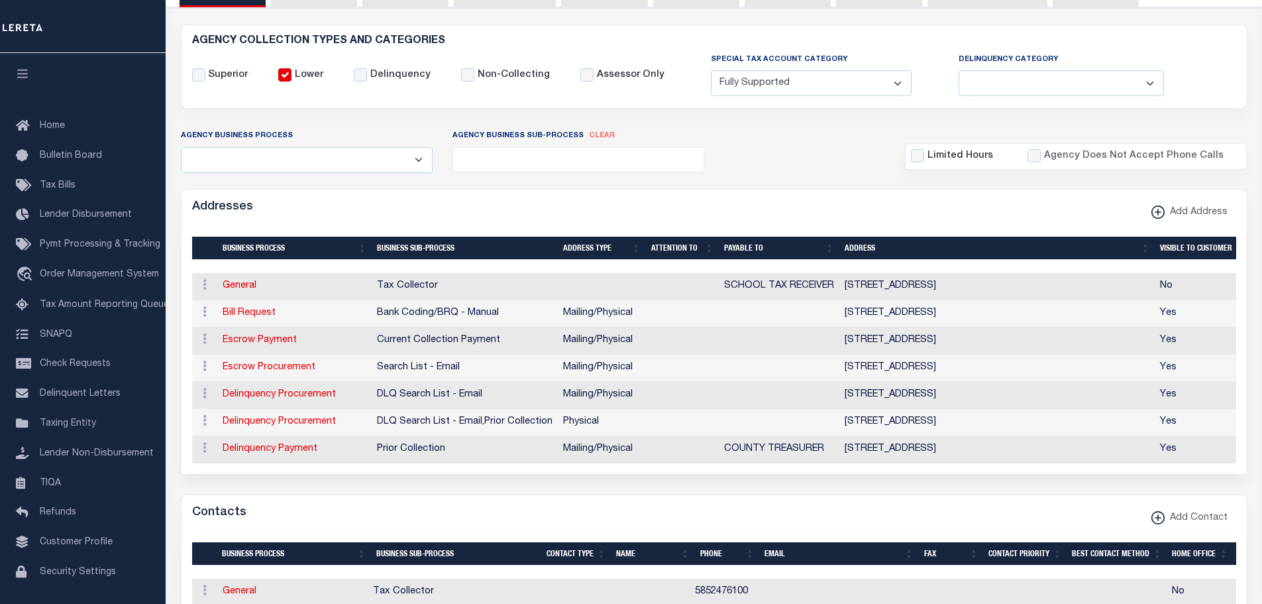
scroll to position [199, 0]
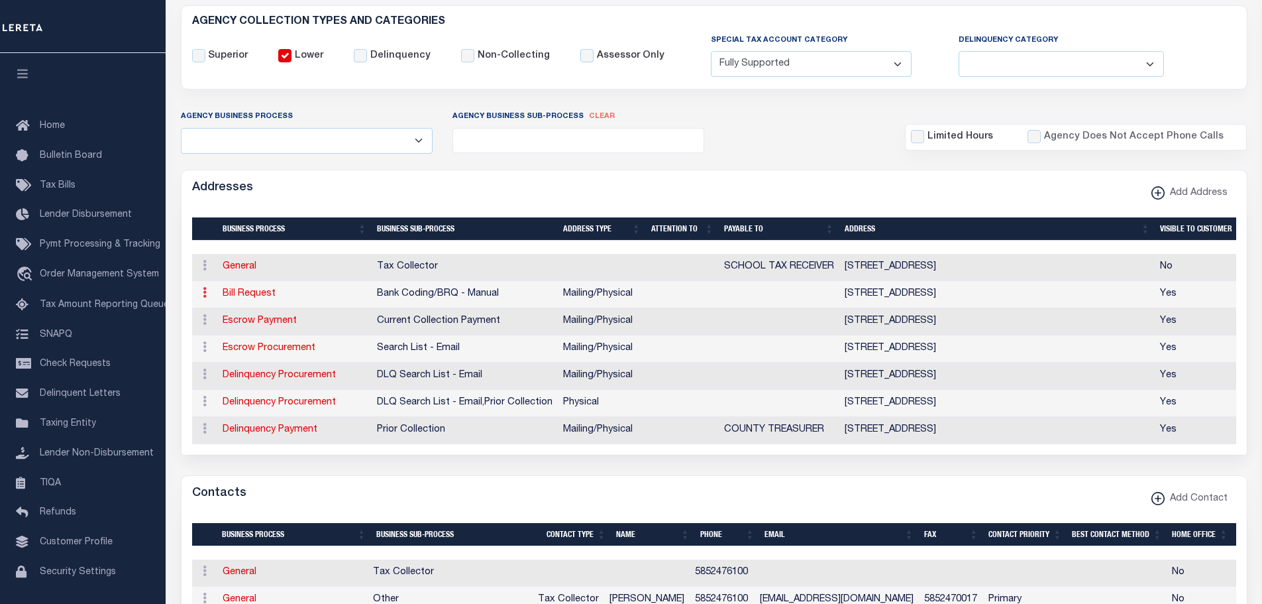
click at [203, 297] on icon at bounding box center [205, 292] width 4 height 11
click at [241, 336] on link "Edit Address" at bounding box center [248, 335] width 100 height 22
select select "1"
checkbox input "false"
select select
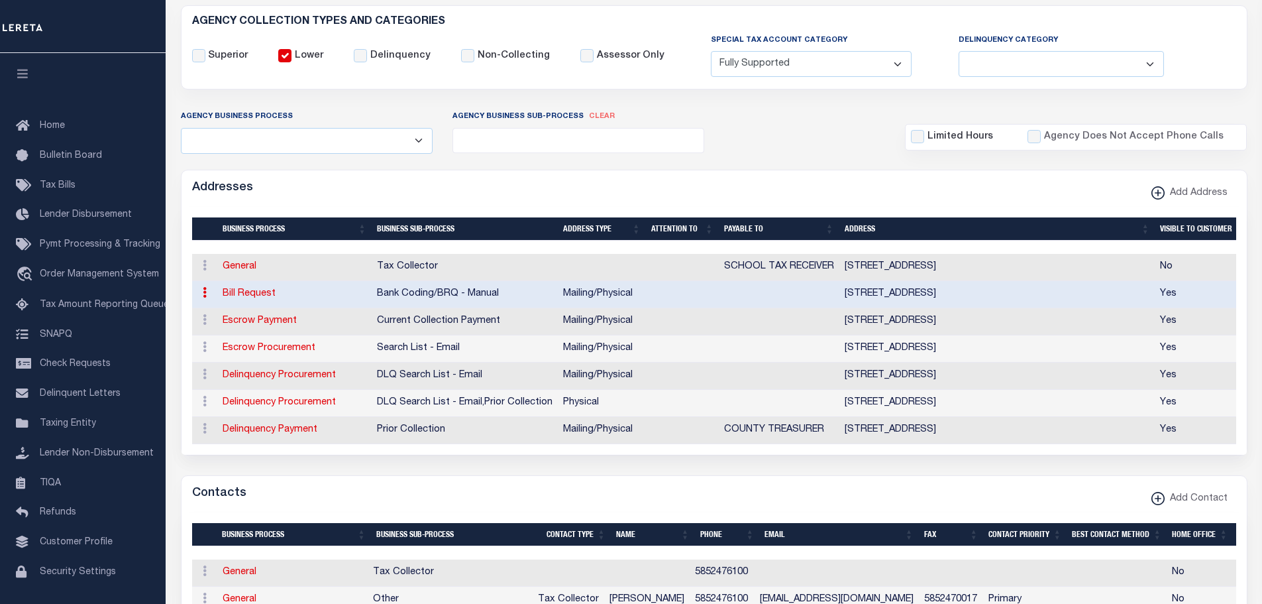
type input "626 COMMERCE DR C/O M&T BANK"
type input "ROCHESTER"
select select "NY"
type input "14624"
select select "5"
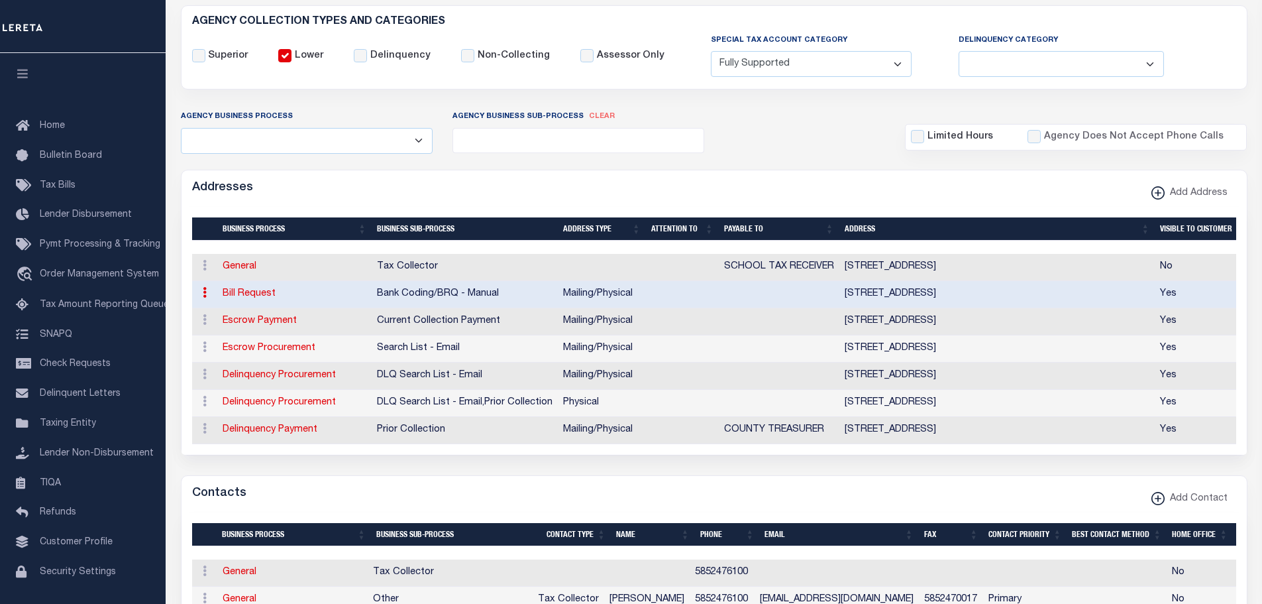
checkbox input "true"
select select "1"
select select "2"
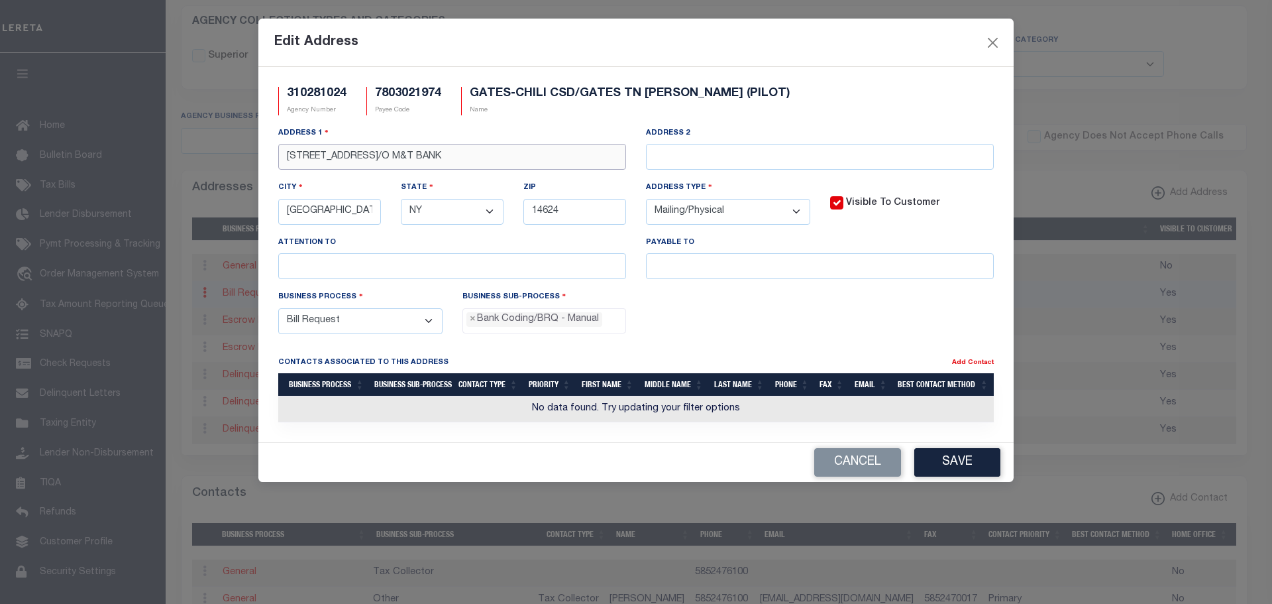
drag, startPoint x: 457, startPoint y: 158, endPoint x: 244, endPoint y: 142, distance: 213.9
click at [240, 145] on div "Edit Address 310281024 Agency Number 7803021974 Payee Code GATES-CHILI CSD/GATE…" at bounding box center [636, 302] width 1272 height 604
paste input "1605 BUFFALO RD"
type input "1605 BUFFALO RD"
click at [953, 464] on button "Save" at bounding box center [957, 462] width 86 height 28
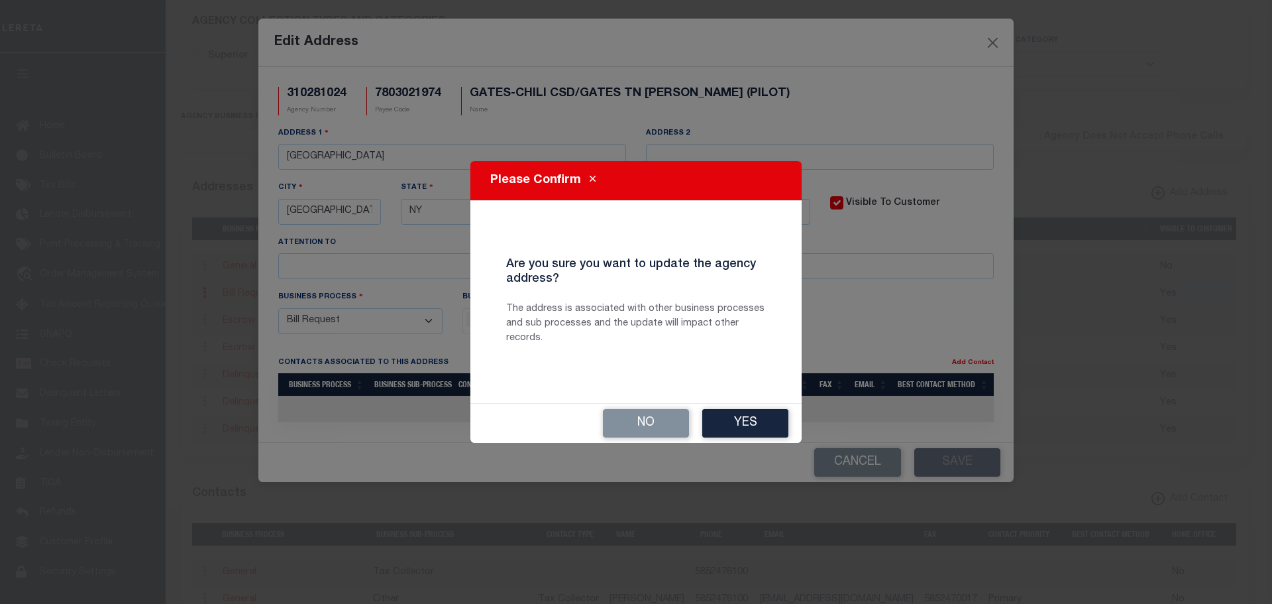
click at [750, 427] on button "Yes" at bounding box center [745, 423] width 86 height 28
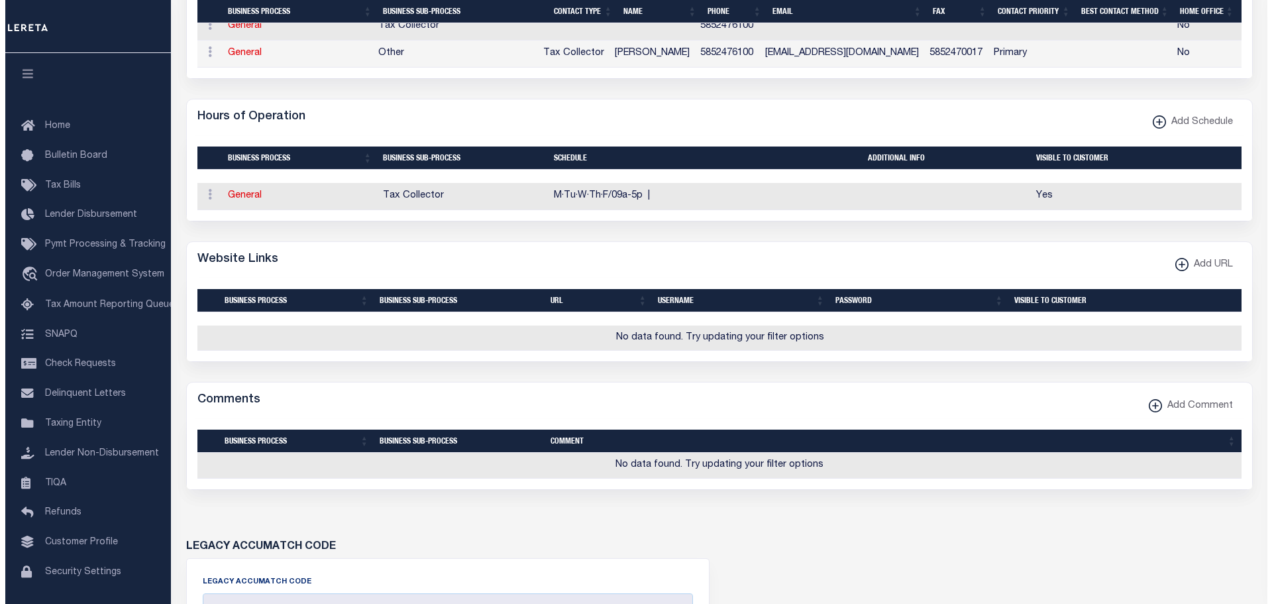
scroll to position [729, 0]
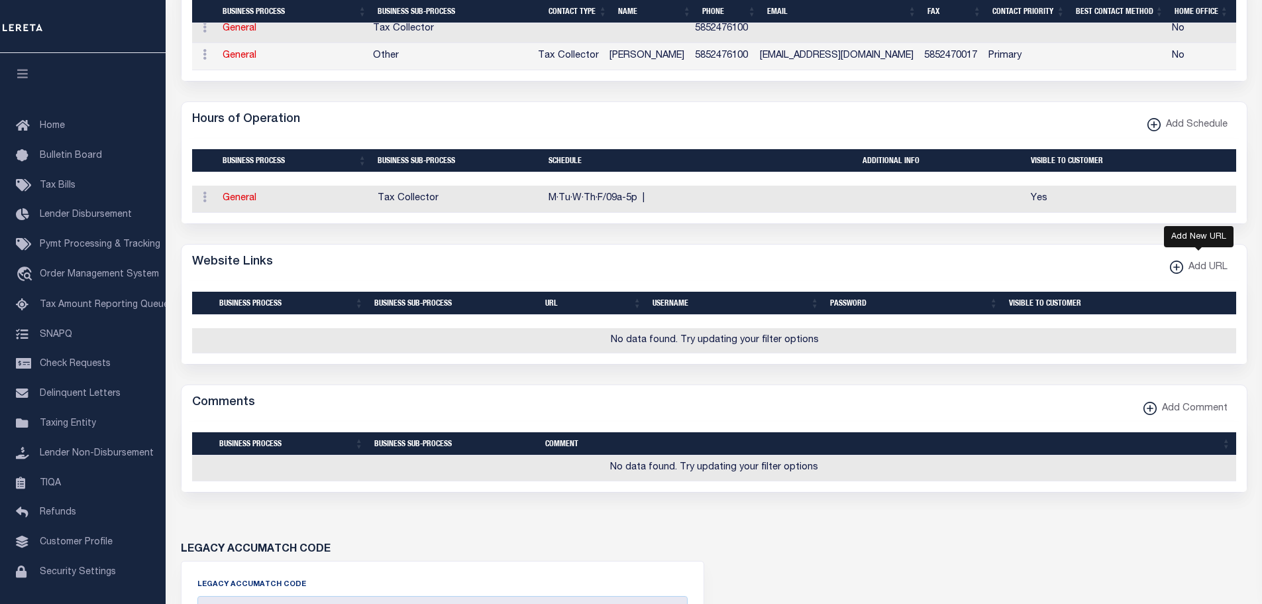
click at [1176, 274] on xmlns\ "button" at bounding box center [1176, 266] width 13 height 13
select select
checkbox input "true"
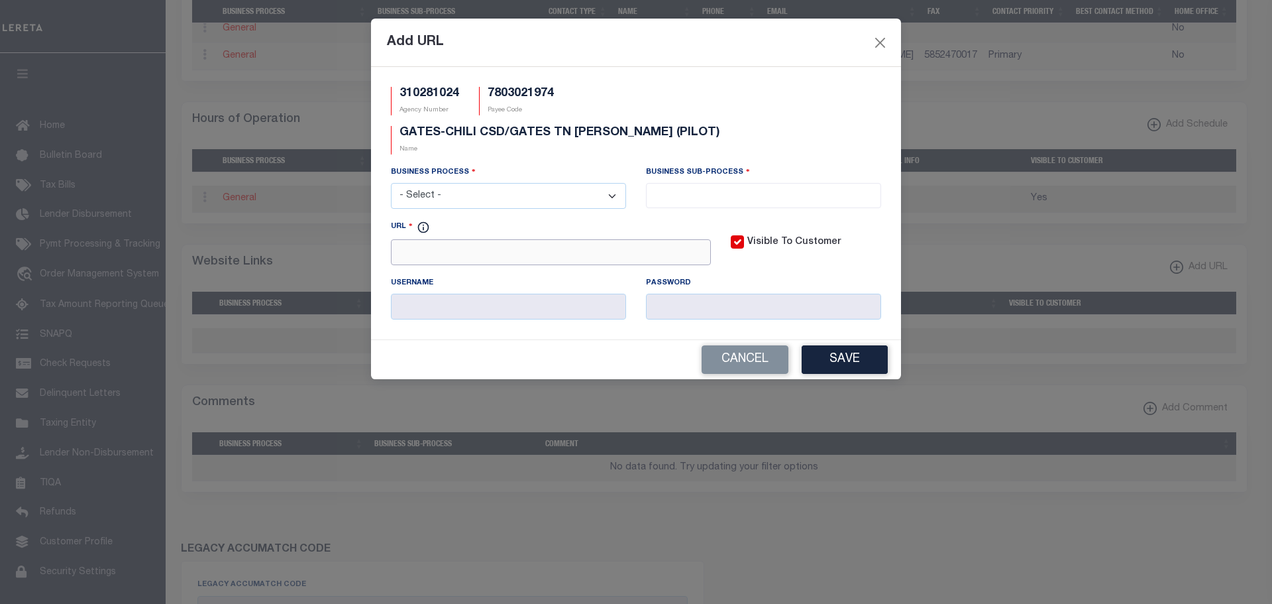
click at [574, 239] on input "URL" at bounding box center [551, 252] width 320 height 26
click at [487, 183] on select "- Select - All Automation Bill Request Delinquency Payment Delinquency Procurem…" at bounding box center [508, 196] width 235 height 26
select select "3"
click at [391, 183] on select "- Select - All Automation Bill Request Delinquency Payment Delinquency Procurem…" at bounding box center [508, 196] width 235 height 26
click at [723, 187] on input "search" at bounding box center [763, 194] width 227 height 15
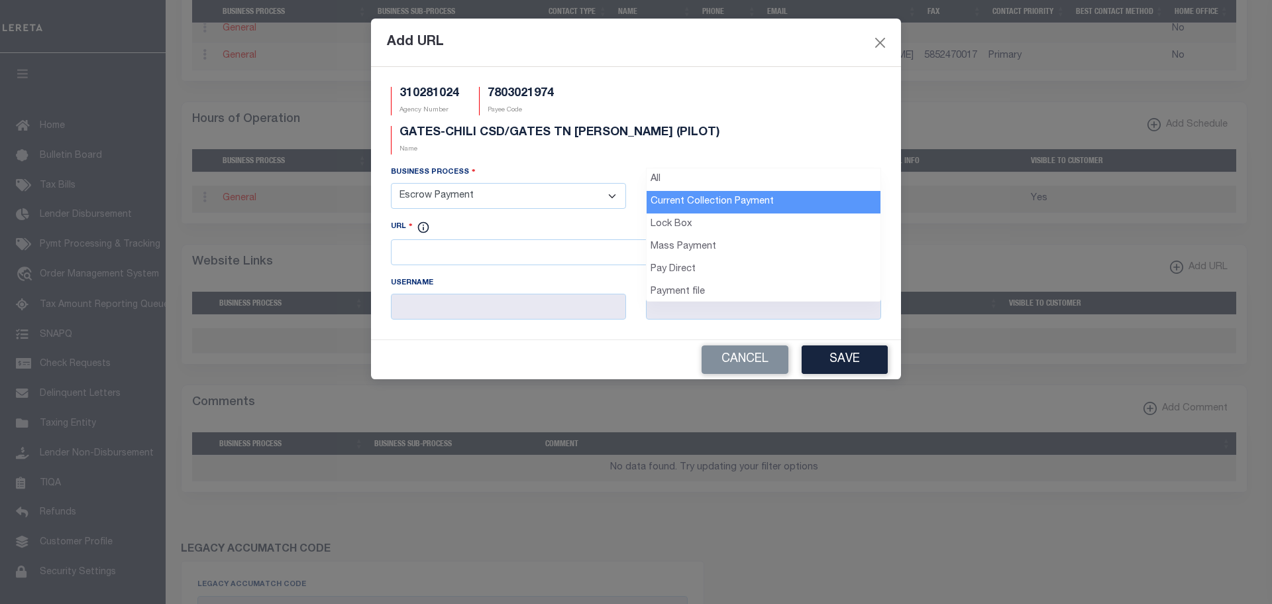
drag, startPoint x: 702, startPoint y: 201, endPoint x: 790, endPoint y: 200, distance: 88.1
select select "11"
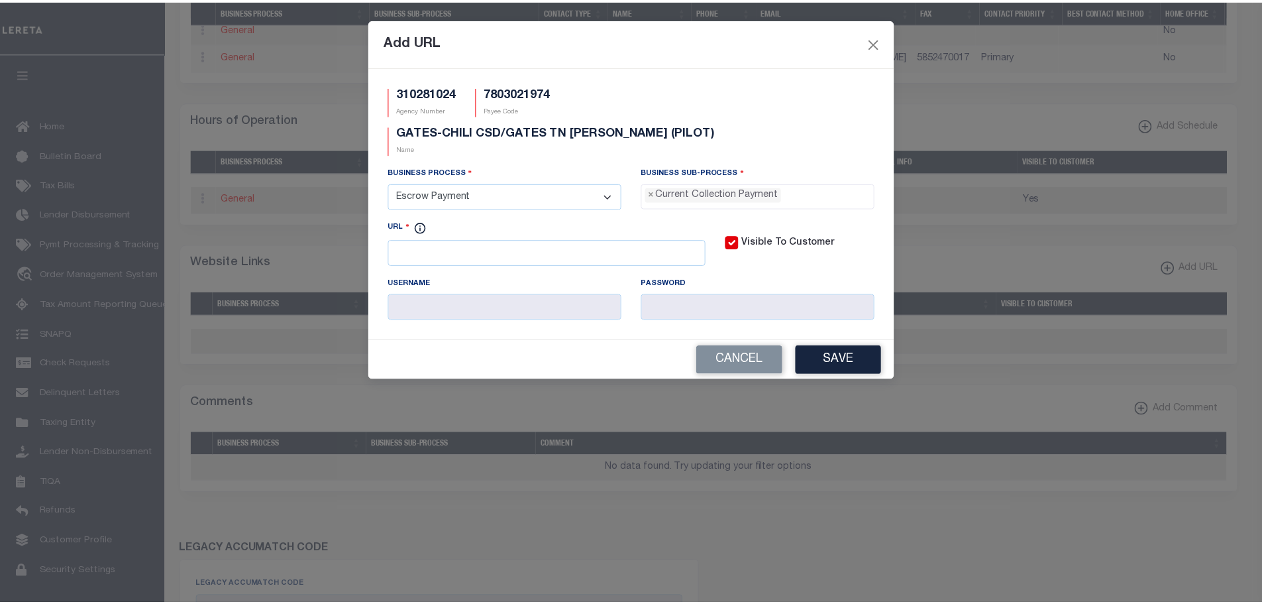
scroll to position [12, 0]
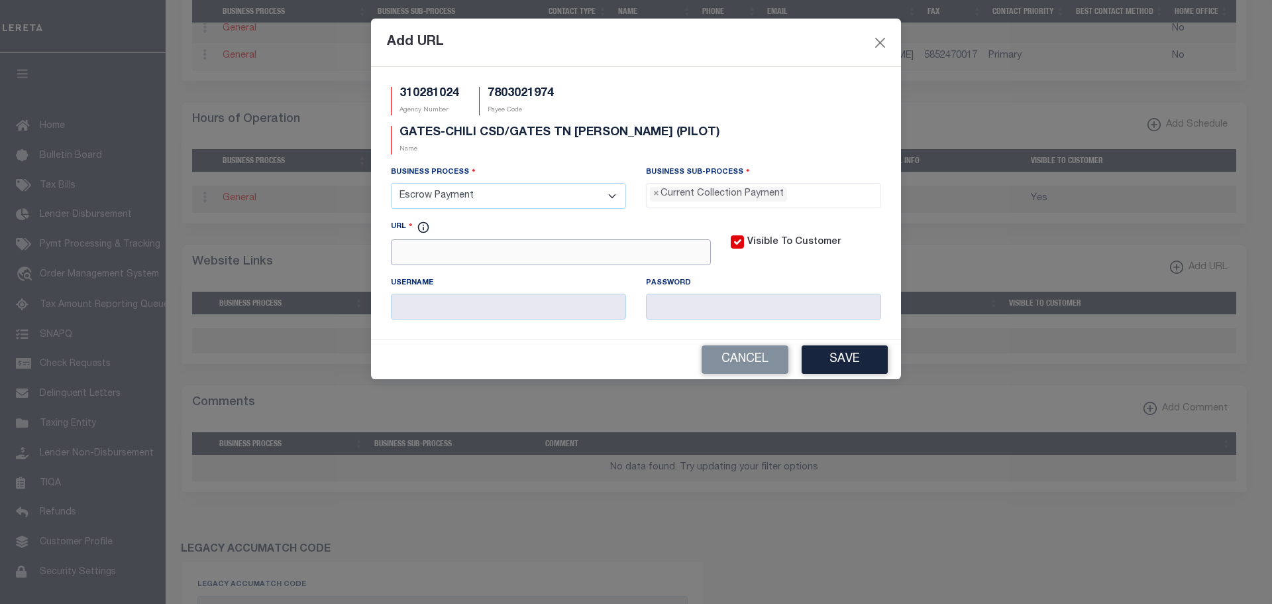
click at [410, 239] on input "URL" at bounding box center [551, 252] width 320 height 26
paste input "www.monoroecounty.go"
type input "http://www.monoroecounty.goV"
click at [857, 345] on button "Save" at bounding box center [845, 359] width 86 height 28
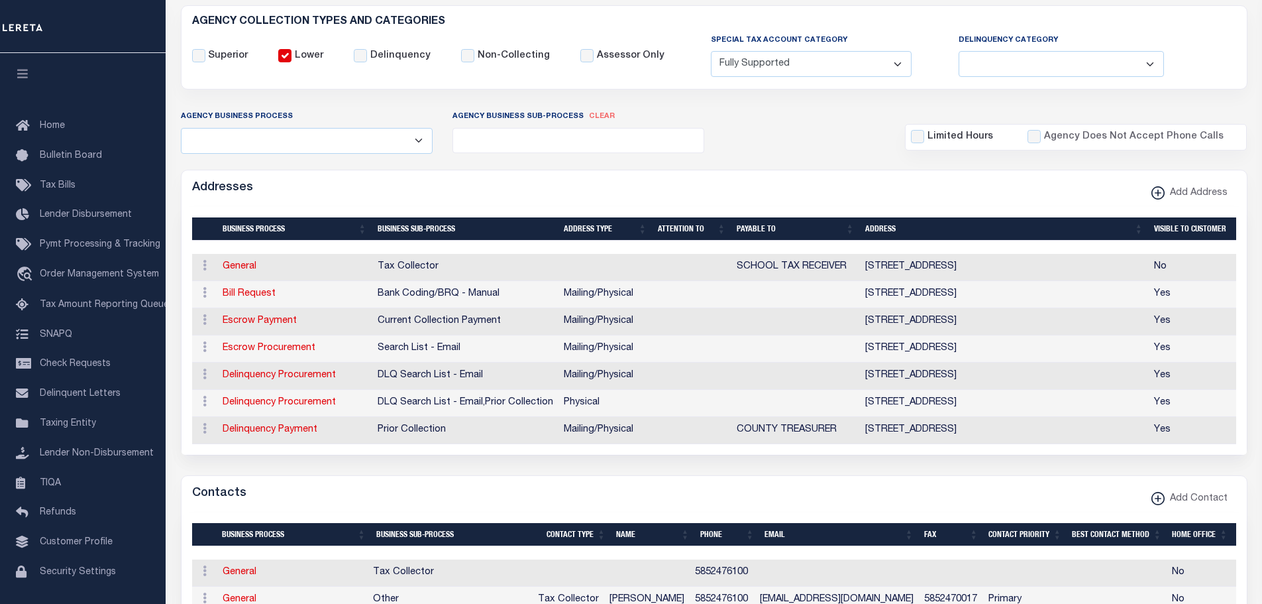
scroll to position [0, 0]
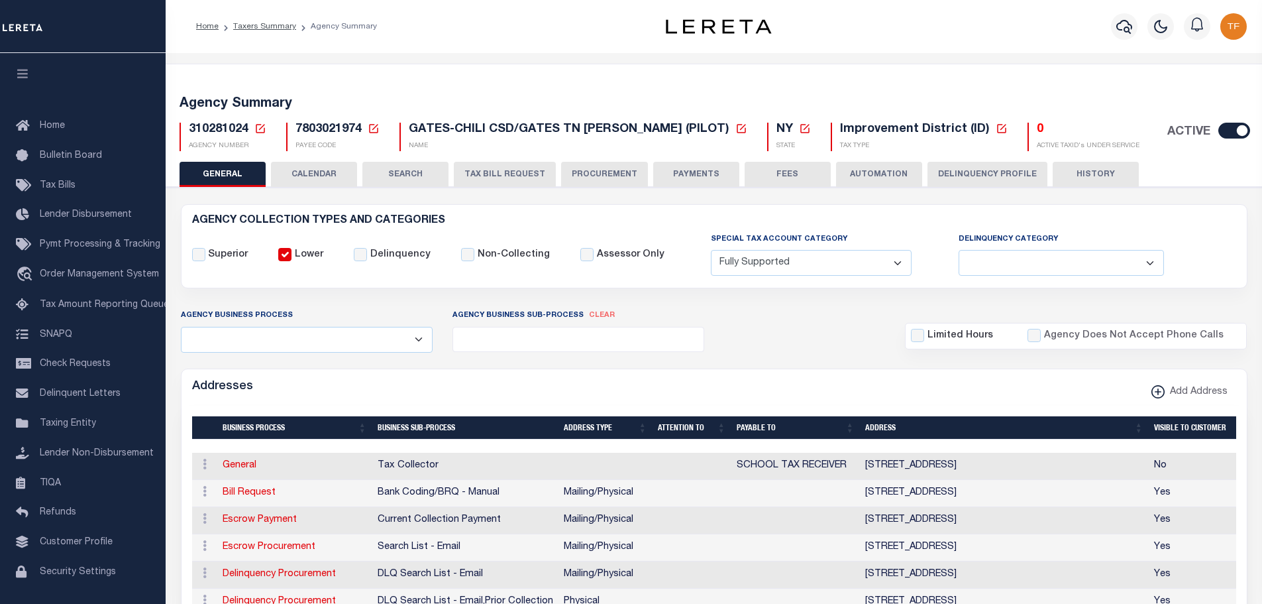
click at [262, 125] on icon at bounding box center [260, 129] width 12 height 12
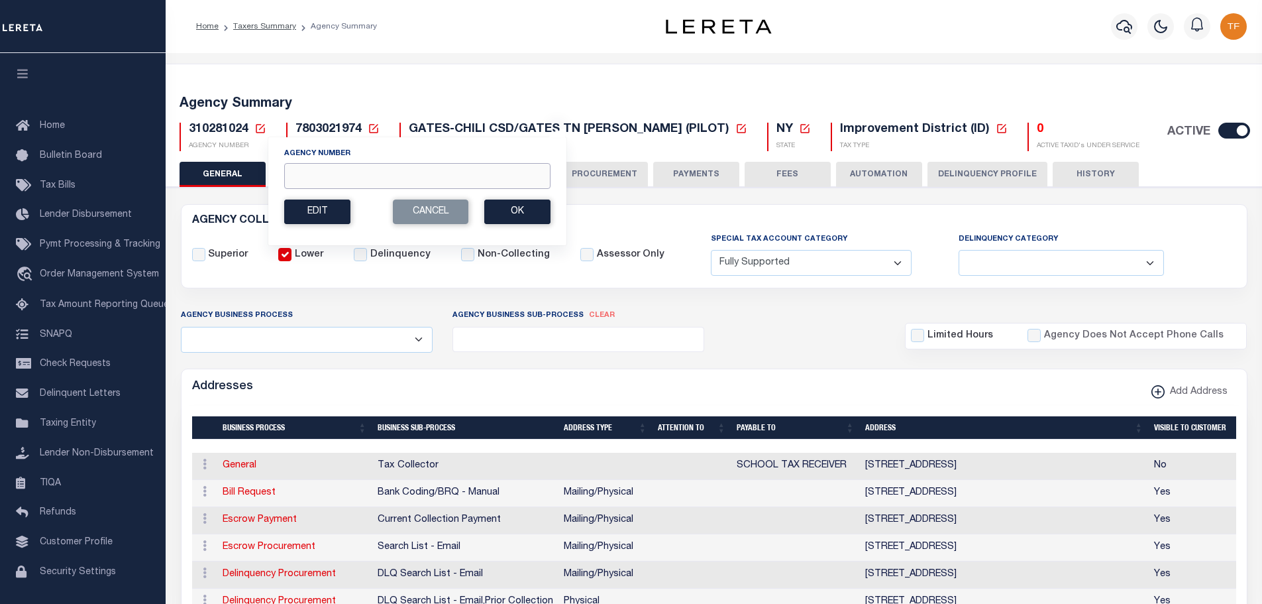
click at [319, 183] on input "Agency Number" at bounding box center [417, 176] width 266 height 26
type input "310130630"
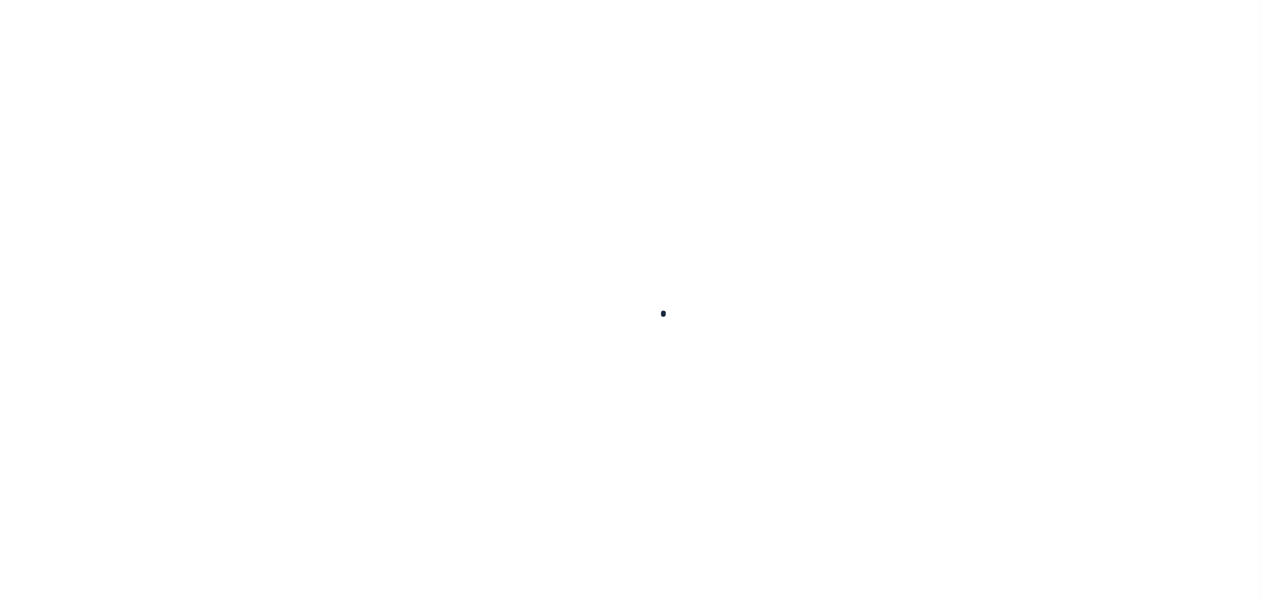
select select
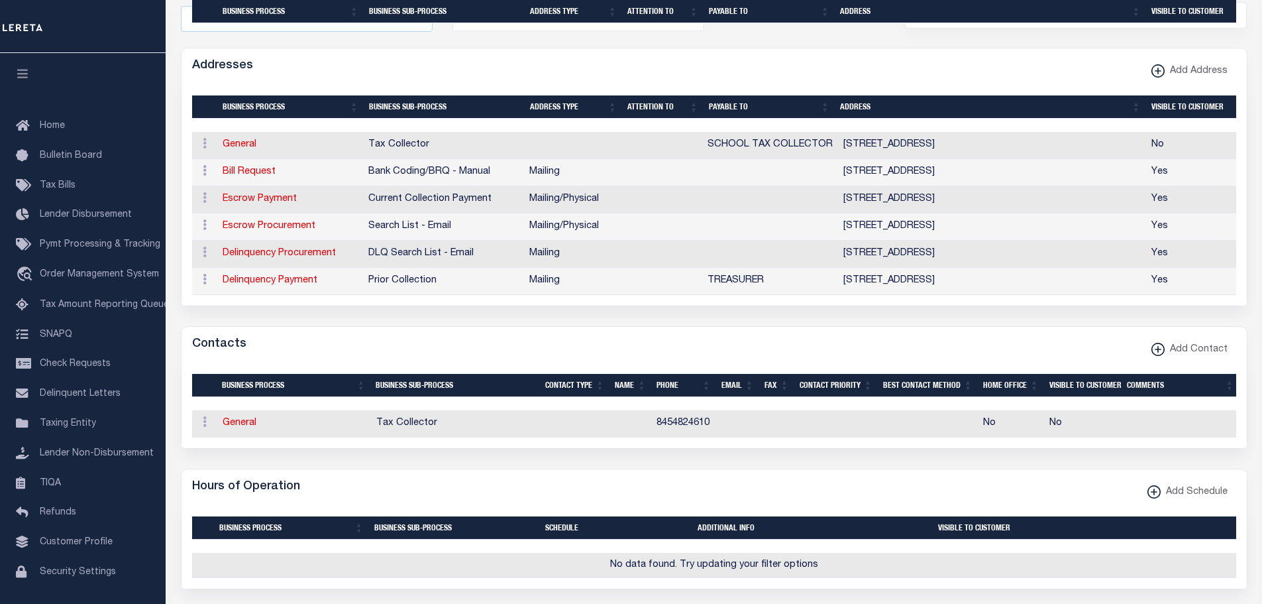
scroll to position [530, 0]
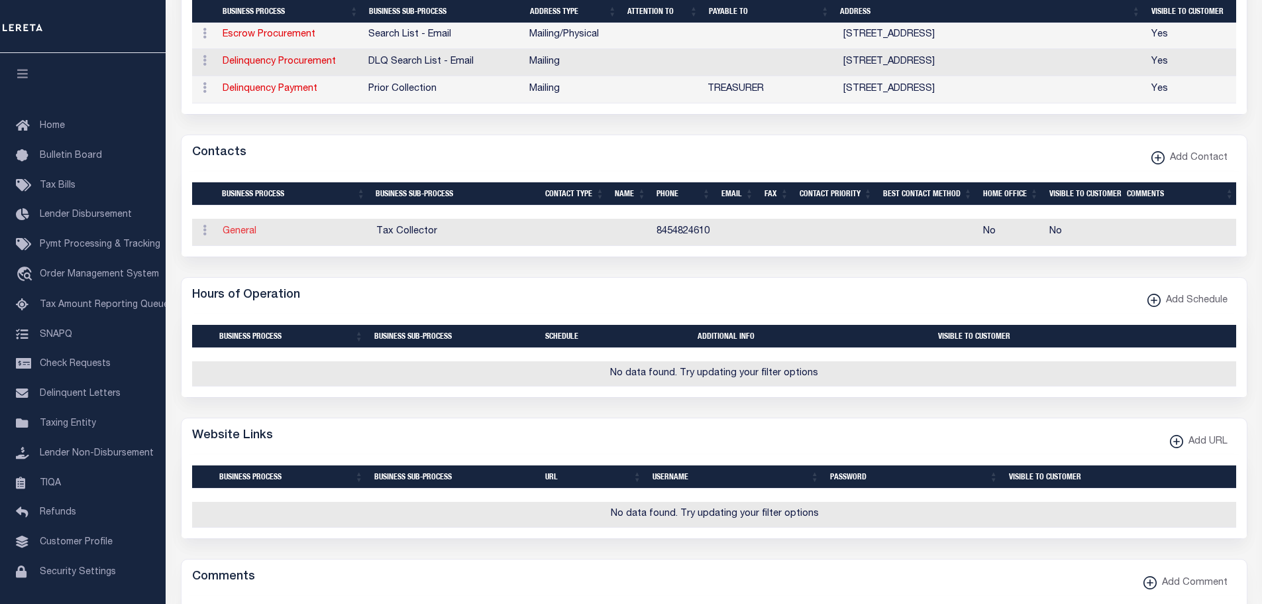
click at [238, 227] on link "General" at bounding box center [240, 231] width 34 height 9
checkbox input "false"
select select
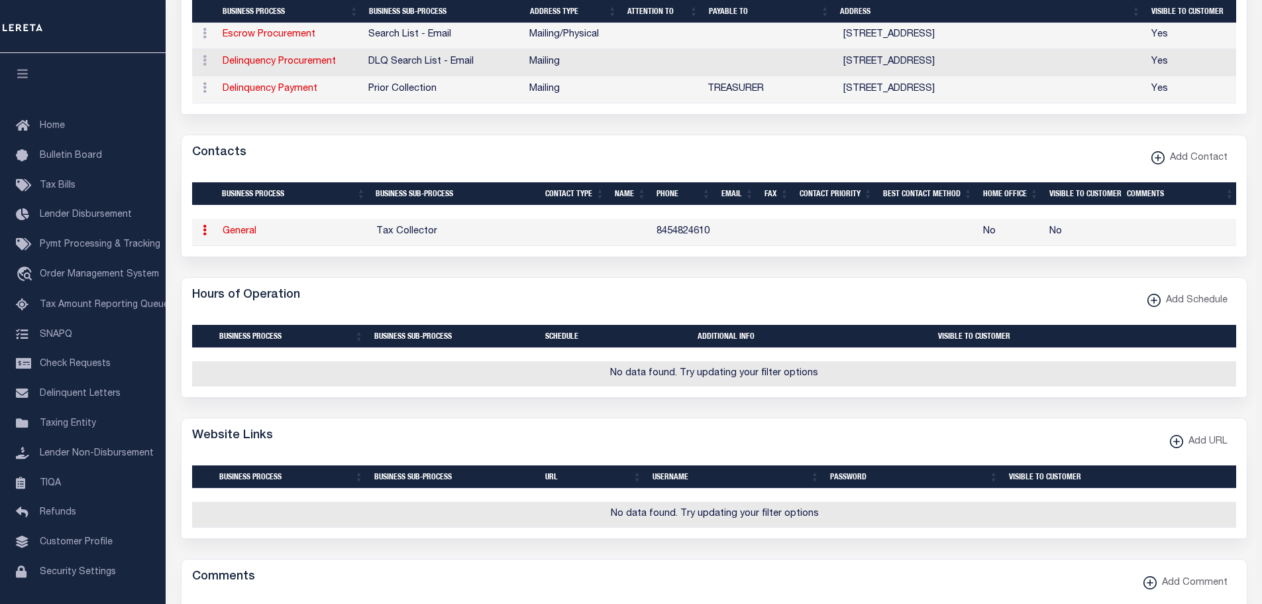
select select
type input "8454824610"
checkbox input "false"
select select "6"
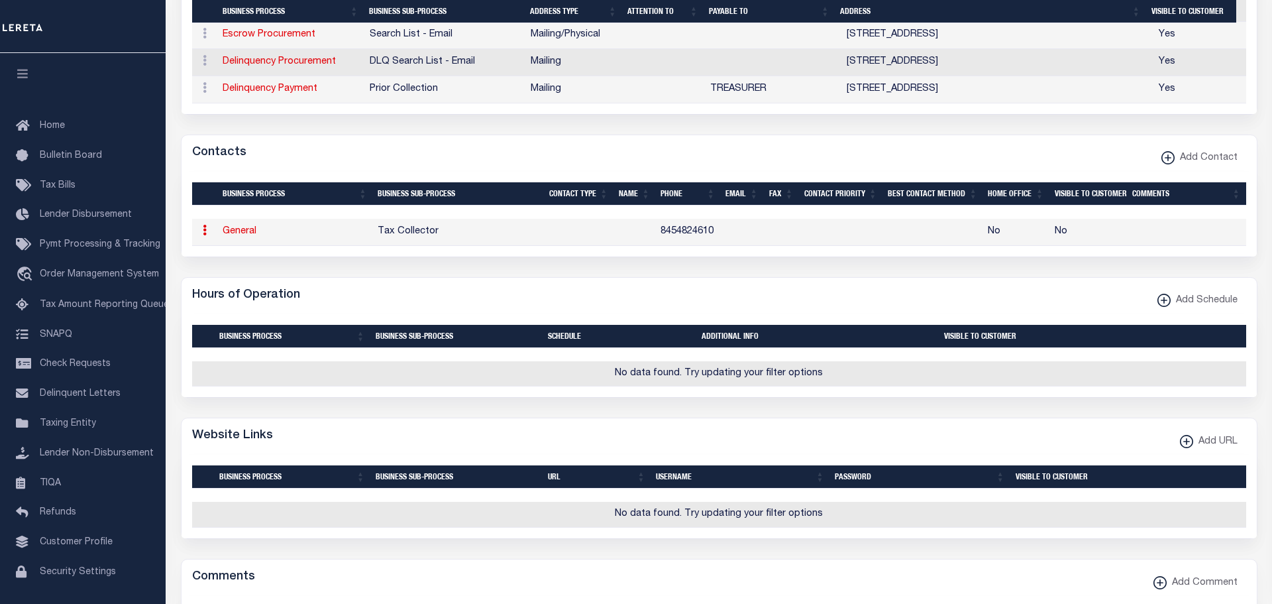
select select "31"
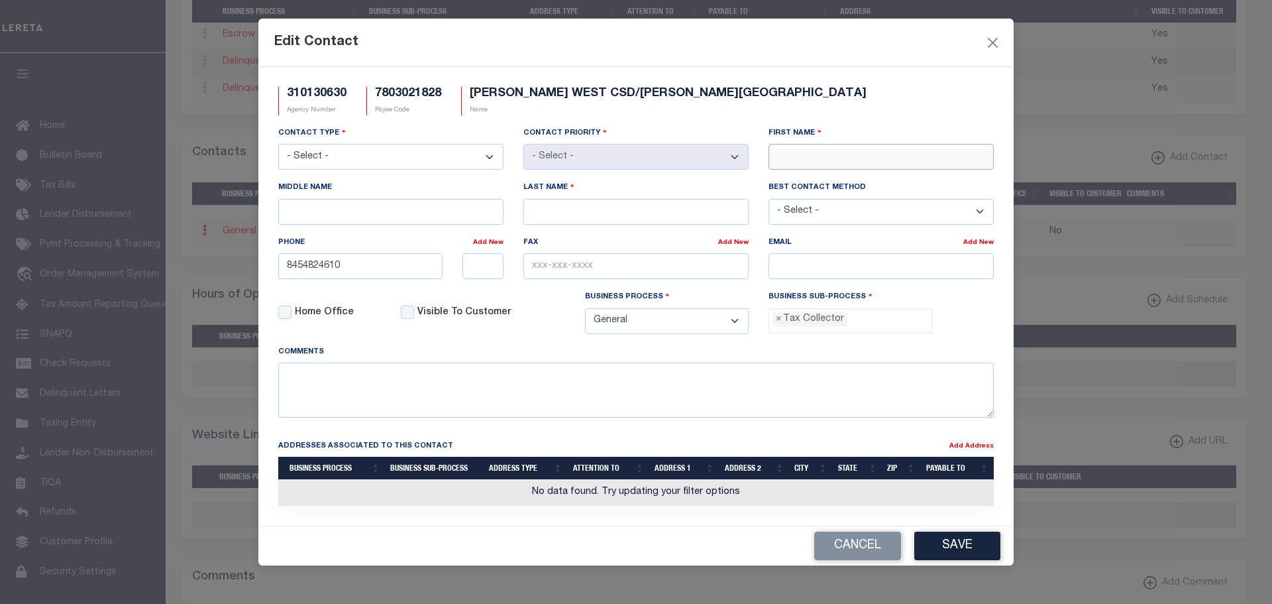
click at [829, 154] on input "First Name" at bounding box center [881, 157] width 225 height 26
type input "CRYSTAL"
type input "WESTON"
click at [814, 266] on input "email" at bounding box center [881, 266] width 225 height 26
paste input "[EMAIL_ADDRESS][DOMAIN_NAME]"
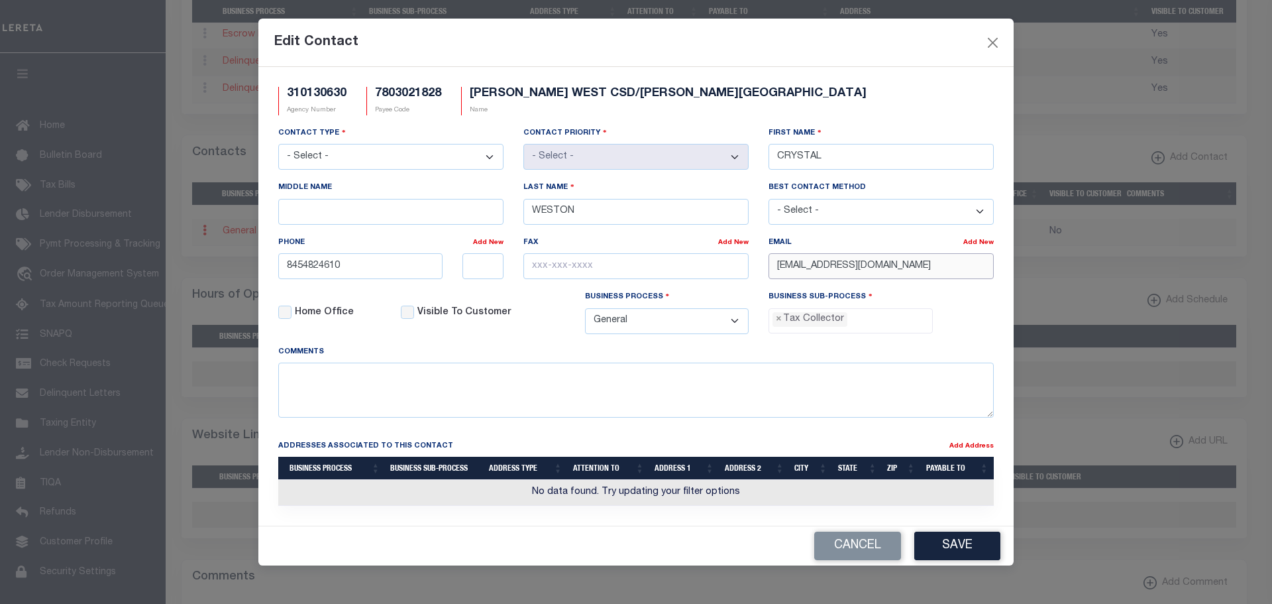
type input "[EMAIL_ADDRESS][DOMAIN_NAME]"
click at [488, 268] on input "text" at bounding box center [483, 266] width 42 height 26
type input "4115"
click at [940, 544] on button "Save" at bounding box center [957, 545] width 86 height 28
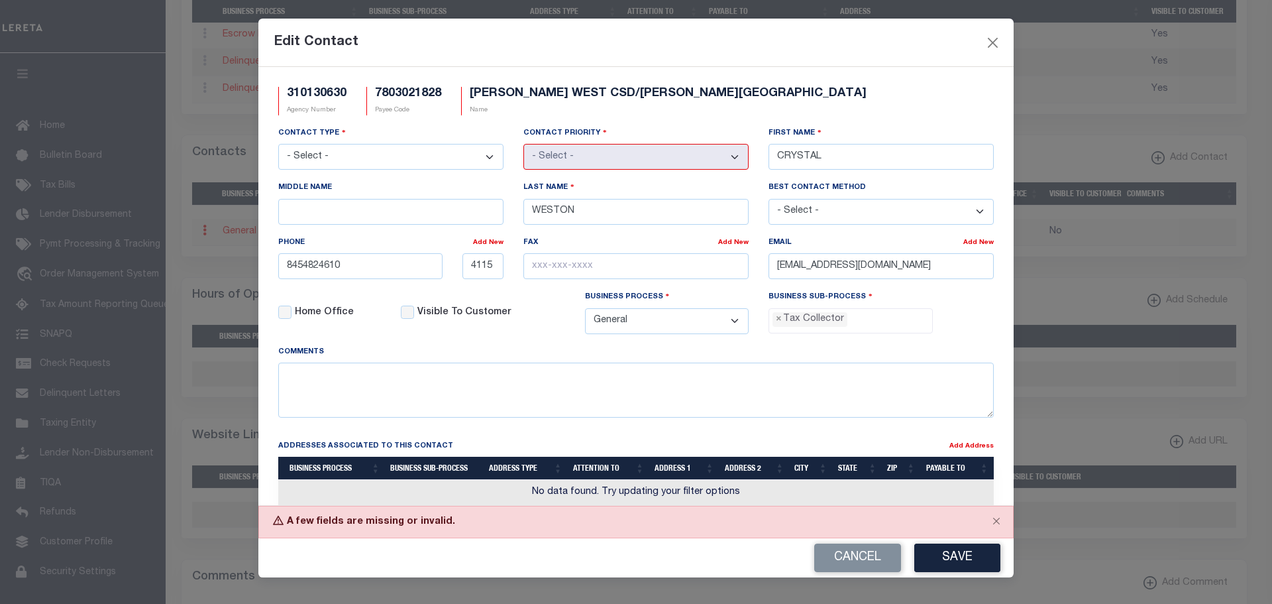
click at [476, 162] on select "- Select - Assessor Clerk Internal Contacts 1 Internal Contacts 2 Internal Cont…" at bounding box center [390, 157] width 225 height 26
select select "2"
click at [278, 144] on select "- Select - Assessor Clerk Internal Contacts 1 Internal Contacts 2 Internal Cont…" at bounding box center [390, 157] width 225 height 26
select select "1"
click at [945, 564] on button "Save" at bounding box center [957, 557] width 86 height 28
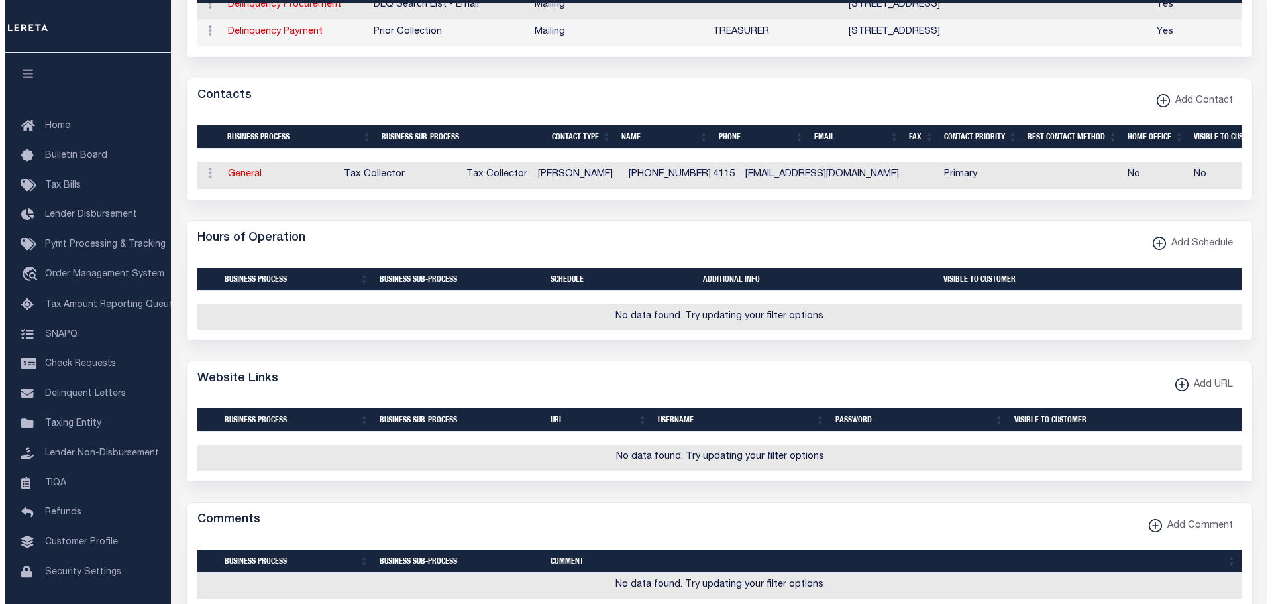
scroll to position [795, 0]
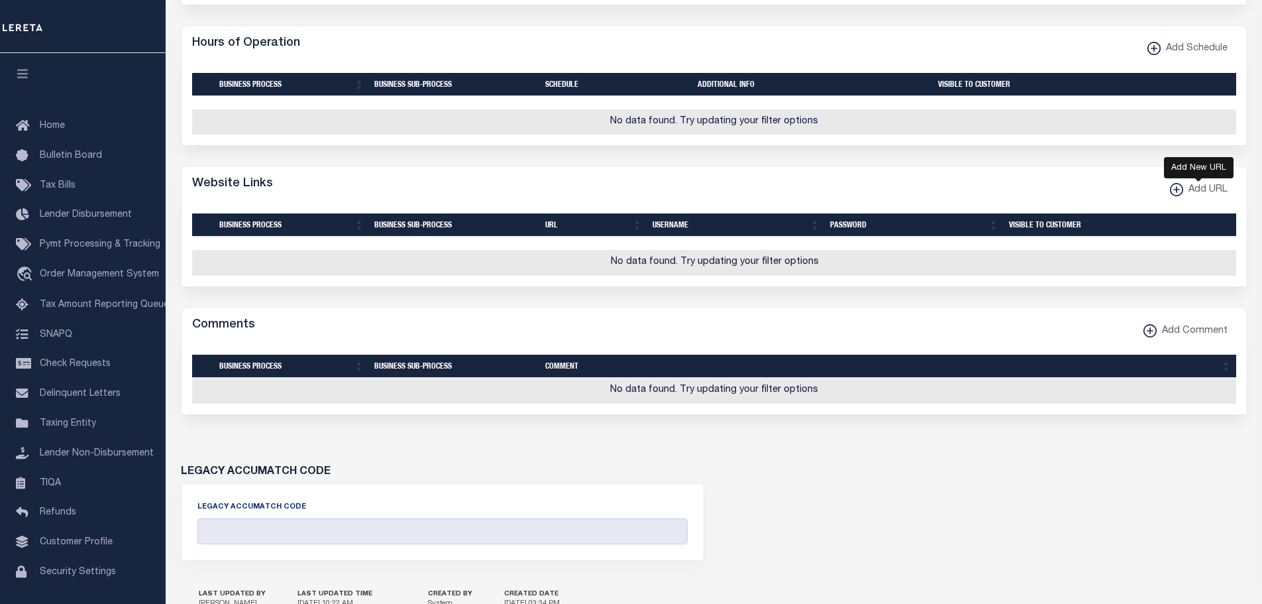
click at [1177, 183] on xmlns\ "button" at bounding box center [1176, 189] width 13 height 13
select select
checkbox input "true"
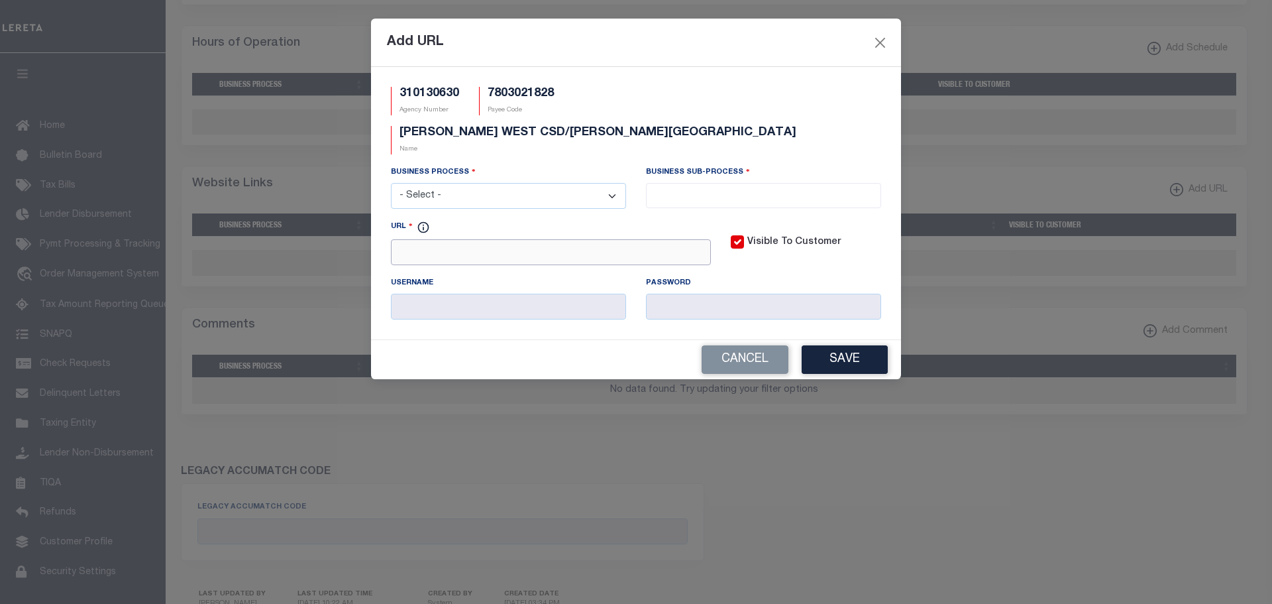
click at [430, 239] on input "URL" at bounding box center [551, 252] width 320 height 26
paste input "[DOMAIN_NAME][URL]"
type input "[URL][DOMAIN_NAME][DOMAIN_NAME]"
click at [513, 183] on select "- Select - All Automation Bill Request Delinquency Payment Delinquency Procurem…" at bounding box center [508, 196] width 235 height 26
select select "3"
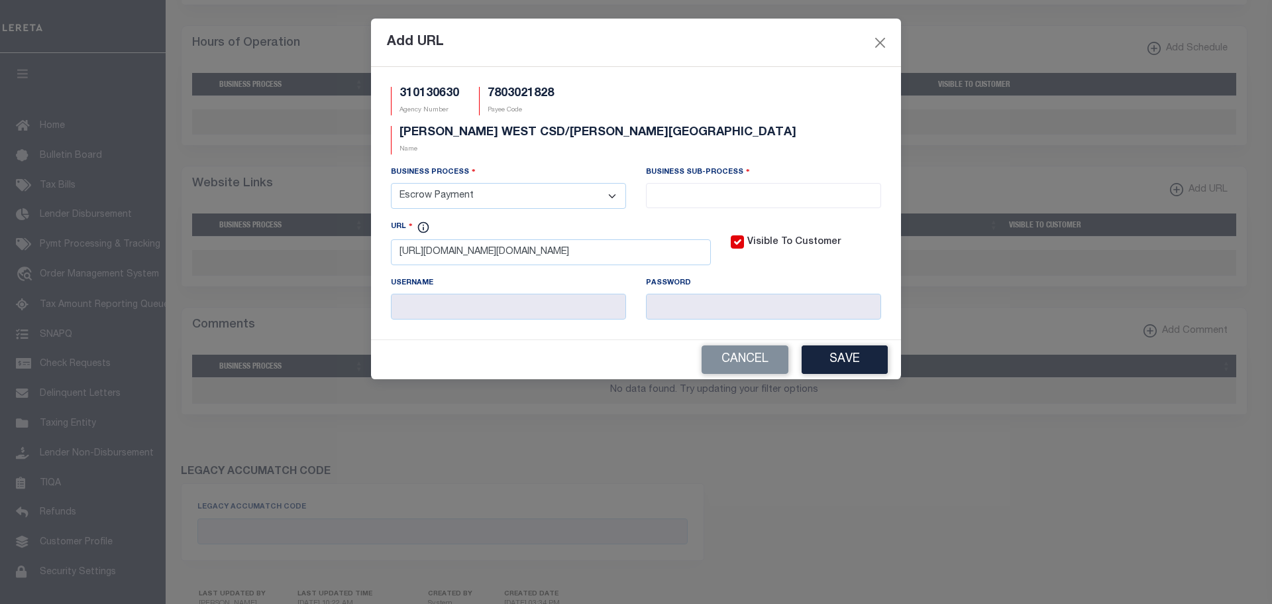
click at [391, 183] on select "- Select - All Automation Bill Request Delinquency Payment Delinquency Procurem…" at bounding box center [508, 196] width 235 height 26
click at [691, 187] on input "search" at bounding box center [763, 194] width 227 height 15
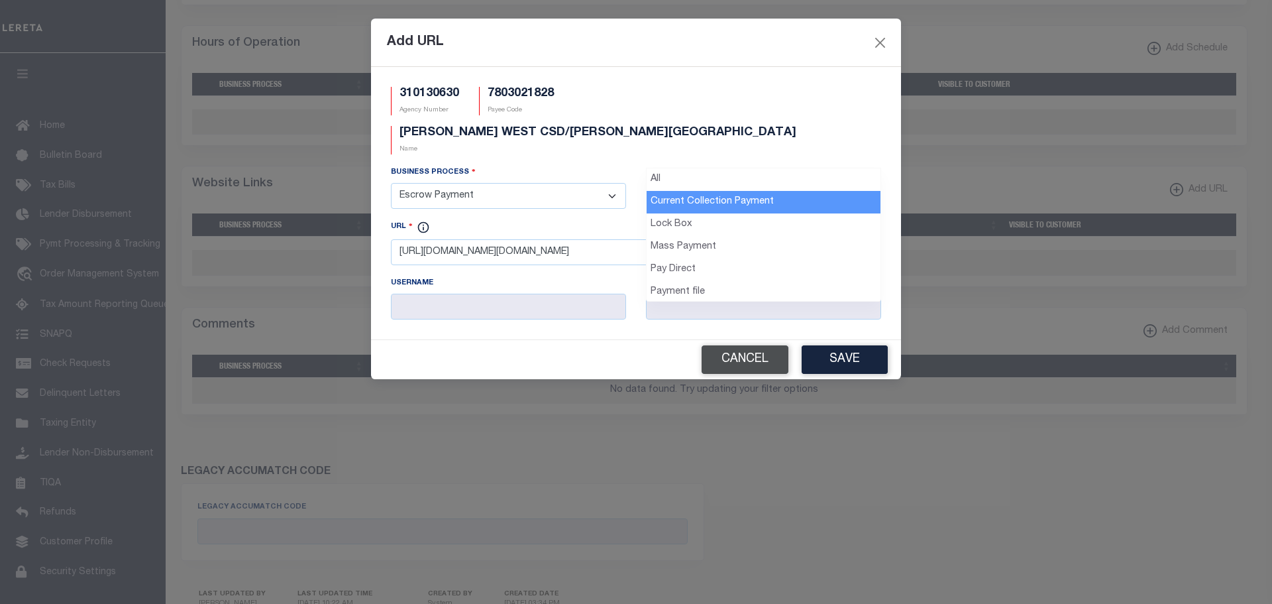
select select "11"
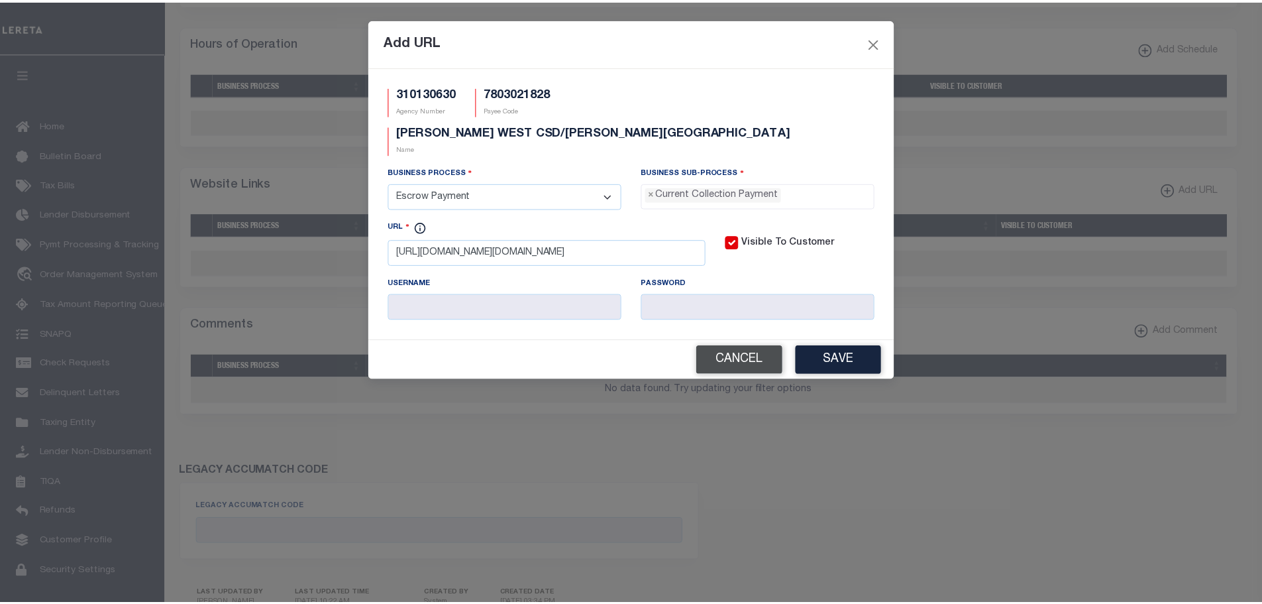
scroll to position [12, 0]
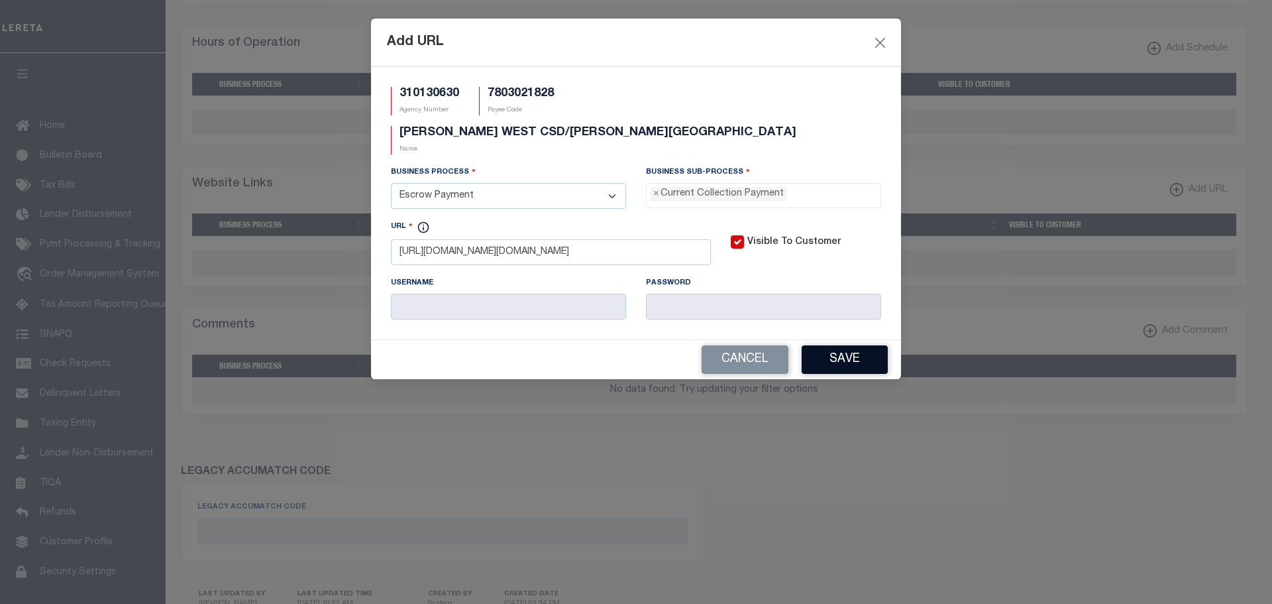
click at [844, 345] on button "Save" at bounding box center [845, 359] width 86 height 28
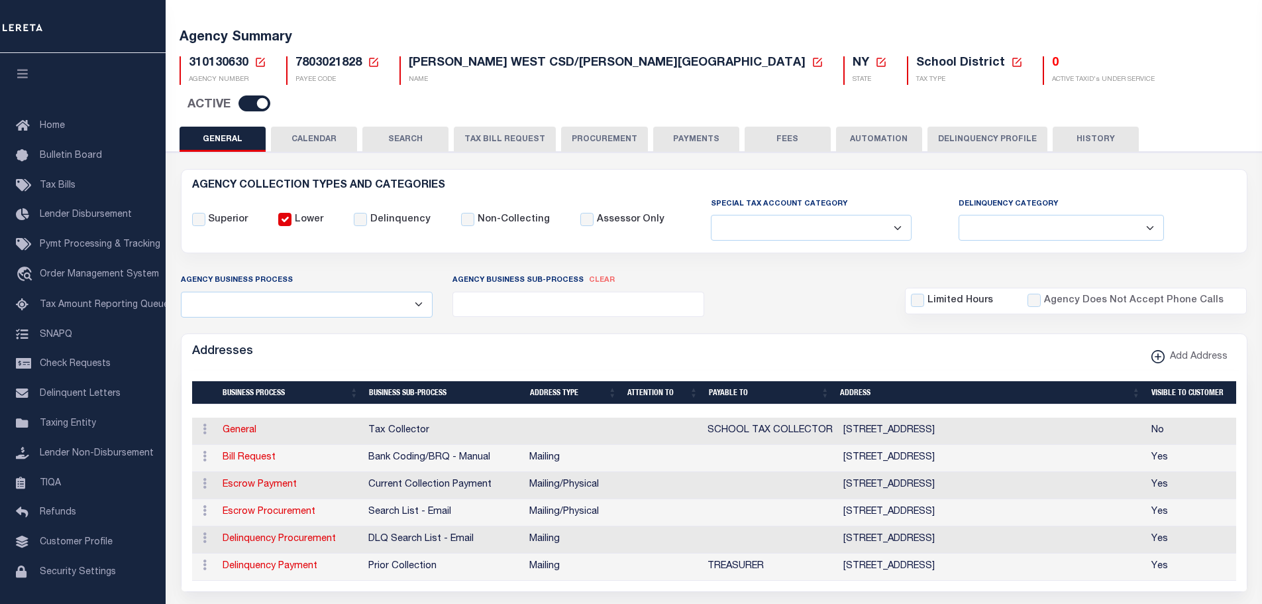
scroll to position [0, 0]
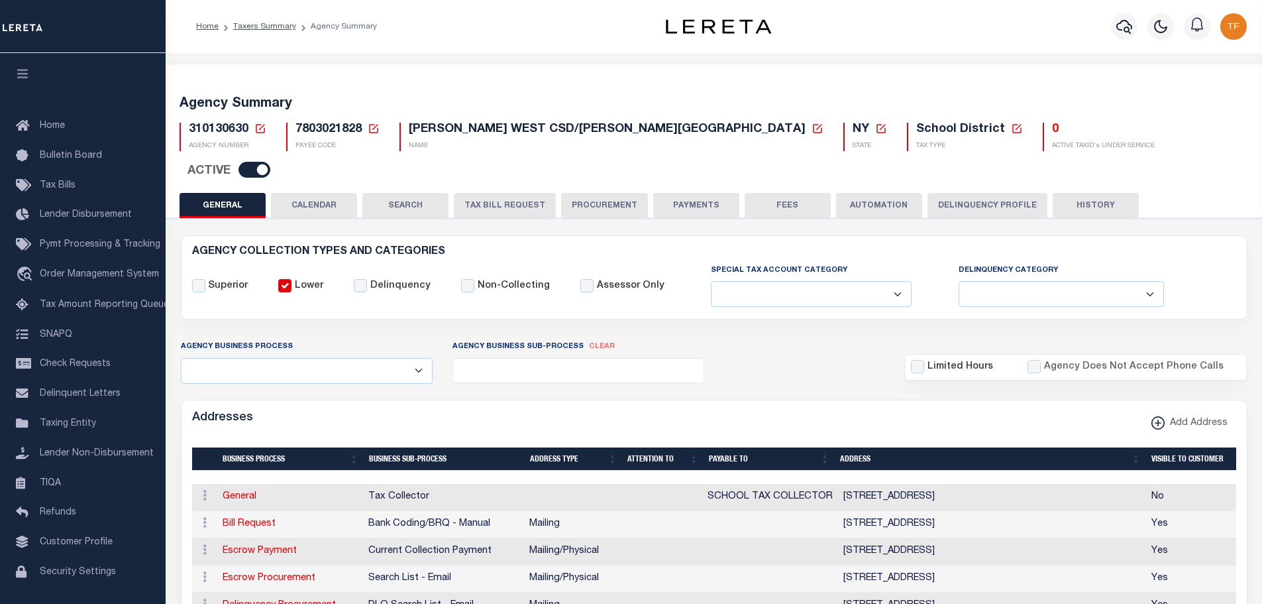
click at [262, 127] on icon at bounding box center [260, 128] width 9 height 9
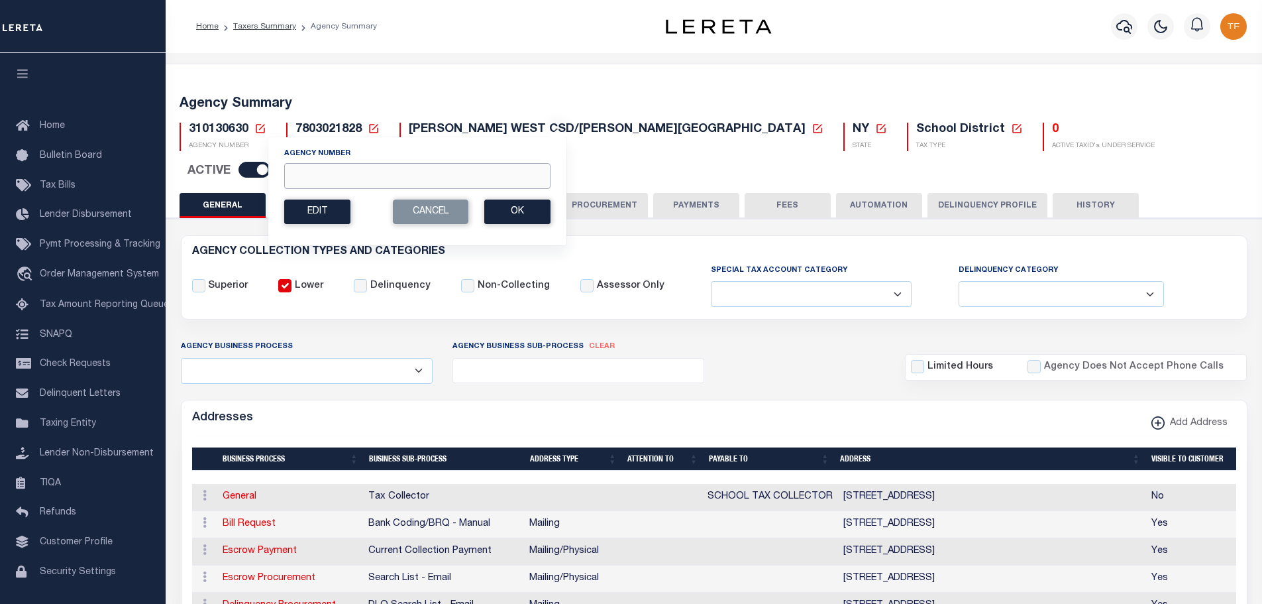
click at [327, 178] on input "Agency Number" at bounding box center [417, 176] width 266 height 26
type input "310530646"
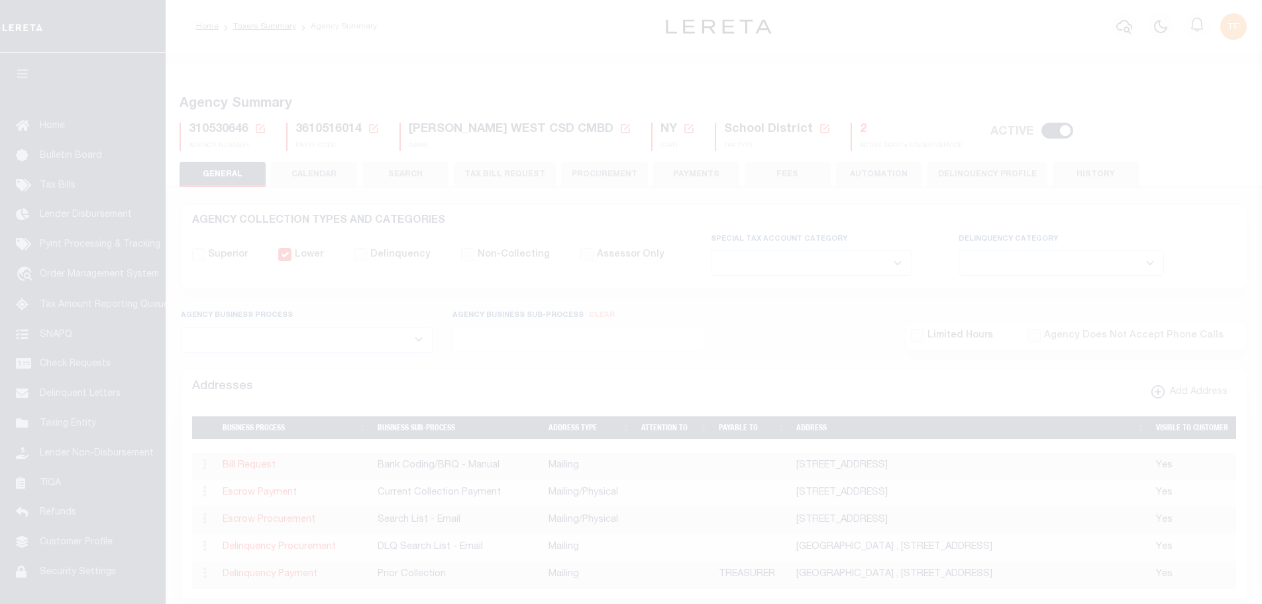
select select
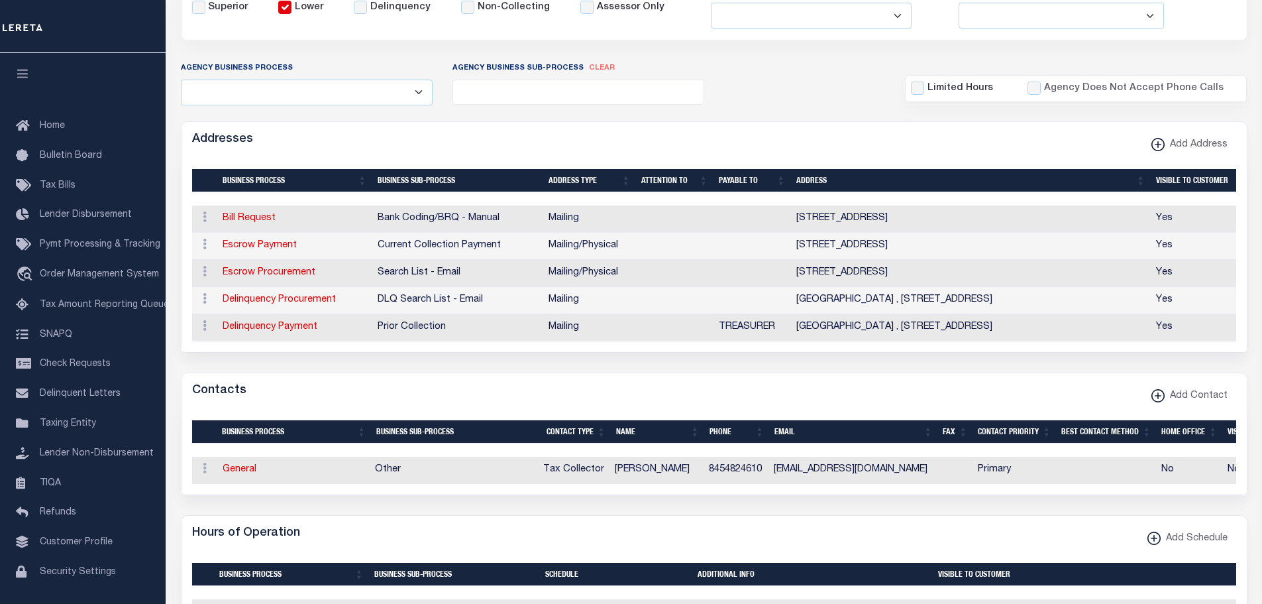
scroll to position [265, 0]
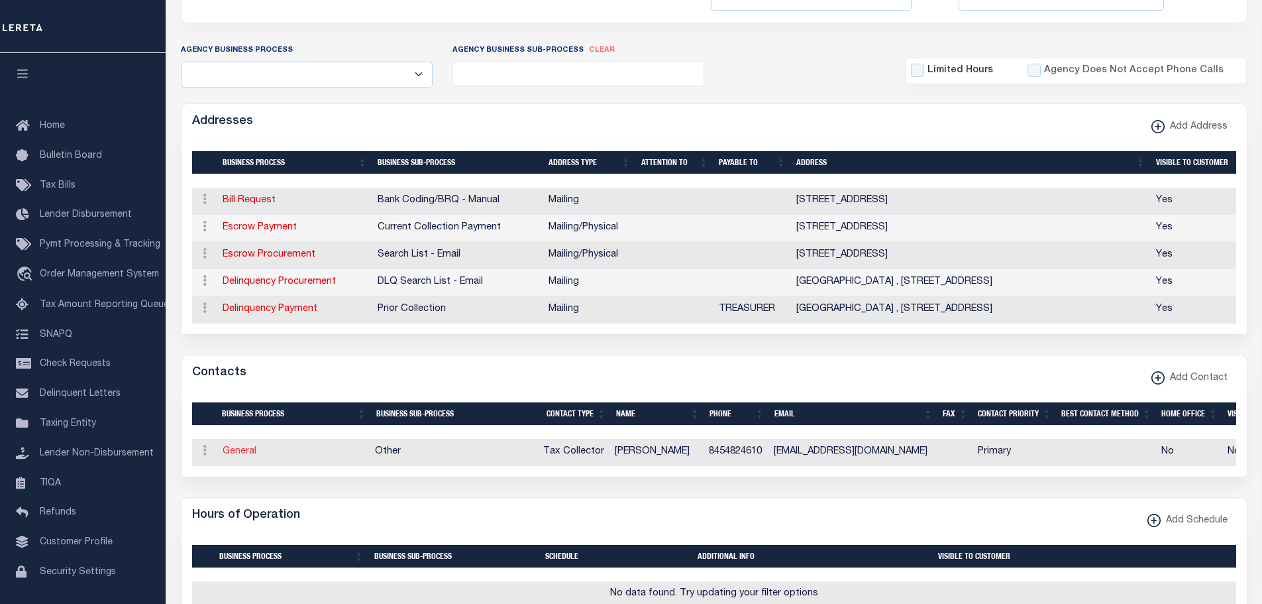
click at [239, 456] on link "General" at bounding box center [240, 451] width 34 height 9
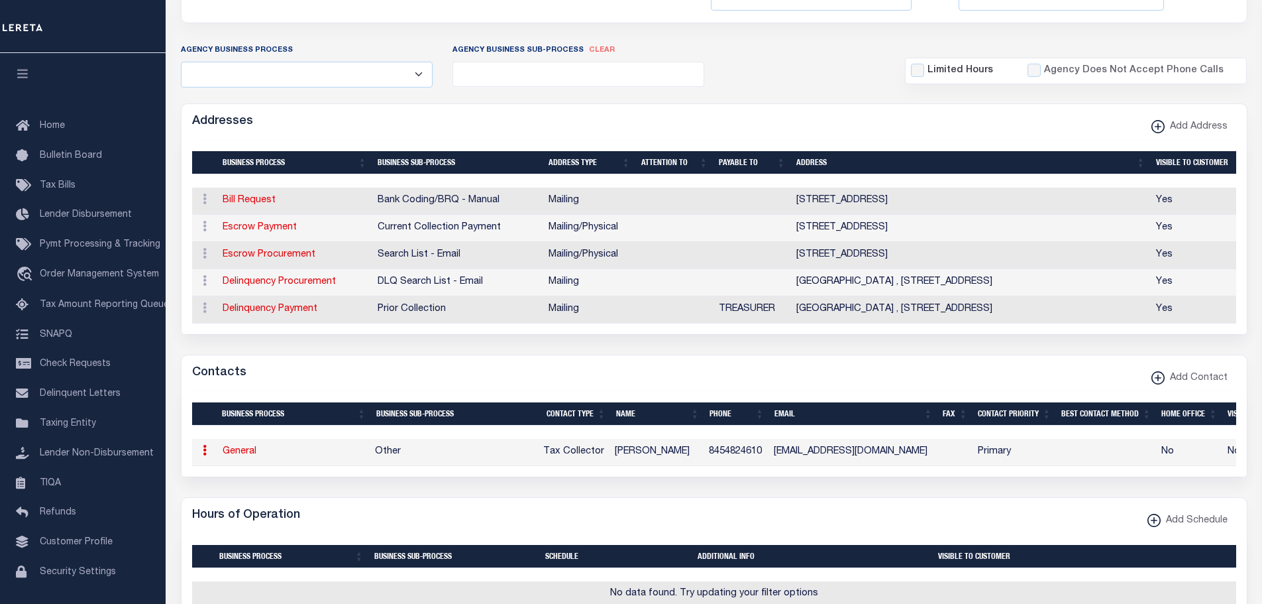
select select "39"
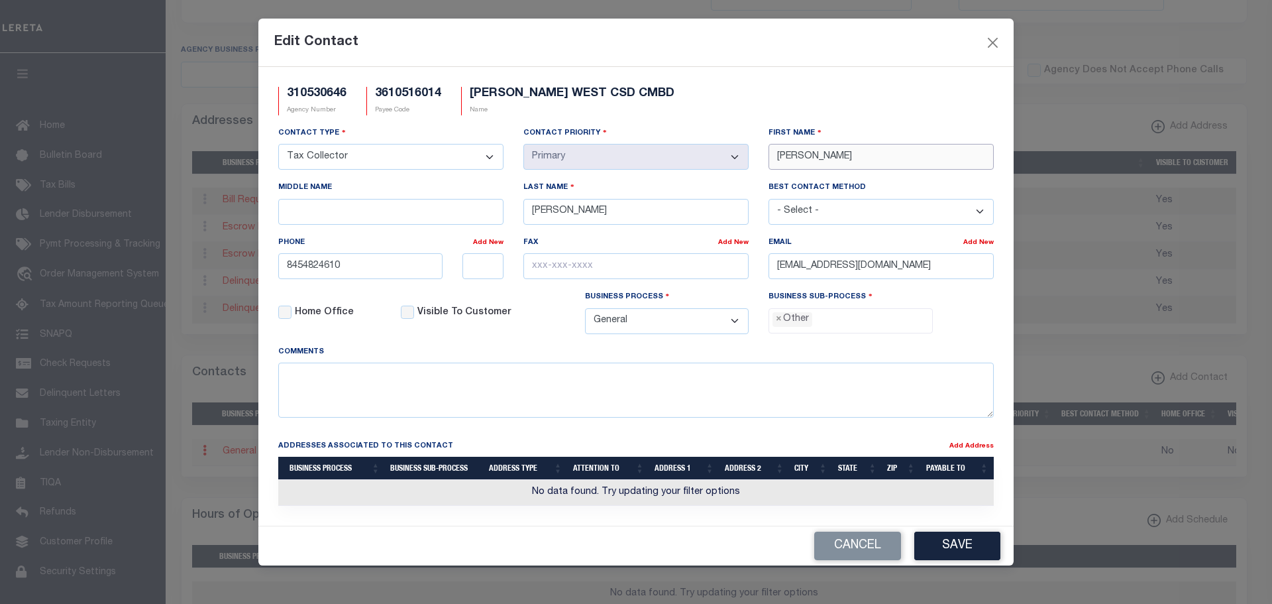
click at [702, 163] on div "Contact Type - Select - Assessor Clerk Internal Contacts 1 Internal Contacts 2 …" at bounding box center [635, 235] width 735 height 219
type input "CRYSTAL"
drag, startPoint x: 586, startPoint y: 216, endPoint x: 471, endPoint y: 216, distance: 115.3
click at [474, 219] on div "Contact Type - Select - Assessor Clerk Internal Contacts 1 Internal Contacts 2 …" at bounding box center [635, 235] width 735 height 219
type input "WESTON"
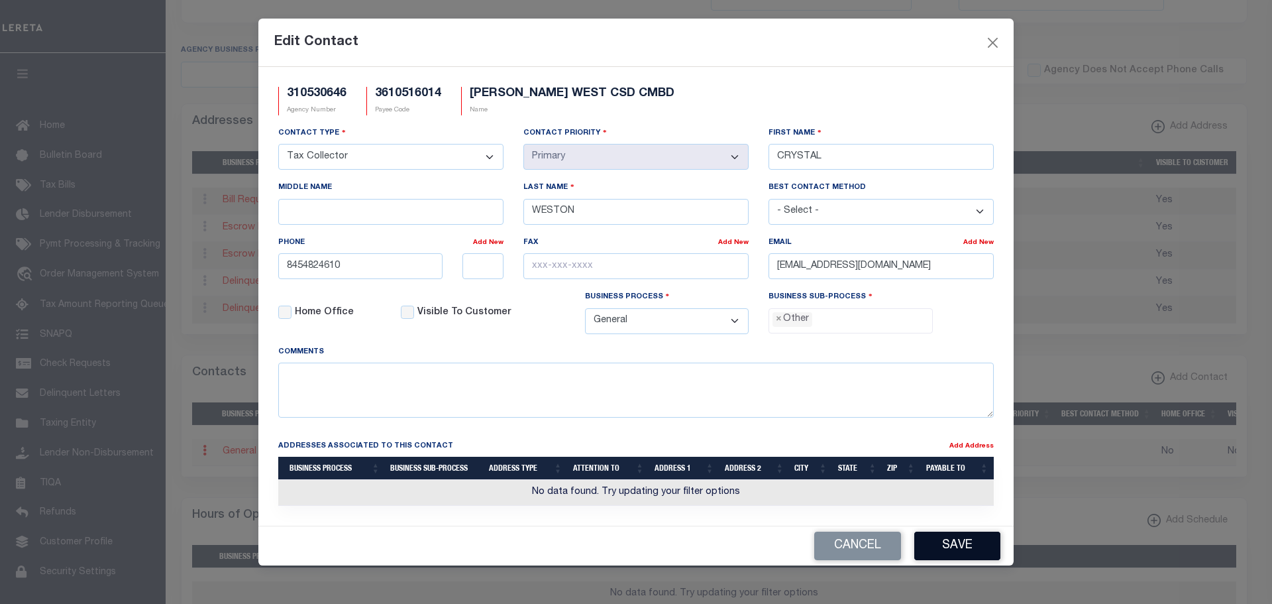
click at [955, 545] on button "Save" at bounding box center [957, 545] width 86 height 28
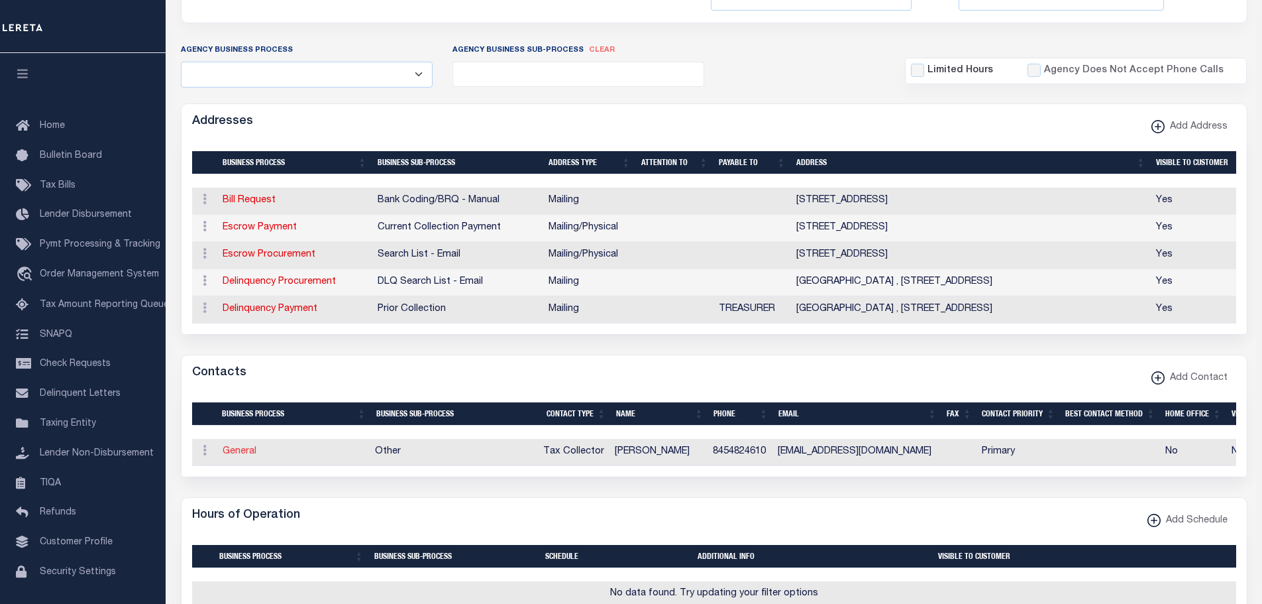
click at [241, 454] on link "General" at bounding box center [240, 451] width 34 height 9
select select
checkbox input "false"
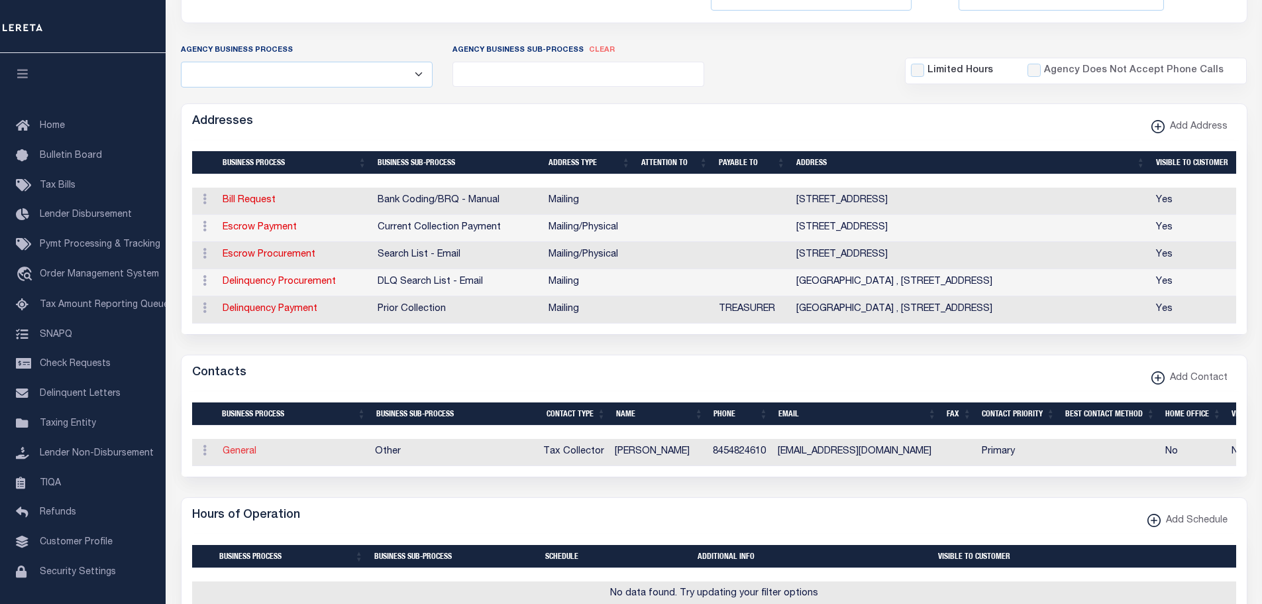
select select
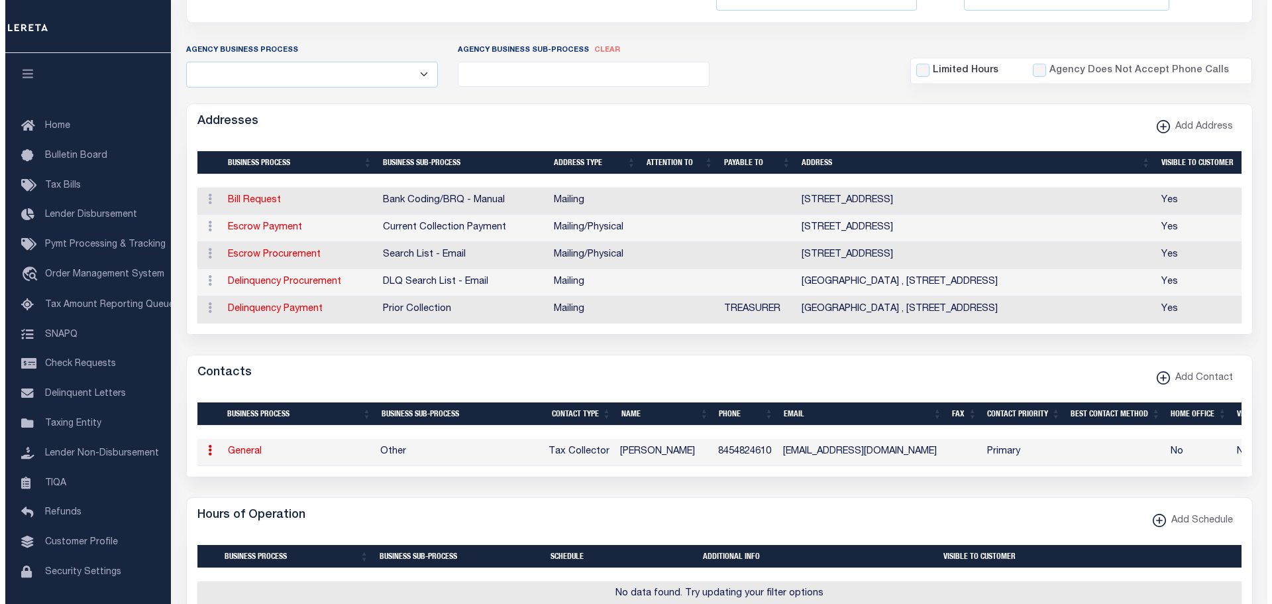
select select "2"
select select "1"
type input "CRYSTAL"
type input "WESTON"
type input "8454824610"
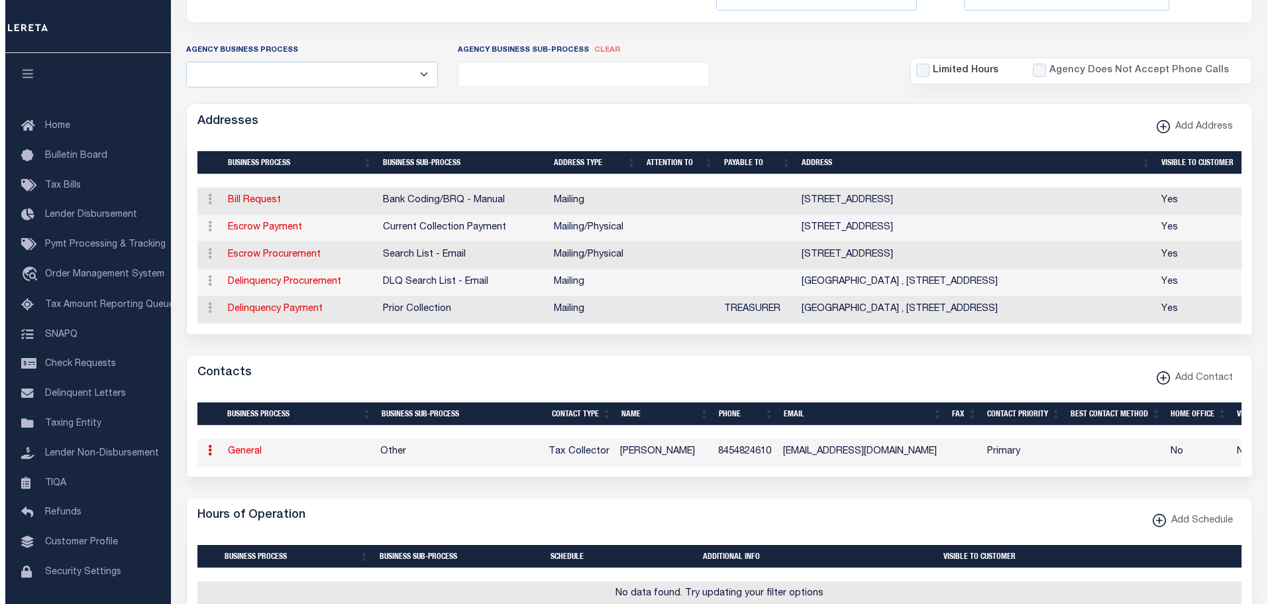
type input "DOREENHANSON22@YAHOO.COM"
select select "6"
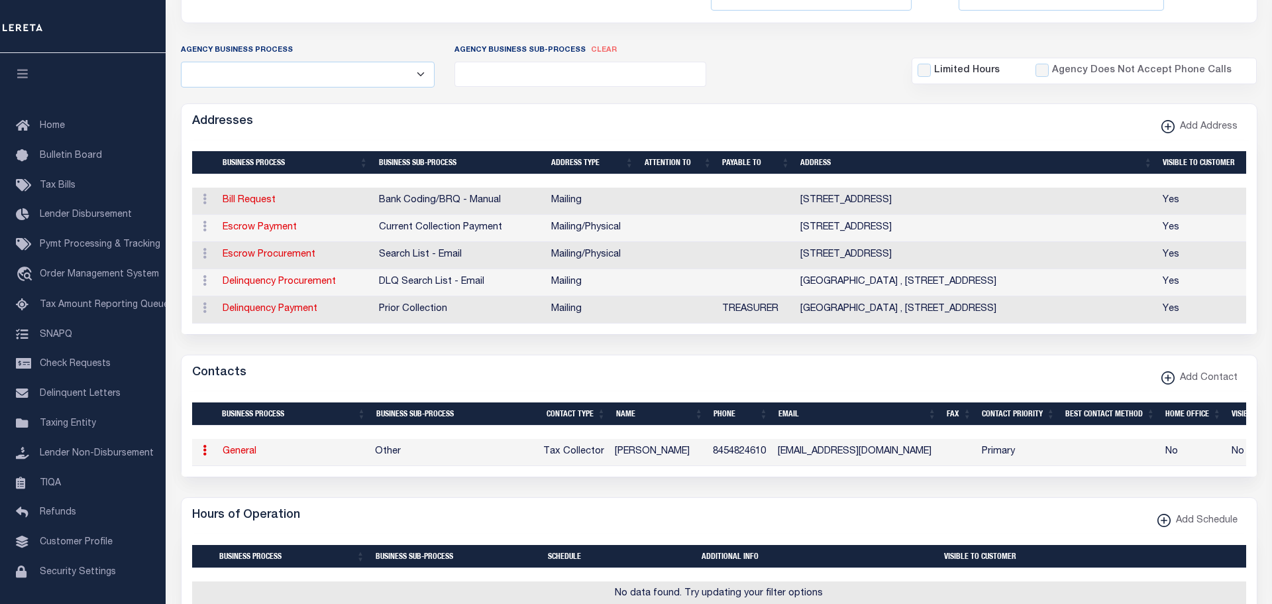
select select "39"
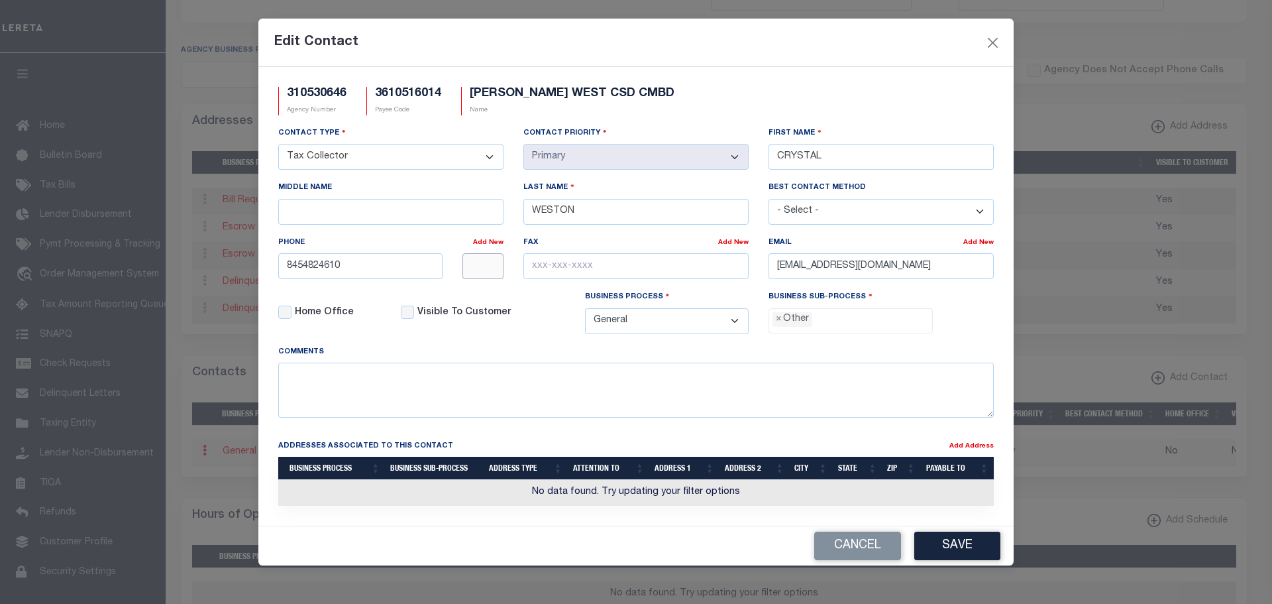
click at [473, 279] on input "text" at bounding box center [483, 266] width 42 height 26
type input "4115"
click at [935, 547] on button "Save" at bounding box center [957, 545] width 86 height 28
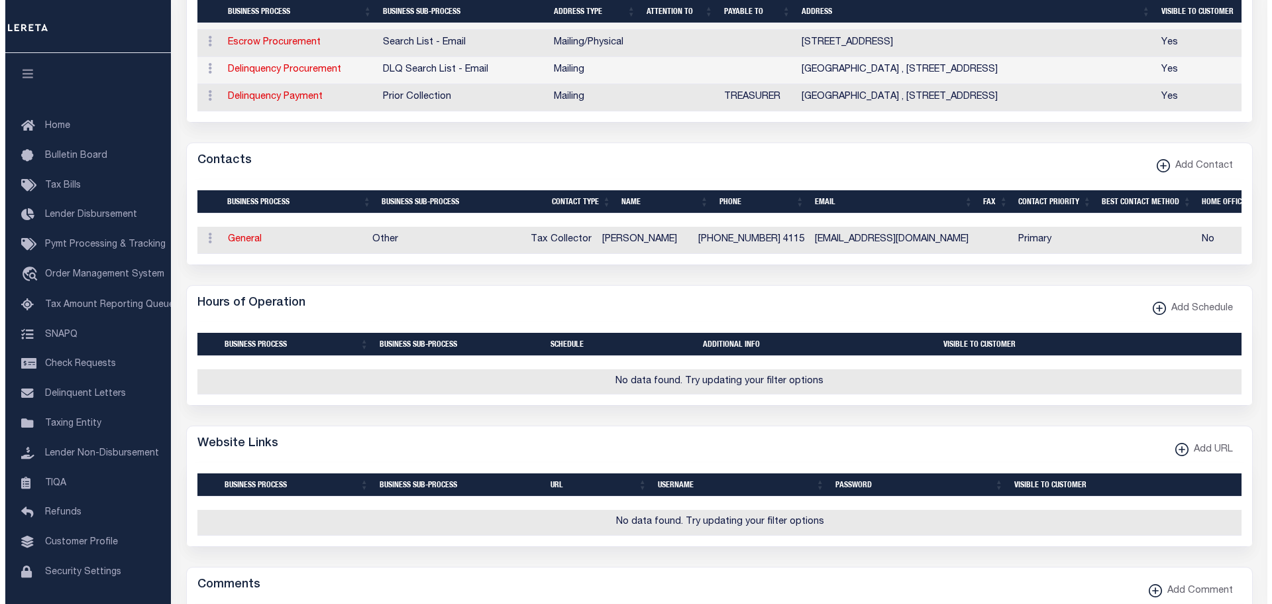
scroll to position [663, 0]
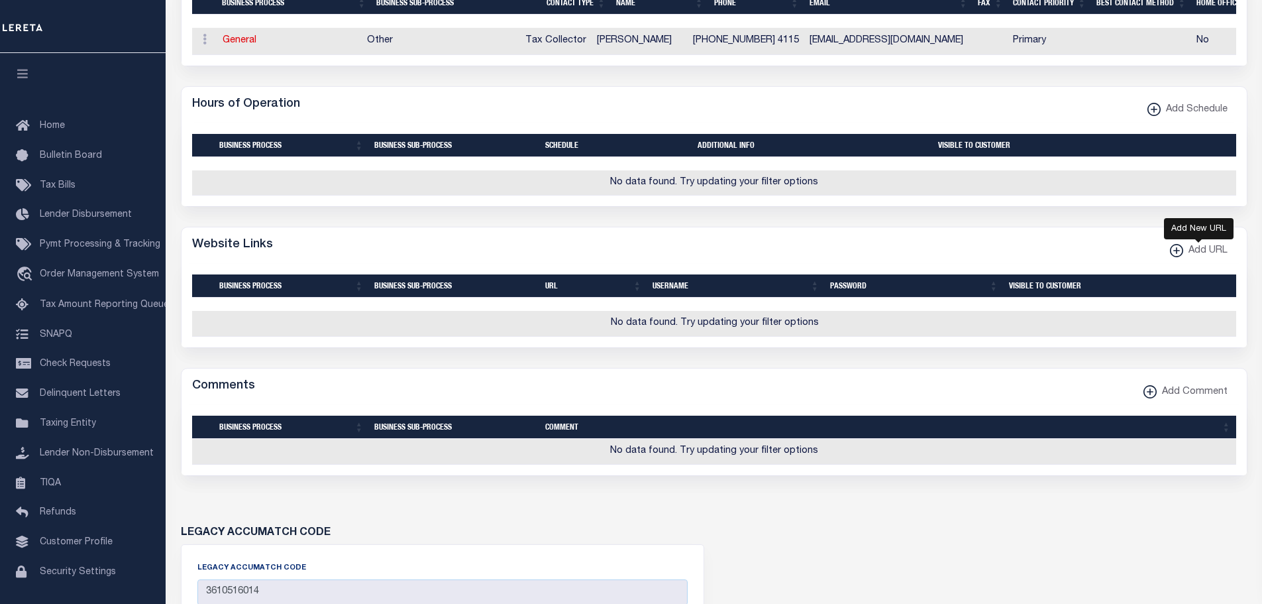
click at [1174, 251] on icon "button" at bounding box center [1176, 250] width 7 height 1
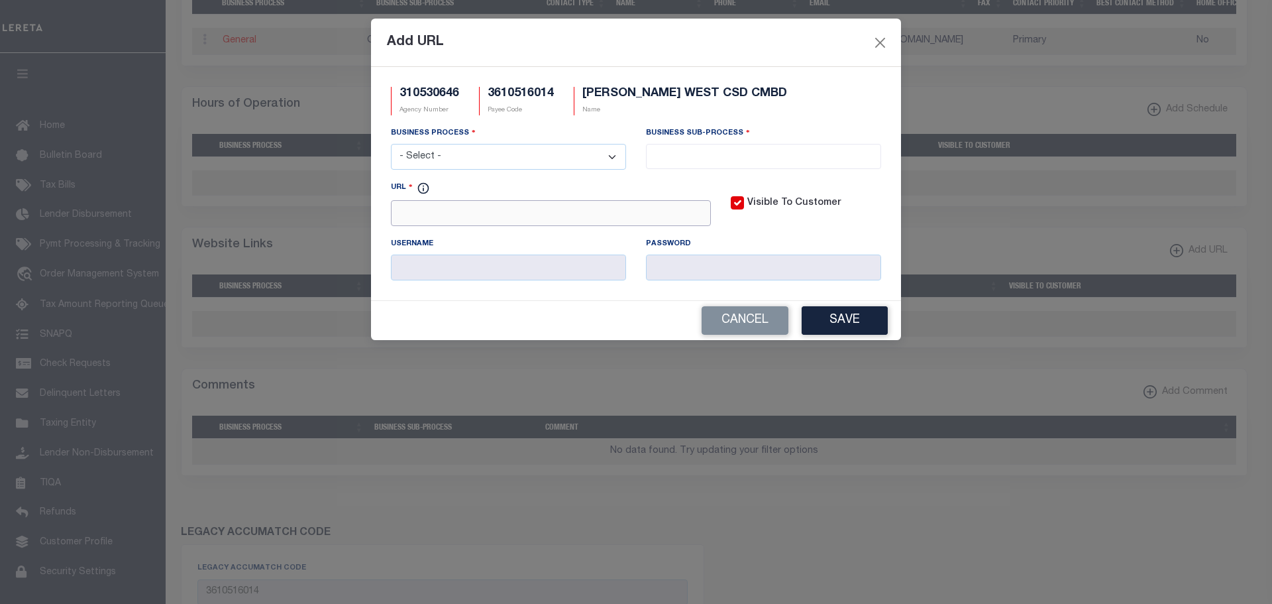
click at [408, 215] on input "URL" at bounding box center [551, 213] width 320 height 26
paste input "http://www.taxlookup.net/search.aspx?jurisdiction=sullivanwest"
type input "http://www.taxlookup.net/search.aspx?jurisdiction=sullivanwest"
click at [400, 156] on select "- Select - All Automation Bill Request Delinquency Payment Delinquency Procurem…" at bounding box center [508, 157] width 235 height 26
select select "3"
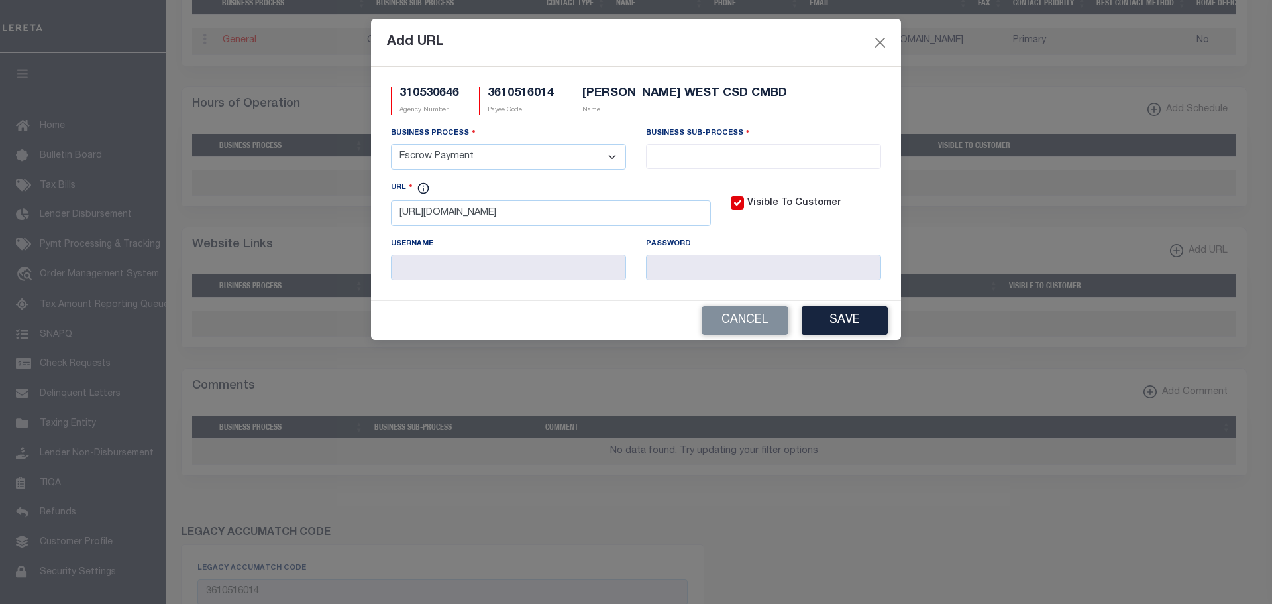
click at [391, 144] on select "- Select - All Automation Bill Request Delinquency Payment Delinquency Procurem…" at bounding box center [508, 157] width 235 height 26
click at [733, 154] on input "search" at bounding box center [763, 155] width 227 height 15
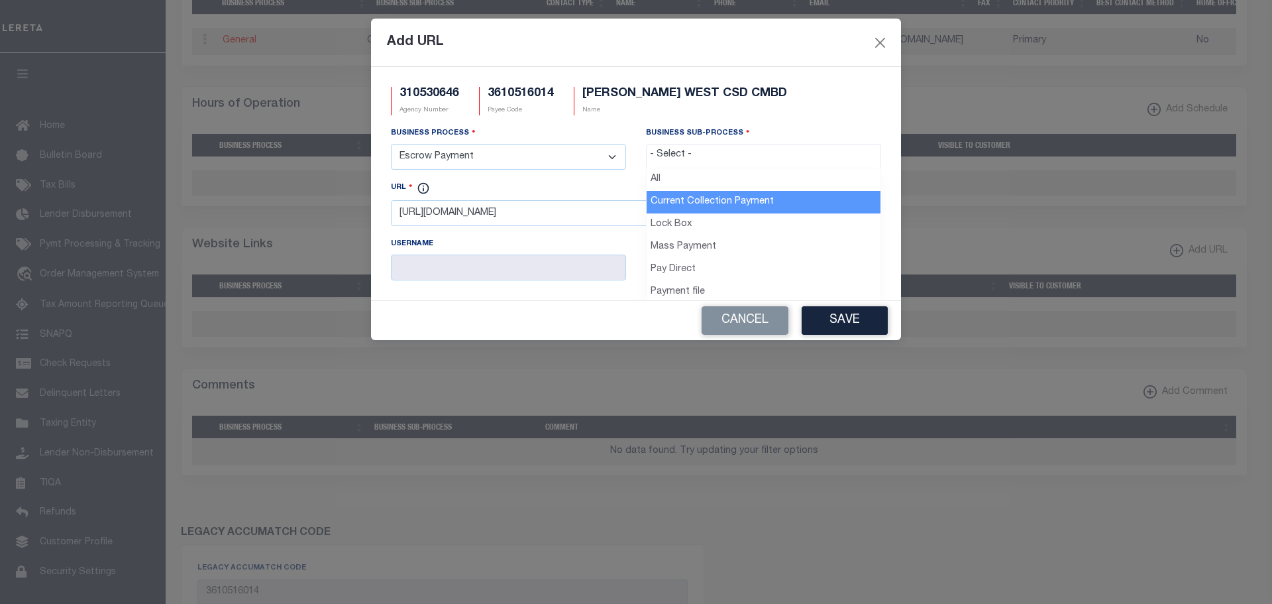
drag, startPoint x: 742, startPoint y: 195, endPoint x: 767, endPoint y: 232, distance: 43.9
select select "11"
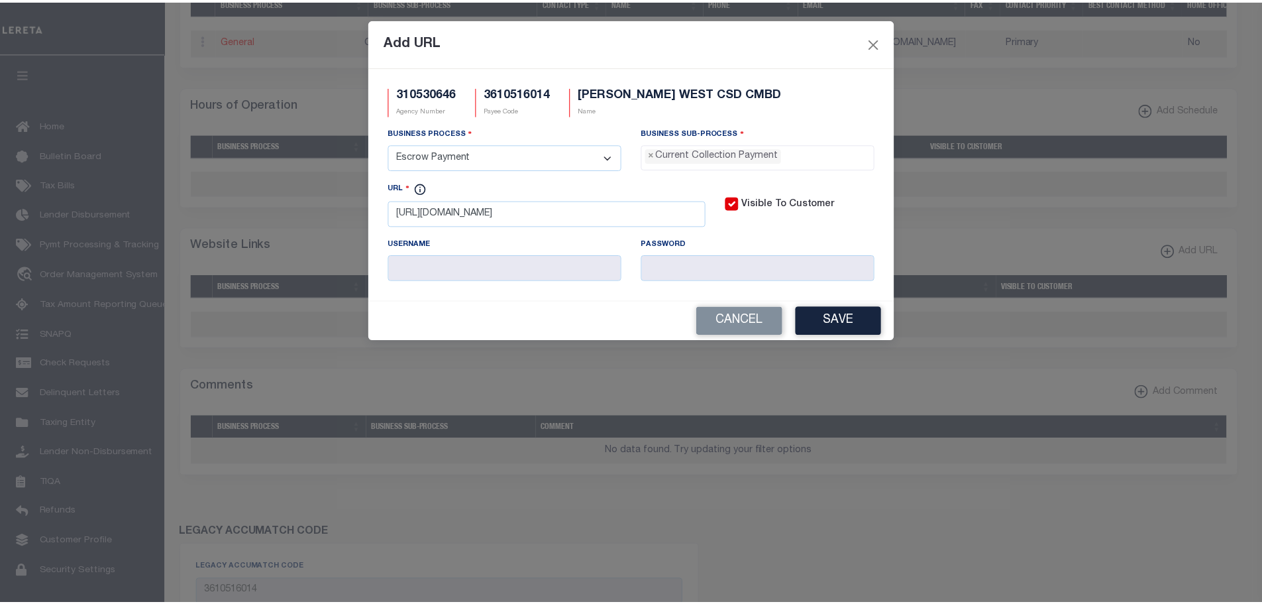
scroll to position [12, 0]
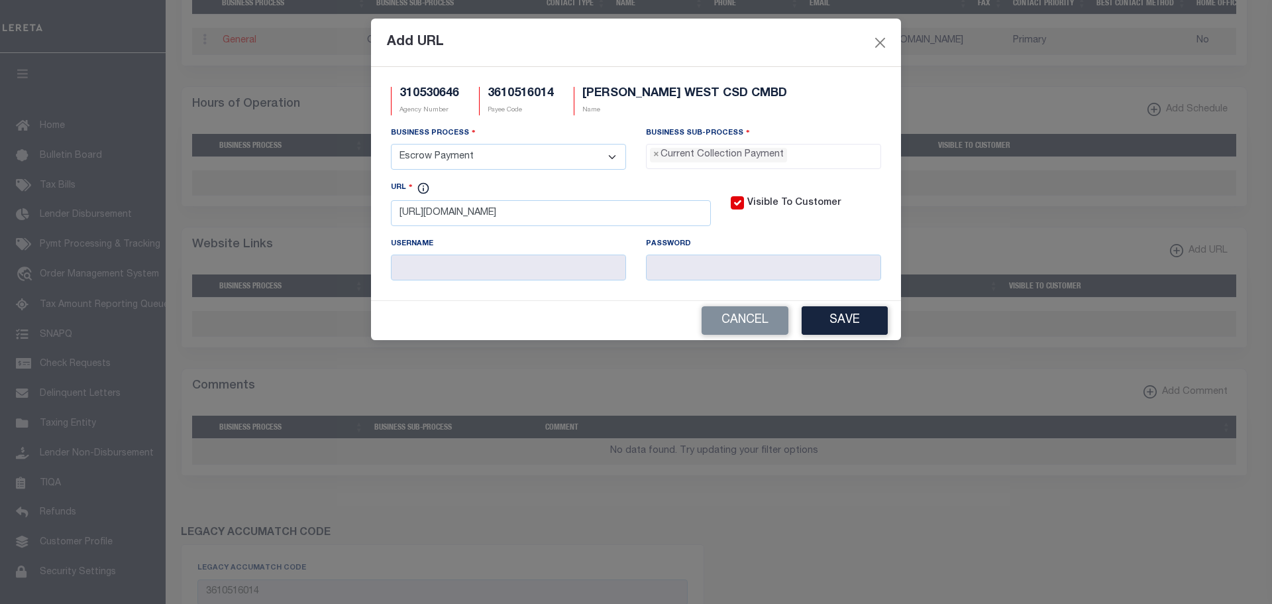
click at [841, 325] on button "Save" at bounding box center [845, 320] width 86 height 28
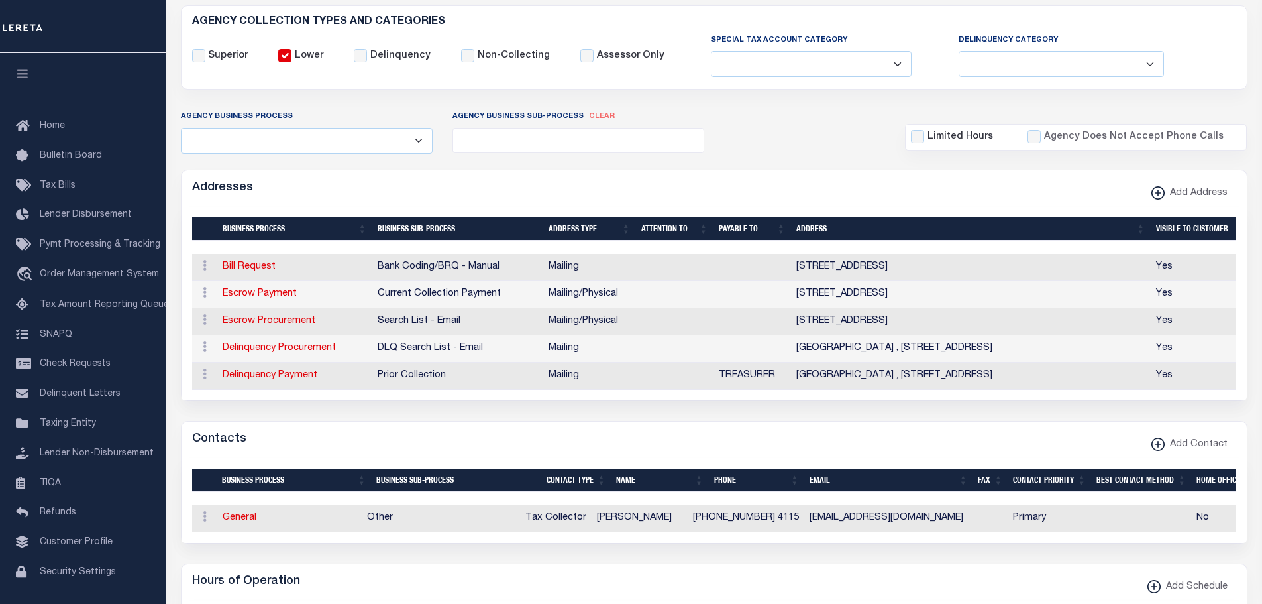
scroll to position [0, 0]
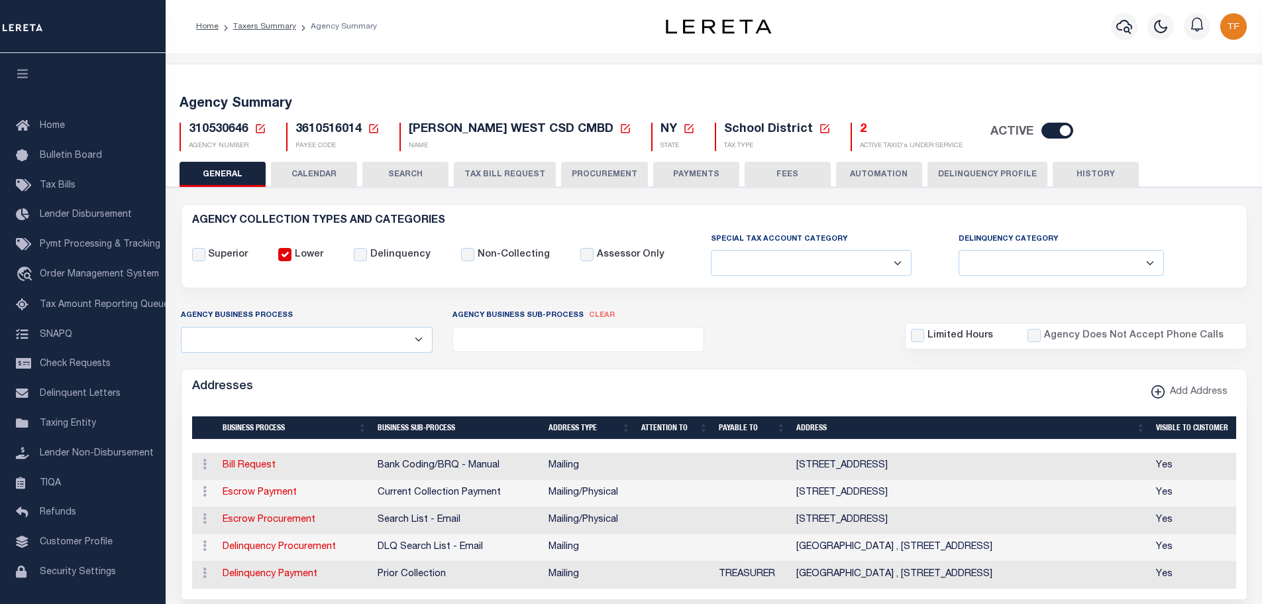
click at [260, 129] on icon at bounding box center [260, 129] width 12 height 12
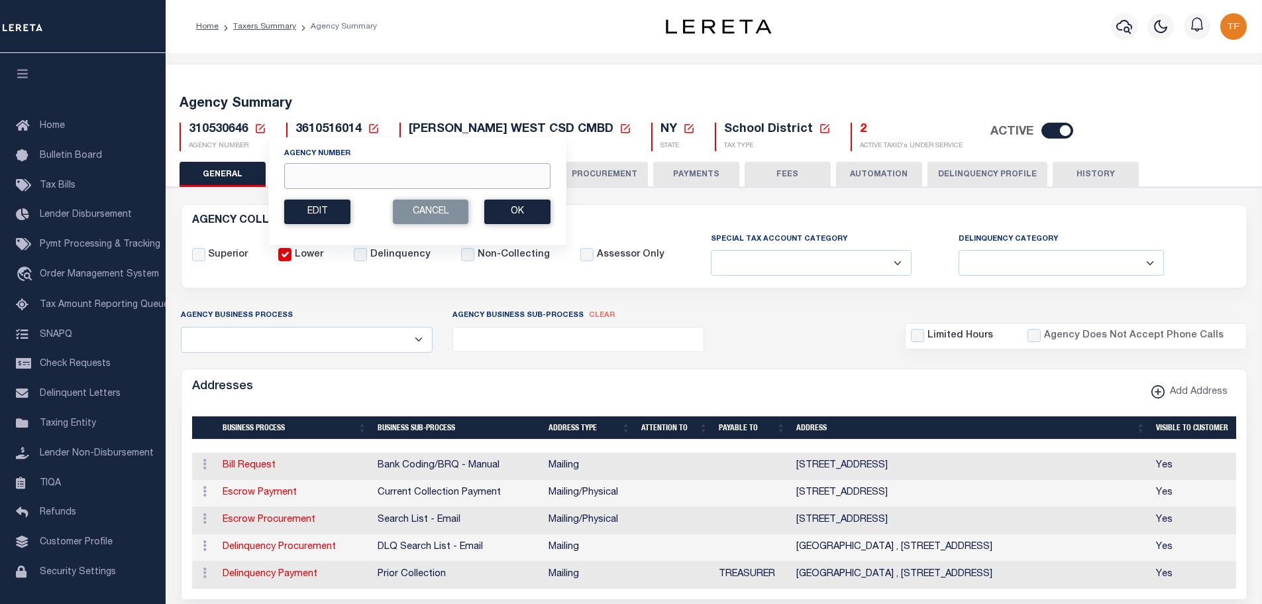
click at [304, 177] on input "Agency Number" at bounding box center [417, 176] width 266 height 26
type input "370560654"
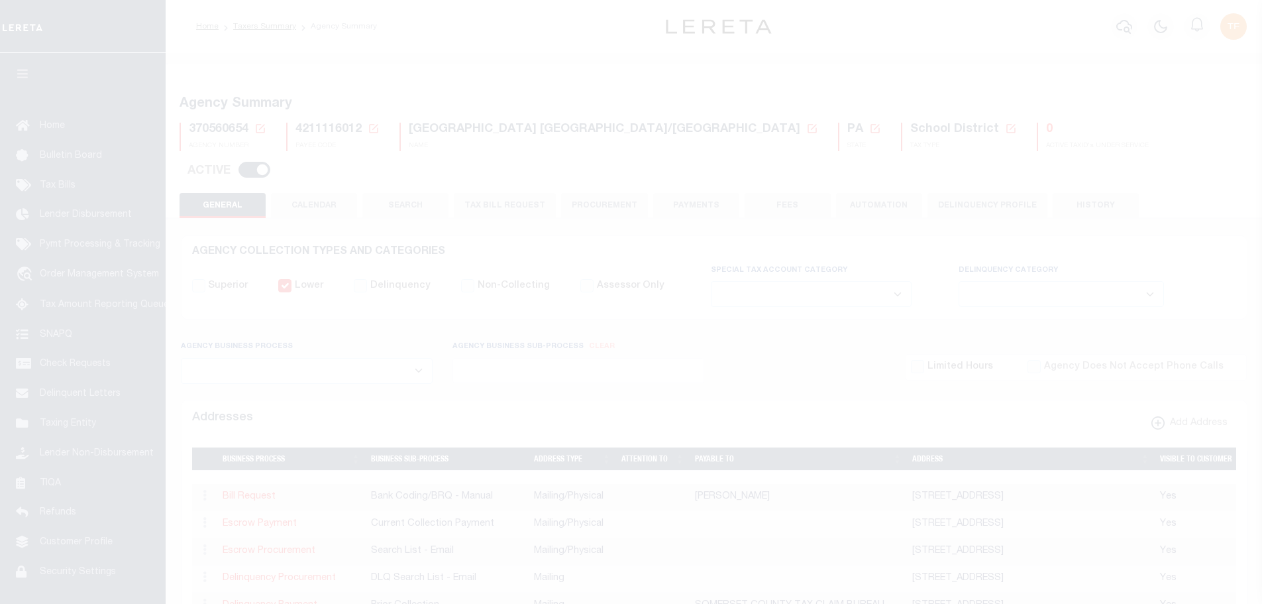
select select
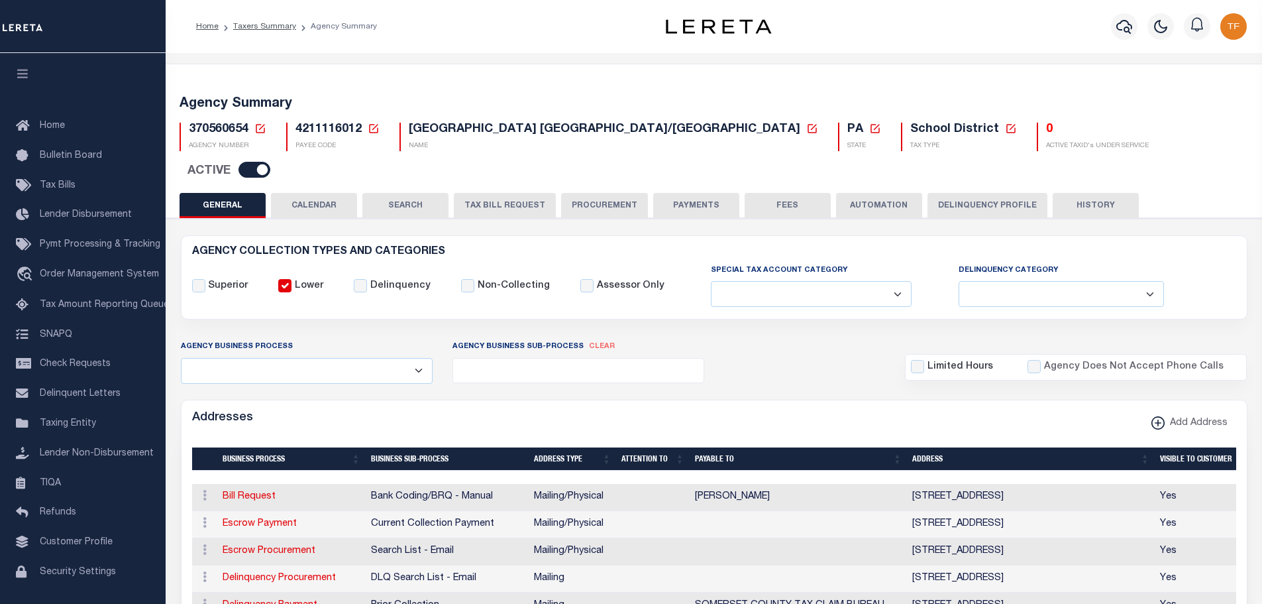
click at [688, 193] on button "PAYMENTS" at bounding box center [696, 205] width 86 height 25
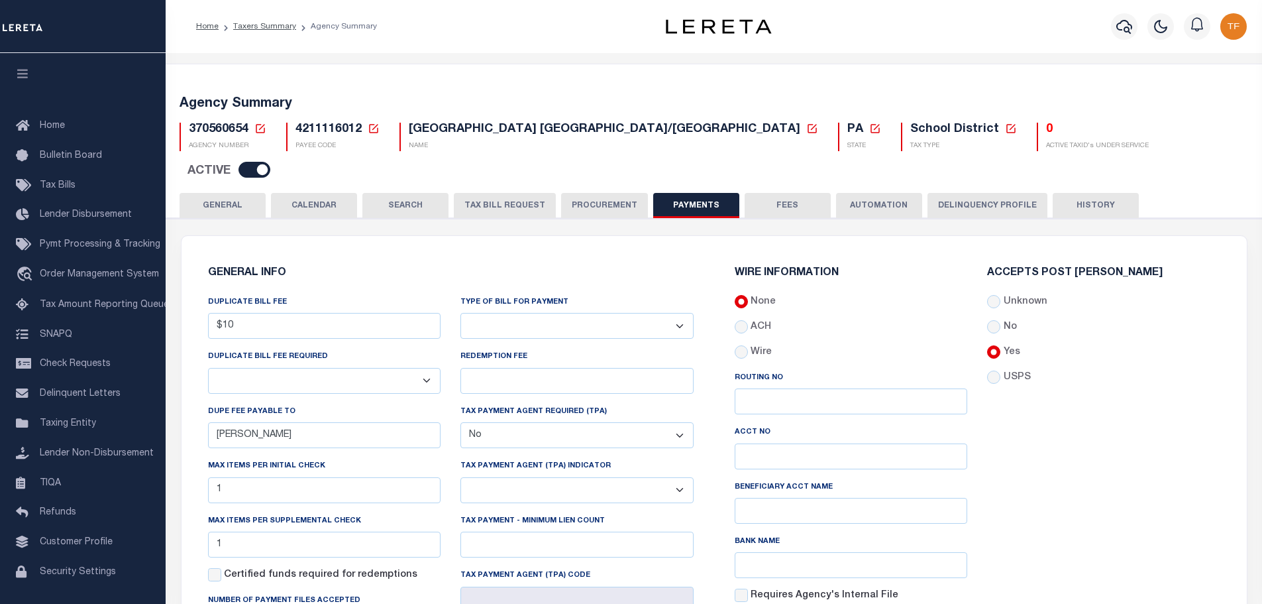
click at [425, 368] on select "Yes No" at bounding box center [324, 381] width 233 height 26
select select "true"
click at [208, 368] on select "Yes No" at bounding box center [324, 381] width 233 height 26
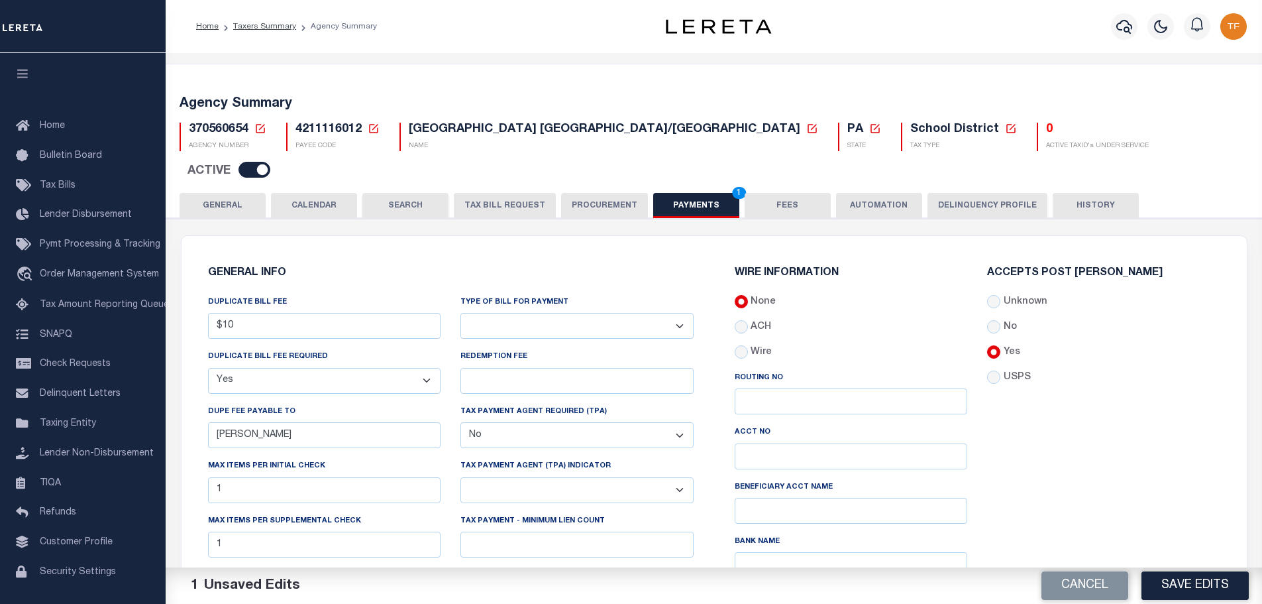
click at [622, 313] on select "Bar-Coded Tax Statement Print Tax Bills from Web. No DBF Required. Memo Bill Or…" at bounding box center [576, 326] width 233 height 26
select select "35"
click at [460, 313] on select "Bar-Coded Tax Statement Print Tax Bills from Web. No DBF Required. Memo Bill Or…" at bounding box center [576, 326] width 233 height 26
click at [1150, 590] on button "Save Edits" at bounding box center [1195, 585] width 107 height 28
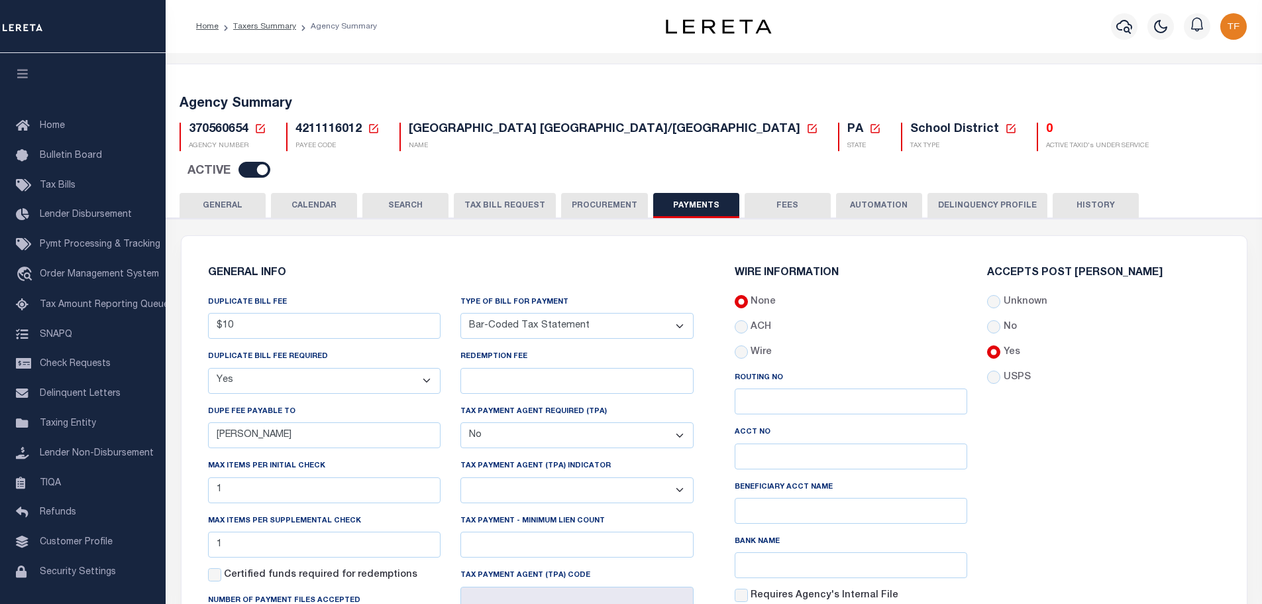
click at [795, 193] on button "FEES" at bounding box center [788, 205] width 86 height 25
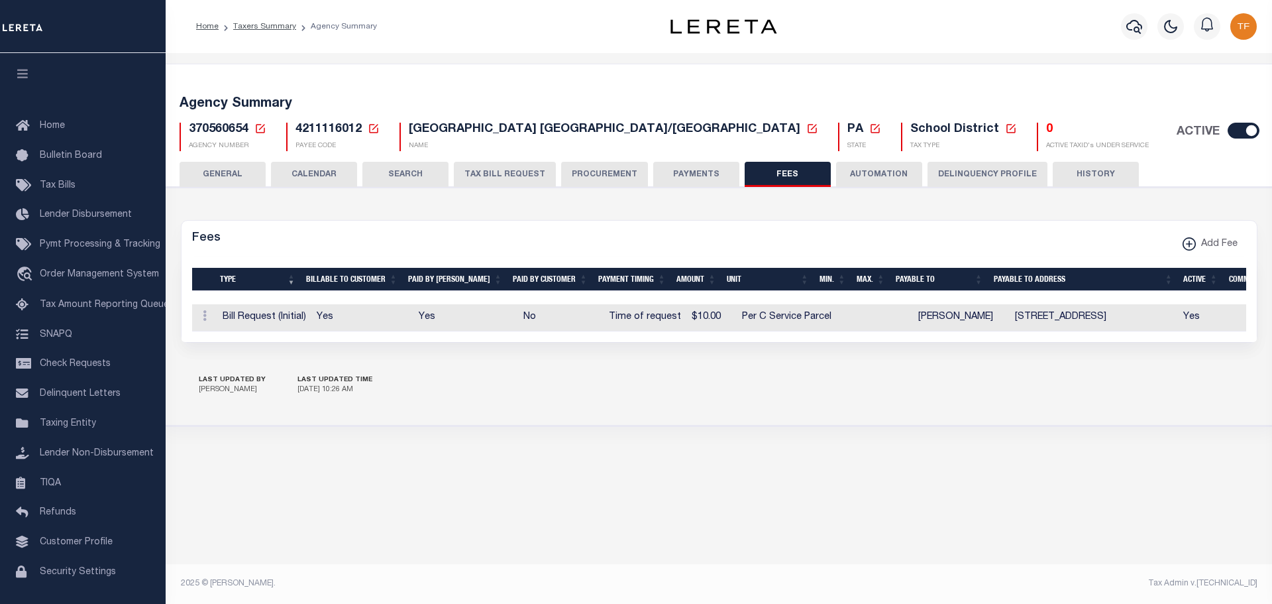
click at [260, 127] on icon at bounding box center [260, 129] width 12 height 12
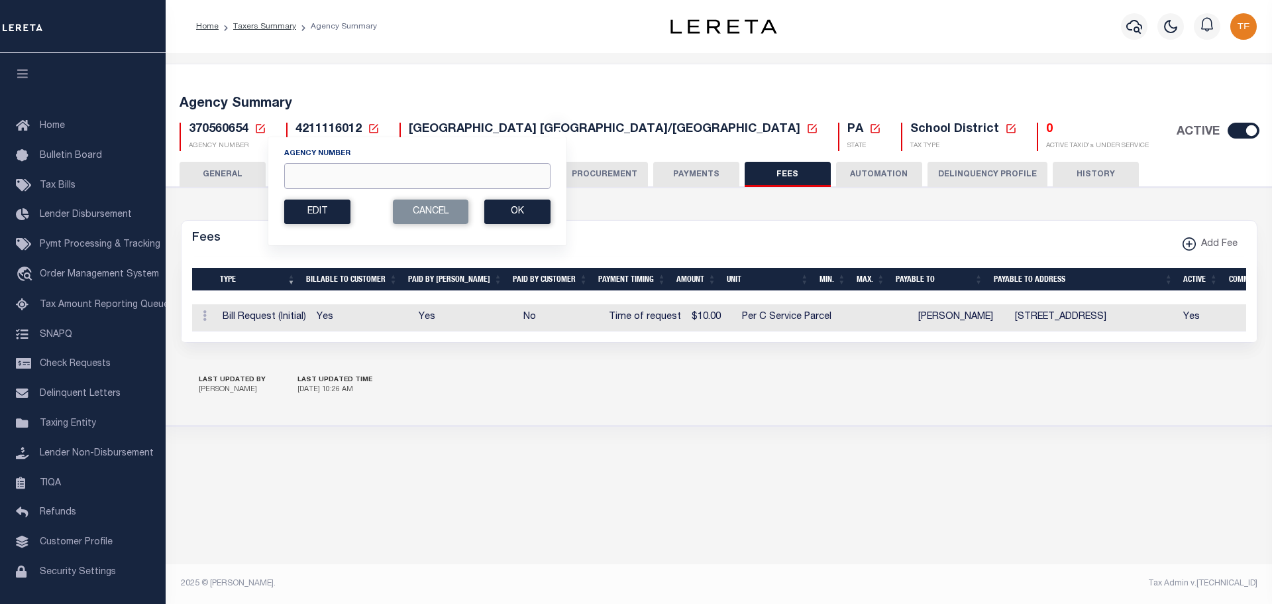
click at [305, 178] on input "Agency Number" at bounding box center [417, 176] width 266 height 26
type input "370560224"
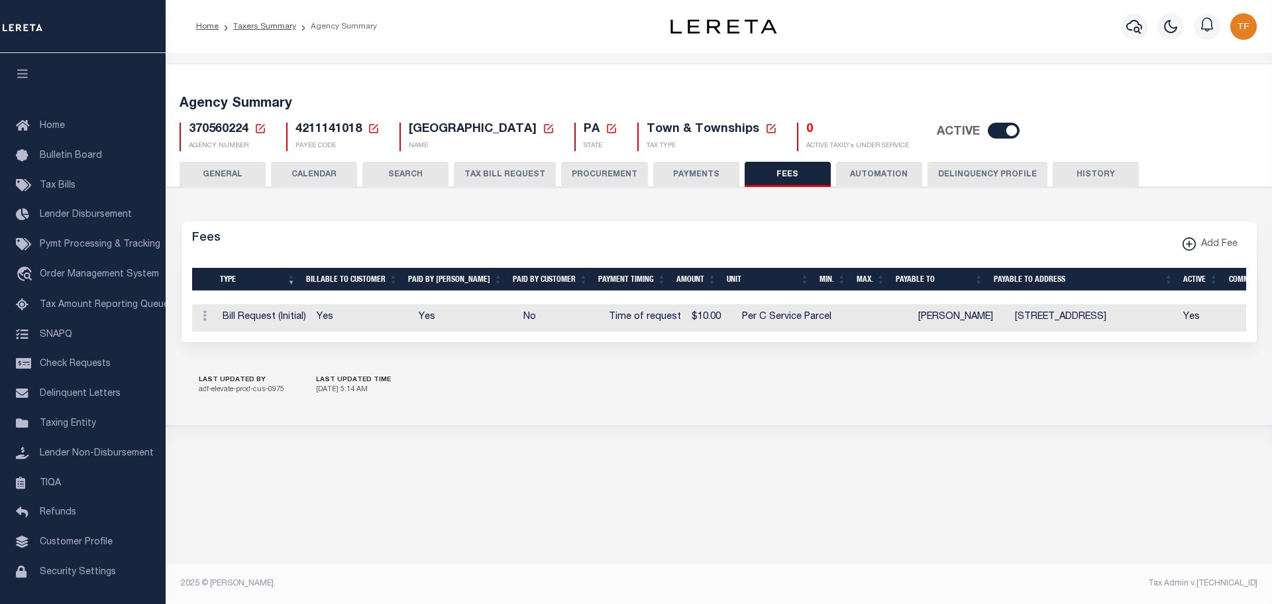
select select
click at [214, 168] on button "GENERAL" at bounding box center [223, 174] width 86 height 25
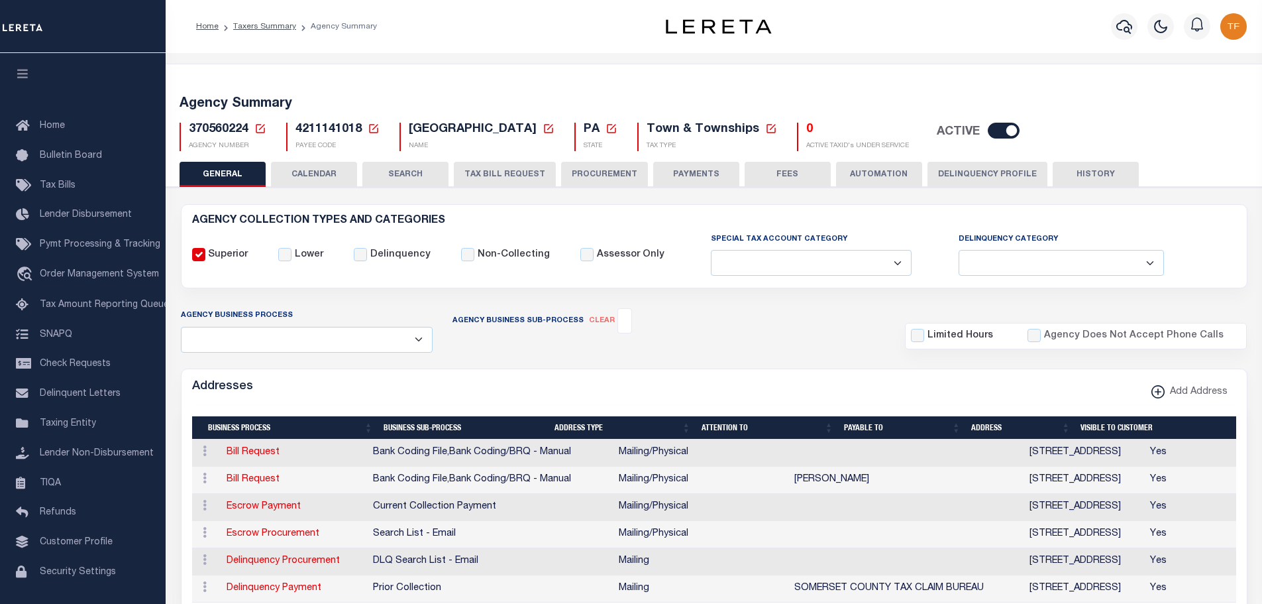
click at [689, 173] on button "PAYMENTS" at bounding box center [696, 174] width 86 height 25
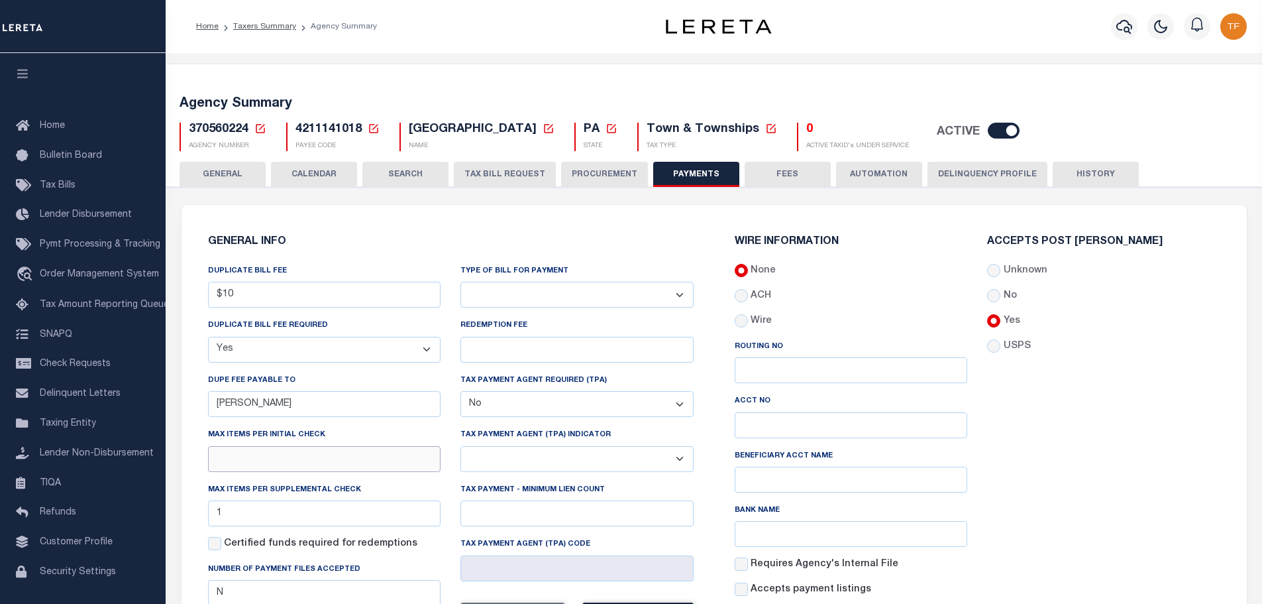
click at [287, 456] on input "text" at bounding box center [324, 459] width 233 height 26
type input "1"
click at [550, 297] on select "Bar-Coded Tax Statement Print Tax Bills from Web. No DBF Required. Memo Bill Or…" at bounding box center [576, 295] width 233 height 26
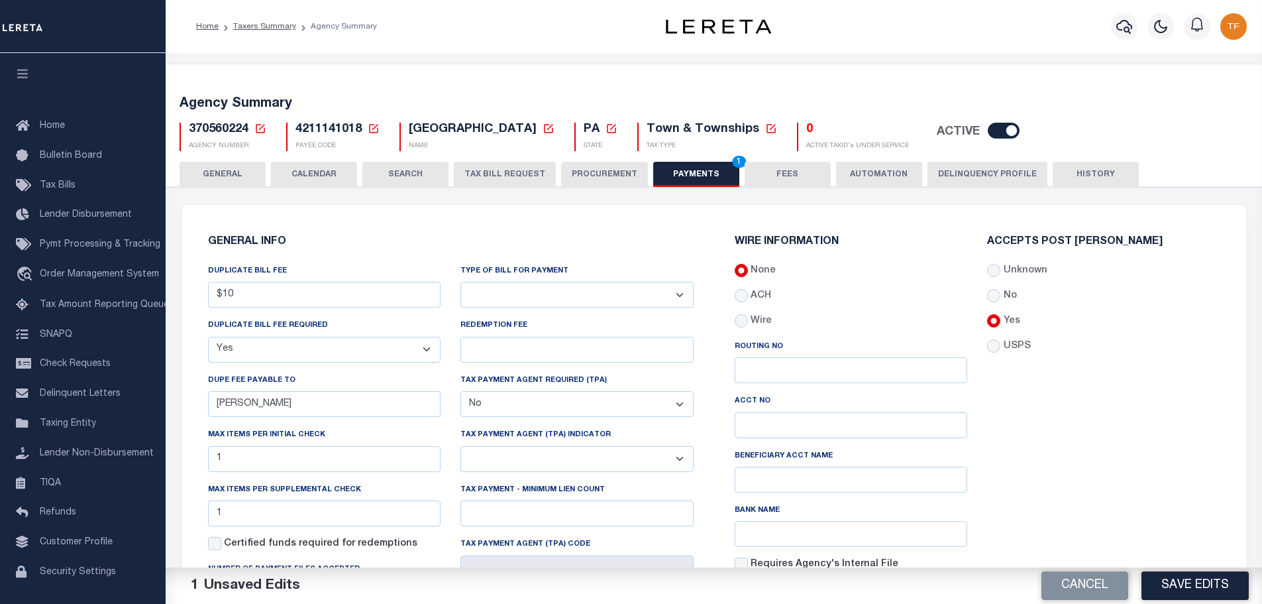
select select "35"
click at [460, 282] on select "Bar-Coded Tax Statement Print Tax Bills from Web. No DBF Required. Memo Bill Or…" at bounding box center [576, 295] width 233 height 26
click at [1149, 592] on button "Save Edits" at bounding box center [1195, 585] width 107 height 28
